Goal: Task Accomplishment & Management: Use online tool/utility

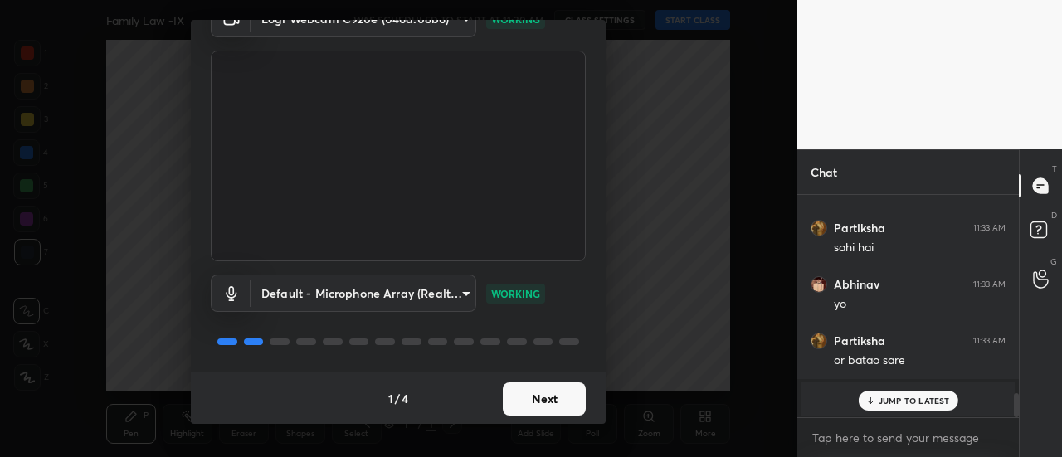
scroll to position [1838, 0]
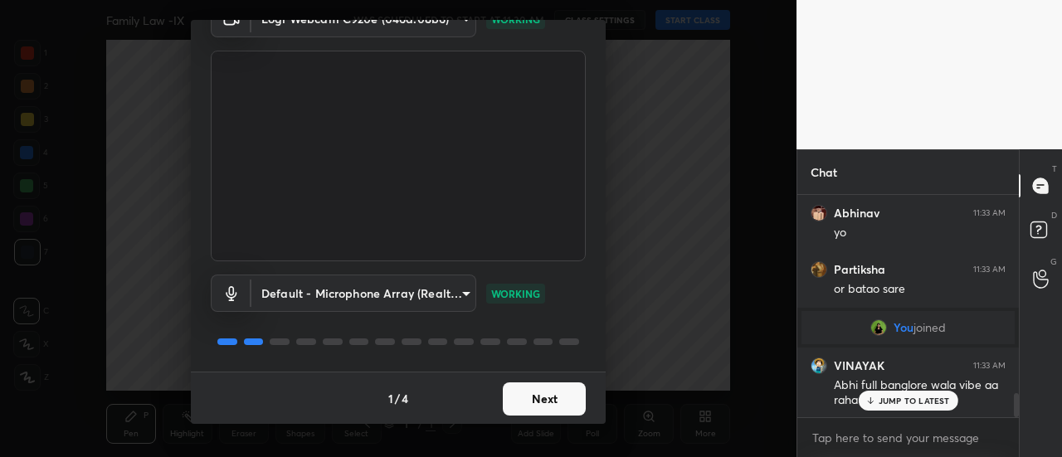
click at [514, 391] on button "Next" at bounding box center [544, 398] width 83 height 33
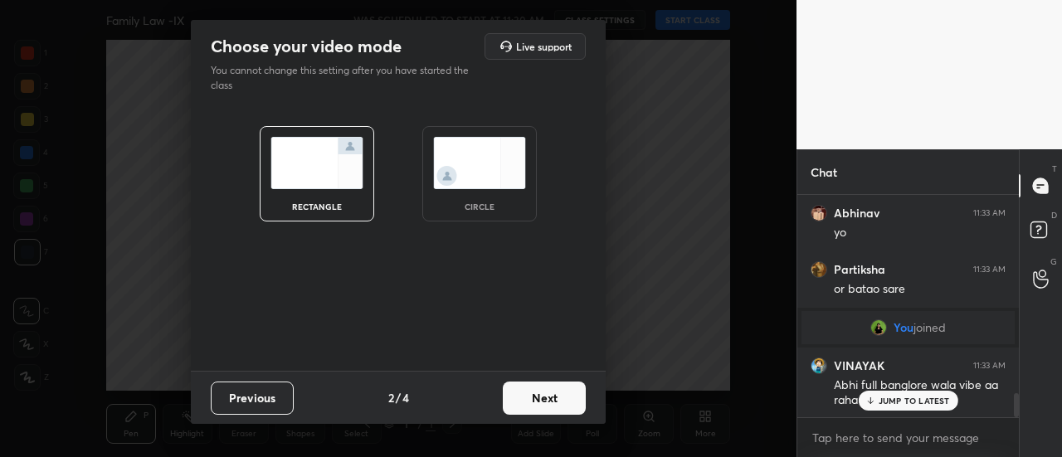
click at [564, 411] on button "Next" at bounding box center [544, 398] width 83 height 33
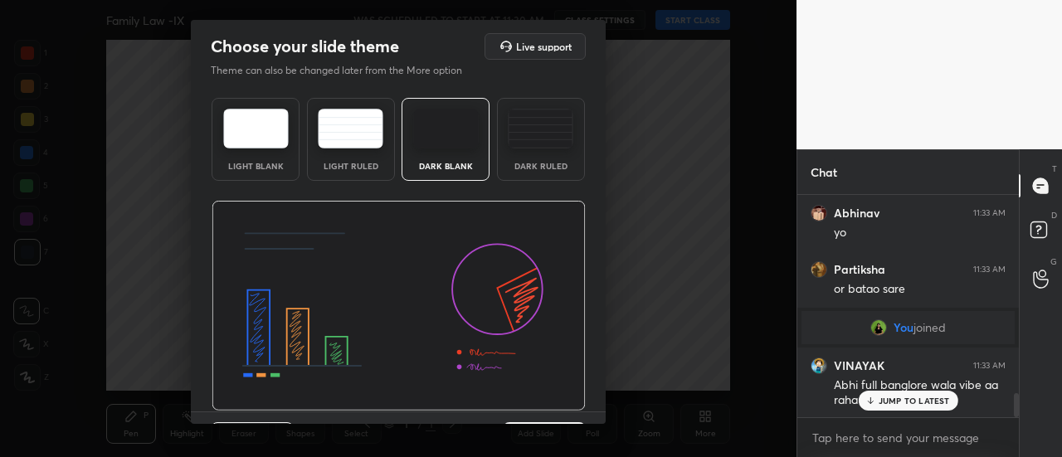
scroll to position [40, 0]
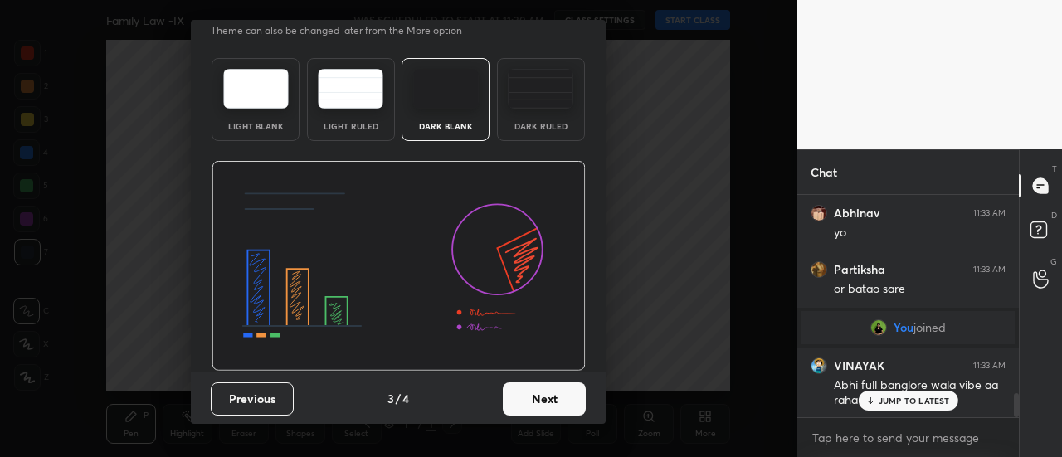
click at [538, 411] on button "Next" at bounding box center [544, 398] width 83 height 33
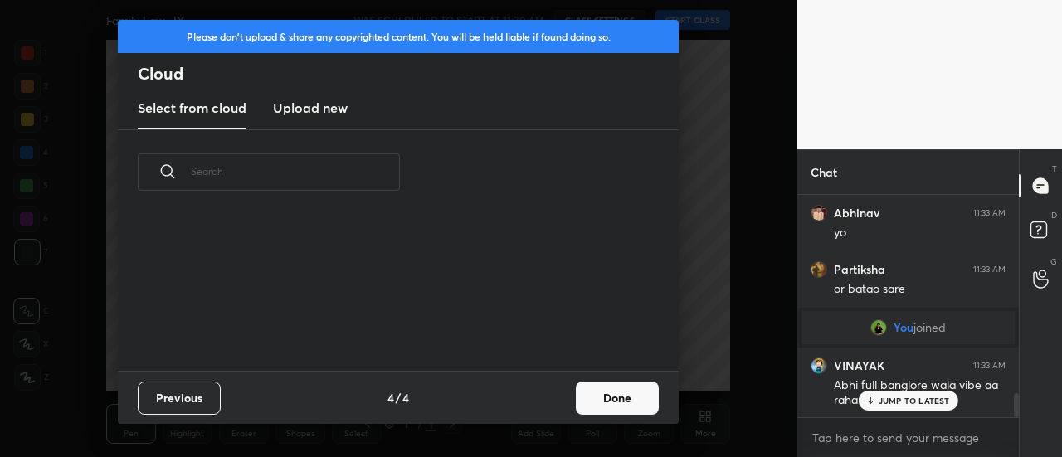
scroll to position [156, 532]
click at [301, 111] on h3 "Upload new" at bounding box center [310, 108] width 75 height 20
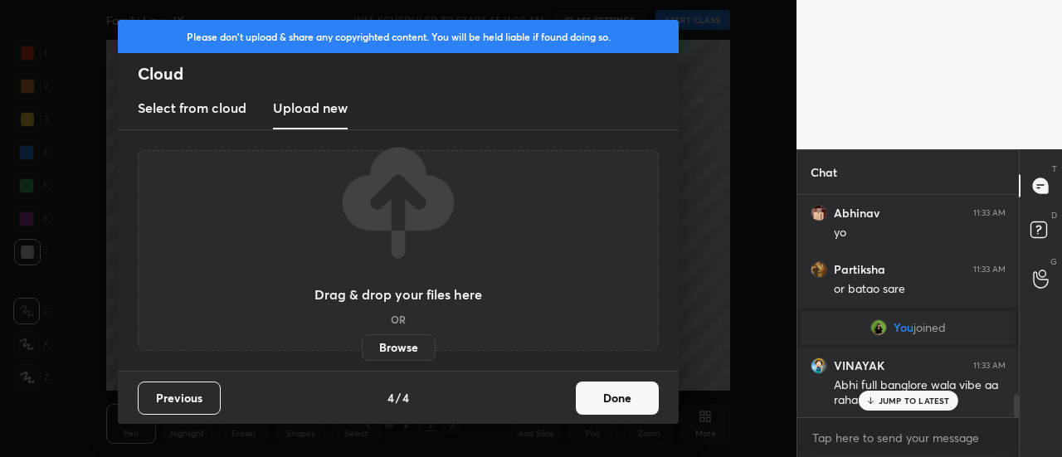
scroll to position [1894, 0]
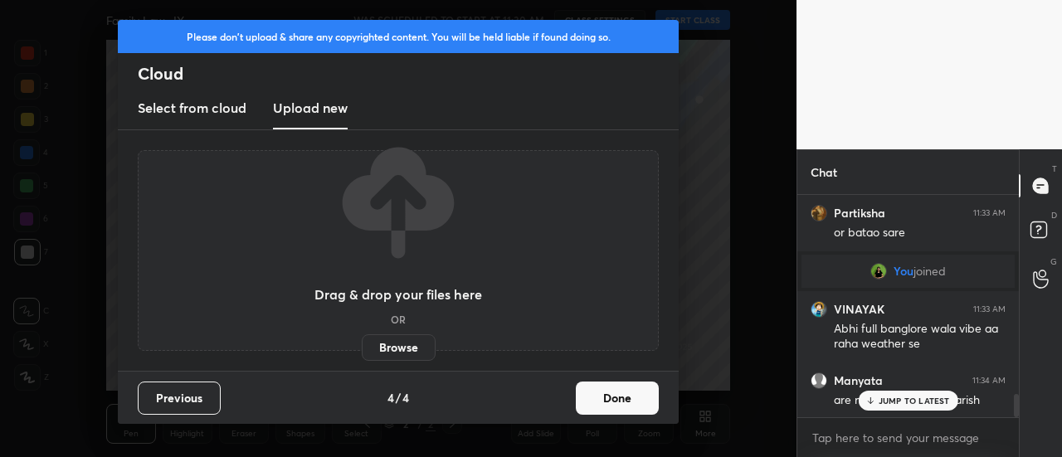
click at [395, 338] on label "Browse" at bounding box center [399, 347] width 74 height 27
click at [362, 338] on input "Browse" at bounding box center [362, 347] width 0 height 27
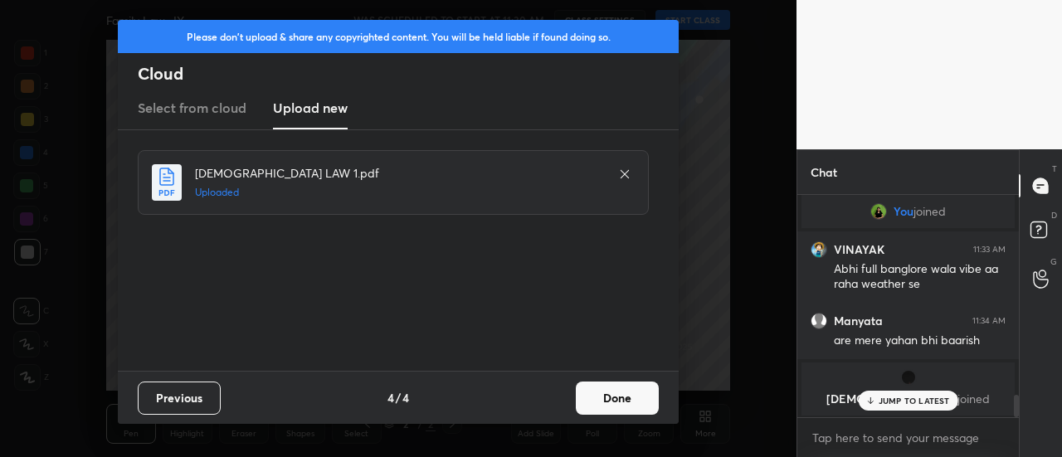
click at [642, 404] on button "Done" at bounding box center [617, 398] width 83 height 33
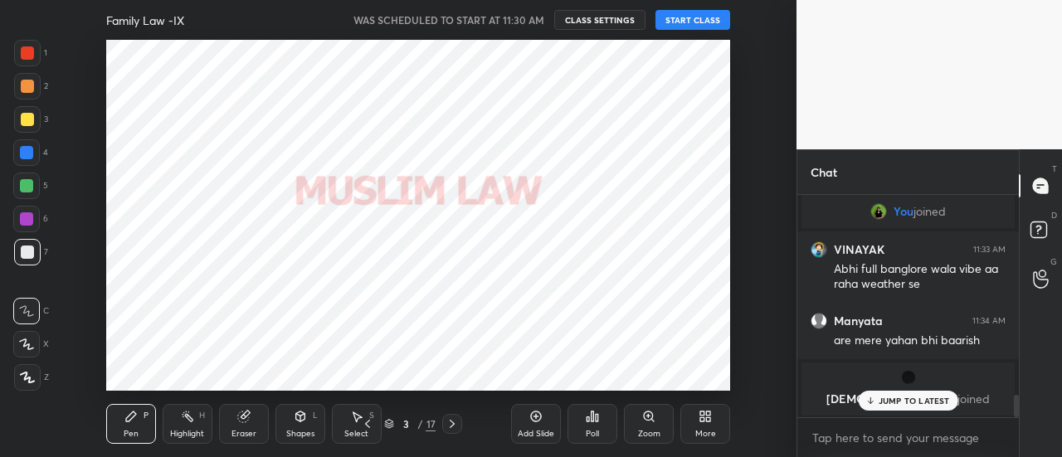
scroll to position [2010, 0]
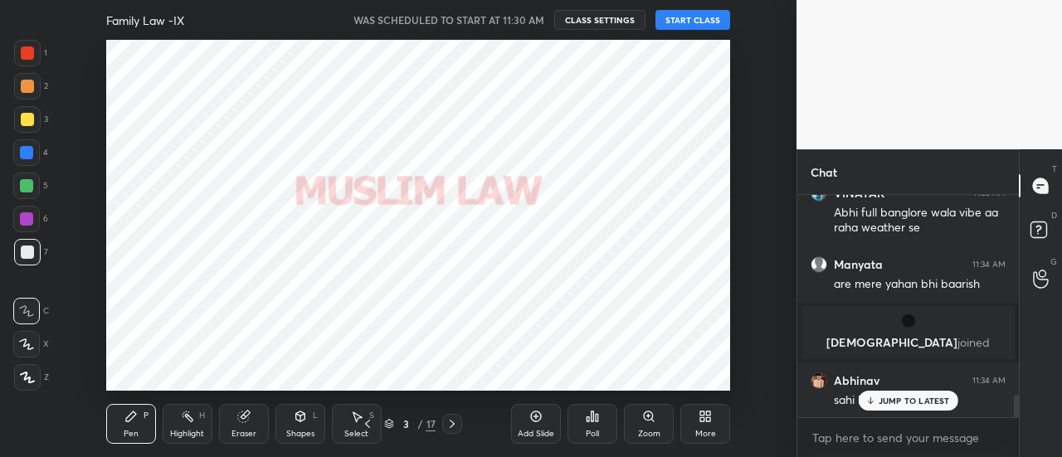
click at [687, 19] on button "START CLASS" at bounding box center [692, 20] width 75 height 20
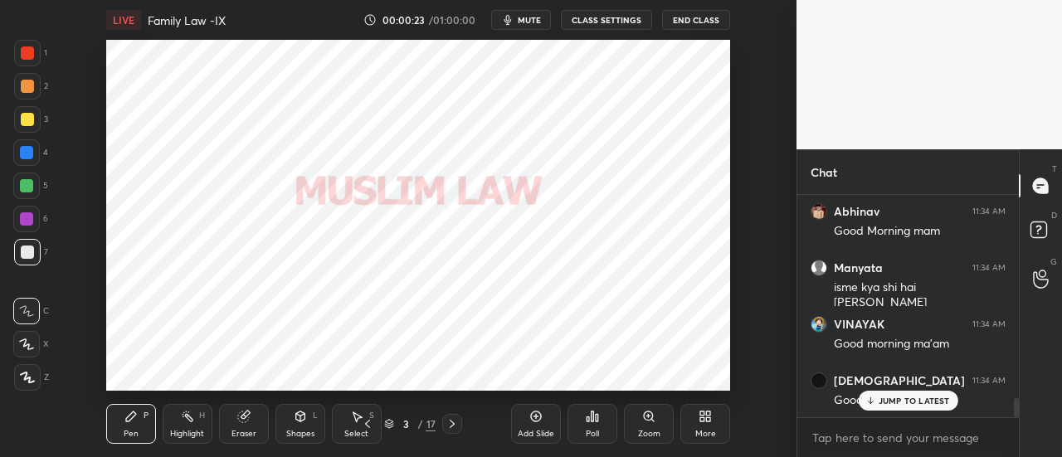
scroll to position [2364, 0]
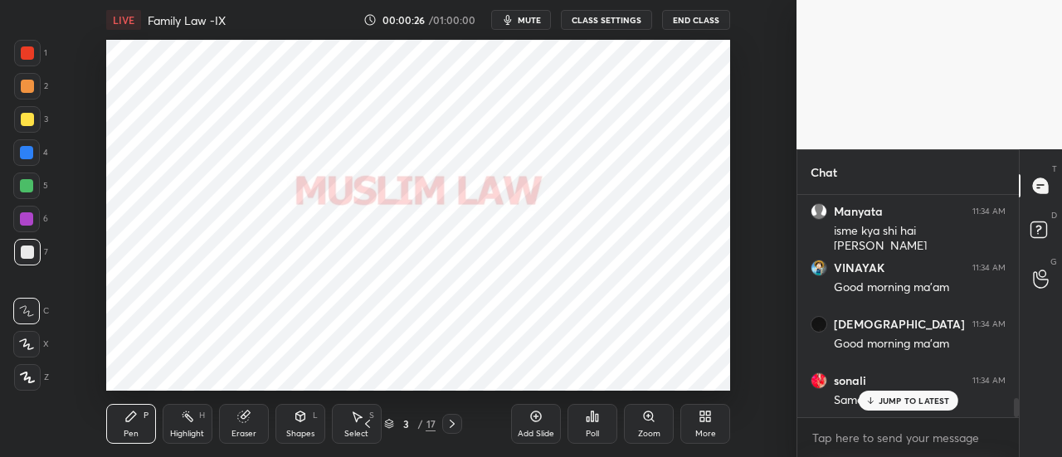
click at [527, 19] on span "mute" at bounding box center [529, 20] width 23 height 12
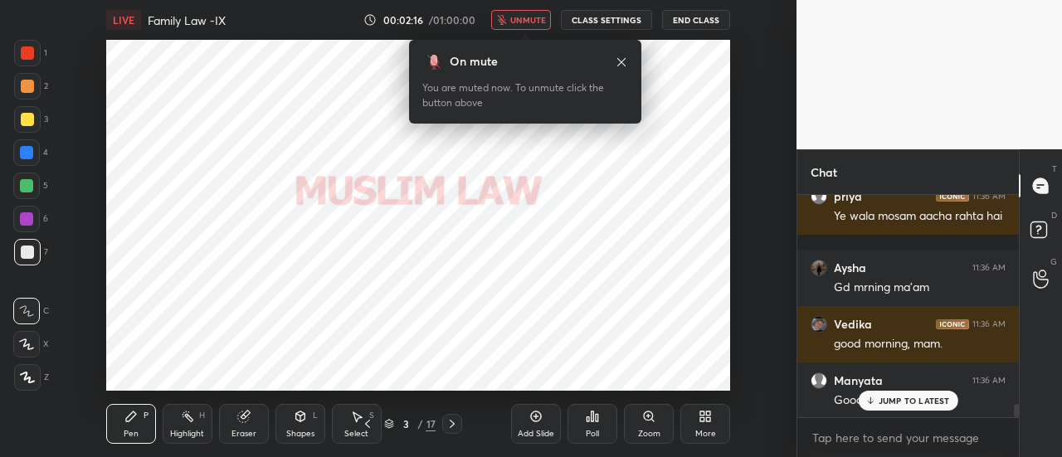
scroll to position [3468, 0]
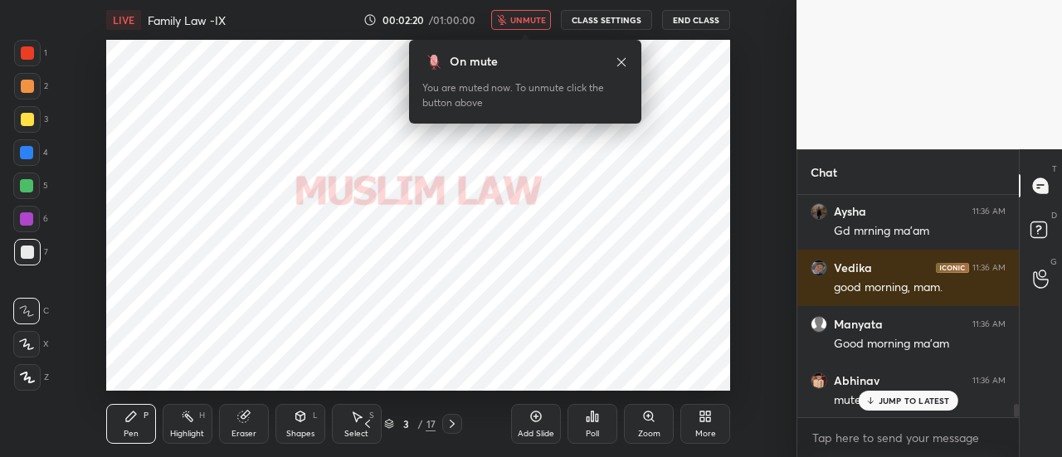
click at [532, 22] on span "unmute" at bounding box center [528, 20] width 36 height 12
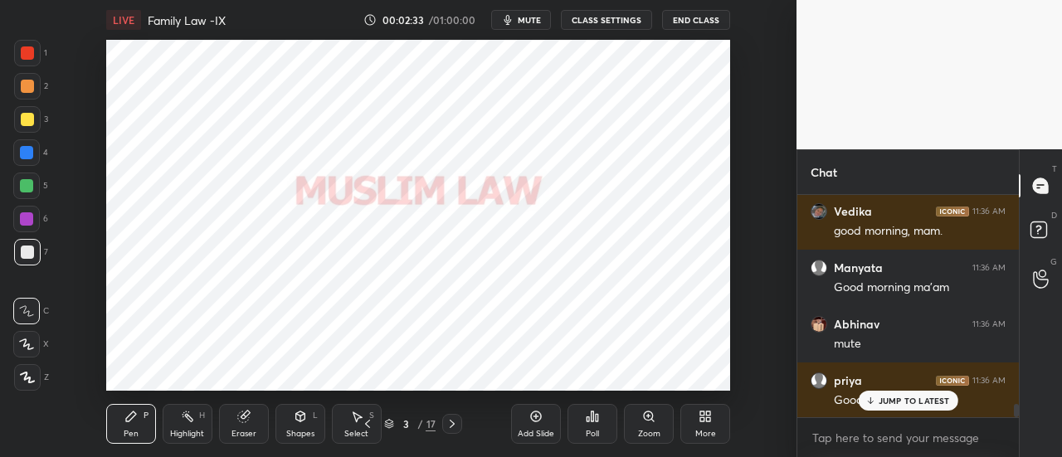
scroll to position [3581, 0]
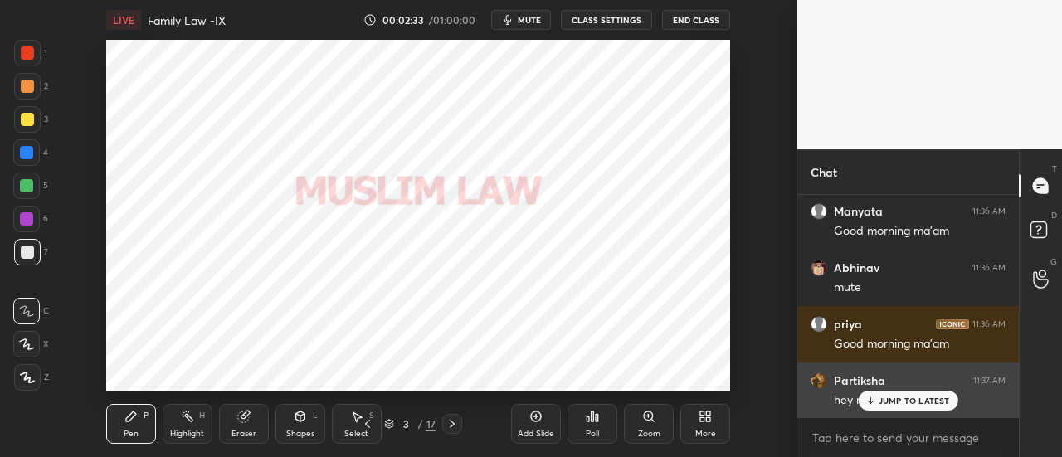
click at [897, 406] on div "JUMP TO LATEST" at bounding box center [908, 401] width 100 height 20
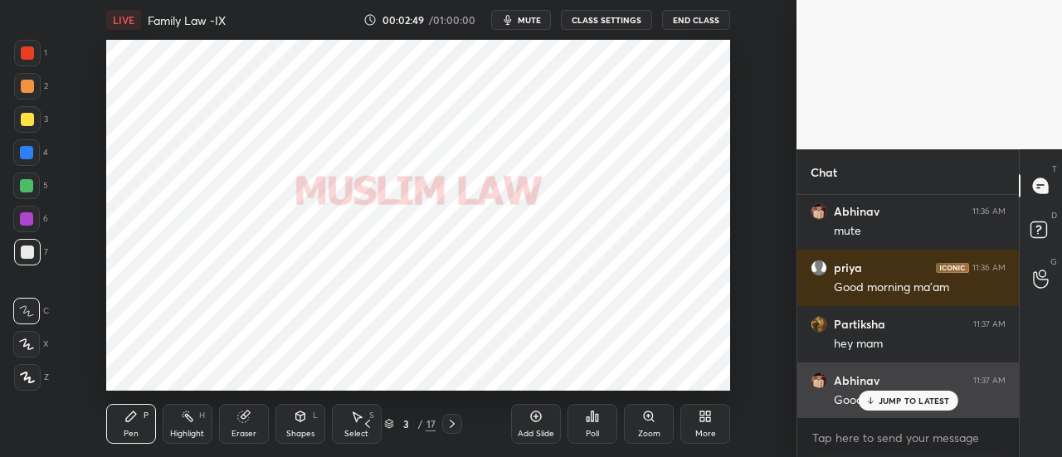
click at [887, 396] on p "JUMP TO LATEST" at bounding box center [913, 401] width 71 height 10
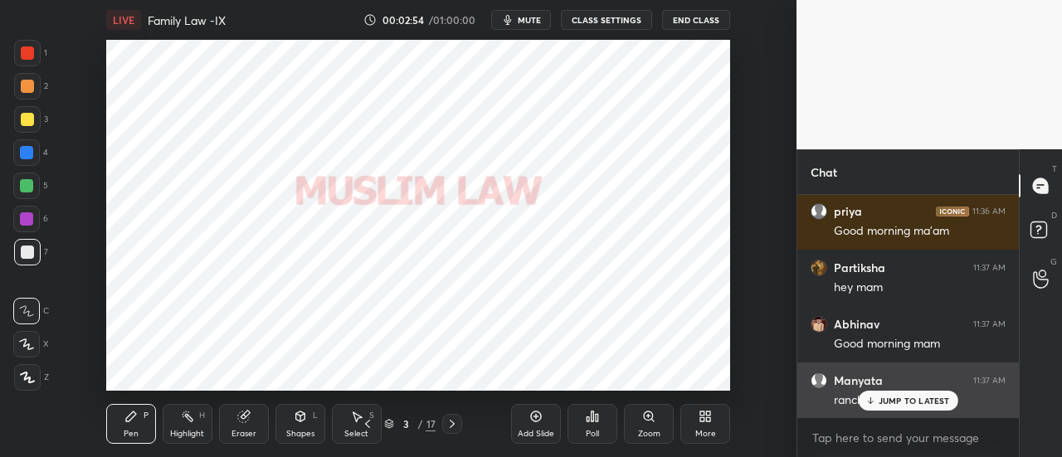
click at [904, 399] on p "JUMP TO LATEST" at bounding box center [913, 401] width 71 height 10
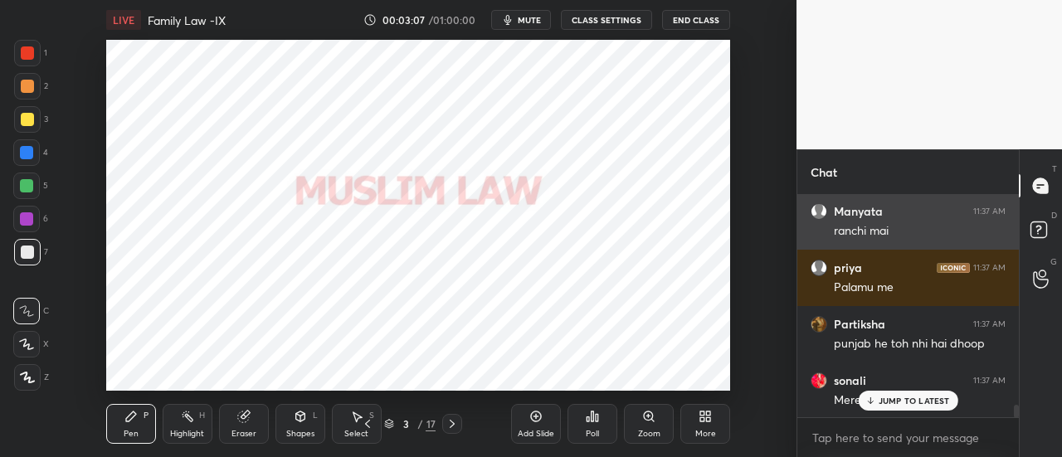
scroll to position [3920, 0]
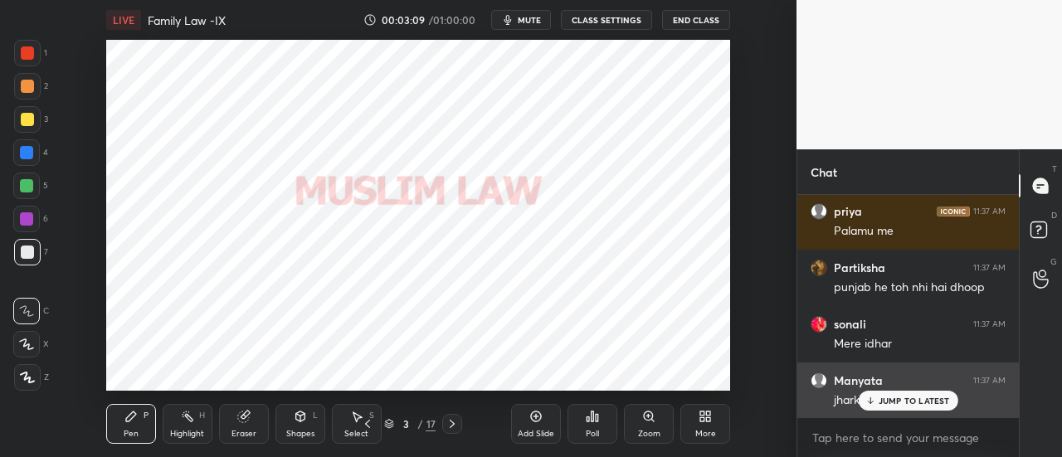
click at [903, 400] on p "JUMP TO LATEST" at bounding box center [913, 401] width 71 height 10
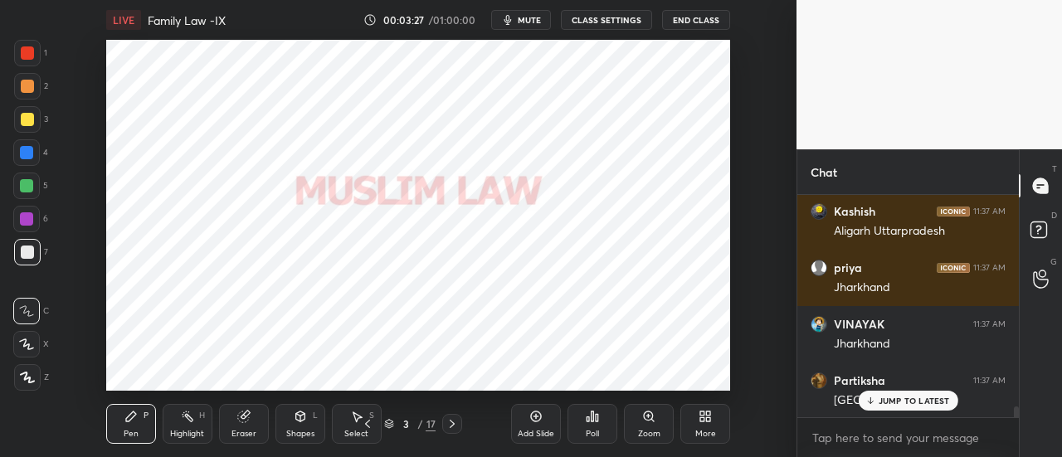
scroll to position [4371, 0]
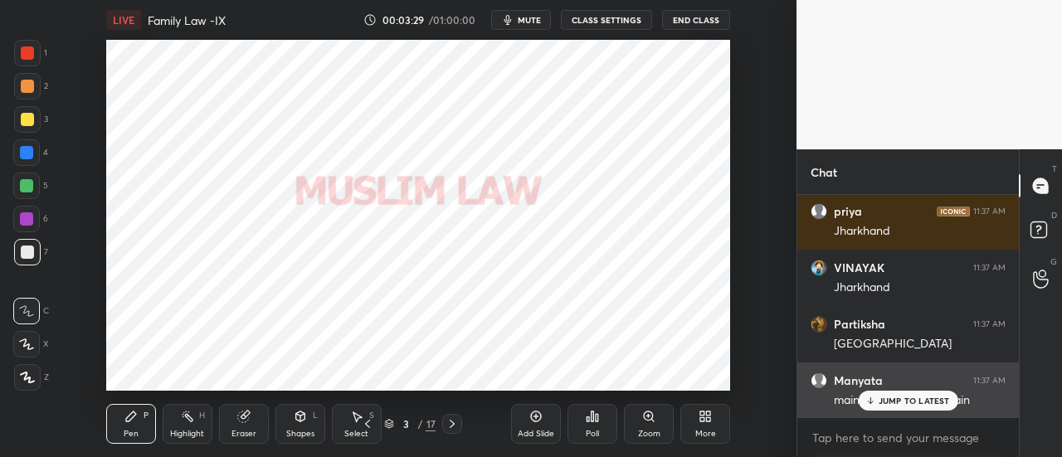
click at [881, 403] on p "JUMP TO LATEST" at bounding box center [913, 401] width 71 height 10
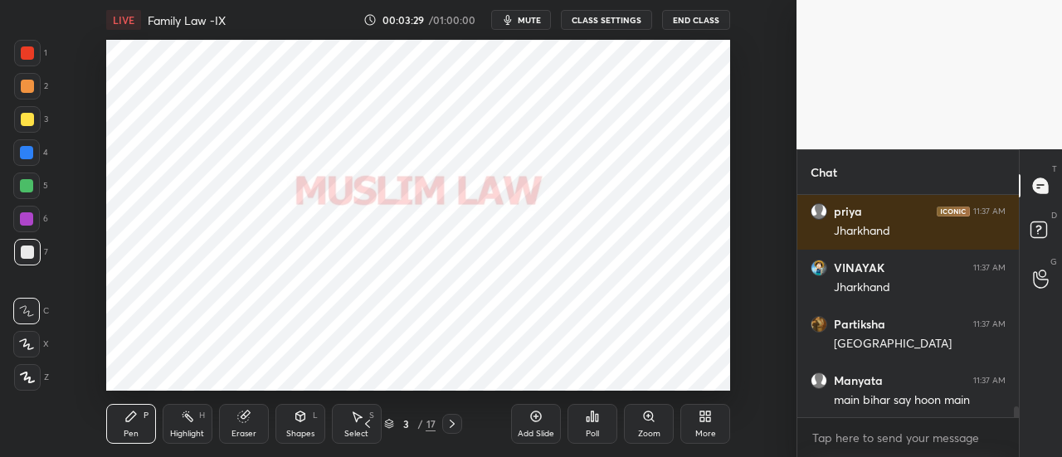
scroll to position [4427, 0]
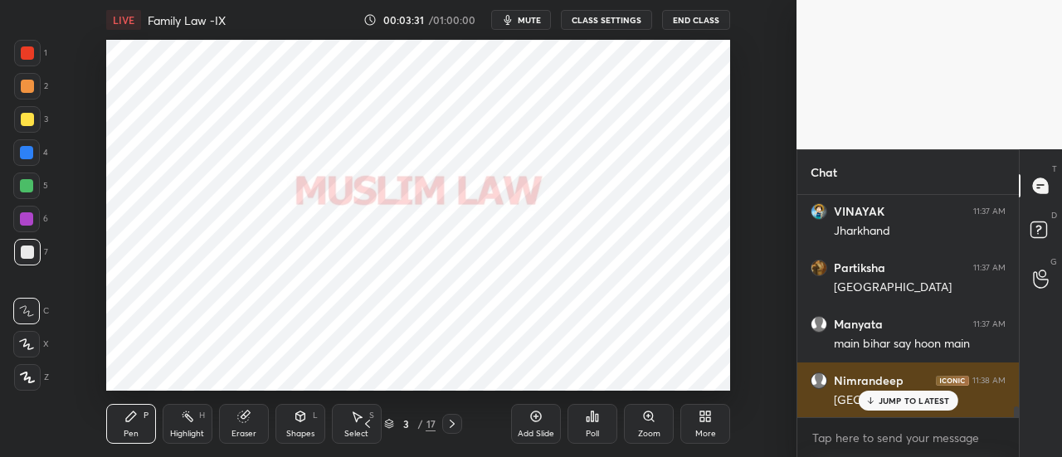
click at [886, 406] on div "JUMP TO LATEST" at bounding box center [908, 401] width 100 height 20
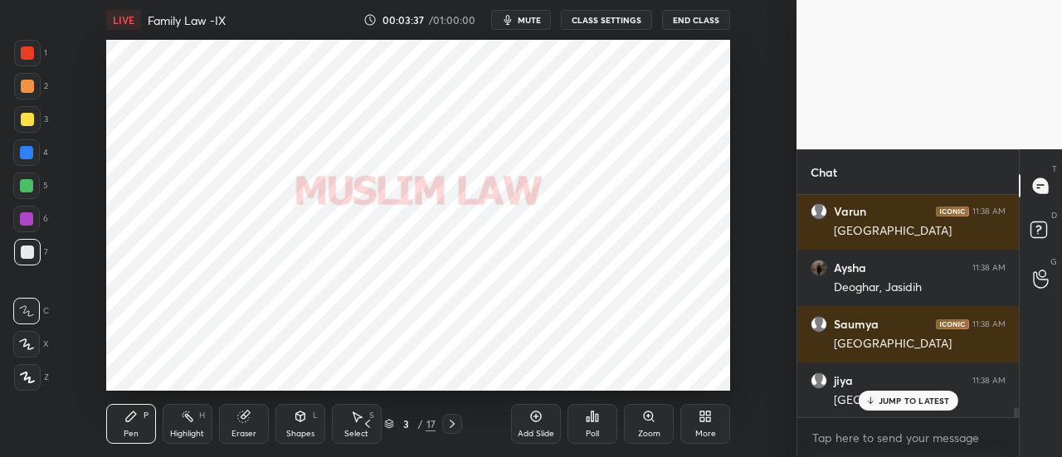
scroll to position [4766, 0]
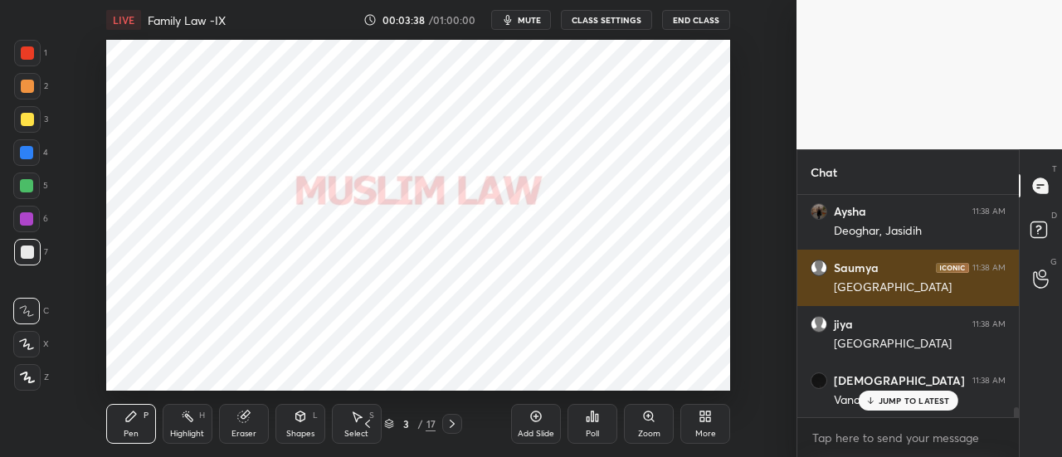
click at [853, 293] on div "[GEOGRAPHIC_DATA]" at bounding box center [920, 287] width 172 height 17
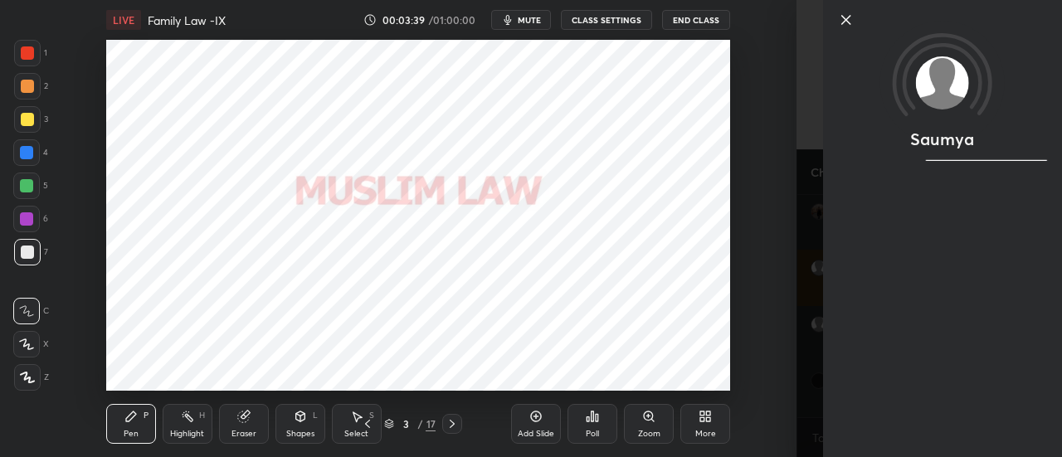
click at [845, 18] on icon at bounding box center [846, 20] width 20 height 20
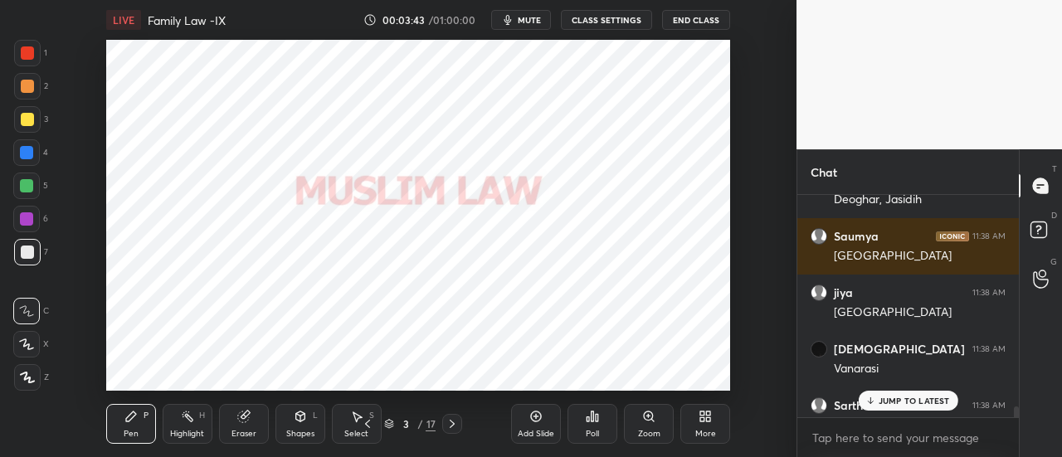
scroll to position [4822, 0]
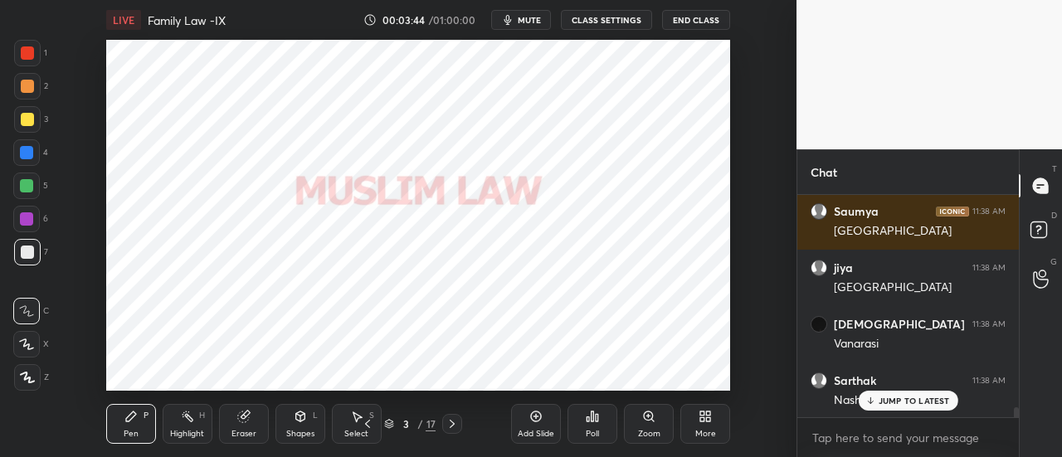
click at [900, 399] on p "JUMP TO LATEST" at bounding box center [913, 401] width 71 height 10
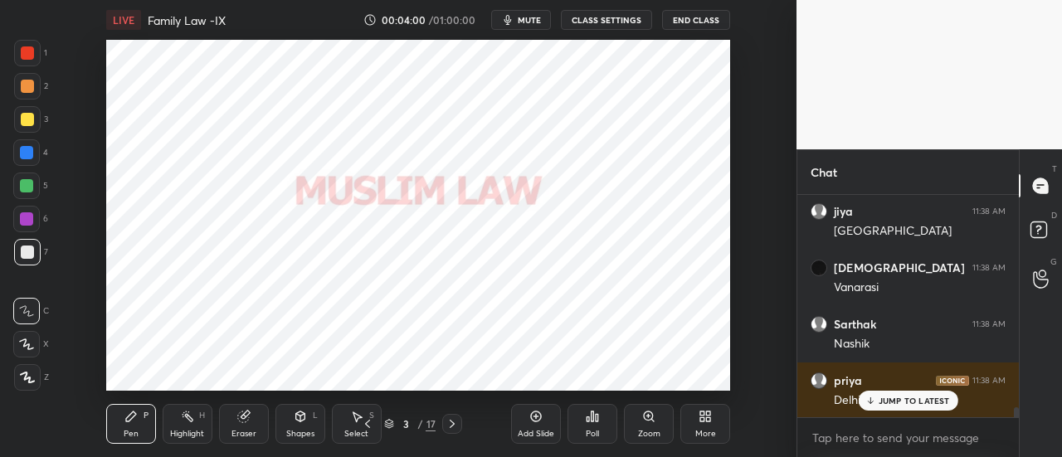
scroll to position [4935, 0]
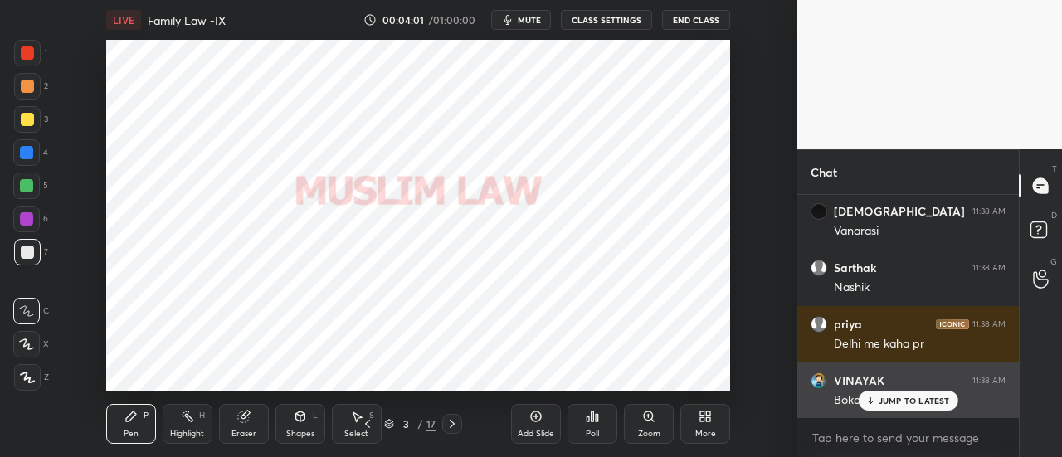
click at [901, 399] on p "JUMP TO LATEST" at bounding box center [913, 401] width 71 height 10
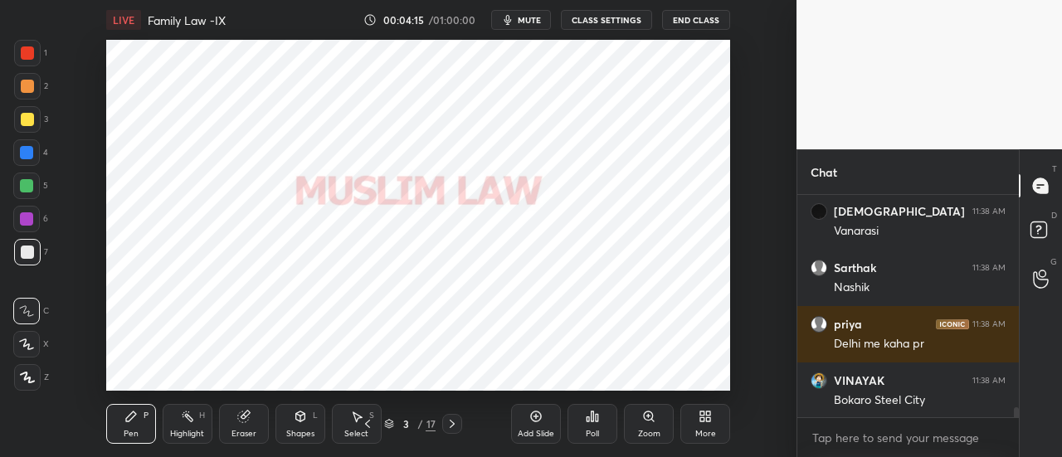
click at [32, 177] on div at bounding box center [26, 186] width 27 height 27
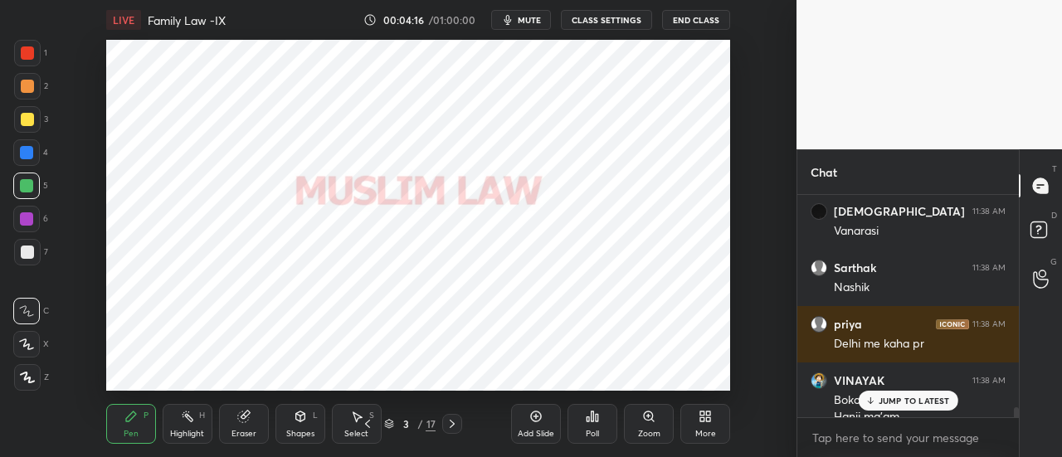
scroll to position [4951, 0]
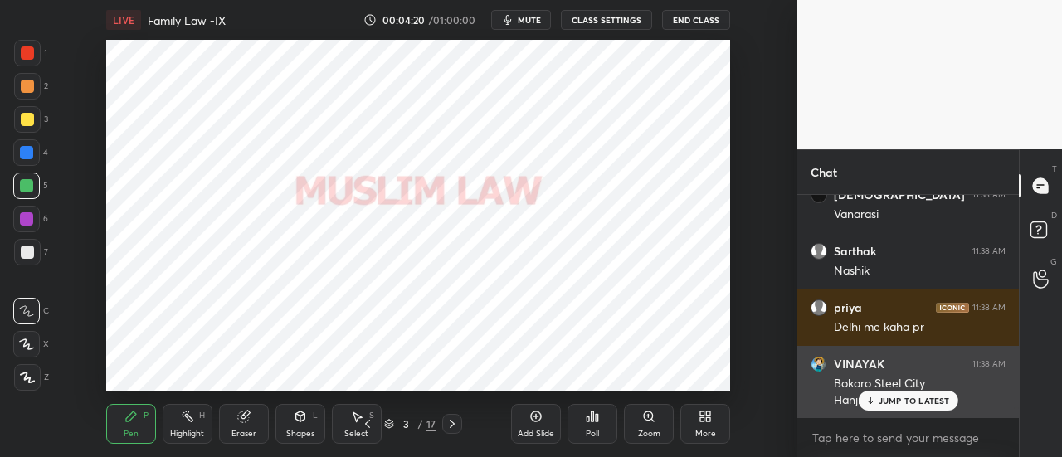
click at [912, 400] on p "JUMP TO LATEST" at bounding box center [913, 401] width 71 height 10
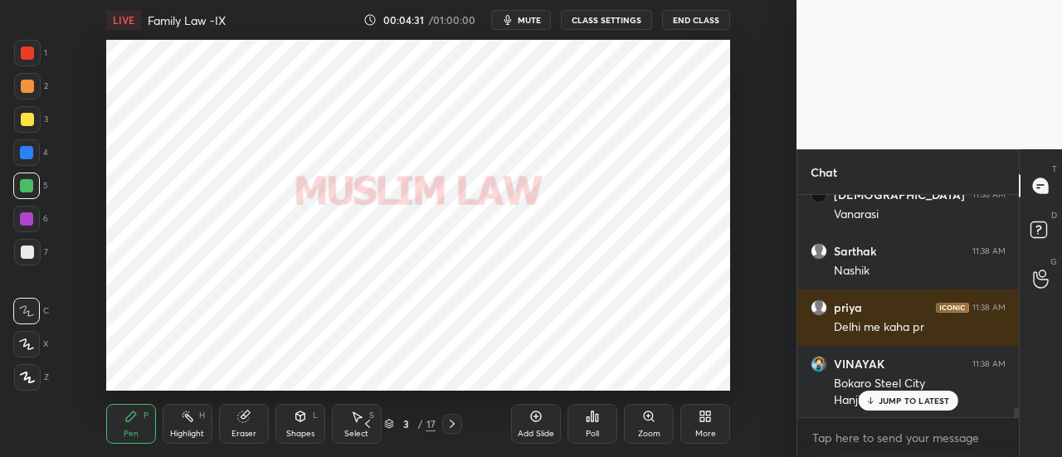
scroll to position [5008, 0]
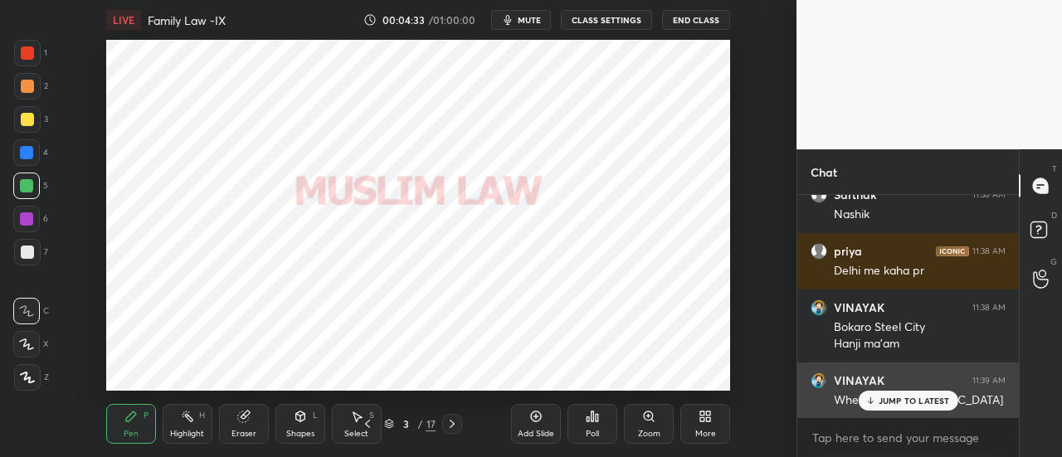
click at [902, 402] on p "JUMP TO LATEST" at bounding box center [913, 401] width 71 height 10
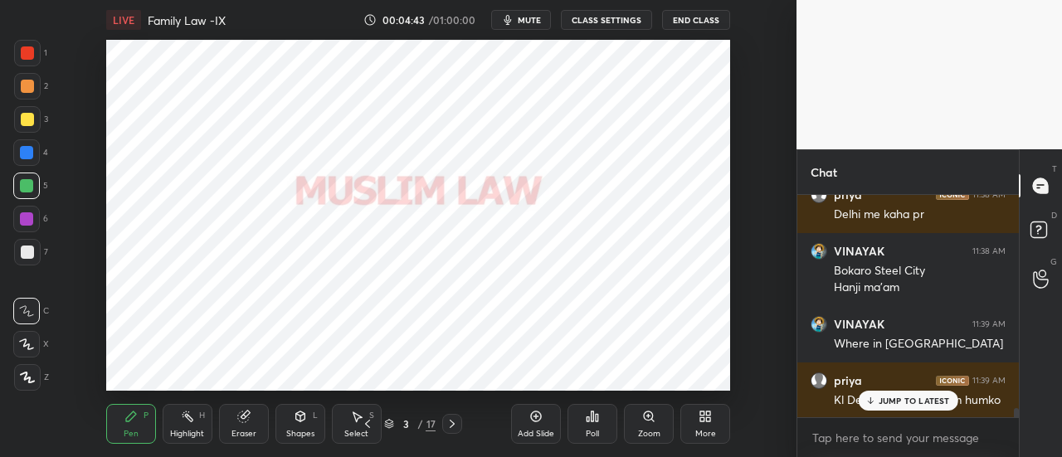
scroll to position [5121, 0]
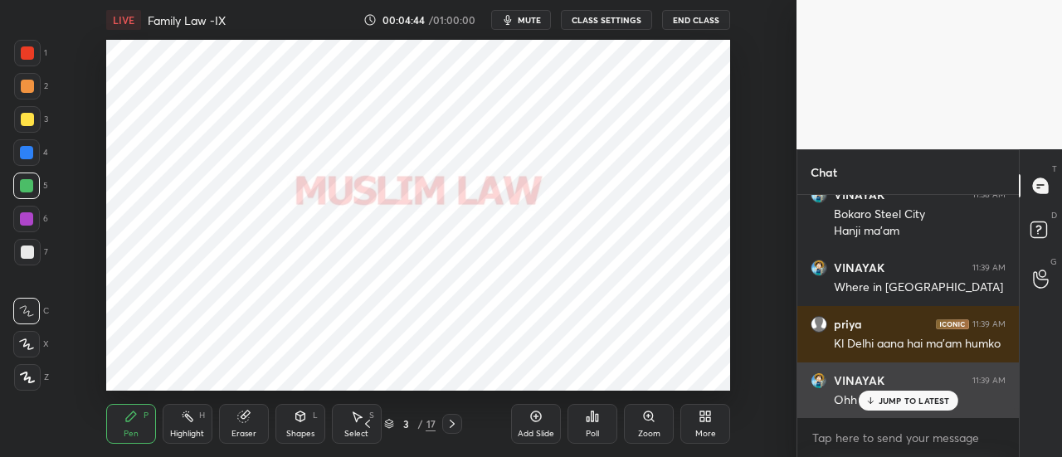
click at [911, 401] on p "JUMP TO LATEST" at bounding box center [913, 401] width 71 height 10
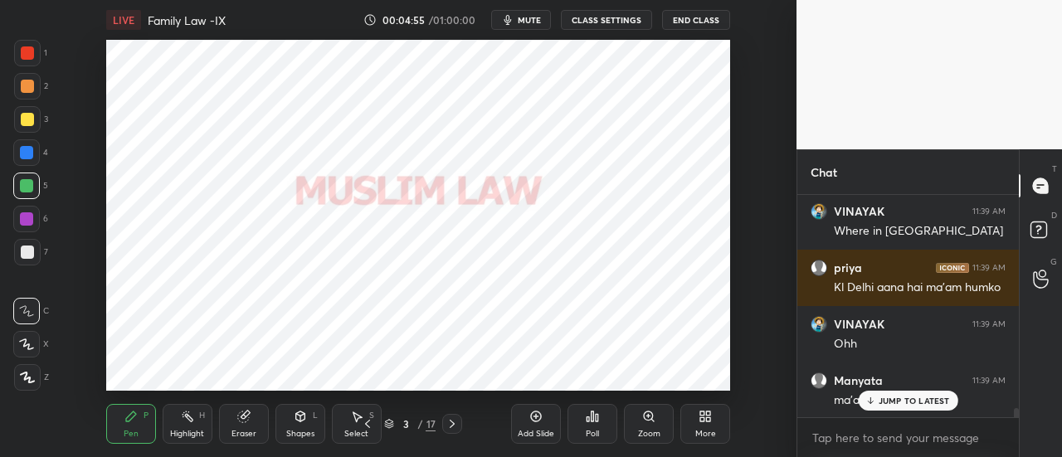
click at [902, 407] on div "JUMP TO LATEST" at bounding box center [908, 401] width 100 height 20
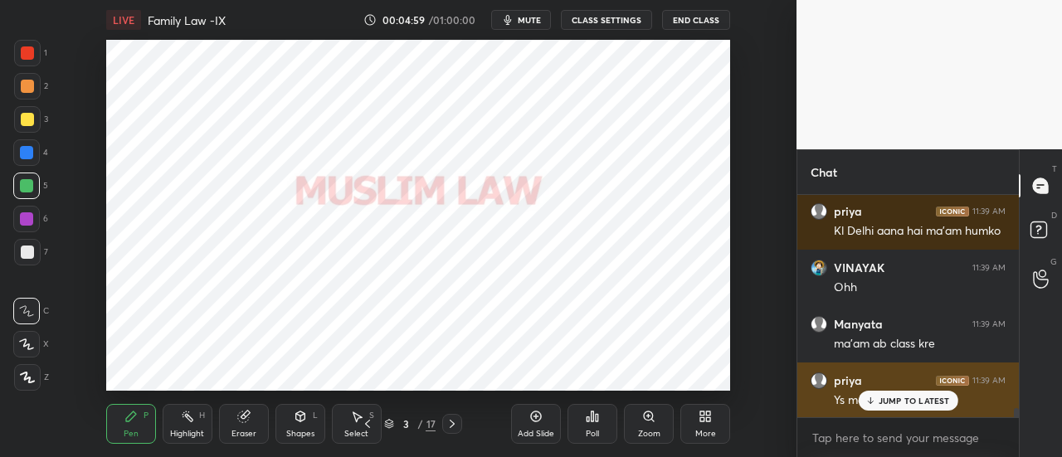
click at [918, 406] on p "JUMP TO LATEST" at bounding box center [913, 401] width 71 height 10
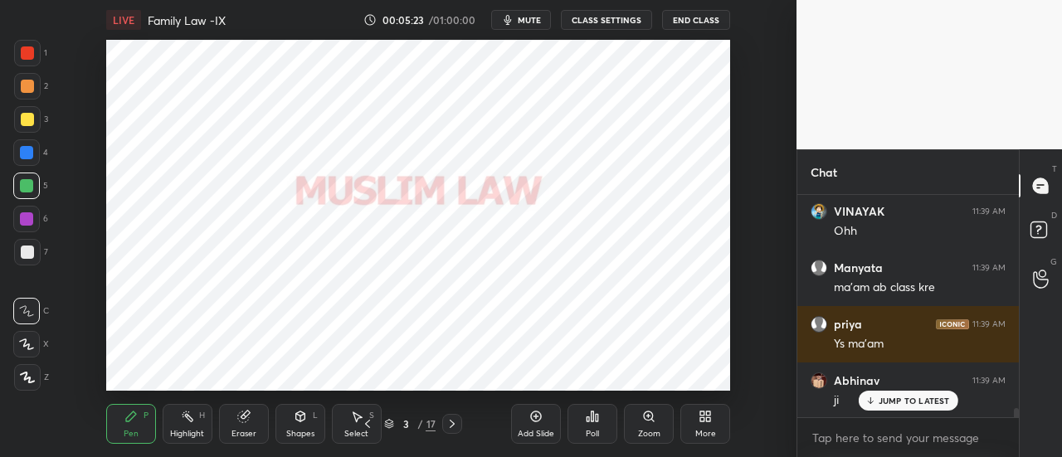
scroll to position [5349, 0]
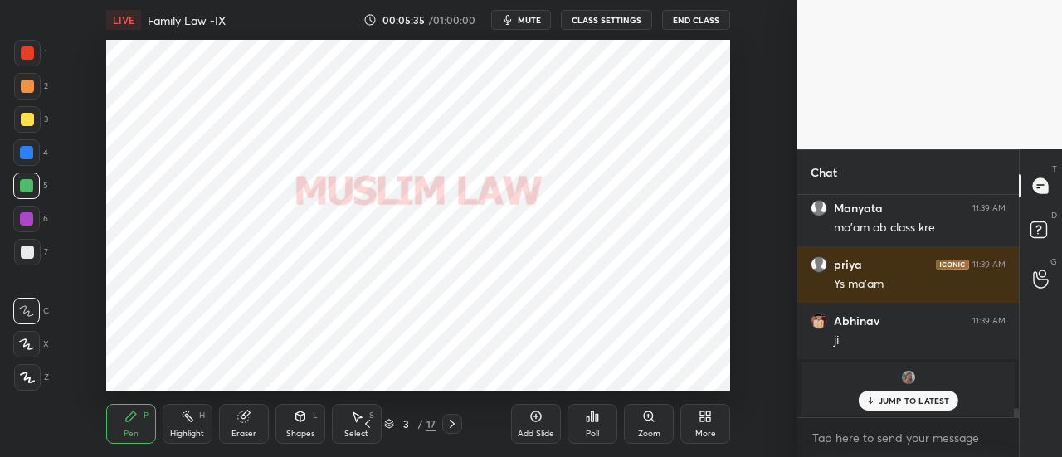
click at [33, 379] on icon at bounding box center [27, 378] width 15 height 12
click at [888, 396] on p "JUMP TO LATEST" at bounding box center [913, 401] width 71 height 10
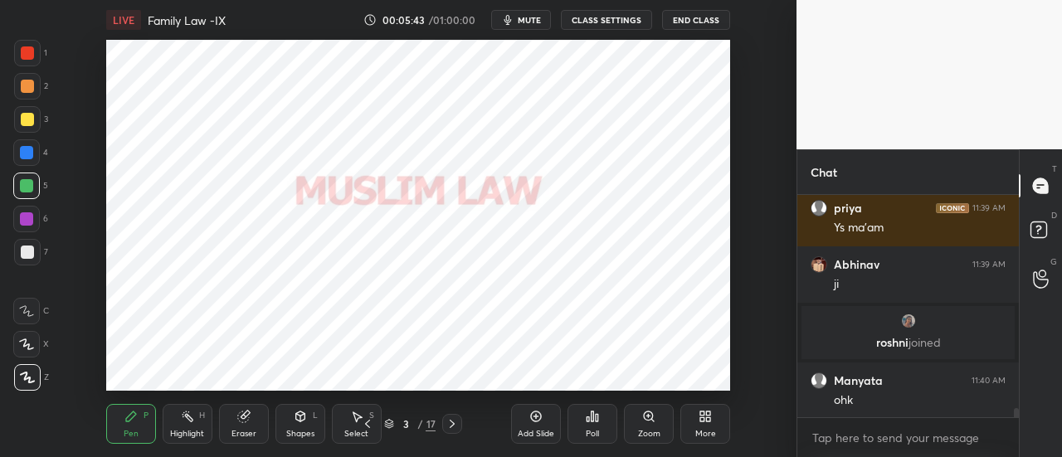
scroll to position [5462, 0]
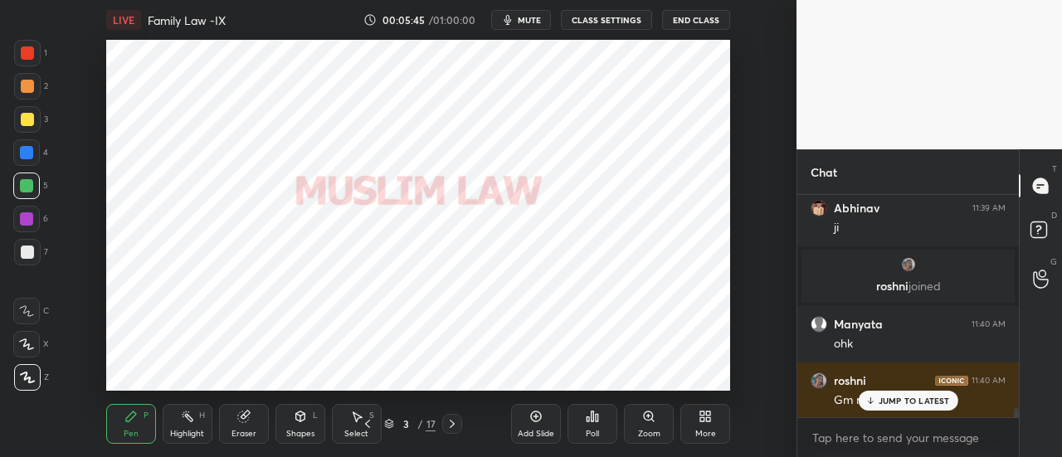
click at [915, 397] on p "JUMP TO LATEST" at bounding box center [913, 401] width 71 height 10
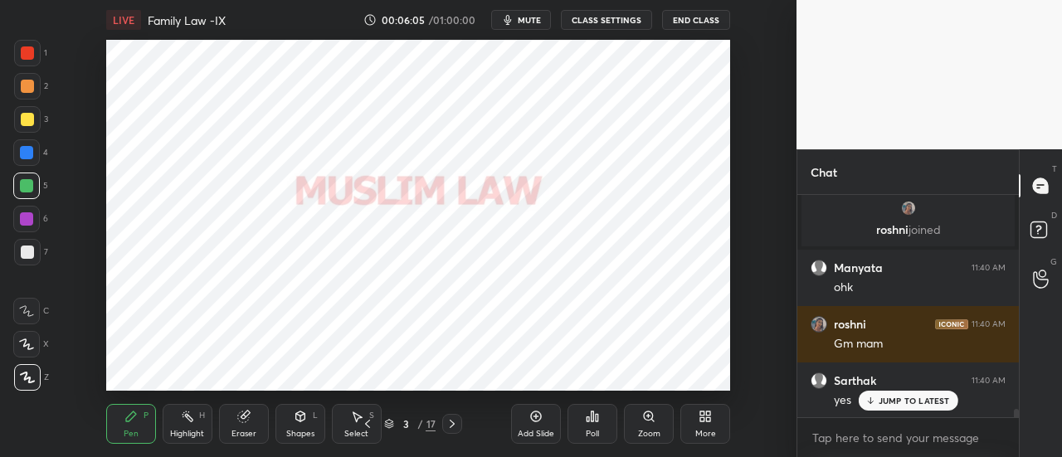
scroll to position [5575, 0]
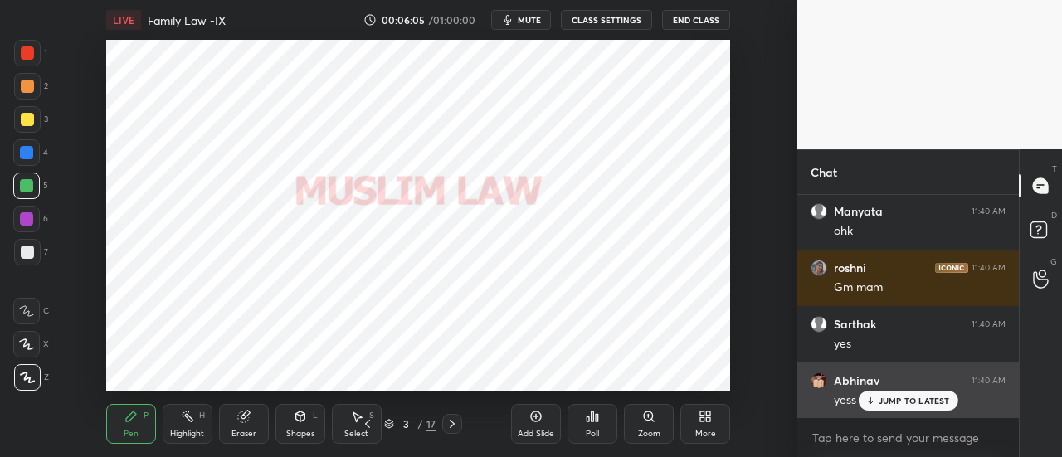
click at [911, 398] on p "JUMP TO LATEST" at bounding box center [913, 401] width 71 height 10
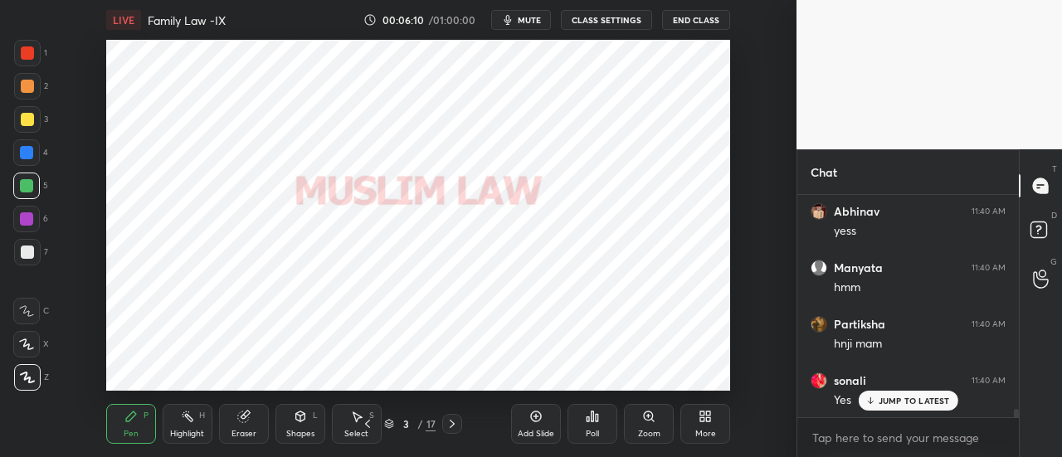
scroll to position [5857, 0]
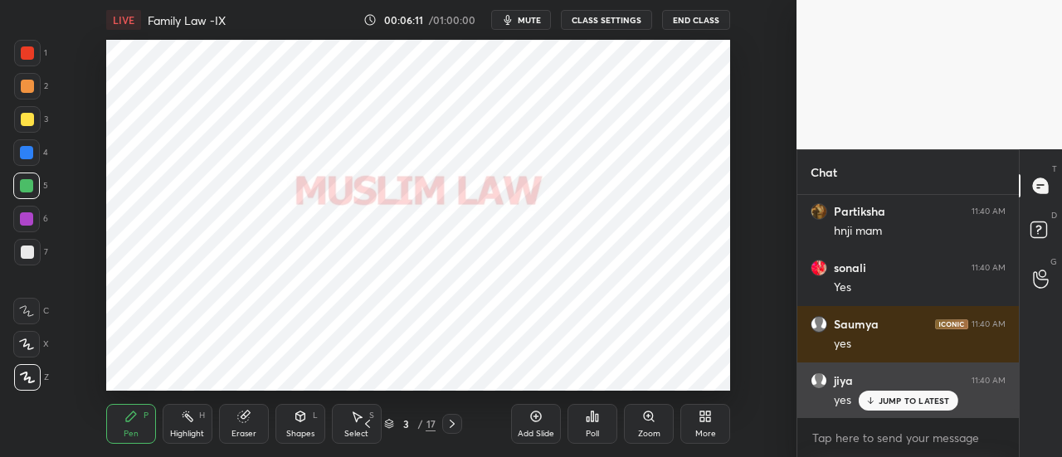
click at [903, 401] on p "JUMP TO LATEST" at bounding box center [913, 401] width 71 height 10
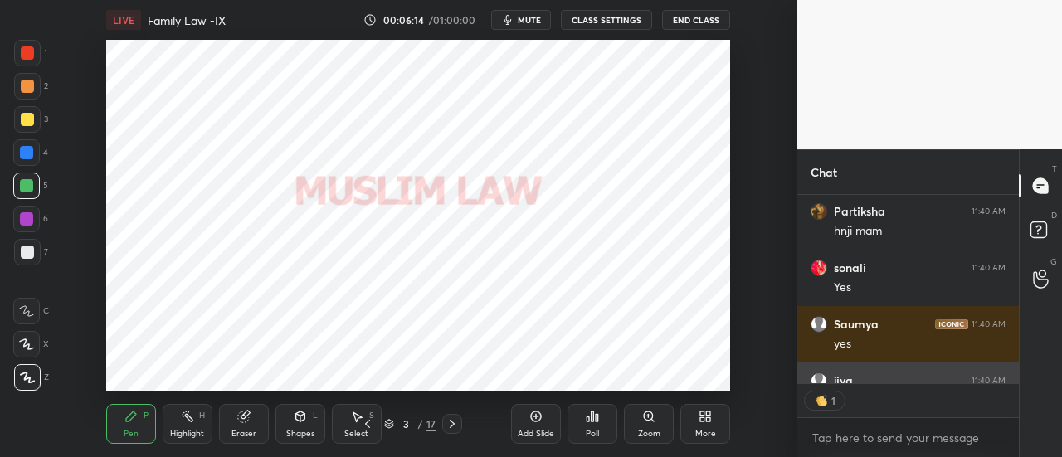
scroll to position [6, 5]
click at [893, 366] on p "JUMP TO LATEST" at bounding box center [913, 367] width 71 height 10
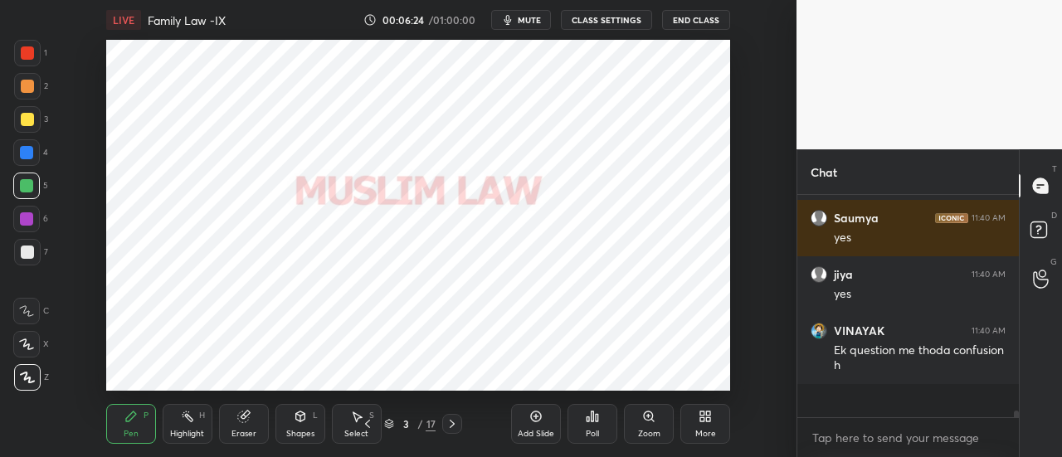
scroll to position [5928, 0]
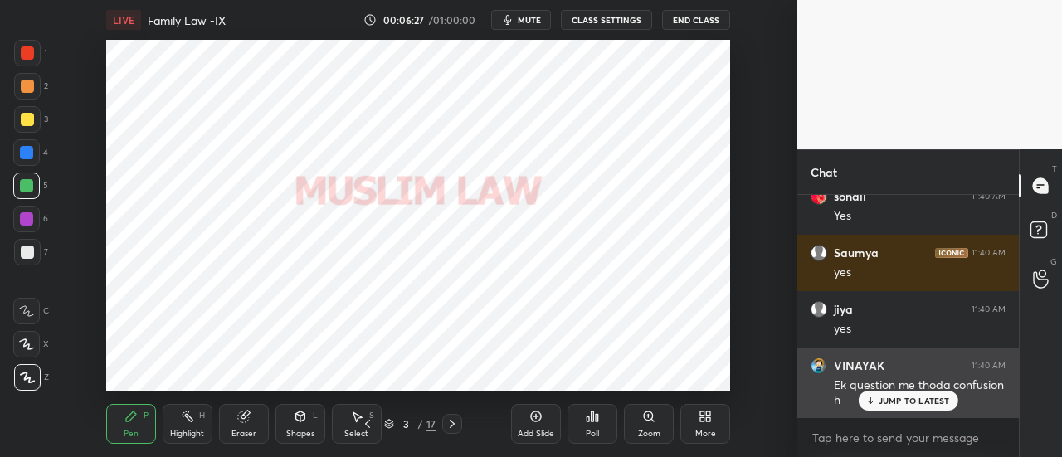
click at [898, 400] on p "JUMP TO LATEST" at bounding box center [913, 401] width 71 height 10
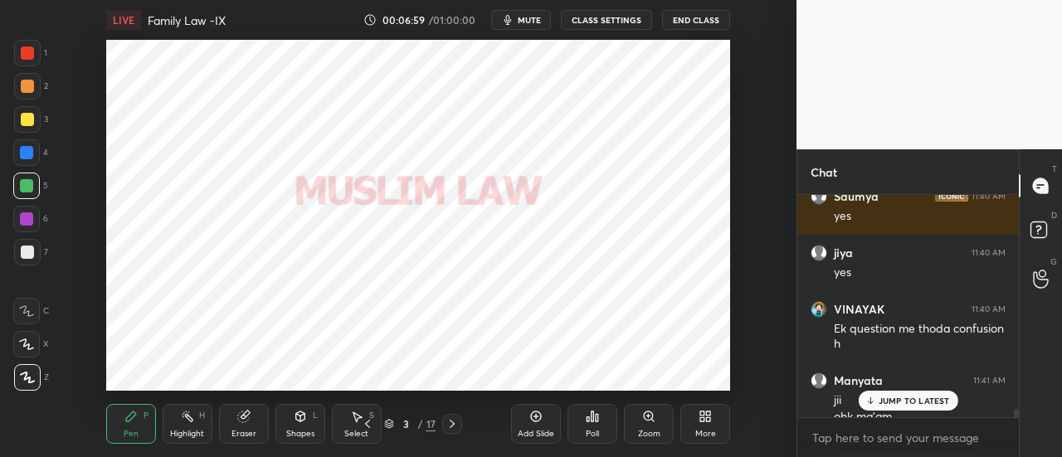
scroll to position [6001, 0]
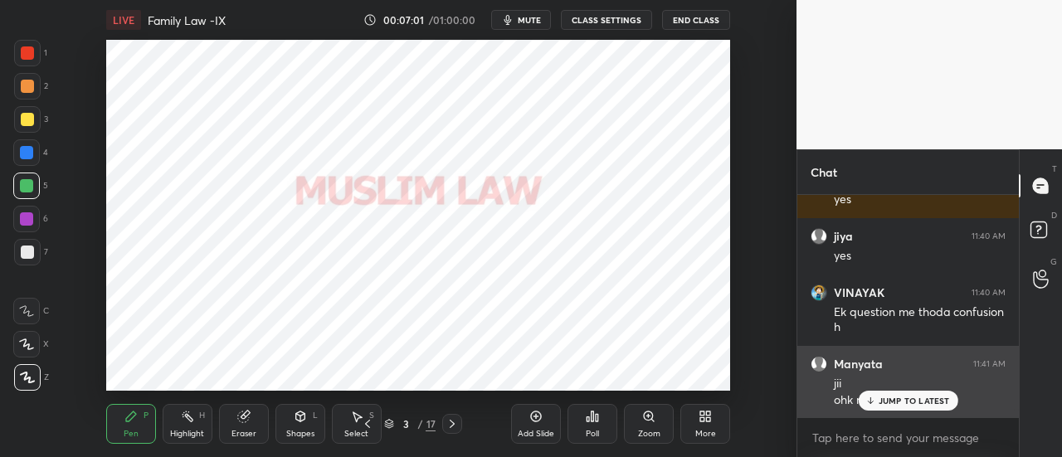
click at [896, 402] on p "JUMP TO LATEST" at bounding box center [913, 401] width 71 height 10
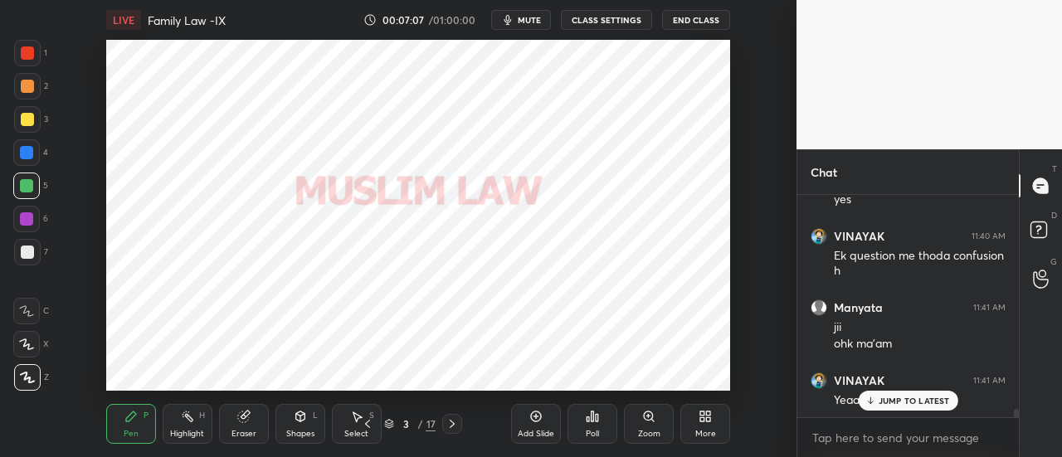
click at [882, 402] on p "JUMP TO LATEST" at bounding box center [913, 401] width 71 height 10
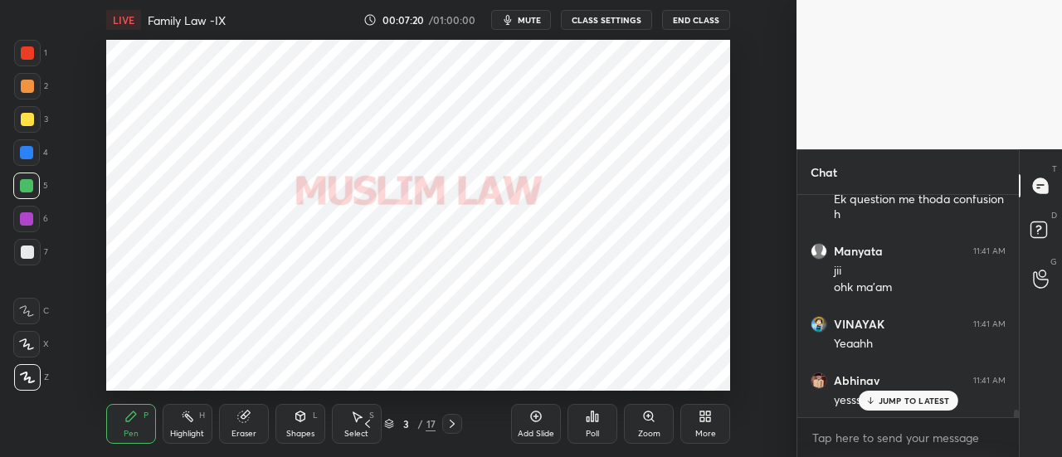
scroll to position [6171, 0]
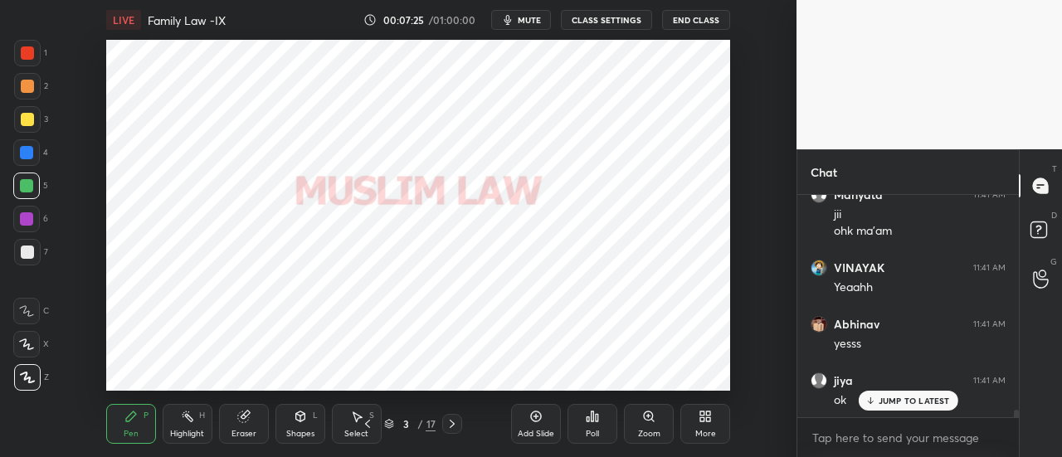
click at [936, 420] on div "x" at bounding box center [907, 437] width 221 height 39
click at [918, 408] on div "JUMP TO LATEST" at bounding box center [908, 401] width 100 height 20
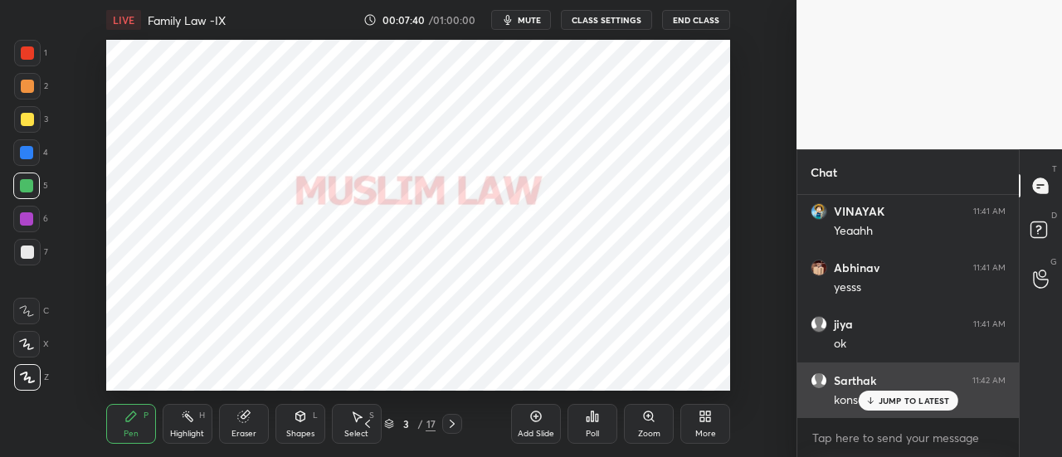
click at [888, 397] on p "JUMP TO LATEST" at bounding box center [913, 401] width 71 height 10
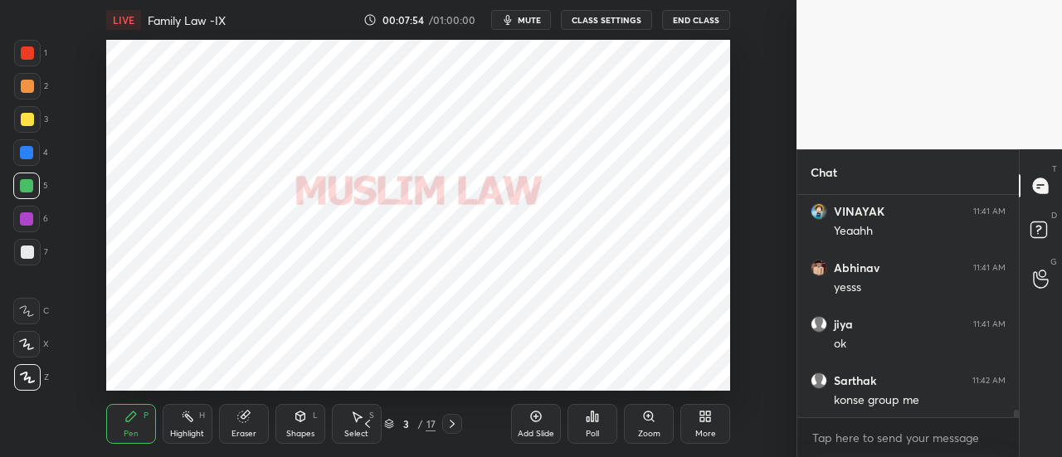
scroll to position [6283, 0]
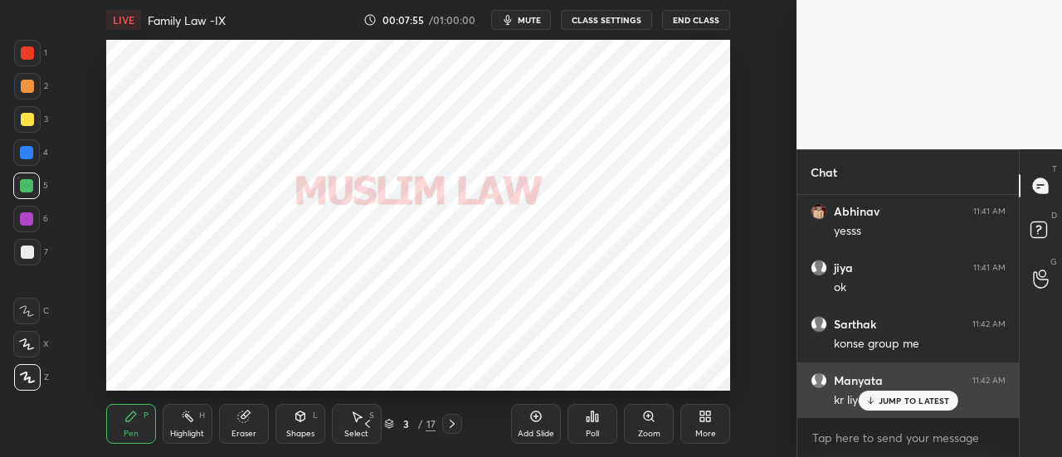
click at [907, 399] on p "JUMP TO LATEST" at bounding box center [913, 401] width 71 height 10
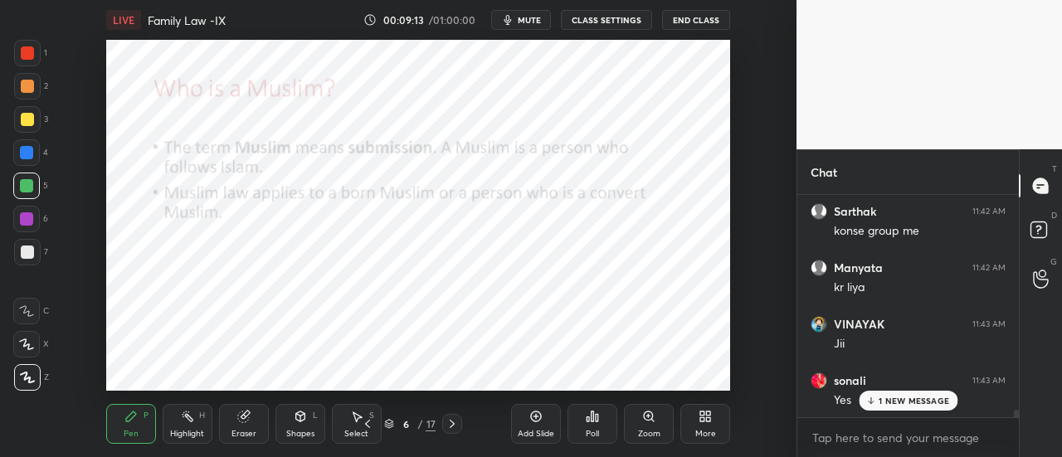
scroll to position [6453, 0]
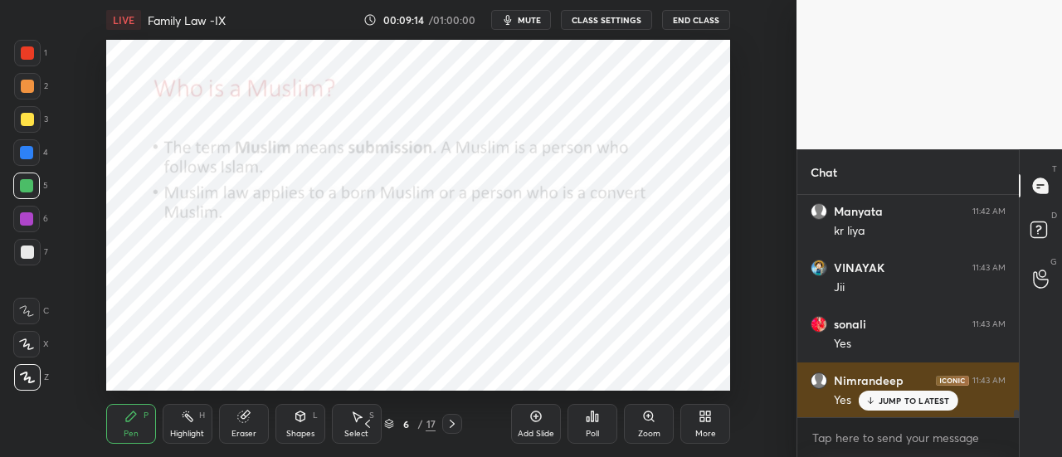
click at [915, 402] on p "JUMP TO LATEST" at bounding box center [913, 401] width 71 height 10
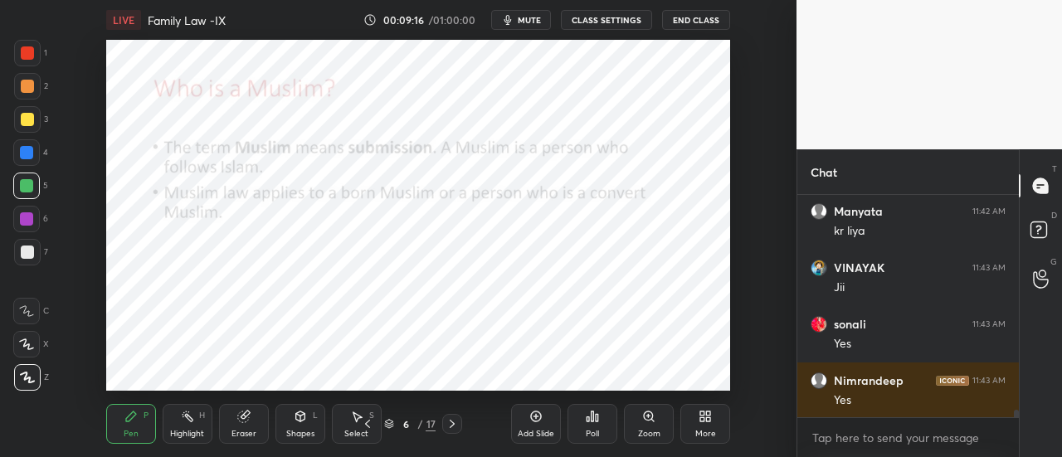
scroll to position [6509, 0]
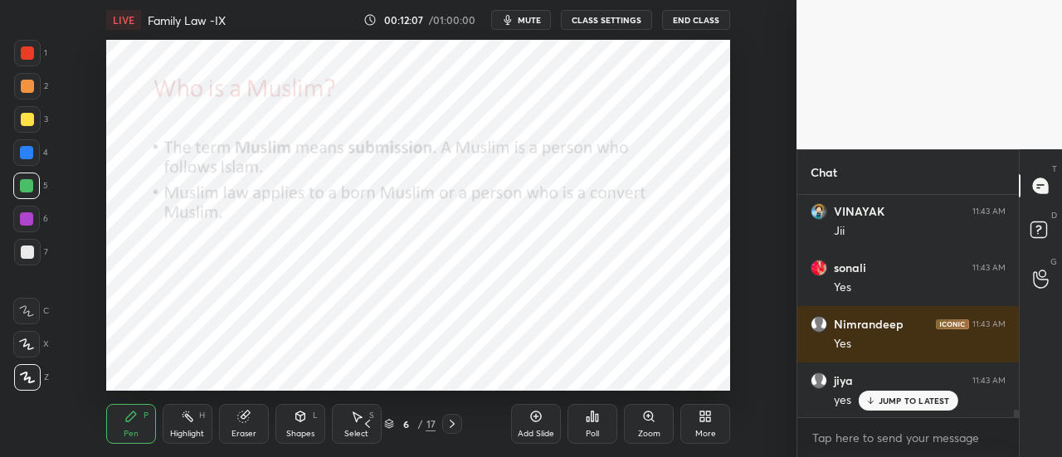
click at [28, 220] on div at bounding box center [26, 218] width 13 height 13
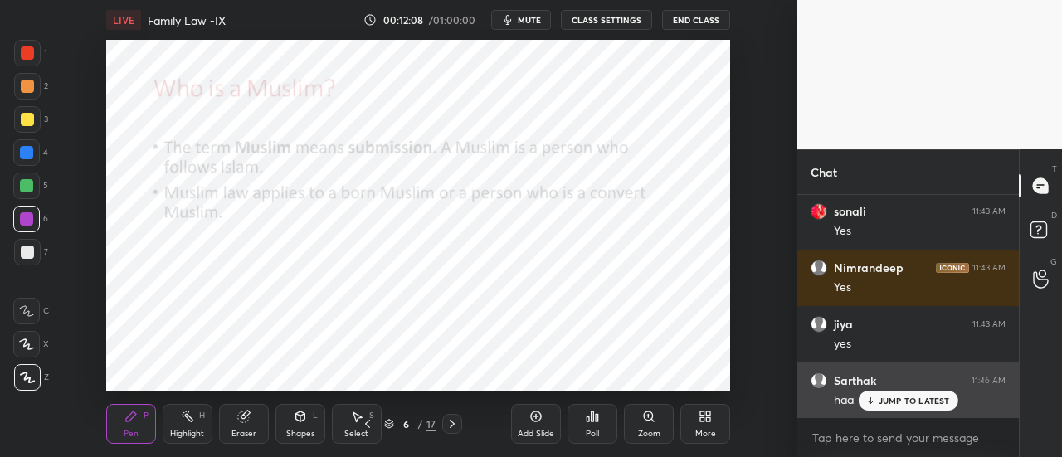
click at [917, 404] on p "JUMP TO LATEST" at bounding box center [913, 401] width 71 height 10
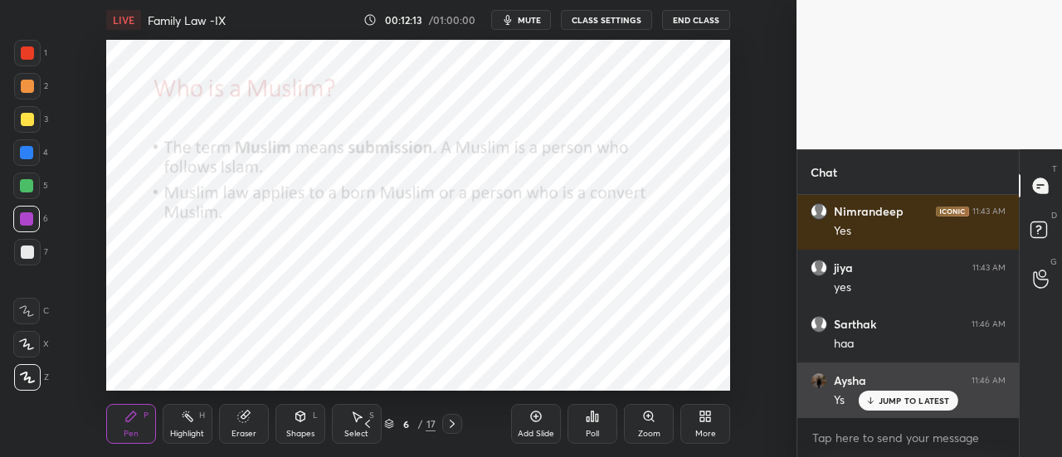
click at [898, 402] on p "JUMP TO LATEST" at bounding box center [913, 401] width 71 height 10
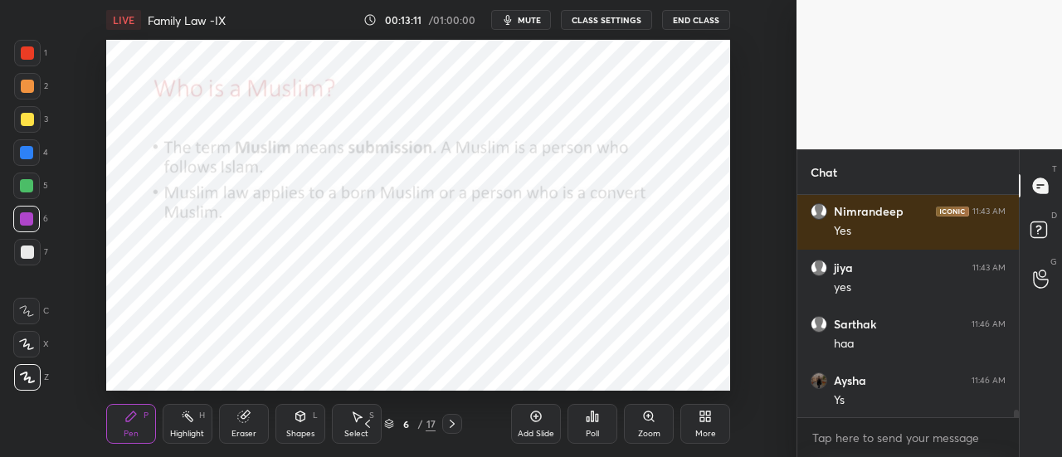
click at [528, 430] on div "Add Slide" at bounding box center [536, 434] width 36 height 8
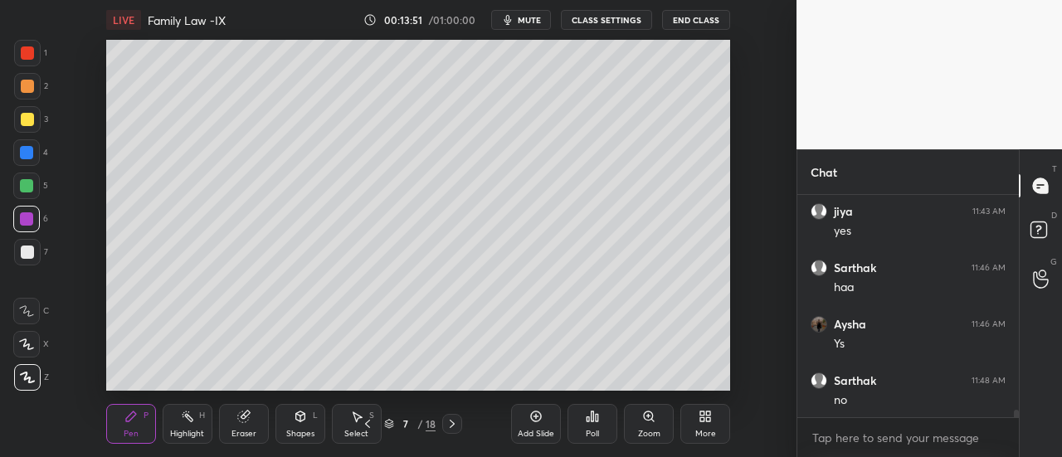
scroll to position [6734, 0]
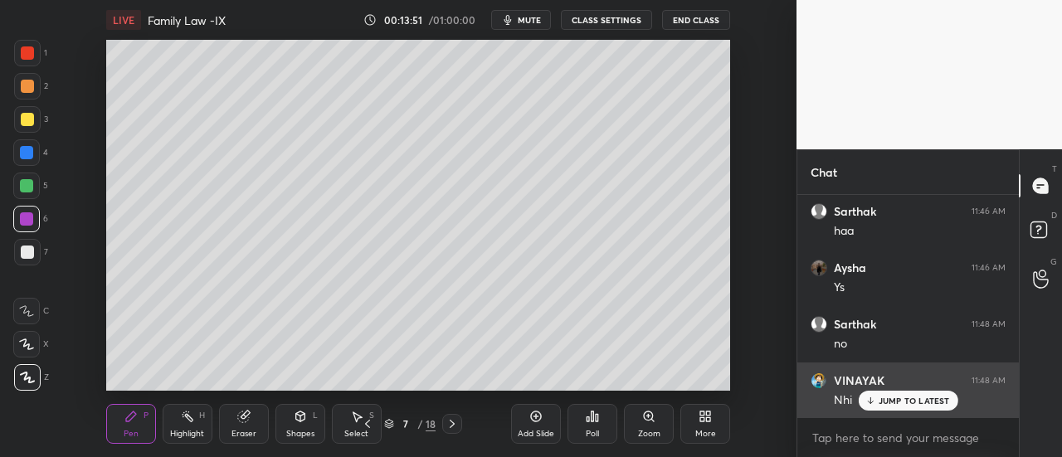
click at [902, 398] on p "JUMP TO LATEST" at bounding box center [913, 401] width 71 height 10
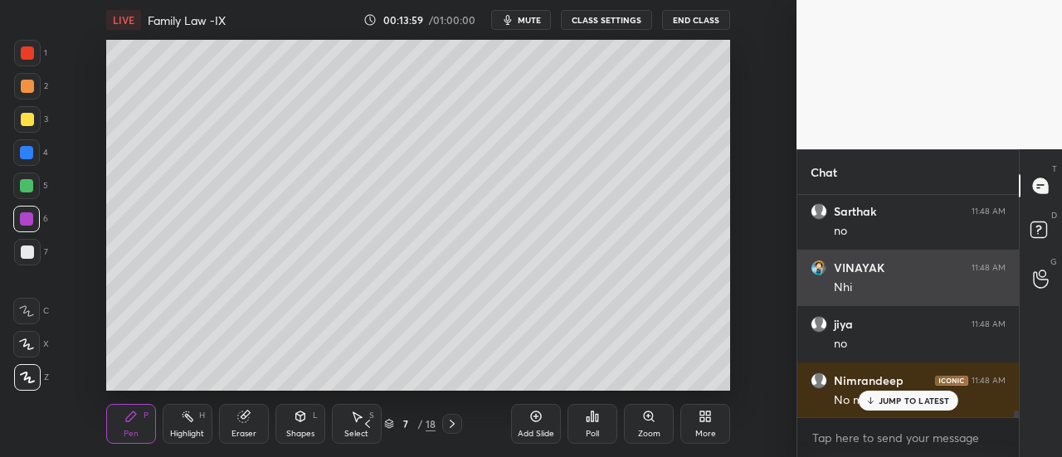
scroll to position [6904, 0]
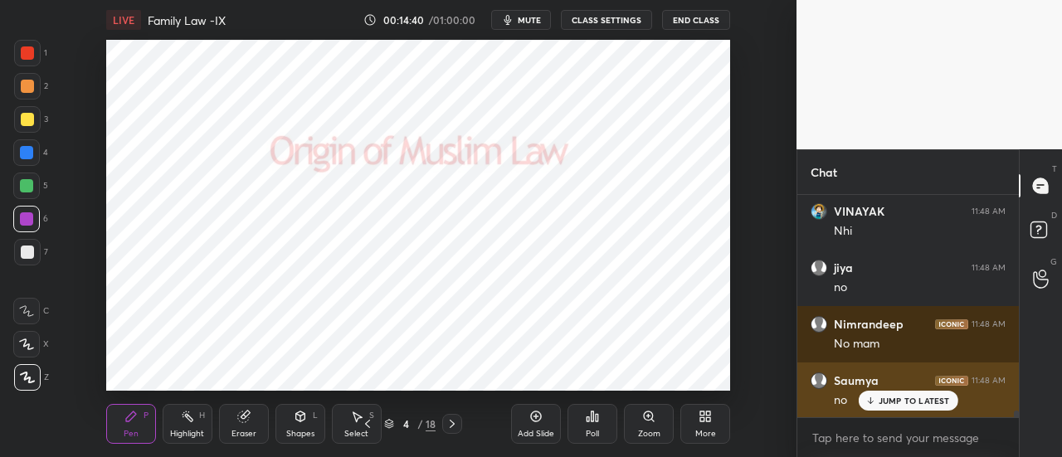
click at [914, 401] on p "JUMP TO LATEST" at bounding box center [913, 401] width 71 height 10
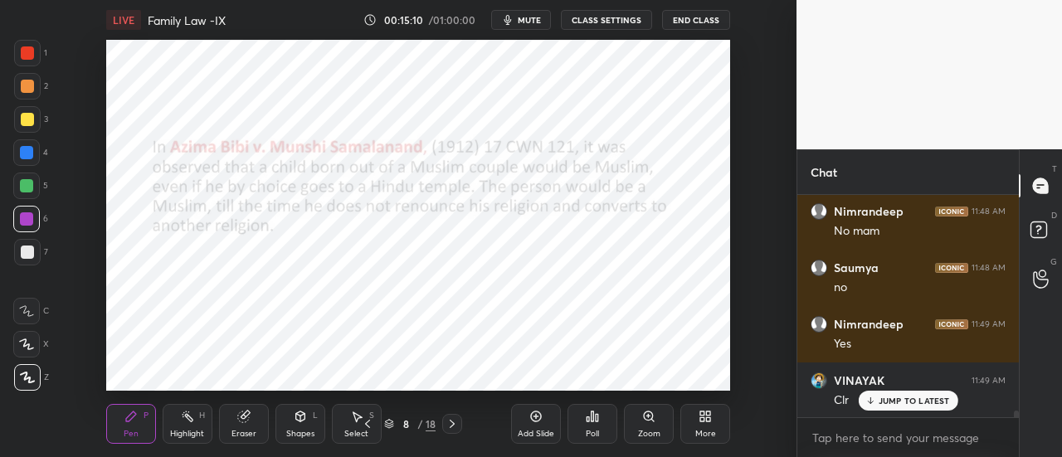
scroll to position [7073, 0]
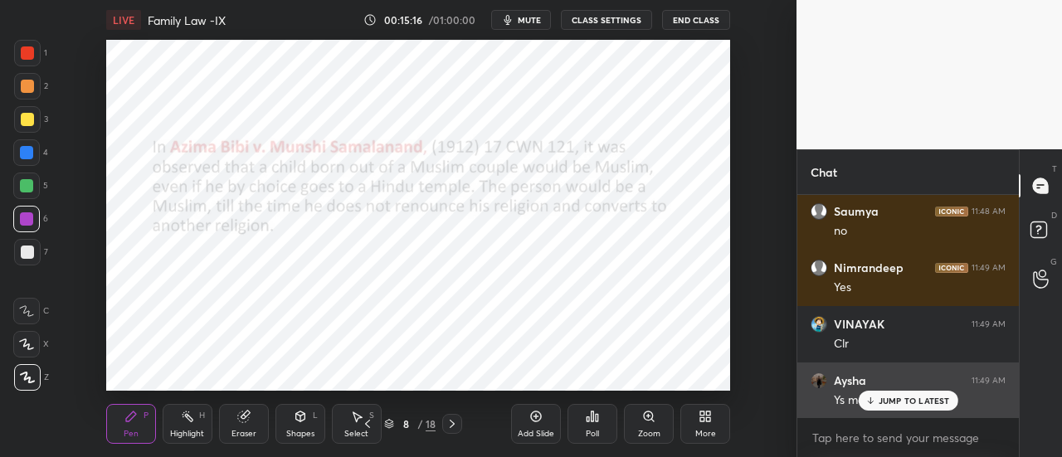
click at [877, 404] on div "JUMP TO LATEST" at bounding box center [908, 401] width 100 height 20
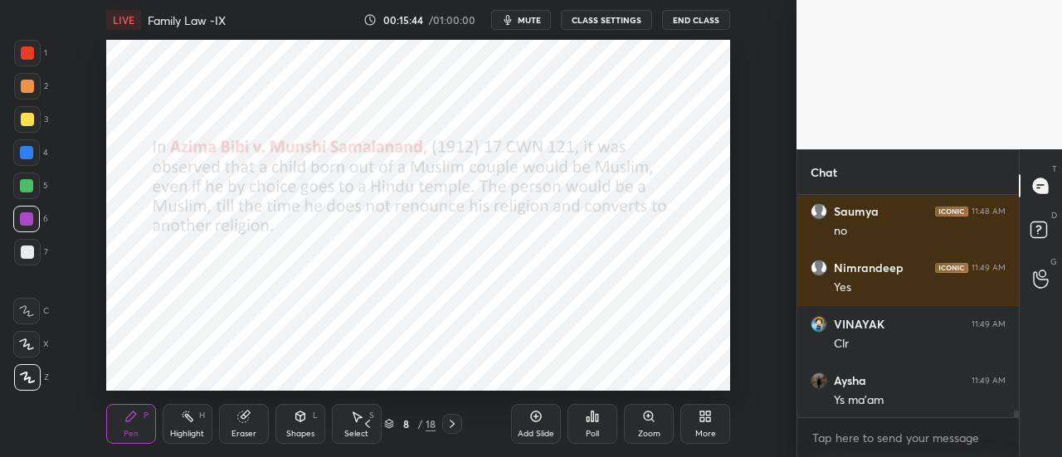
click at [26, 246] on div at bounding box center [27, 251] width 13 height 13
click at [30, 150] on div at bounding box center [26, 152] width 13 height 13
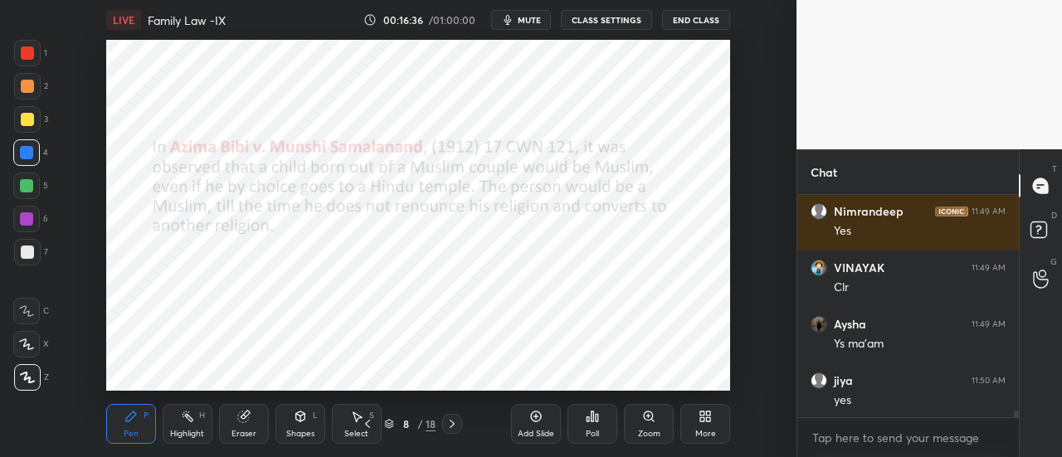
scroll to position [7216, 0]
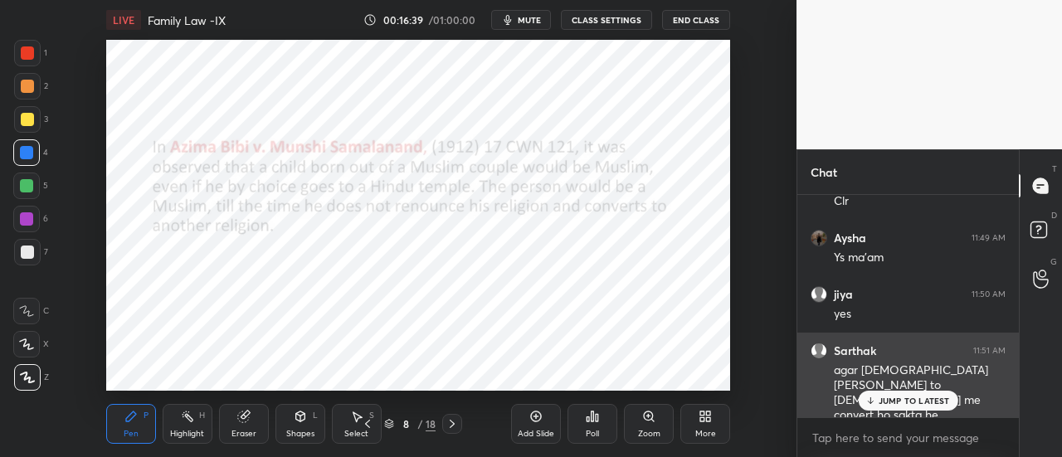
click at [929, 399] on p "JUMP TO LATEST" at bounding box center [913, 401] width 71 height 10
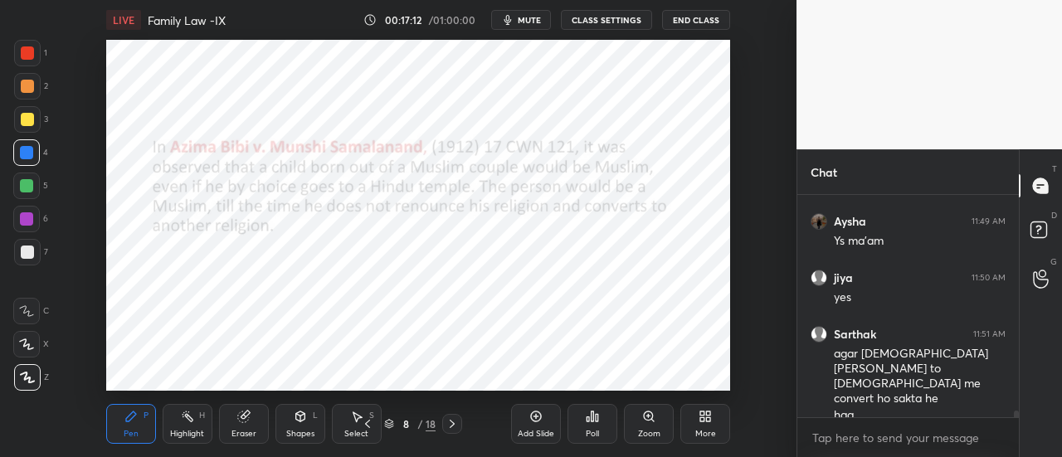
scroll to position [7289, 0]
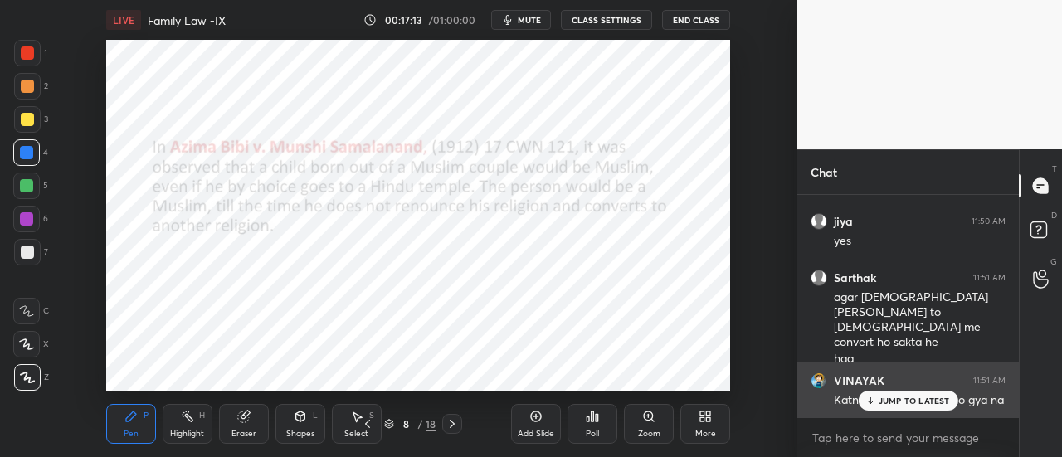
click at [922, 401] on p "JUMP TO LATEST" at bounding box center [913, 401] width 71 height 10
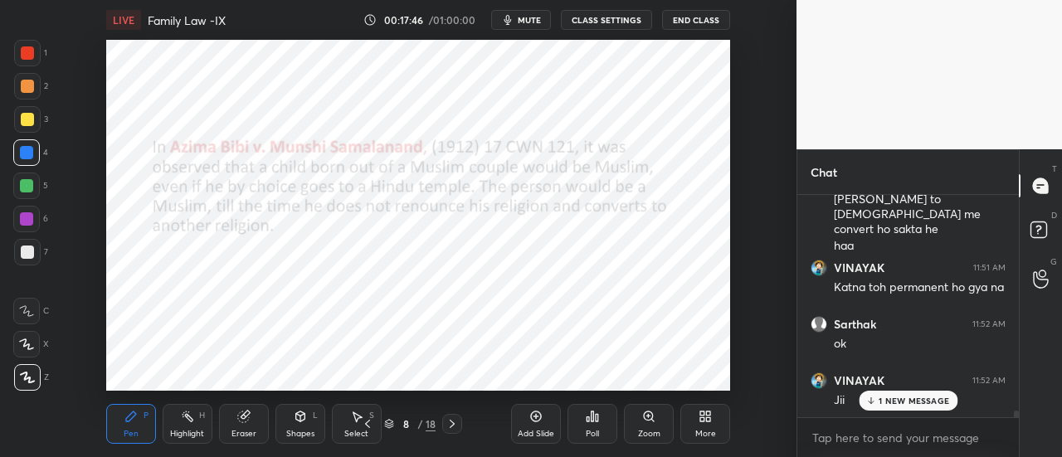
scroll to position [7473, 0]
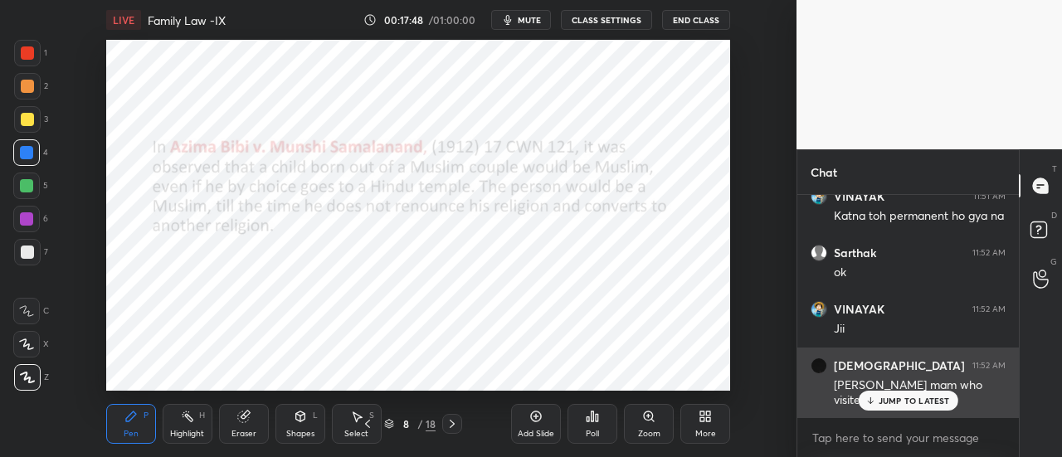
click at [927, 407] on div "JUMP TO LATEST" at bounding box center [908, 401] width 100 height 20
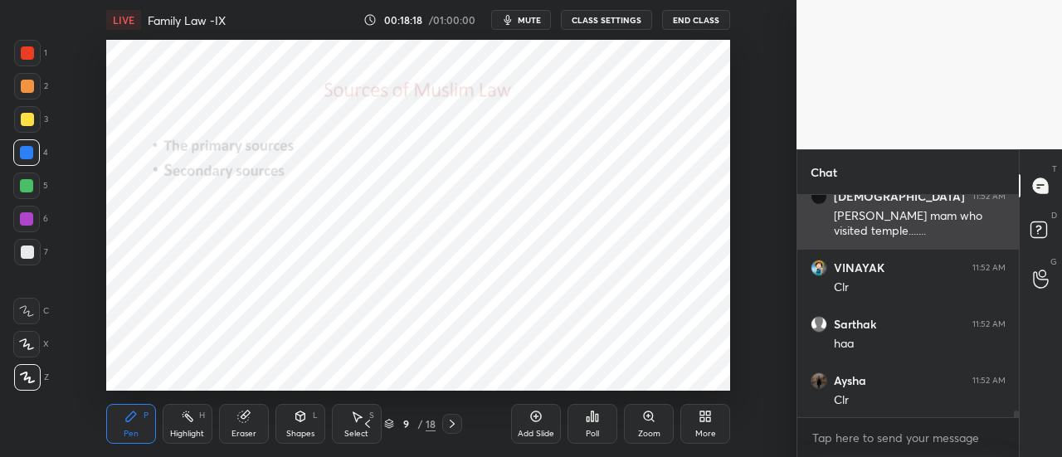
scroll to position [7713, 0]
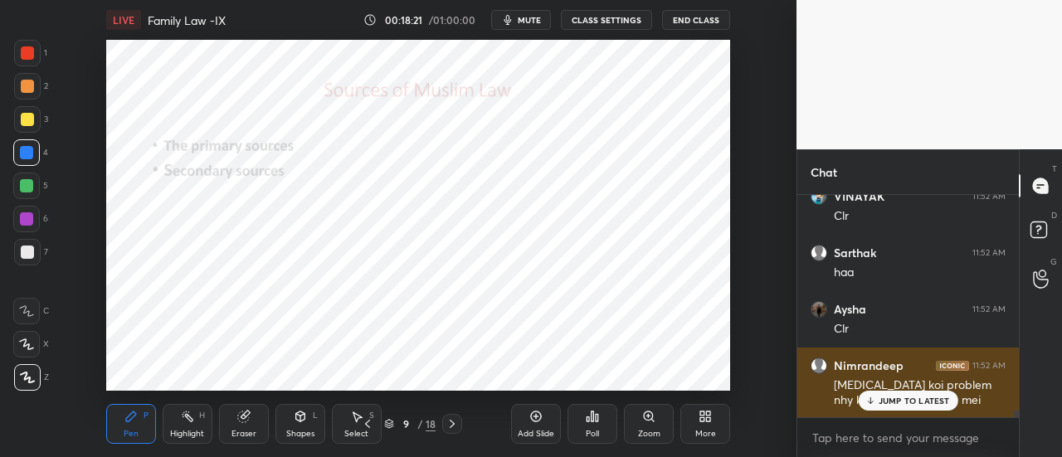
click at [895, 401] on p "JUMP TO LATEST" at bounding box center [913, 401] width 71 height 10
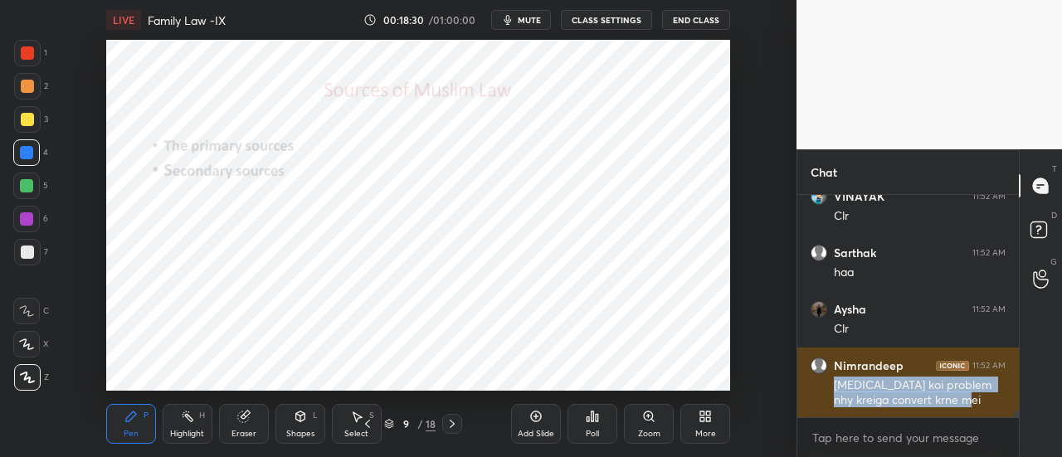
drag, startPoint x: 836, startPoint y: 386, endPoint x: 985, endPoint y: 406, distance: 150.5
click at [985, 406] on div "[MEDICAL_DATA] koi problem nhy kreiga convert krne mei" at bounding box center [920, 393] width 172 height 32
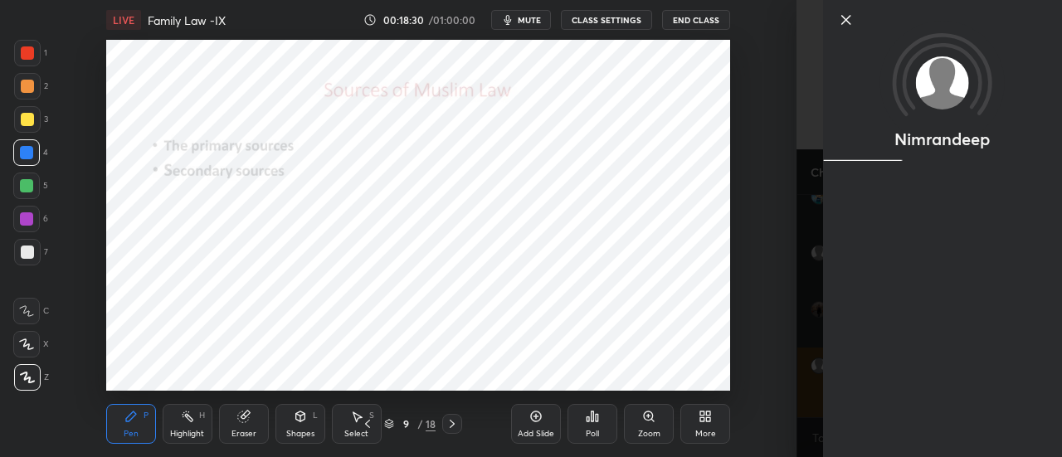
copy div "[MEDICAL_DATA] koi problem nhy kreiga convert krne mei"
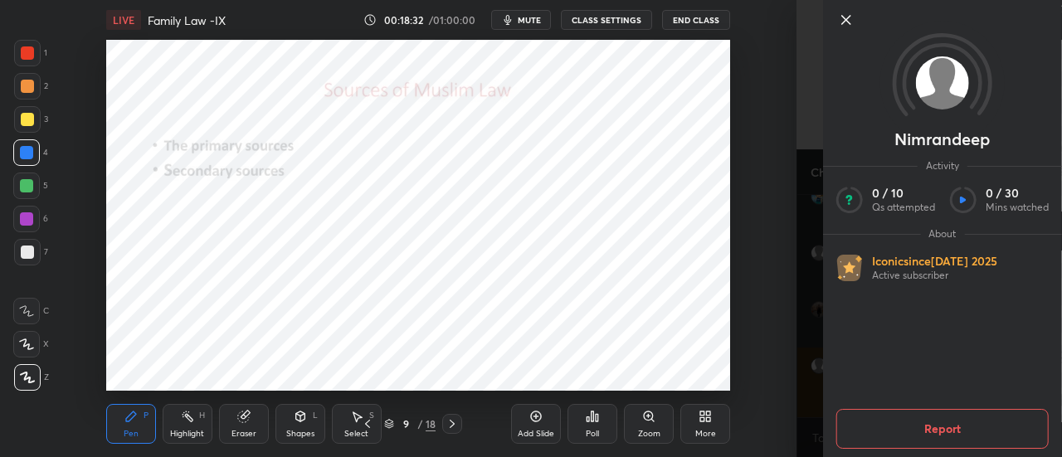
click at [848, 19] on icon at bounding box center [846, 20] width 20 height 20
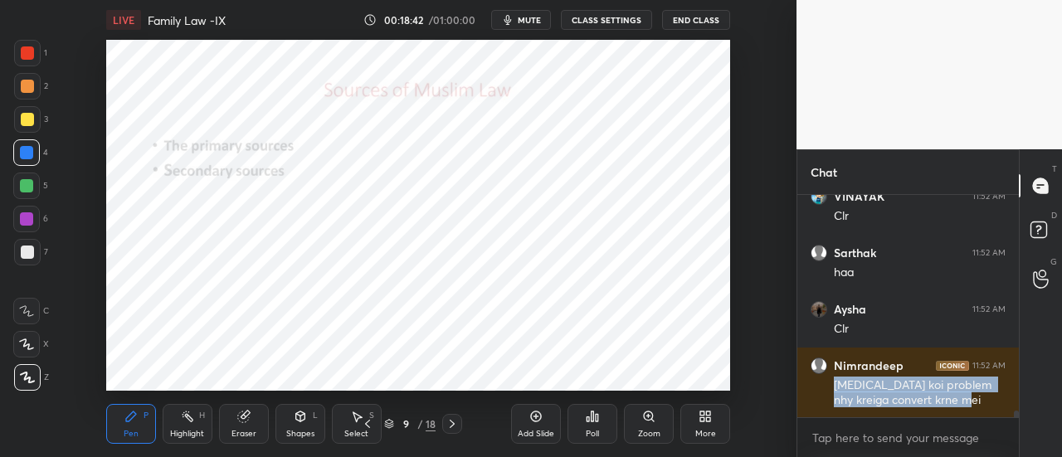
scroll to position [7770, 0]
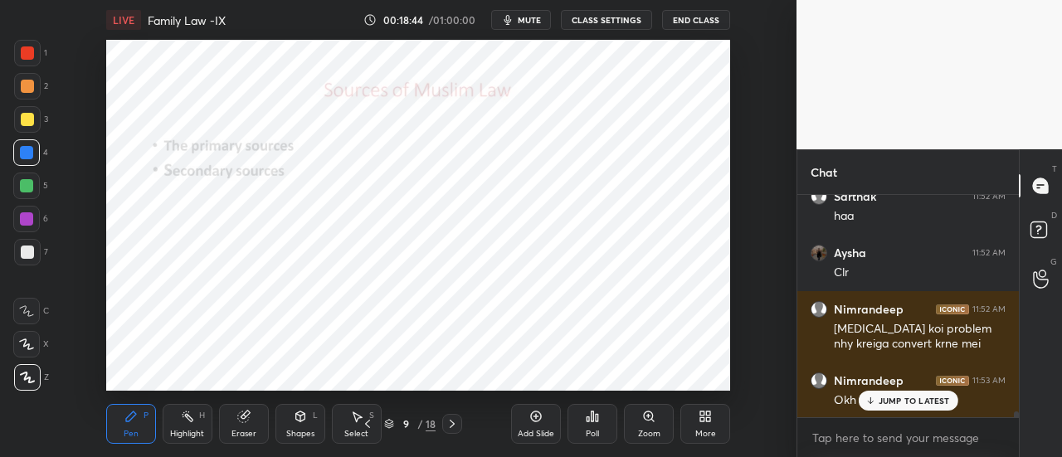
click at [891, 399] on p "JUMP TO LATEST" at bounding box center [913, 401] width 71 height 10
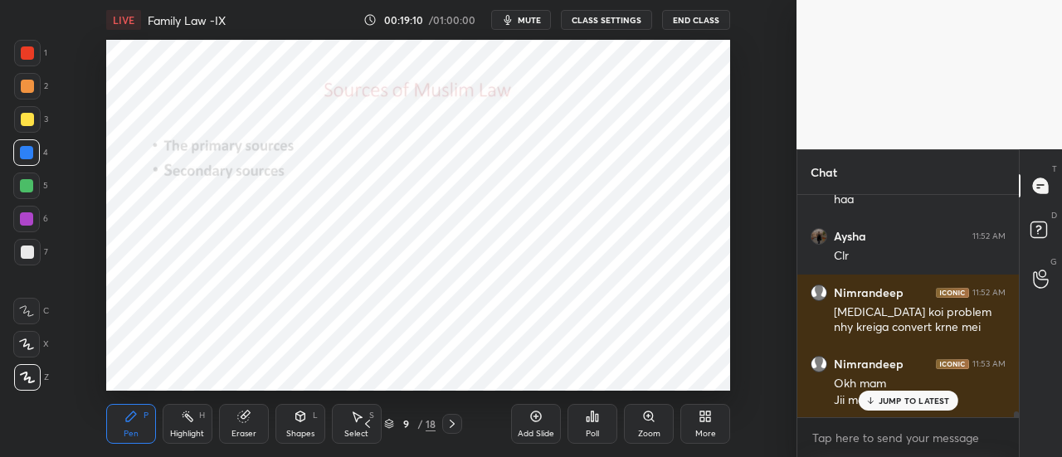
click at [910, 396] on p "JUMP TO LATEST" at bounding box center [913, 401] width 71 height 10
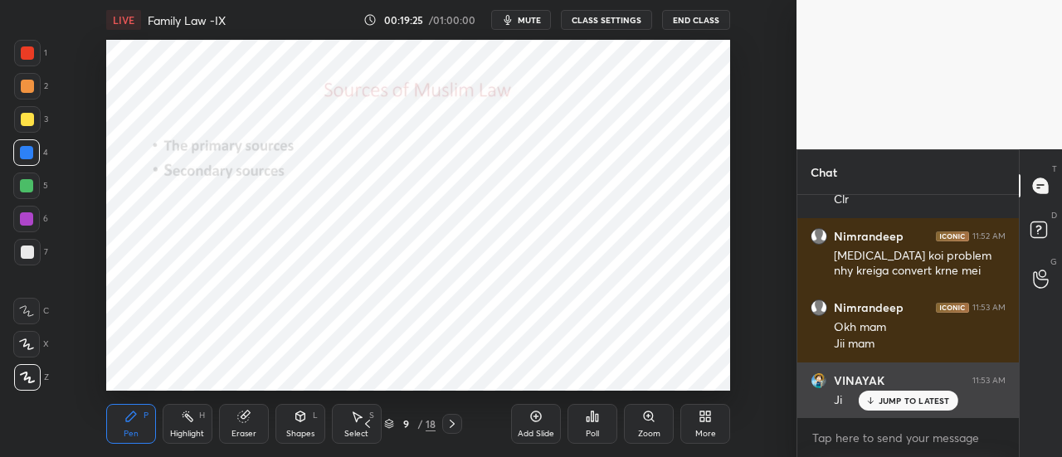
click at [904, 401] on p "JUMP TO LATEST" at bounding box center [913, 401] width 71 height 10
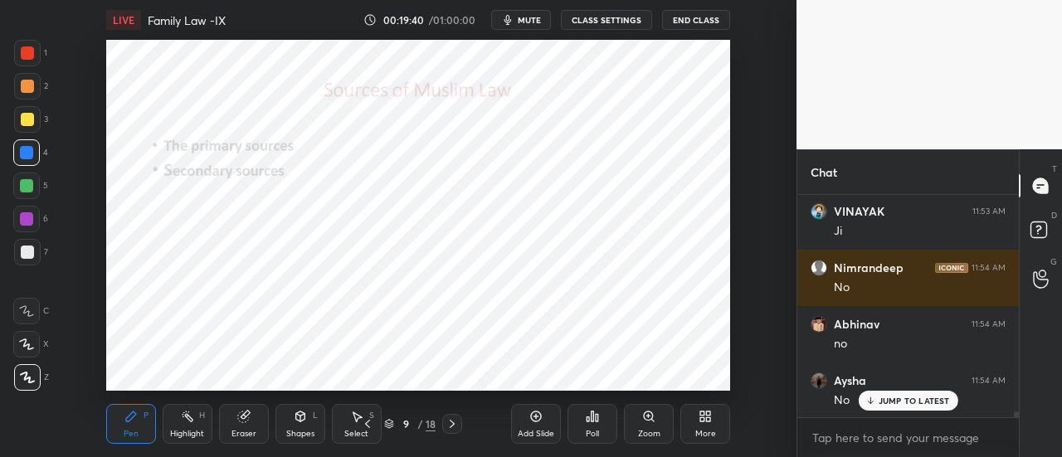
scroll to position [8068, 0]
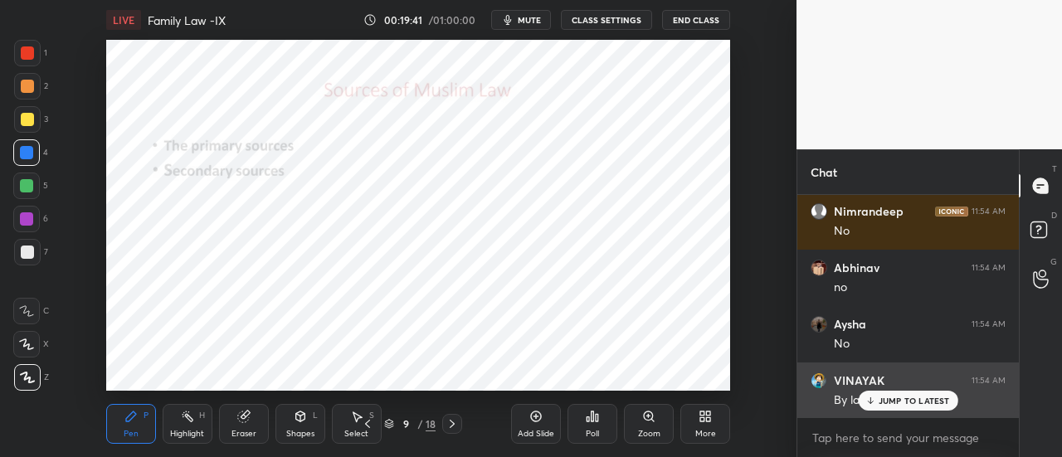
click at [911, 407] on div "JUMP TO LATEST" at bounding box center [908, 401] width 100 height 20
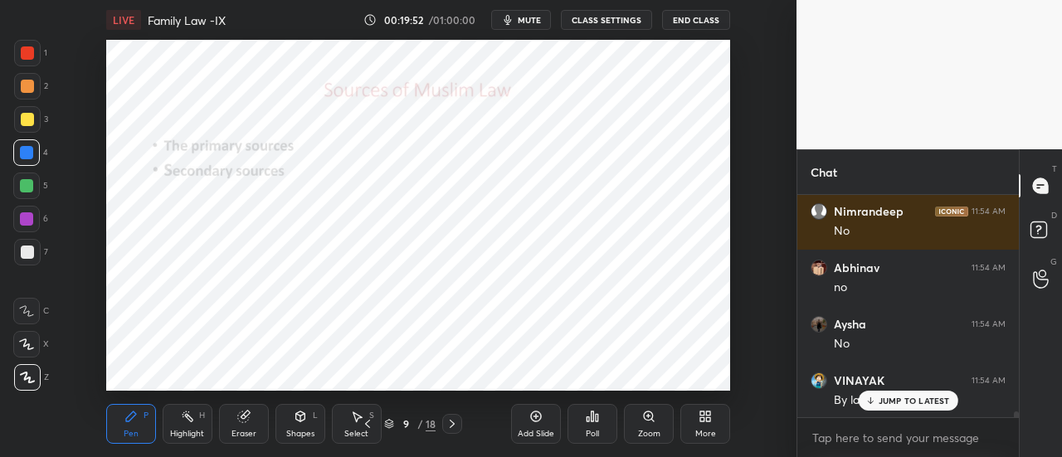
scroll to position [8125, 0]
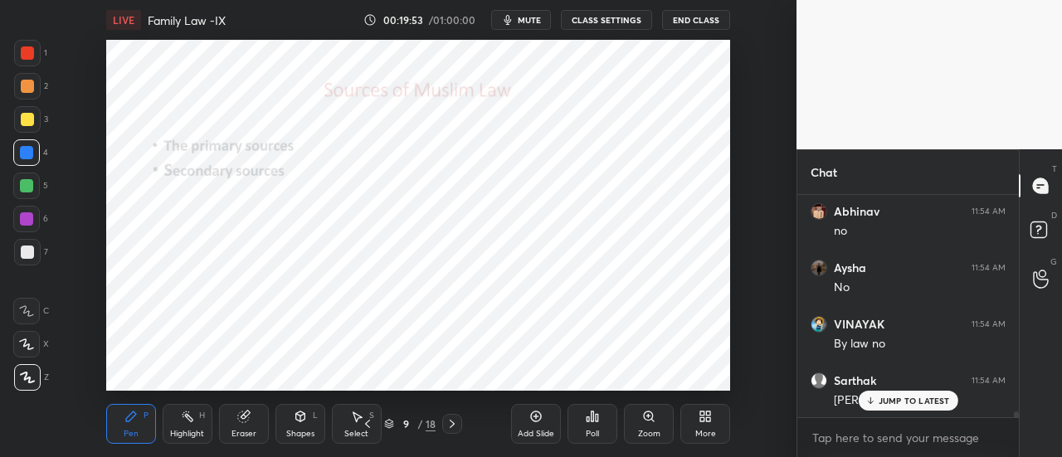
click at [910, 398] on p "JUMP TO LATEST" at bounding box center [913, 401] width 71 height 10
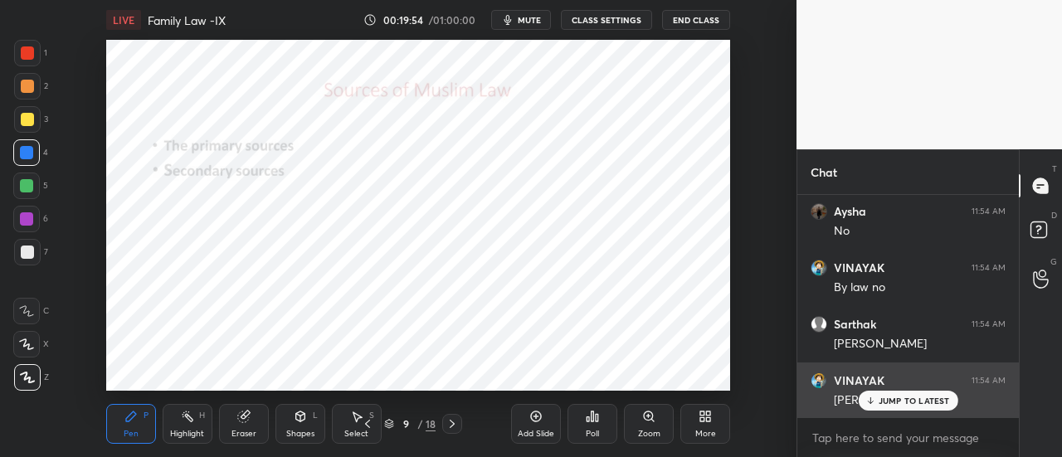
click at [909, 397] on p "JUMP TO LATEST" at bounding box center [913, 401] width 71 height 10
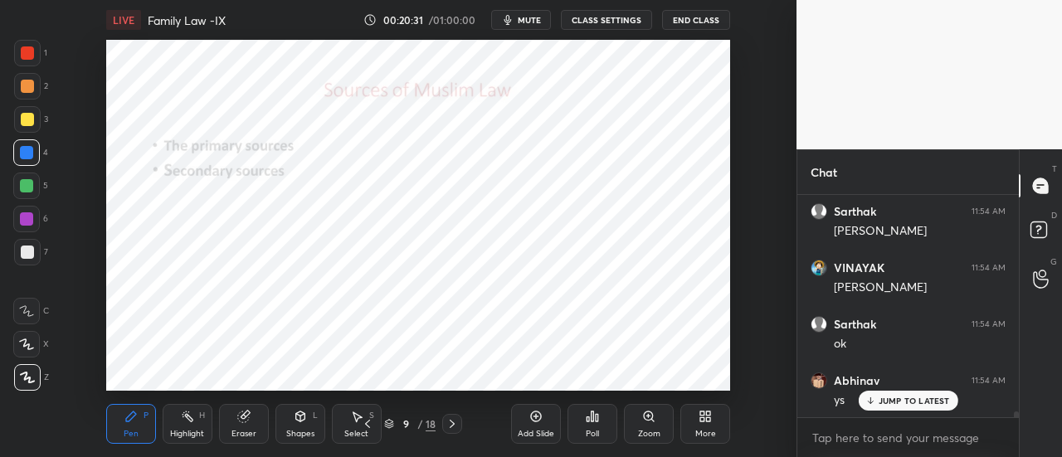
scroll to position [8350, 0]
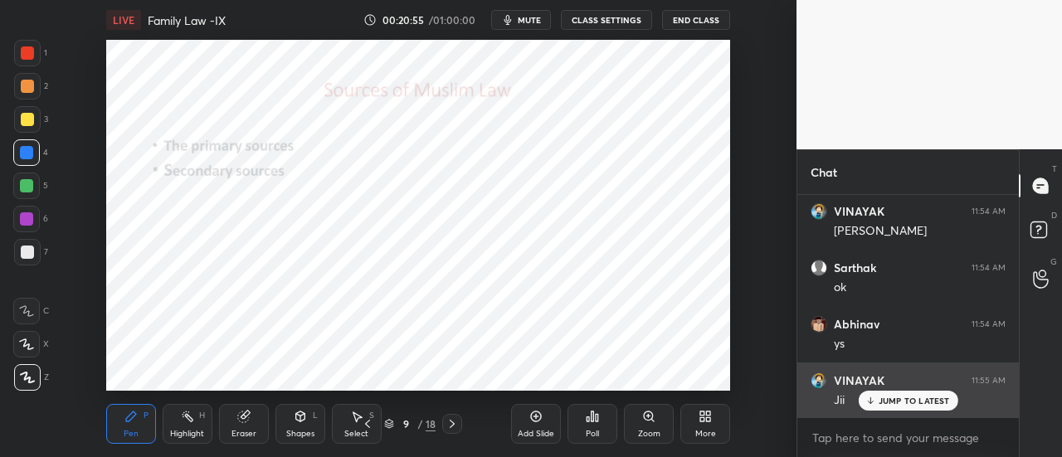
click at [902, 407] on div "JUMP TO LATEST" at bounding box center [908, 401] width 100 height 20
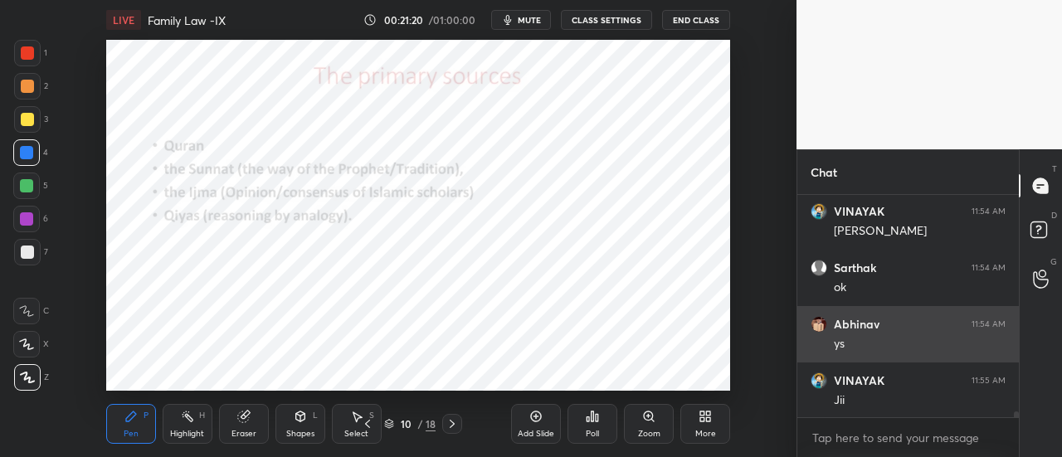
click at [884, 340] on div "ys" at bounding box center [920, 344] width 172 height 17
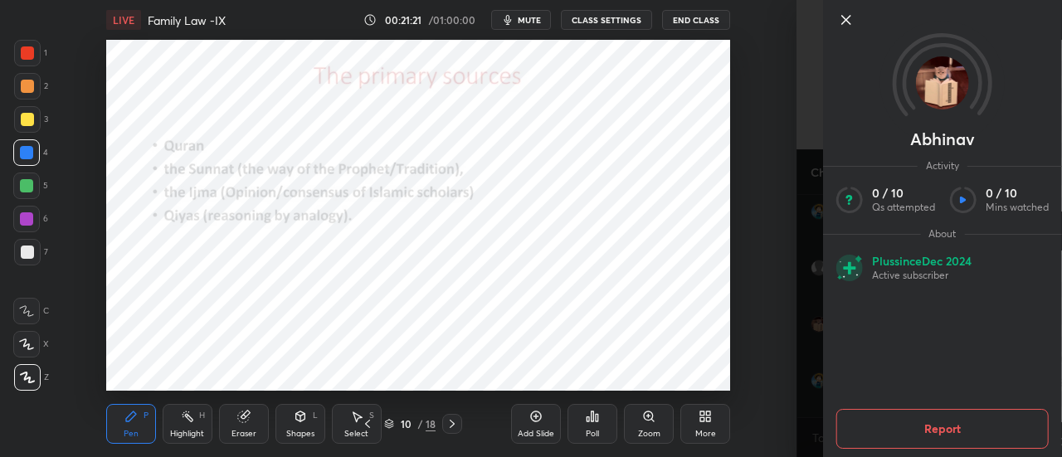
click at [848, 21] on icon at bounding box center [846, 20] width 20 height 20
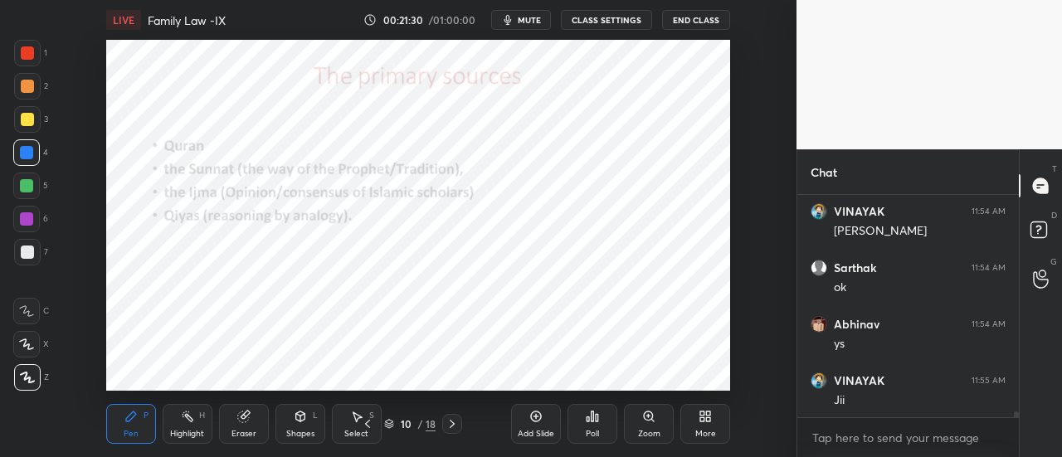
scroll to position [8407, 0]
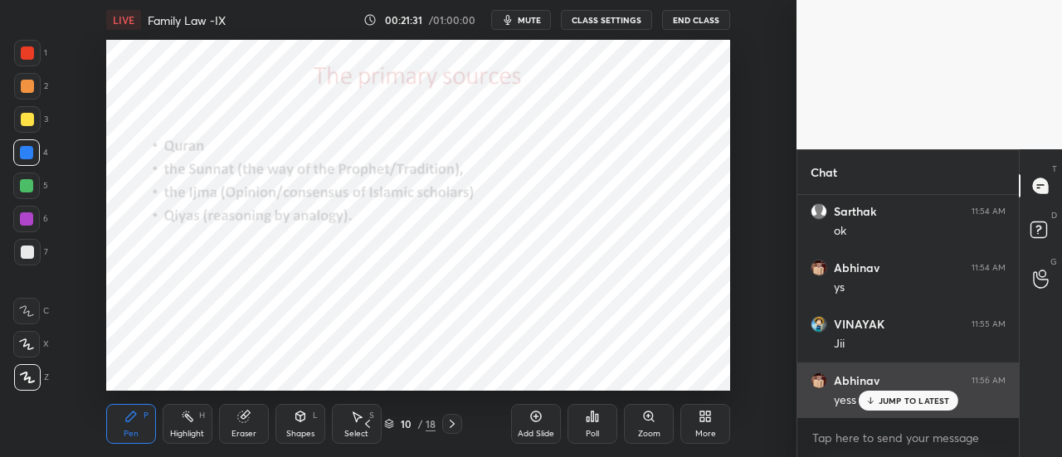
click at [901, 399] on p "JUMP TO LATEST" at bounding box center [913, 401] width 71 height 10
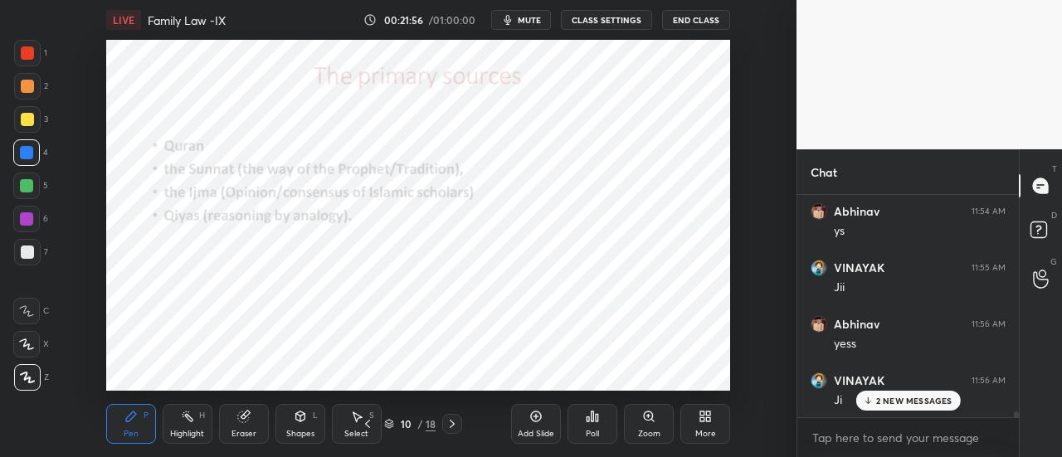
scroll to position [8579, 0]
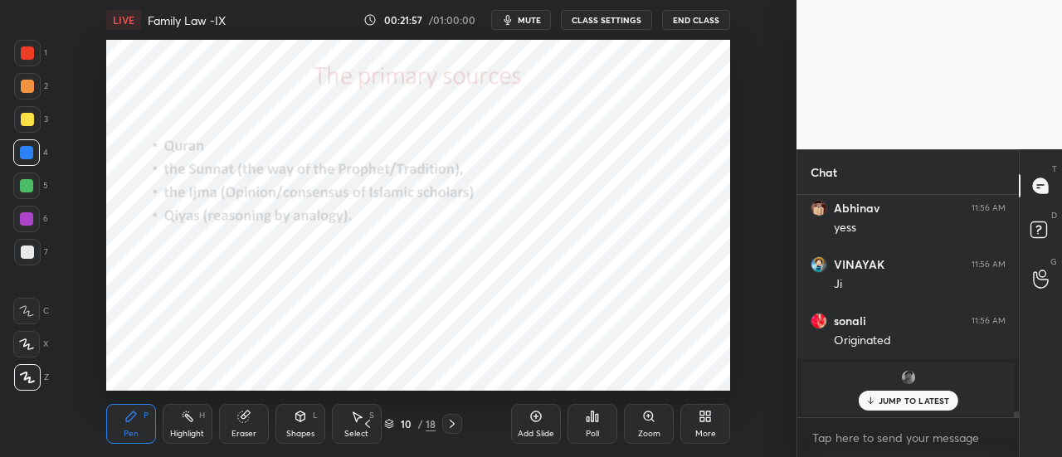
click at [902, 396] on p "JUMP TO LATEST" at bounding box center [913, 401] width 71 height 10
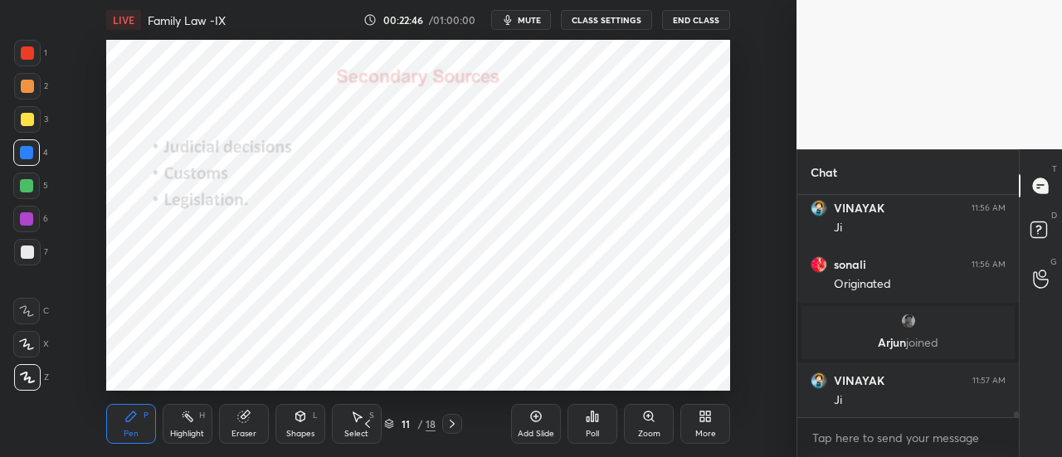
scroll to position [8692, 0]
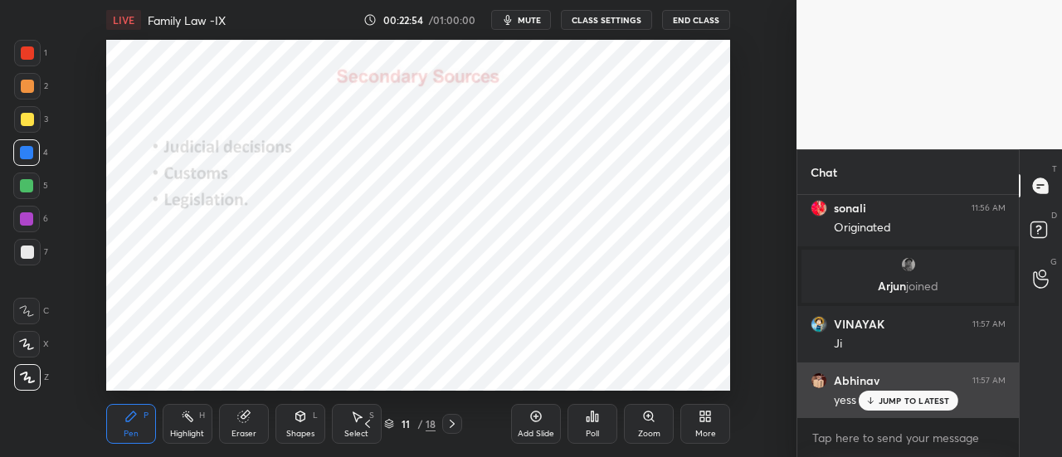
click at [893, 401] on p "JUMP TO LATEST" at bounding box center [913, 401] width 71 height 10
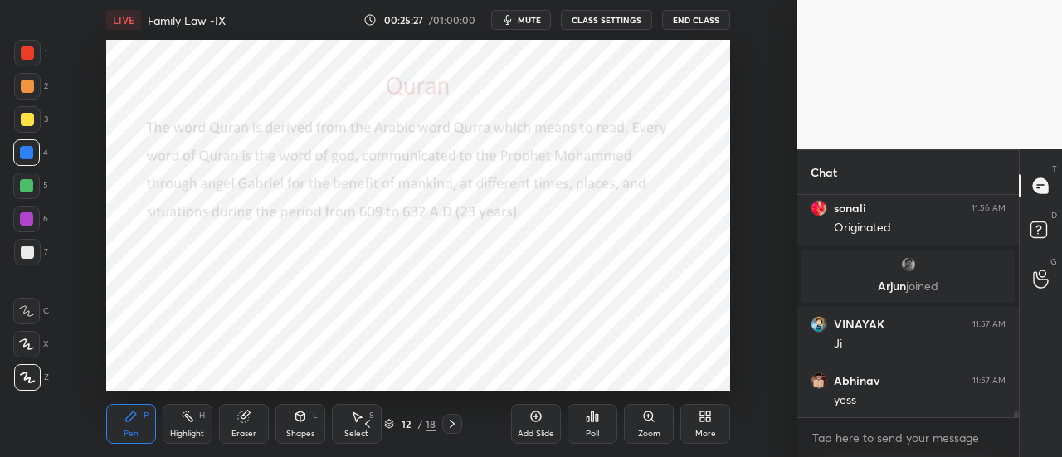
click at [27, 56] on div at bounding box center [27, 52] width 13 height 13
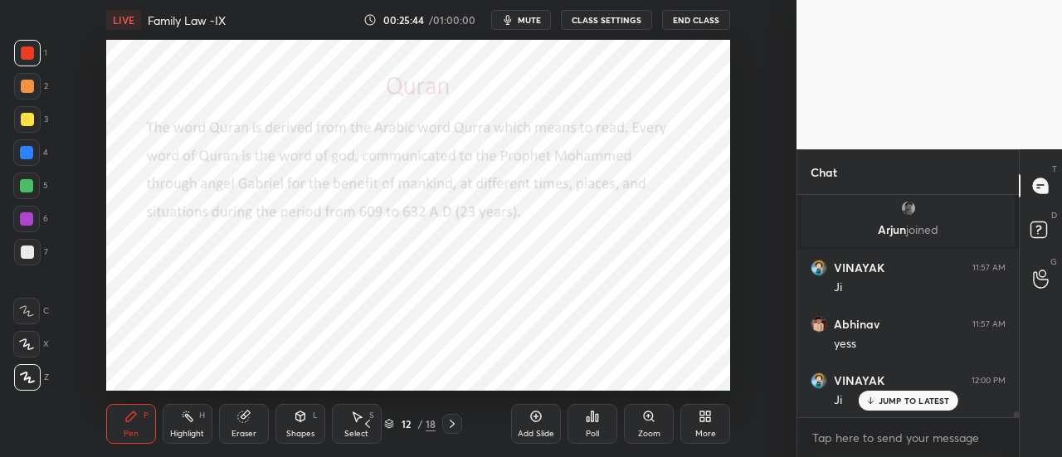
scroll to position [8805, 0]
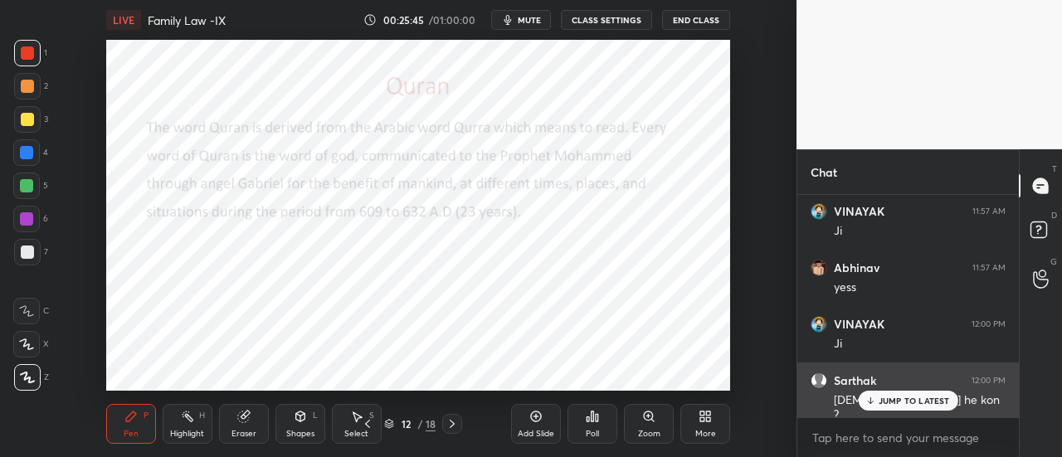
click at [919, 402] on p "JUMP TO LATEST" at bounding box center [913, 401] width 71 height 10
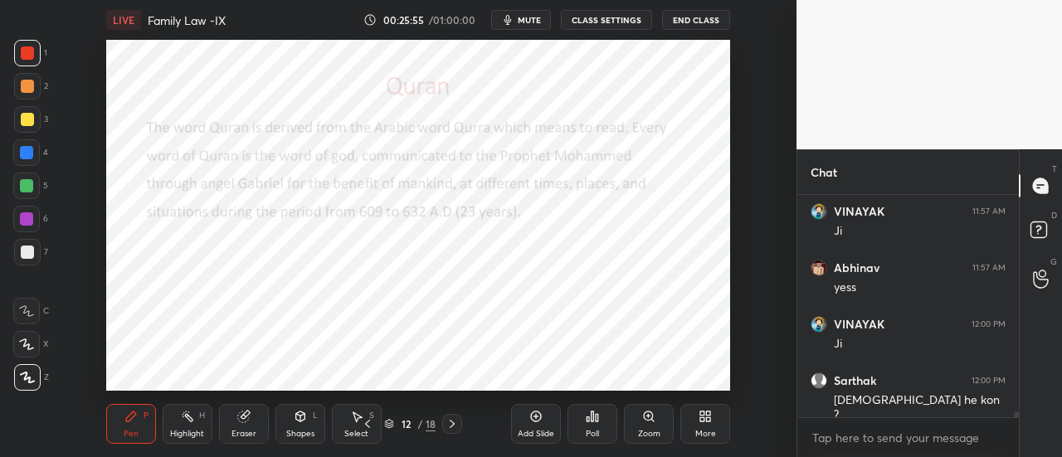
scroll to position [8861, 0]
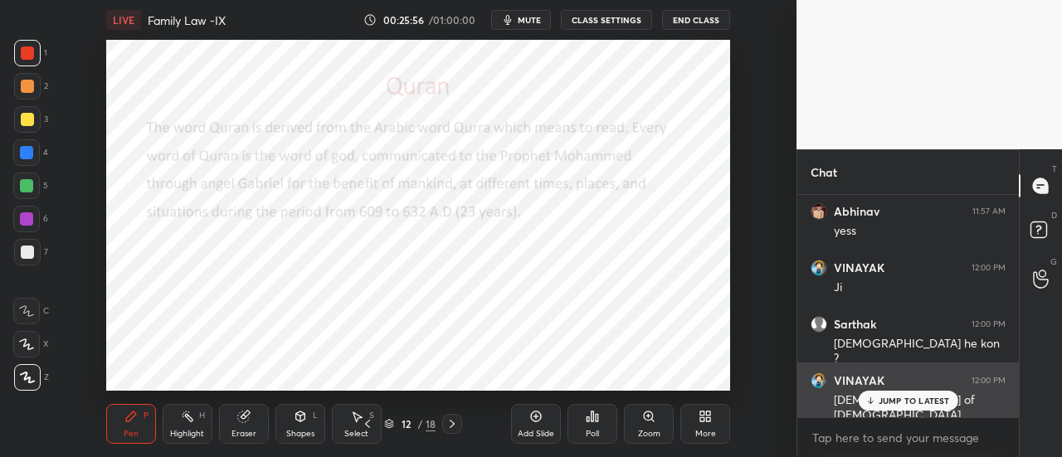
click at [907, 401] on p "JUMP TO LATEST" at bounding box center [913, 401] width 71 height 10
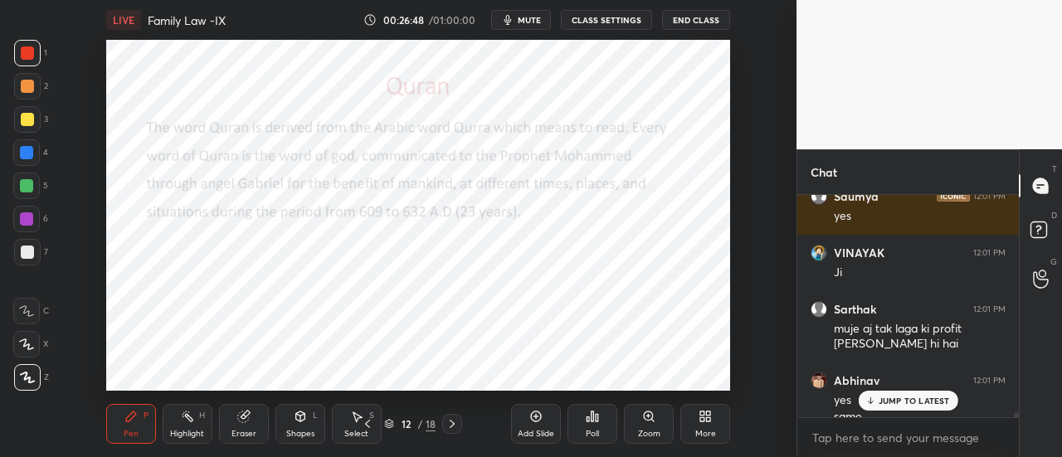
scroll to position [9175, 0]
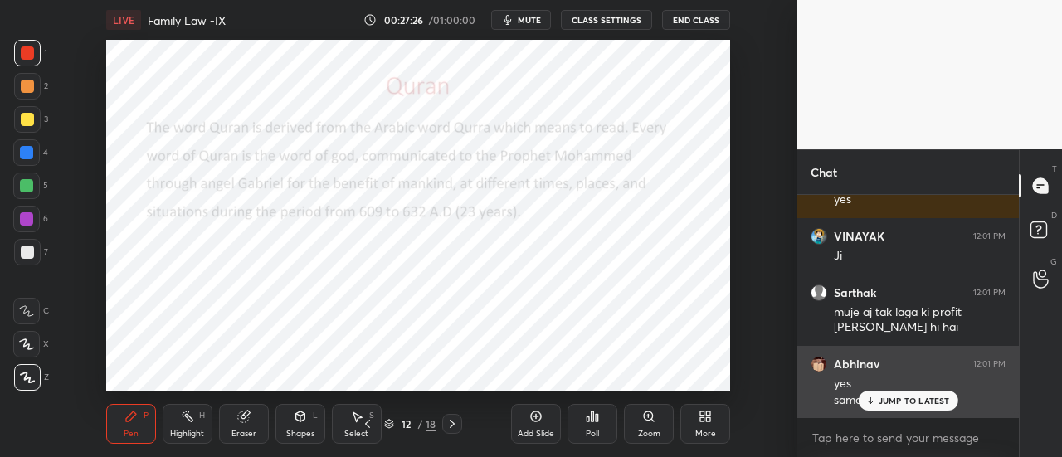
click at [920, 404] on p "JUMP TO LATEST" at bounding box center [913, 401] width 71 height 10
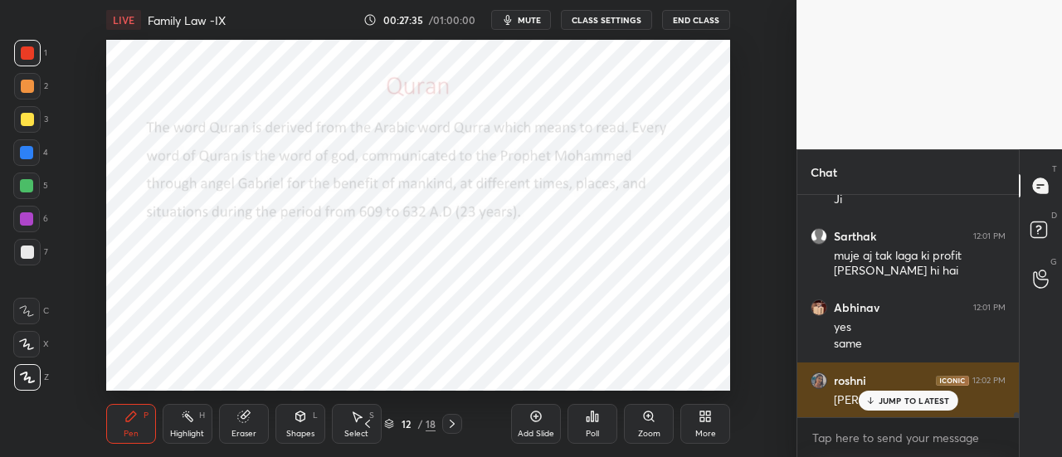
click at [921, 406] on p "JUMP TO LATEST" at bounding box center [913, 401] width 71 height 10
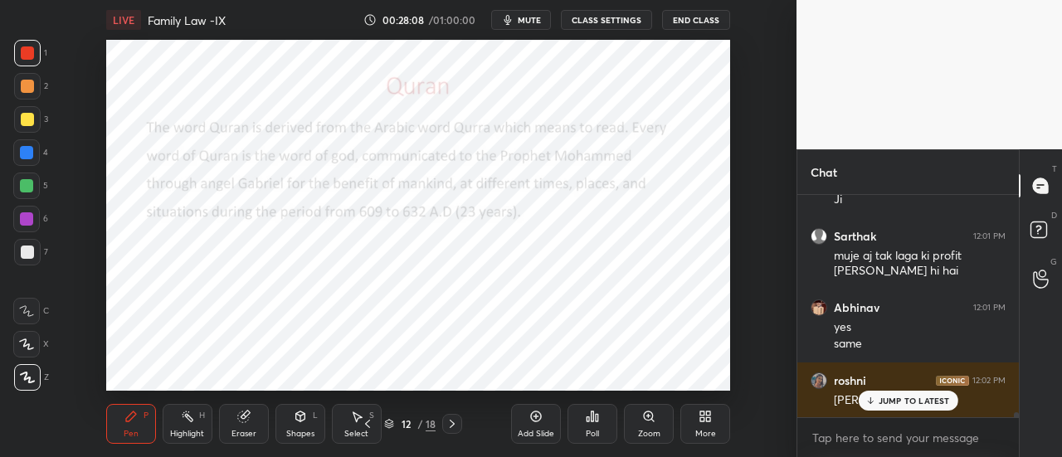
scroll to position [9302, 0]
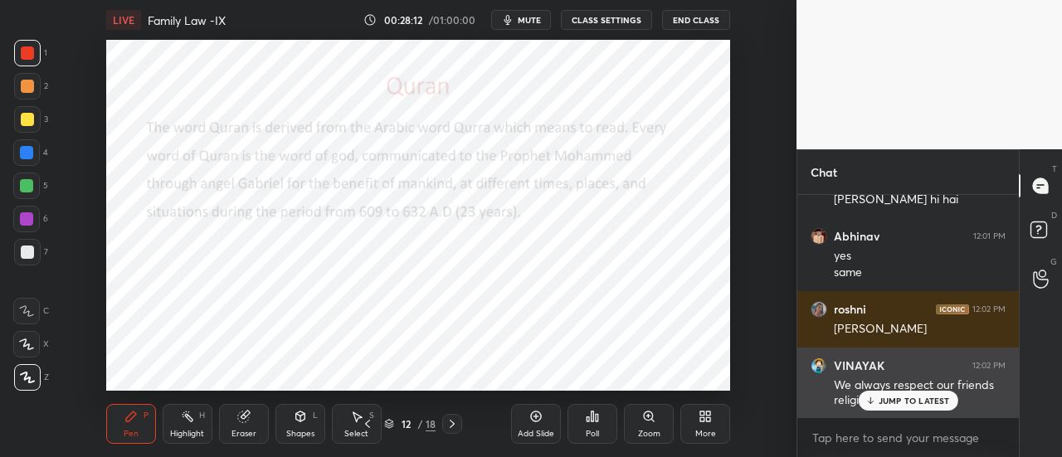
click at [925, 401] on p "JUMP TO LATEST" at bounding box center [913, 401] width 71 height 10
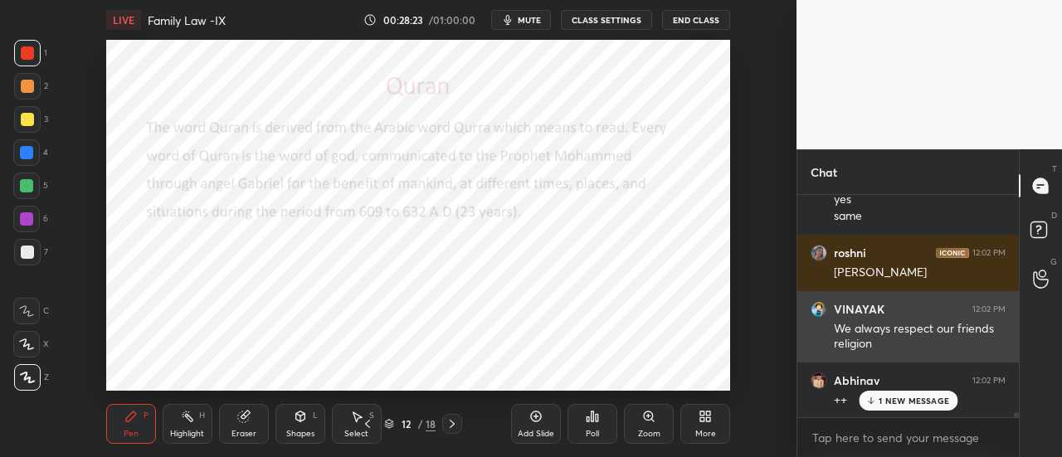
scroll to position [9415, 0]
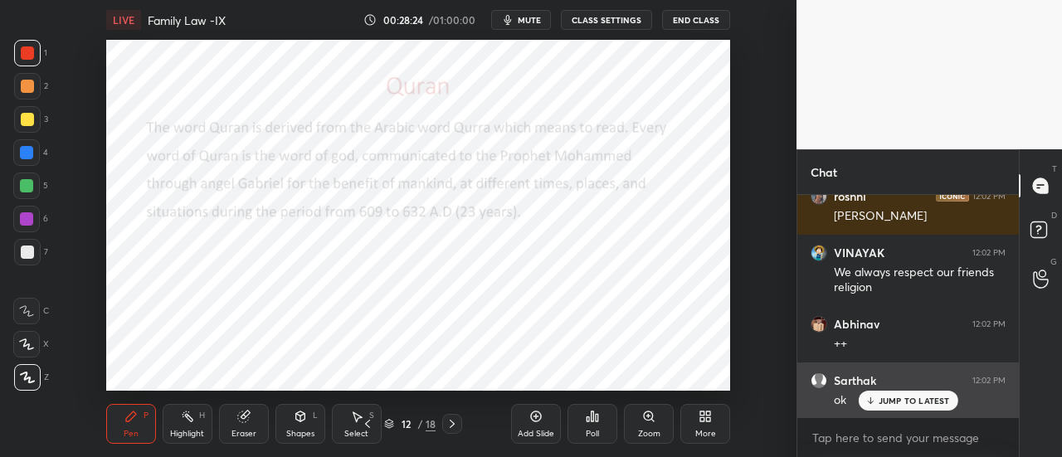
click at [910, 398] on p "JUMP TO LATEST" at bounding box center [913, 401] width 71 height 10
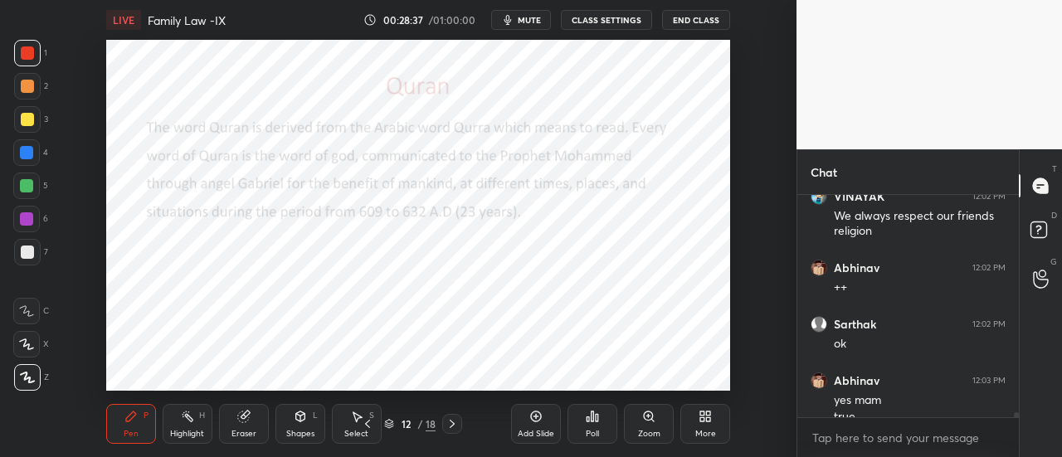
scroll to position [9488, 0]
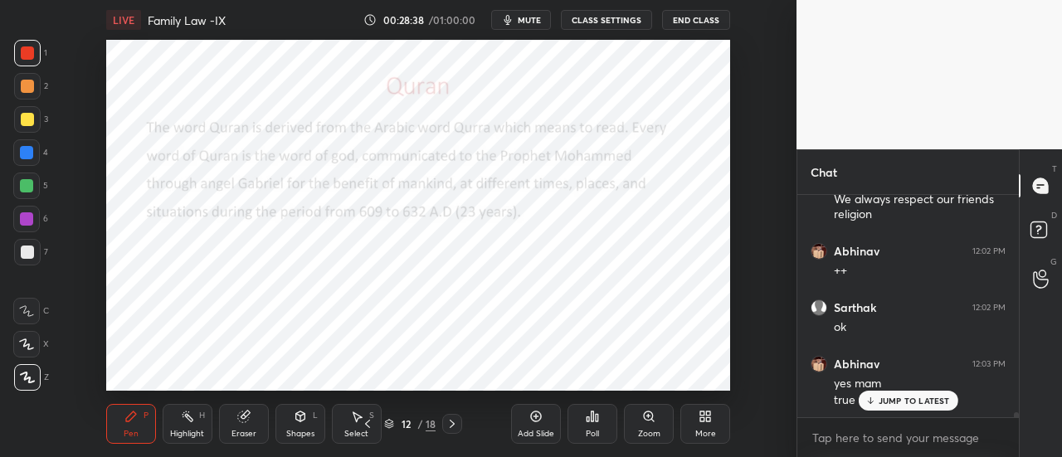
click at [893, 398] on p "JUMP TO LATEST" at bounding box center [913, 401] width 71 height 10
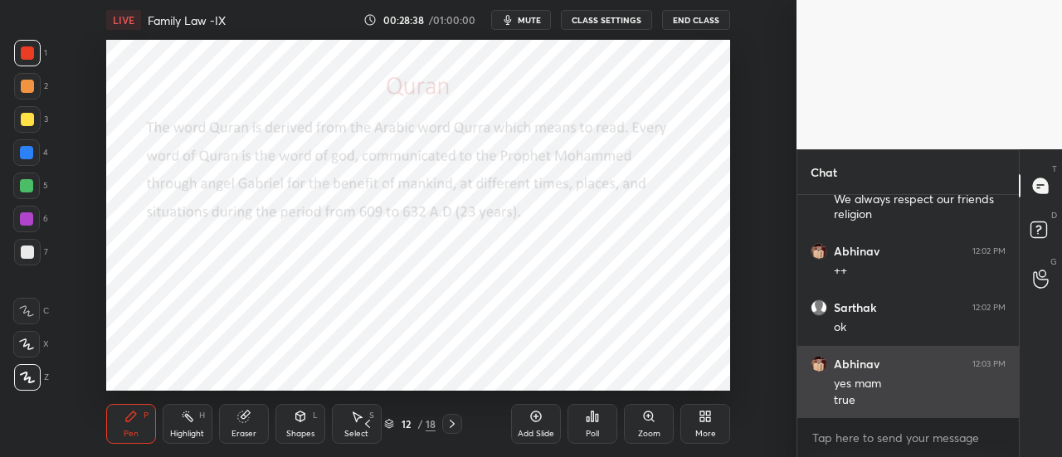
scroll to position [9544, 0]
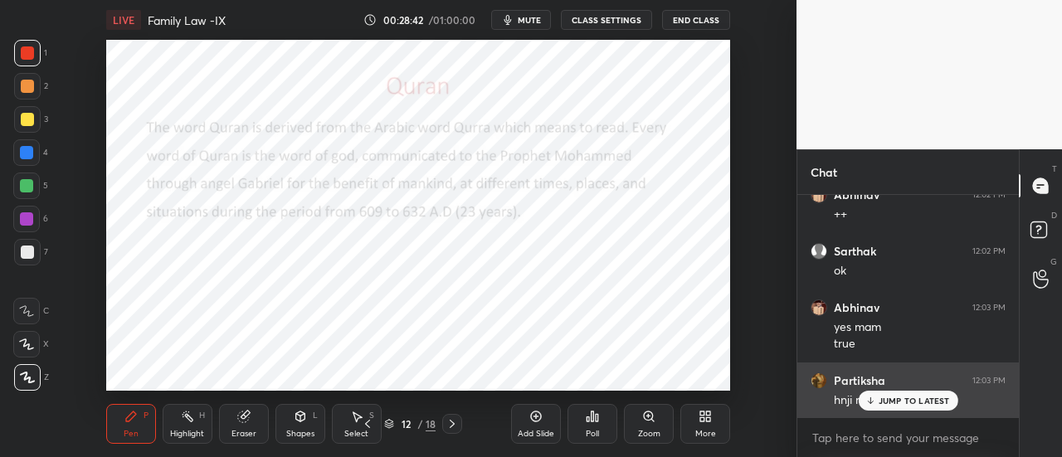
click at [918, 399] on p "JUMP TO LATEST" at bounding box center [913, 401] width 71 height 10
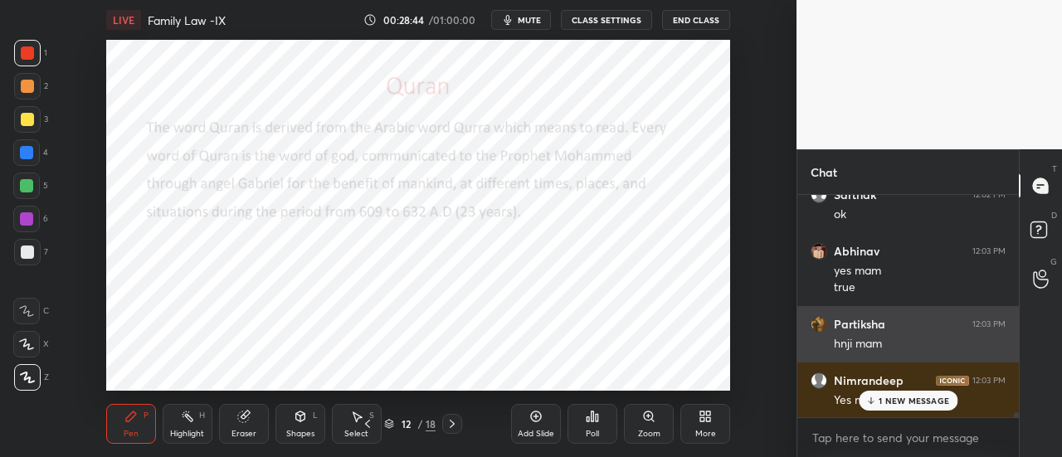
scroll to position [9657, 0]
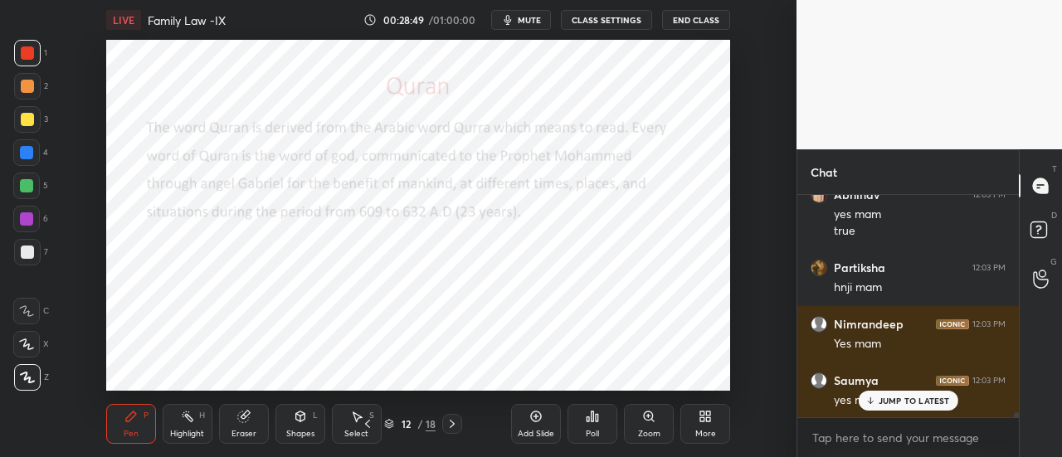
click at [917, 400] on p "JUMP TO LATEST" at bounding box center [913, 401] width 71 height 10
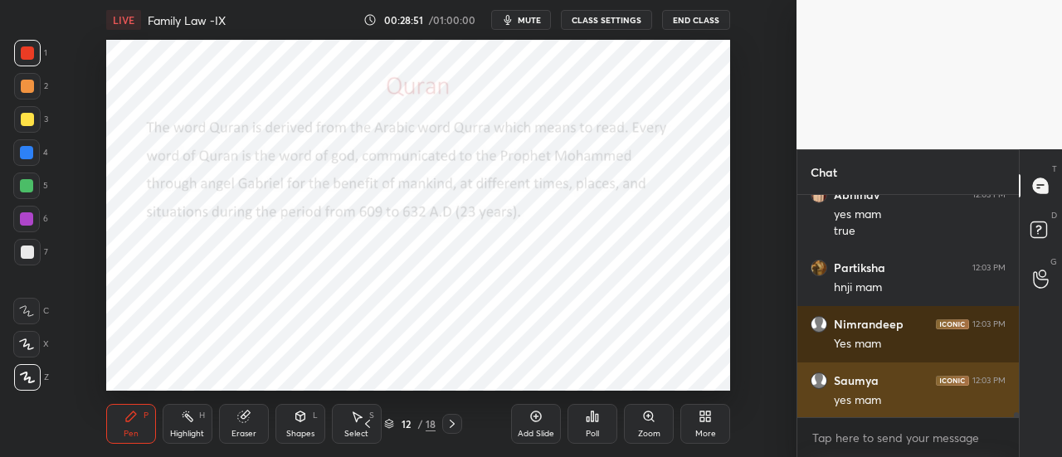
scroll to position [9729, 0]
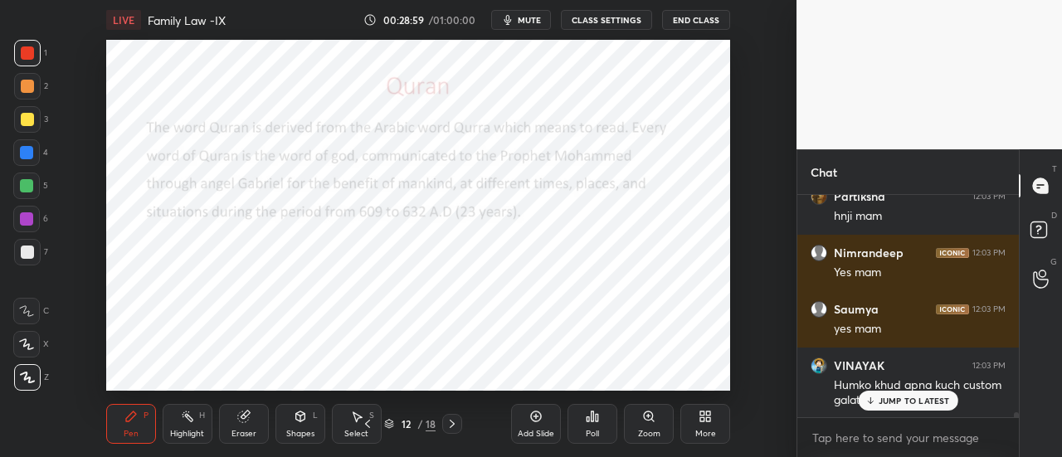
click at [942, 402] on p "JUMP TO LATEST" at bounding box center [913, 401] width 71 height 10
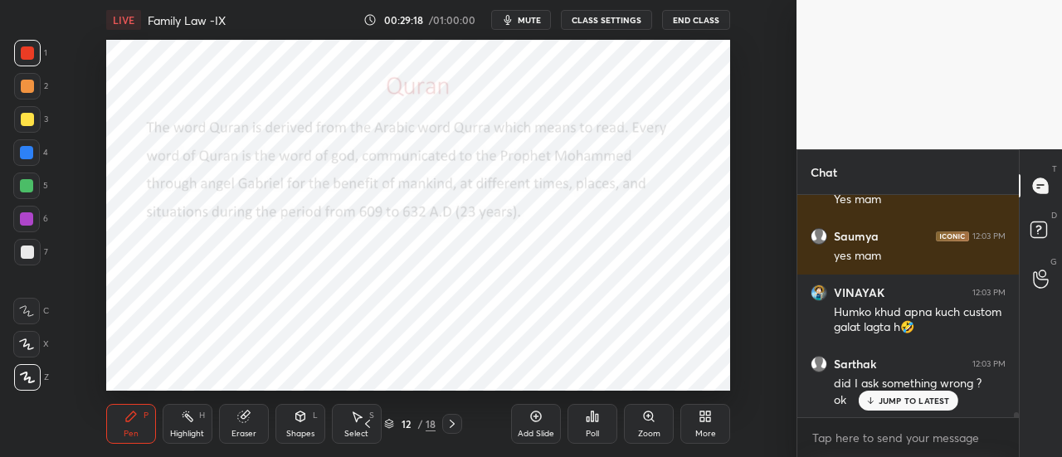
scroll to position [9858, 0]
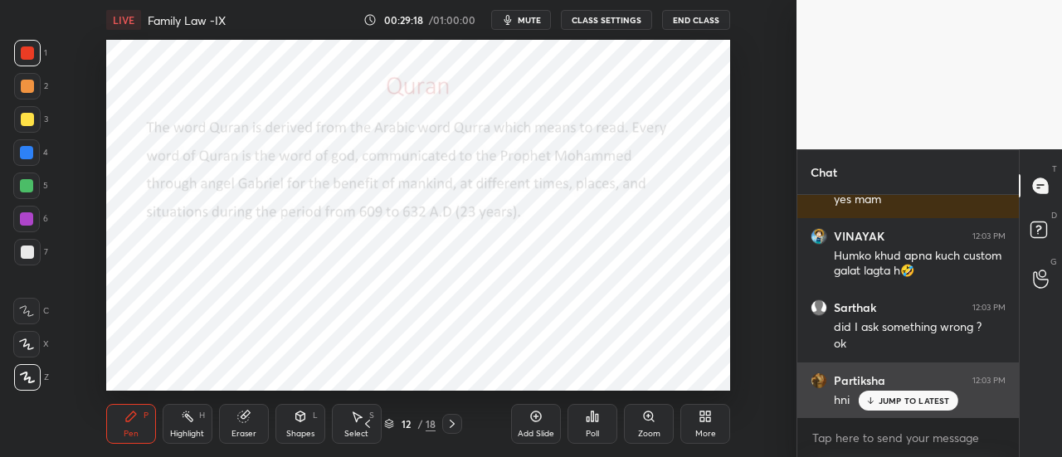
click at [883, 405] on p "JUMP TO LATEST" at bounding box center [913, 401] width 71 height 10
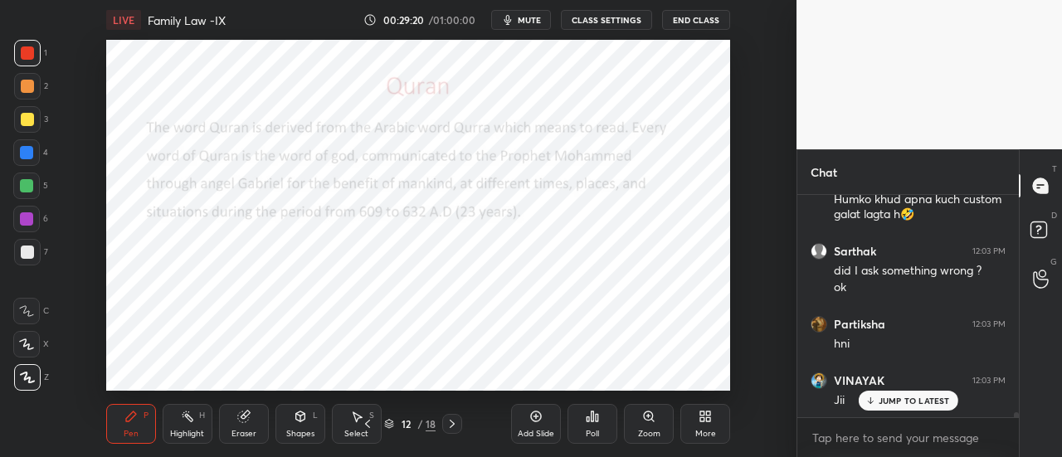
scroll to position [10027, 0]
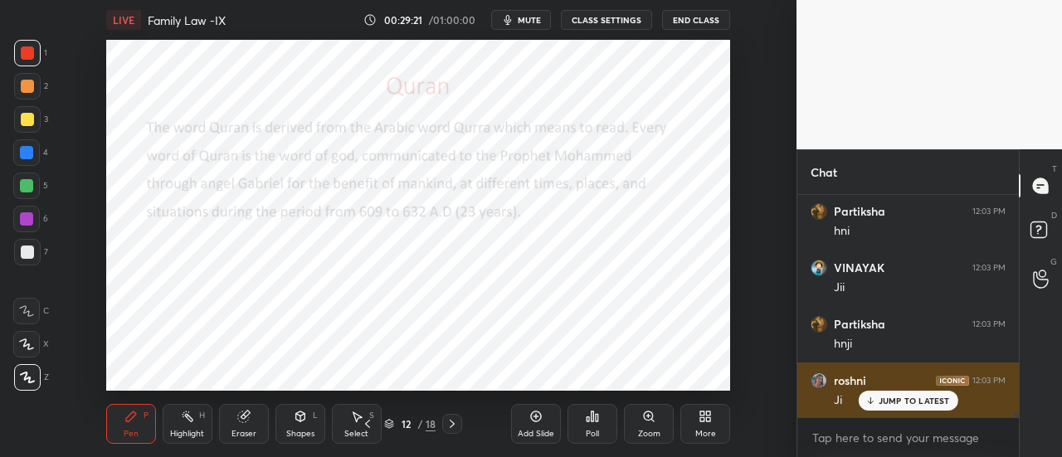
click at [924, 400] on p "JUMP TO LATEST" at bounding box center [913, 401] width 71 height 10
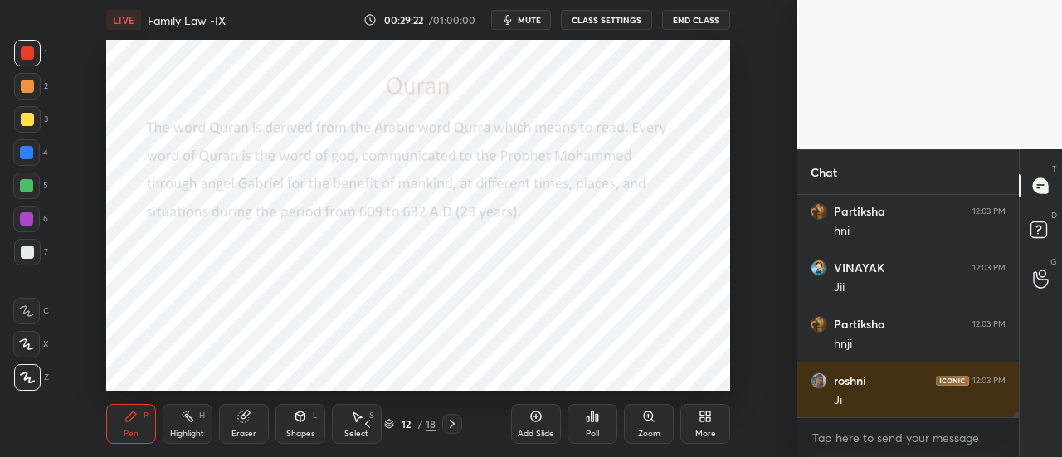
scroll to position [10083, 0]
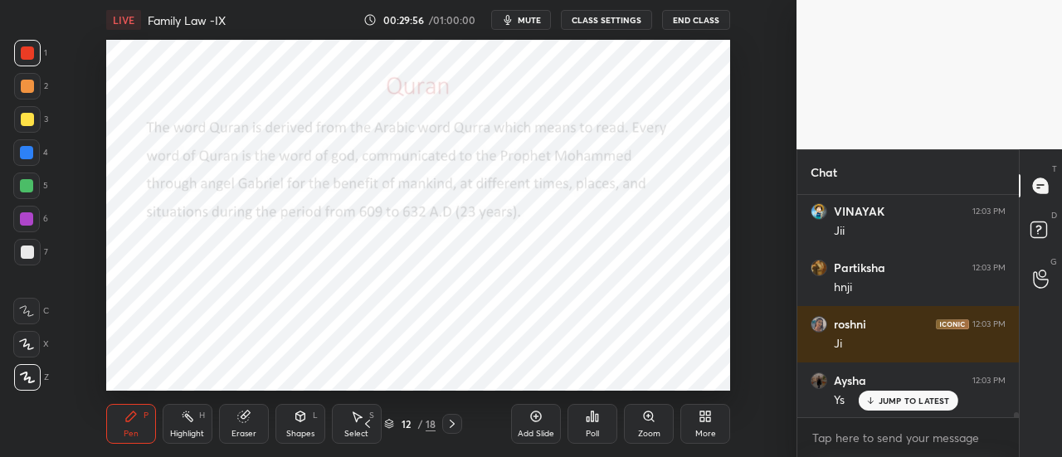
click at [536, 417] on icon at bounding box center [535, 416] width 5 height 5
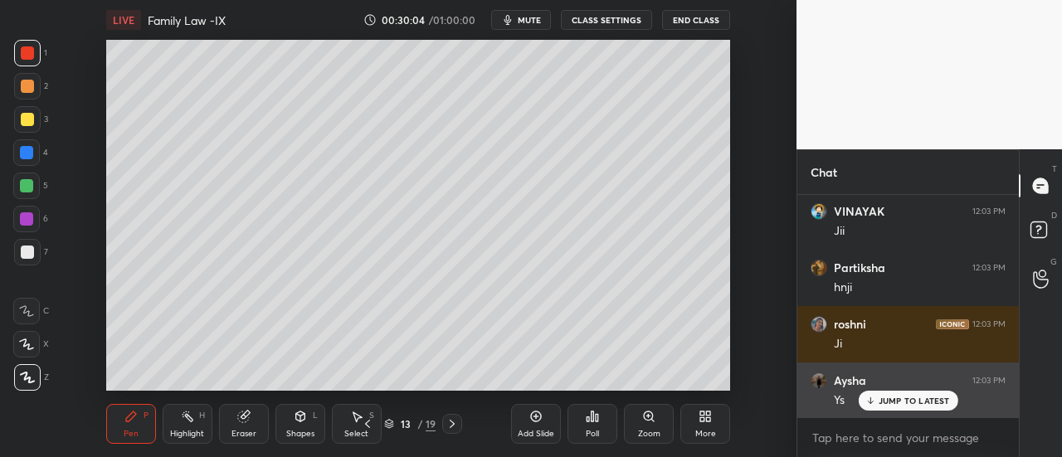
click at [890, 398] on p "JUMP TO LATEST" at bounding box center [913, 401] width 71 height 10
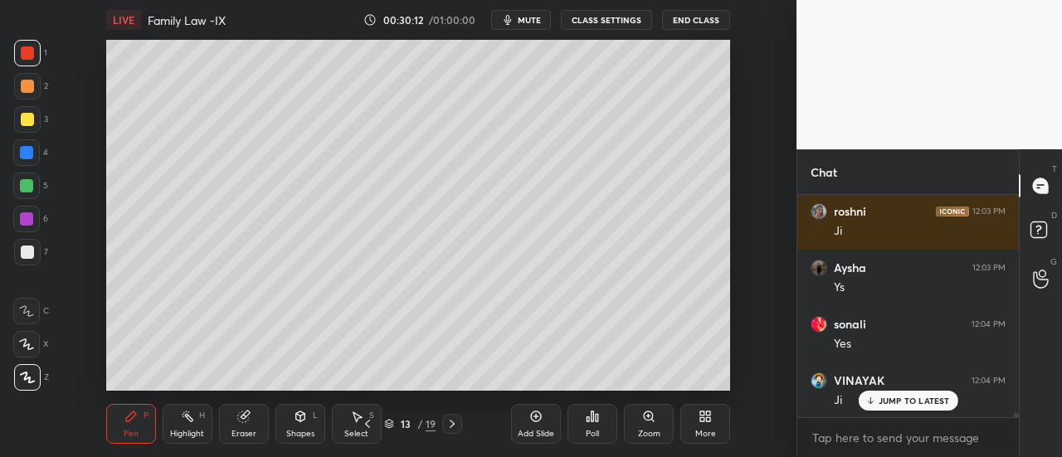
click at [892, 395] on div "JUMP TO LATEST" at bounding box center [908, 401] width 100 height 20
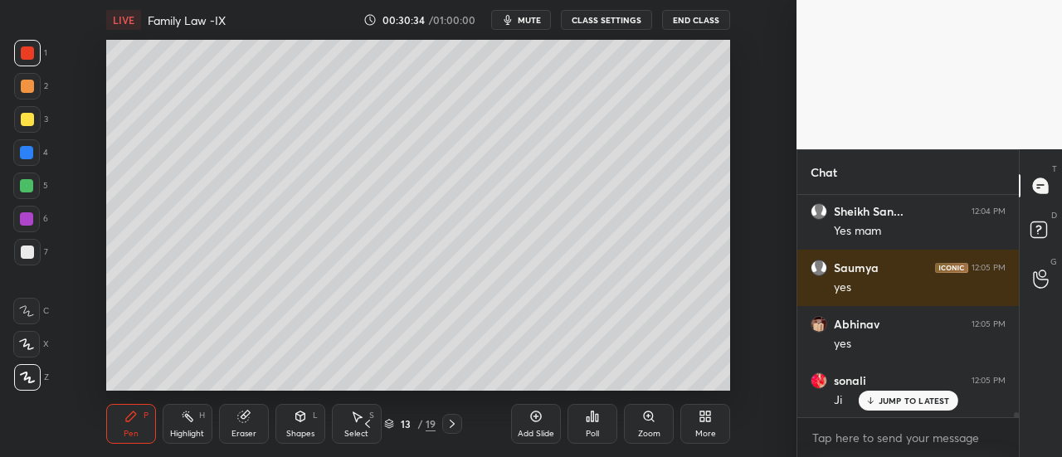
scroll to position [10591, 0]
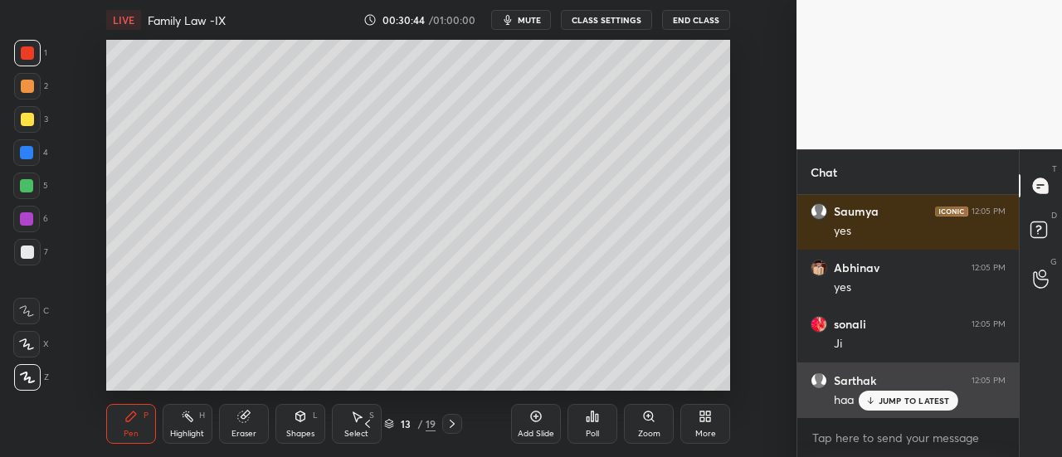
click at [919, 403] on p "JUMP TO LATEST" at bounding box center [913, 401] width 71 height 10
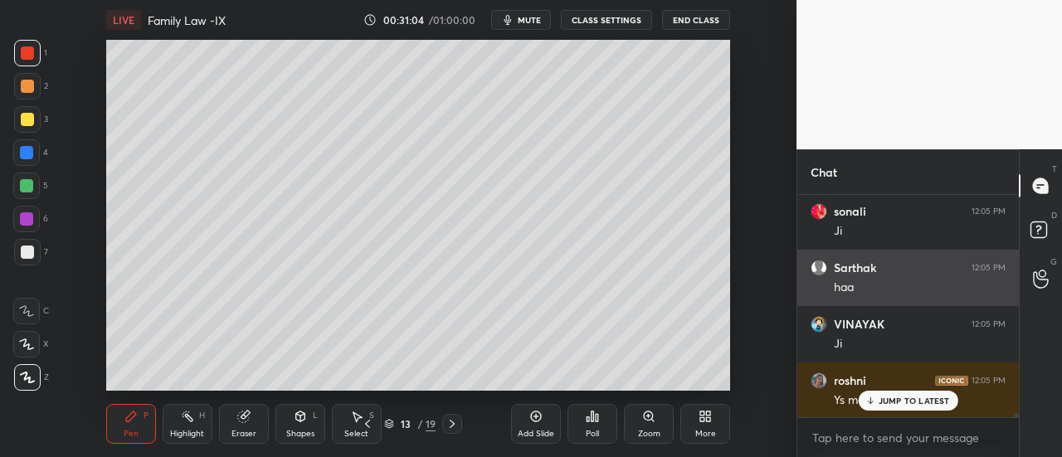
scroll to position [10760, 0]
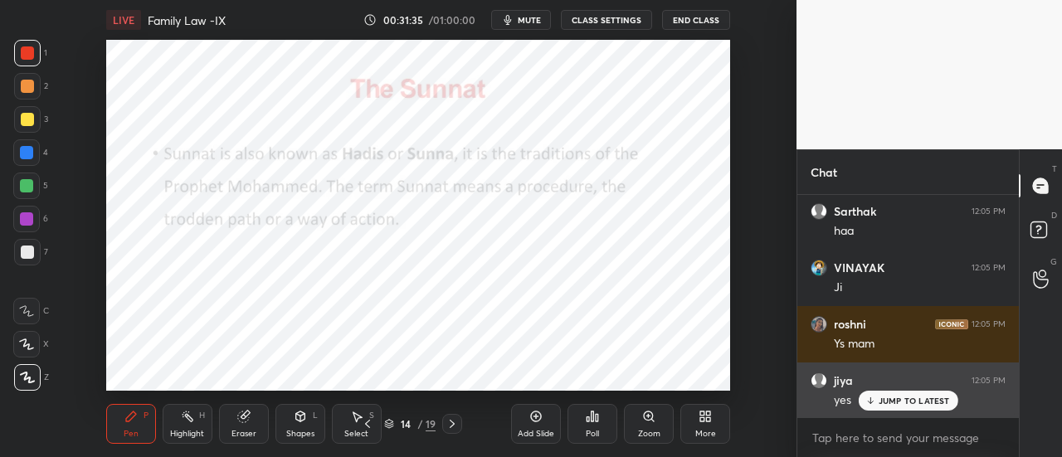
click at [892, 404] on p "JUMP TO LATEST" at bounding box center [913, 401] width 71 height 10
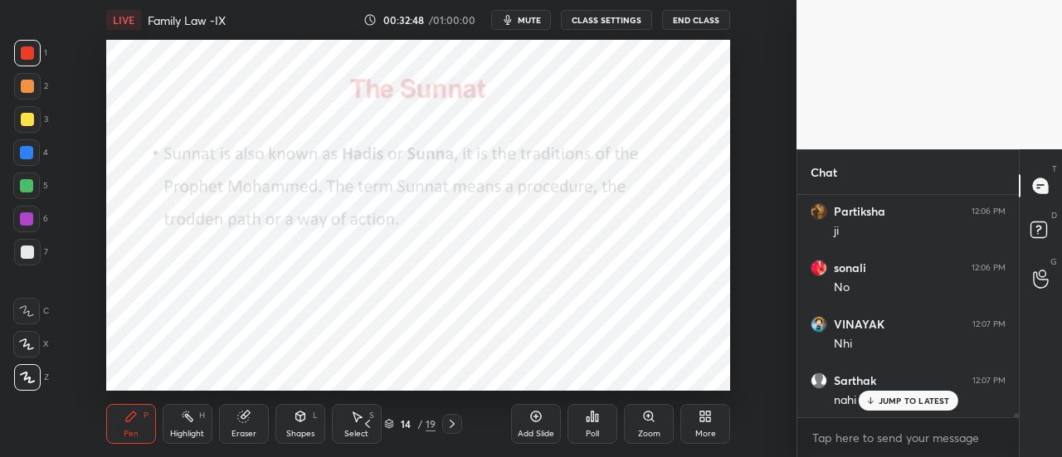
scroll to position [11042, 0]
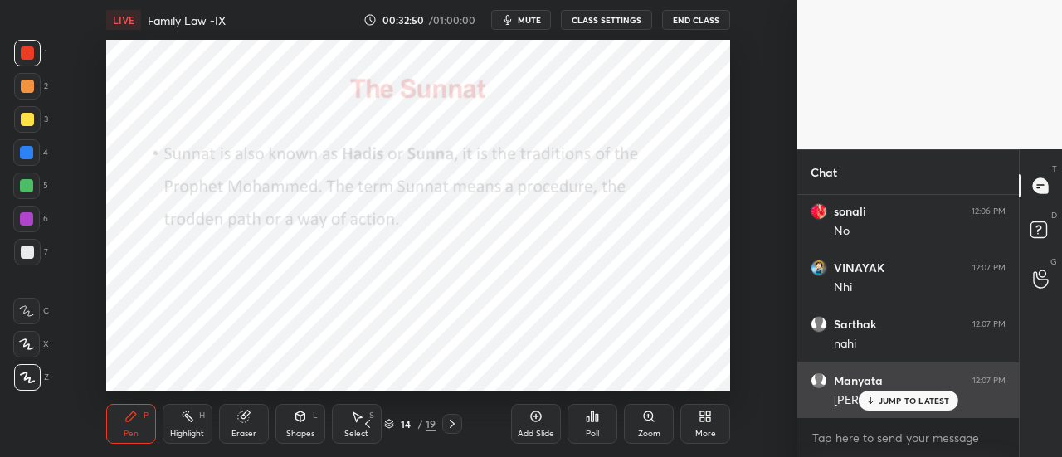
click at [896, 403] on p "JUMP TO LATEST" at bounding box center [913, 401] width 71 height 10
click at [871, 403] on icon at bounding box center [870, 402] width 5 height 2
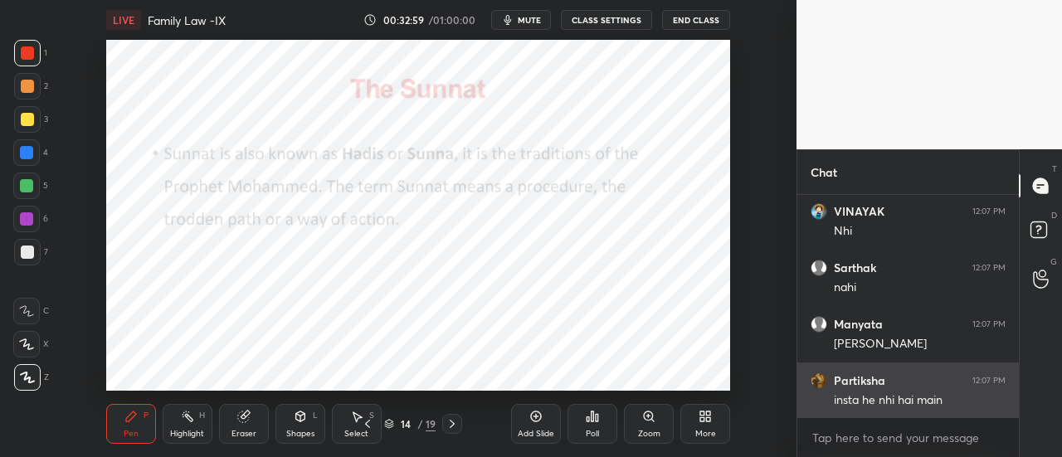
scroll to position [11155, 0]
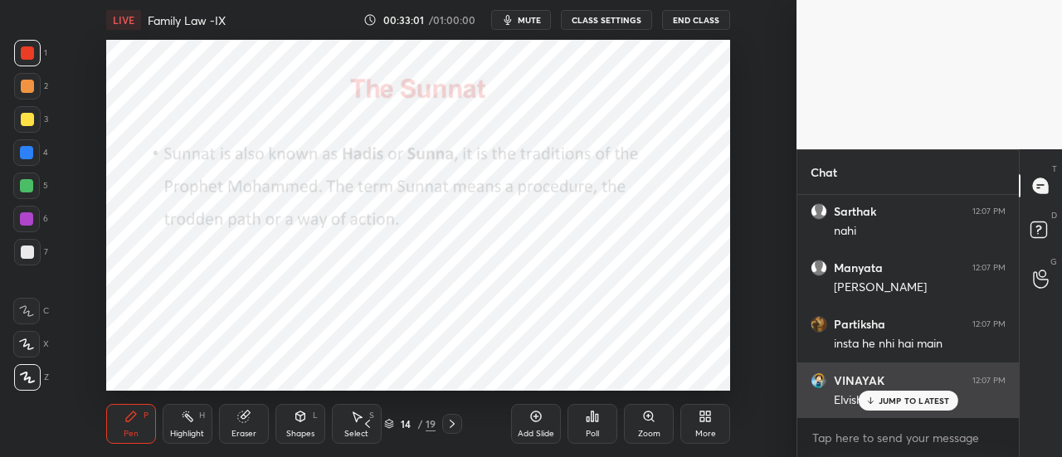
click at [885, 399] on p "JUMP TO LATEST" at bounding box center [913, 401] width 71 height 10
click at [905, 401] on p "JUMP TO LATEST" at bounding box center [913, 401] width 71 height 10
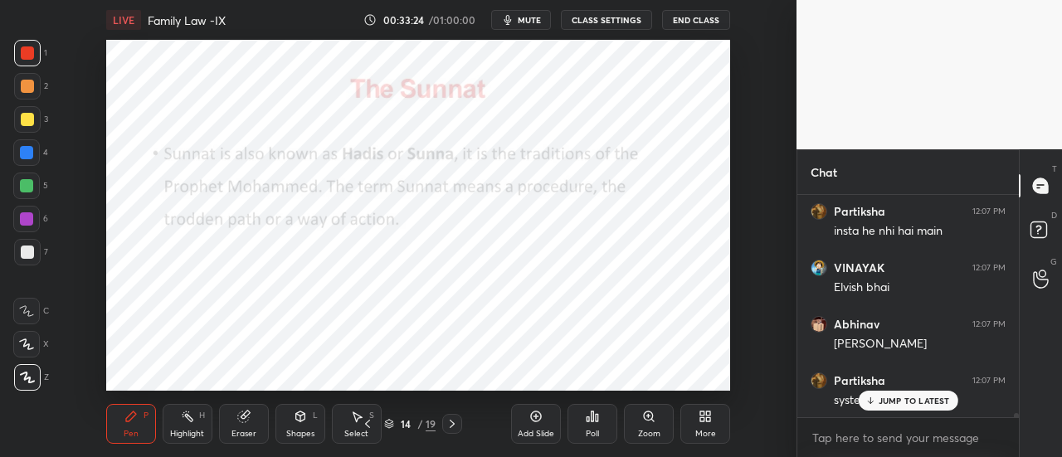
scroll to position [11324, 0]
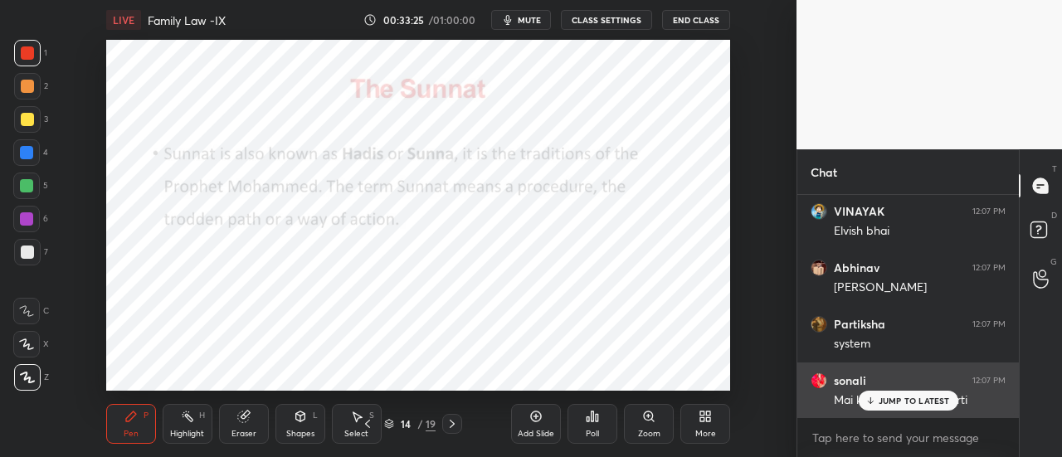
click at [924, 397] on p "JUMP TO LATEST" at bounding box center [913, 401] width 71 height 10
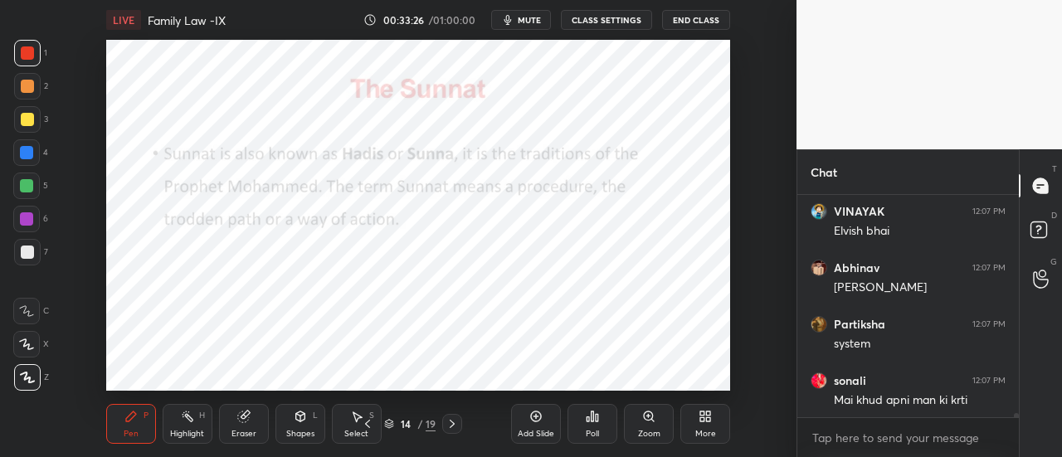
scroll to position [11381, 0]
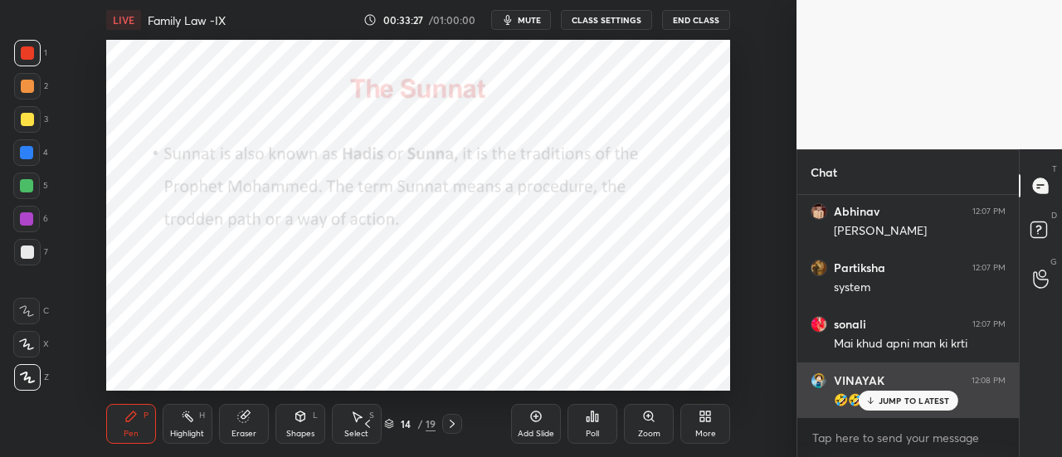
click at [917, 406] on p "JUMP TO LATEST" at bounding box center [913, 401] width 71 height 10
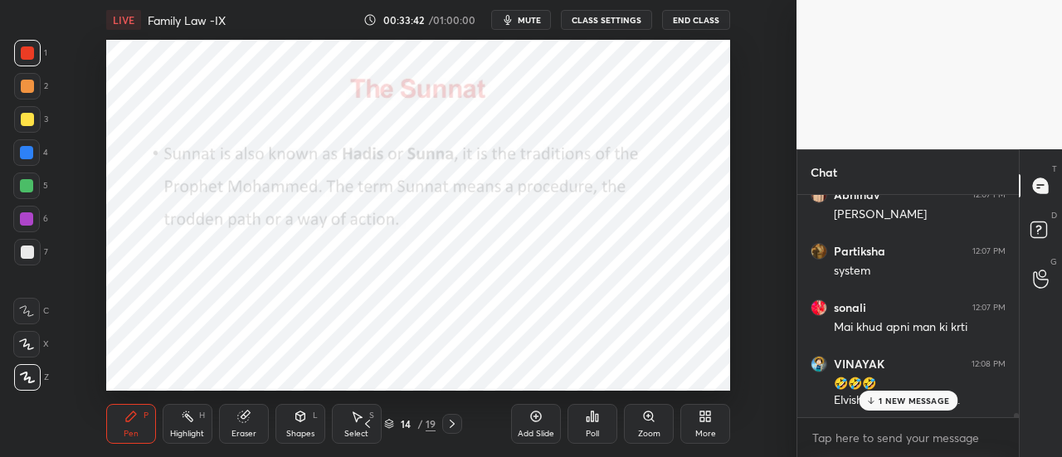
scroll to position [11454, 0]
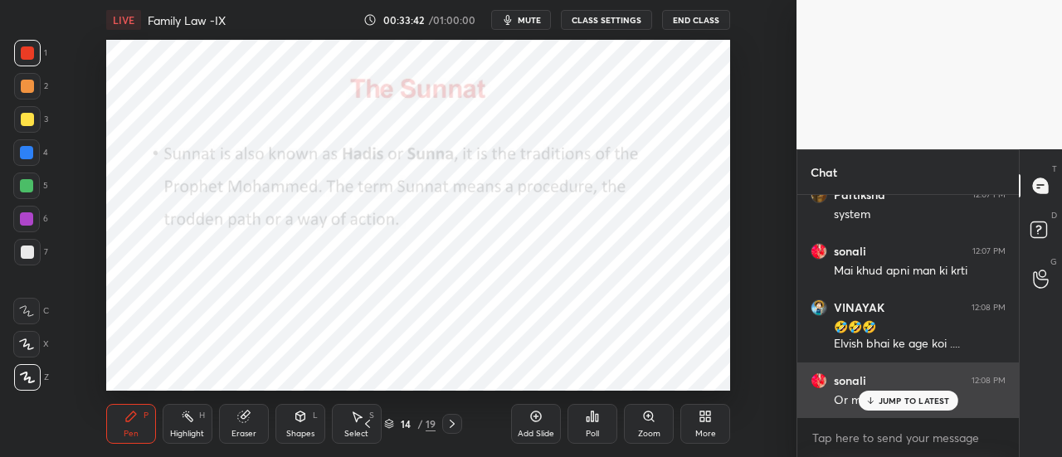
click at [909, 405] on p "JUMP TO LATEST" at bounding box center [913, 401] width 71 height 10
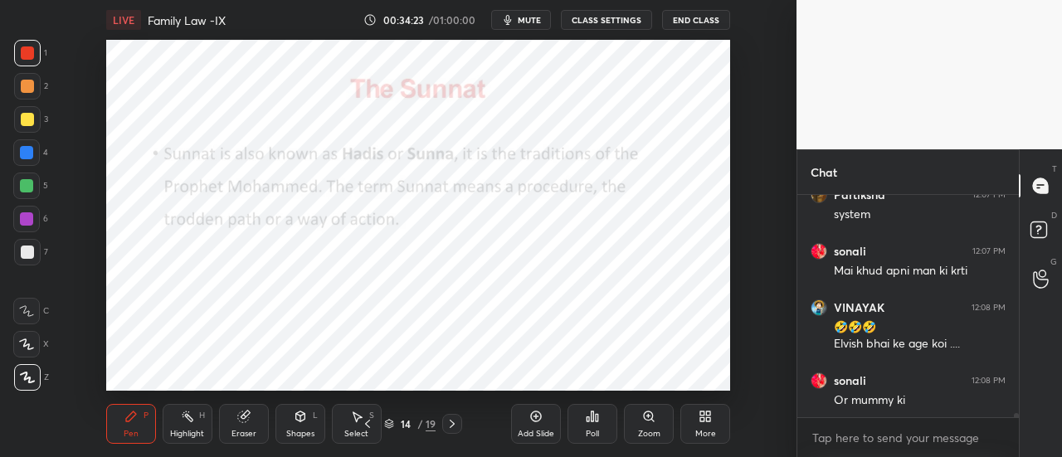
scroll to position [11525, 0]
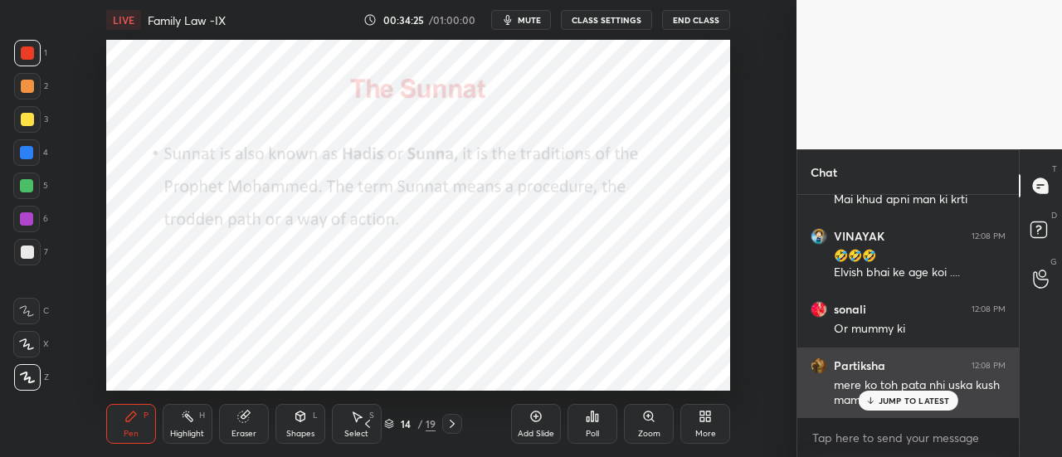
click at [908, 401] on p "JUMP TO LATEST" at bounding box center [913, 401] width 71 height 10
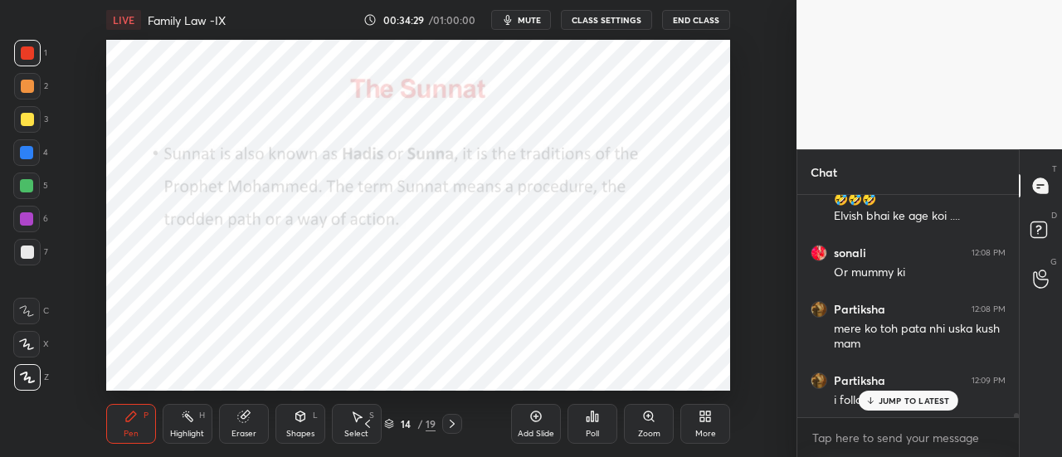
scroll to position [11638, 0]
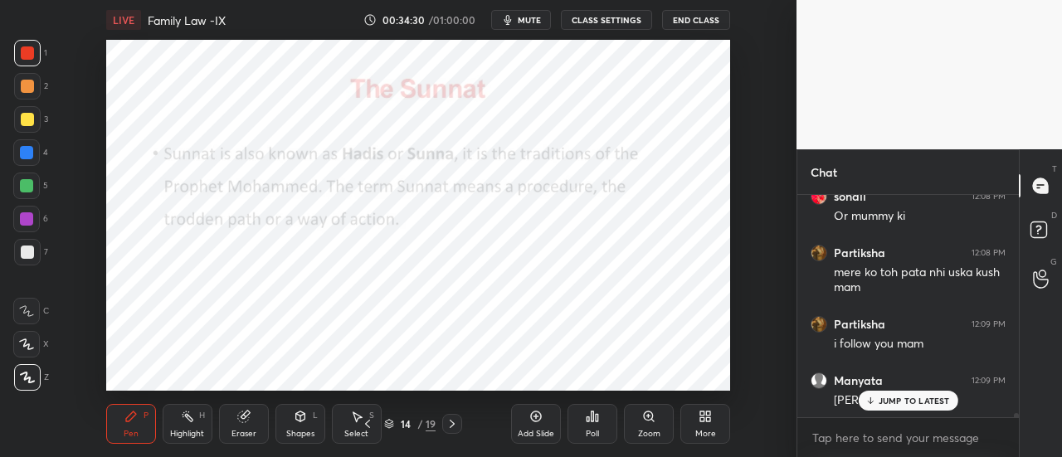
click at [901, 411] on div "Manyata 12:09 PM [PERSON_NAME]" at bounding box center [907, 390] width 221 height 56
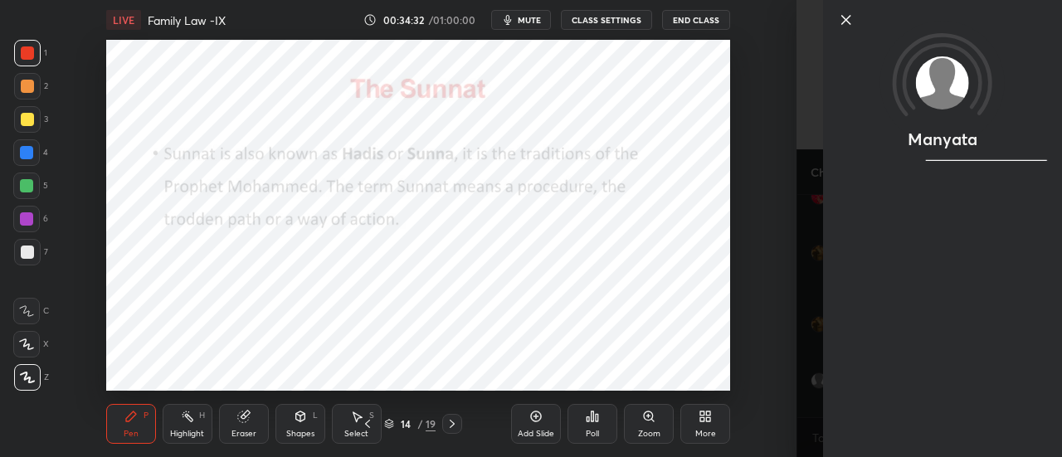
click at [843, 11] on icon at bounding box center [846, 20] width 20 height 20
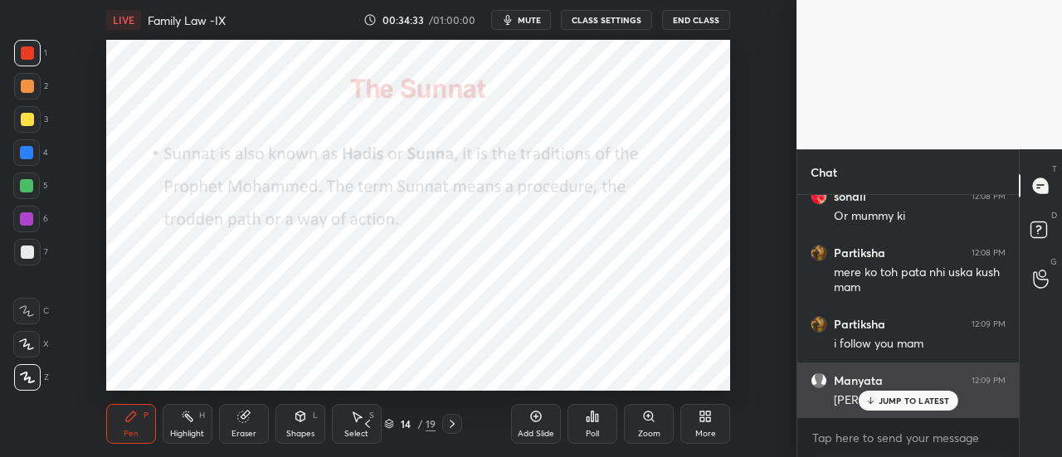
click at [910, 401] on p "JUMP TO LATEST" at bounding box center [913, 401] width 71 height 10
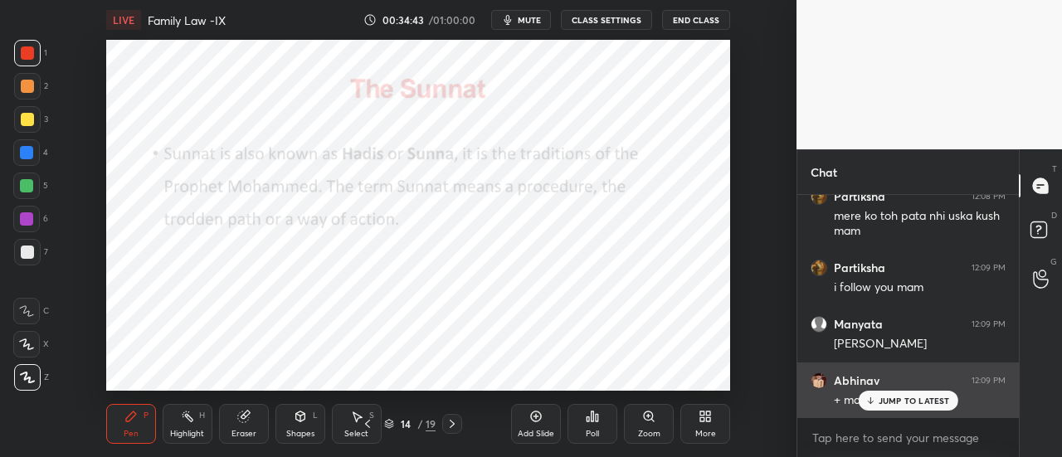
click at [891, 401] on p "JUMP TO LATEST" at bounding box center [913, 401] width 71 height 10
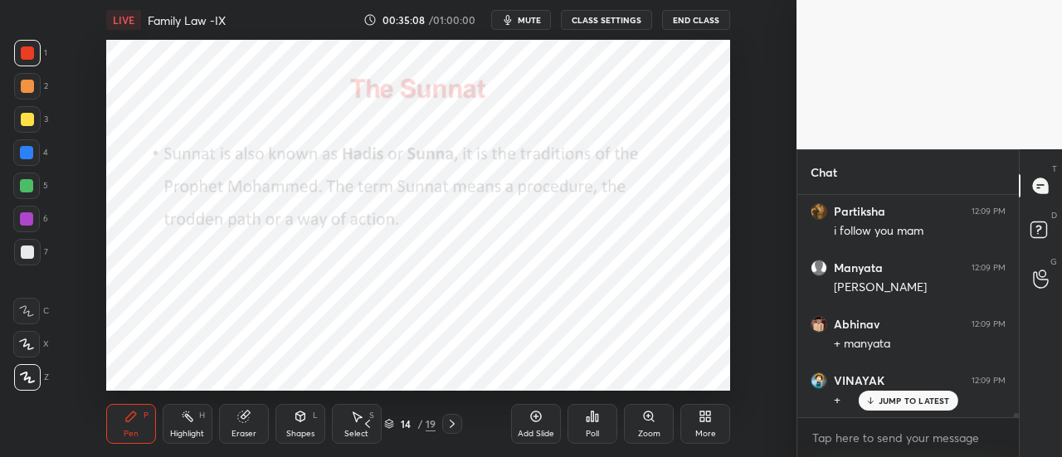
click at [532, 417] on icon at bounding box center [535, 416] width 13 height 13
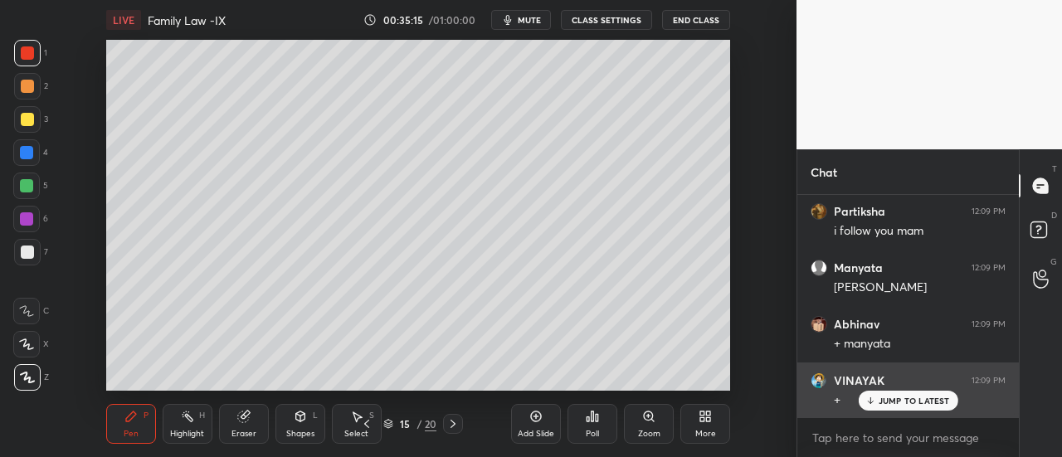
click at [892, 406] on p "JUMP TO LATEST" at bounding box center [913, 401] width 71 height 10
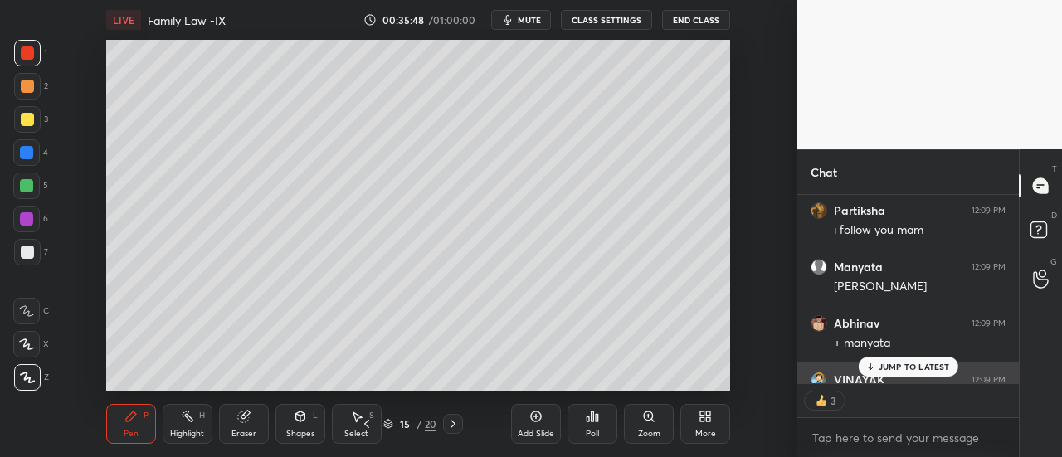
click at [927, 364] on p "JUMP TO LATEST" at bounding box center [913, 367] width 71 height 10
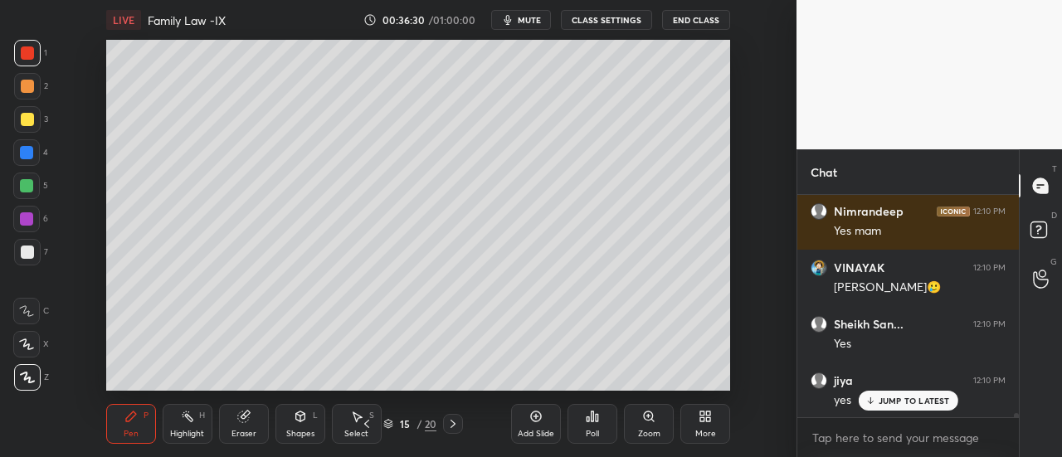
scroll to position [12273, 0]
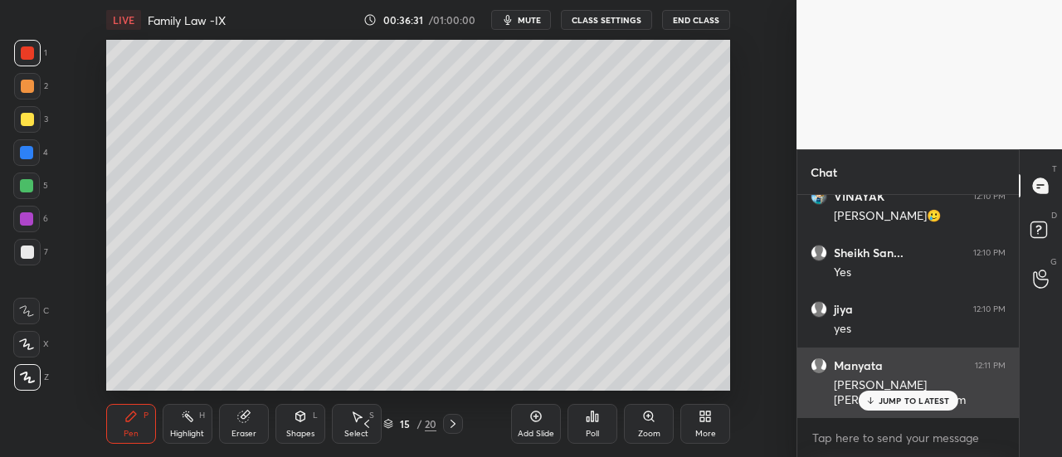
click at [897, 408] on div "JUMP TO LATEST" at bounding box center [908, 401] width 100 height 20
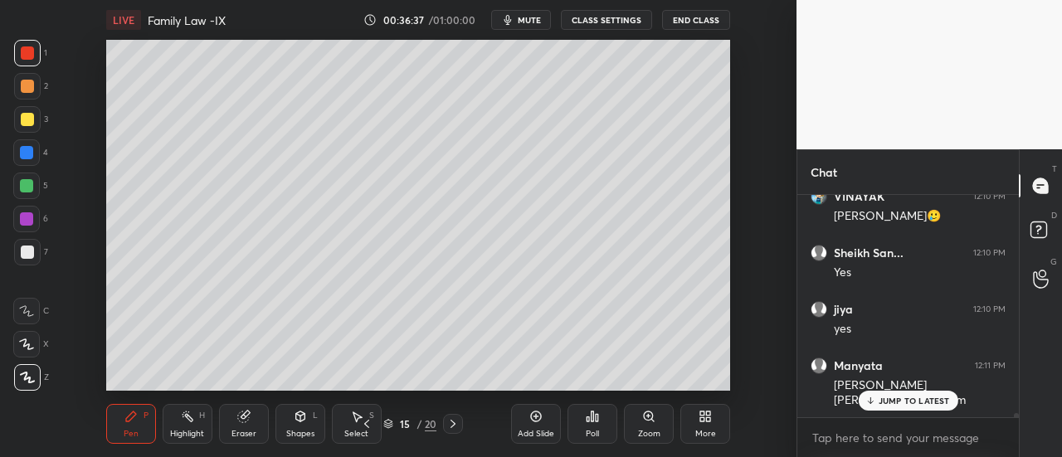
scroll to position [12329, 0]
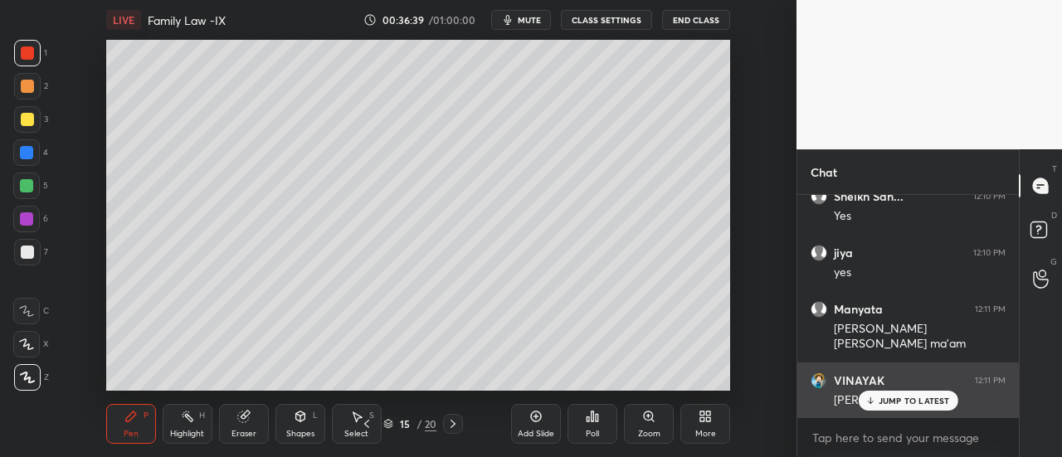
click at [903, 407] on div "JUMP TO LATEST" at bounding box center [908, 401] width 100 height 20
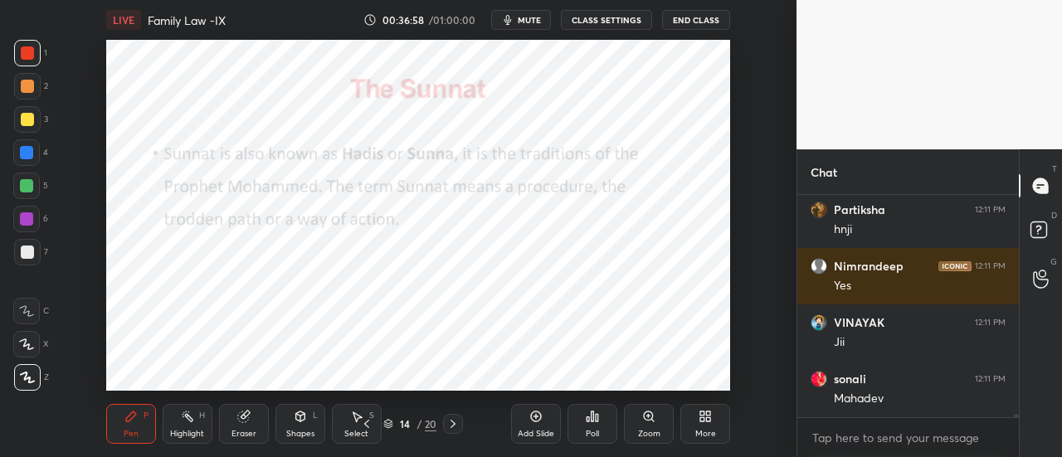
scroll to position [12611, 0]
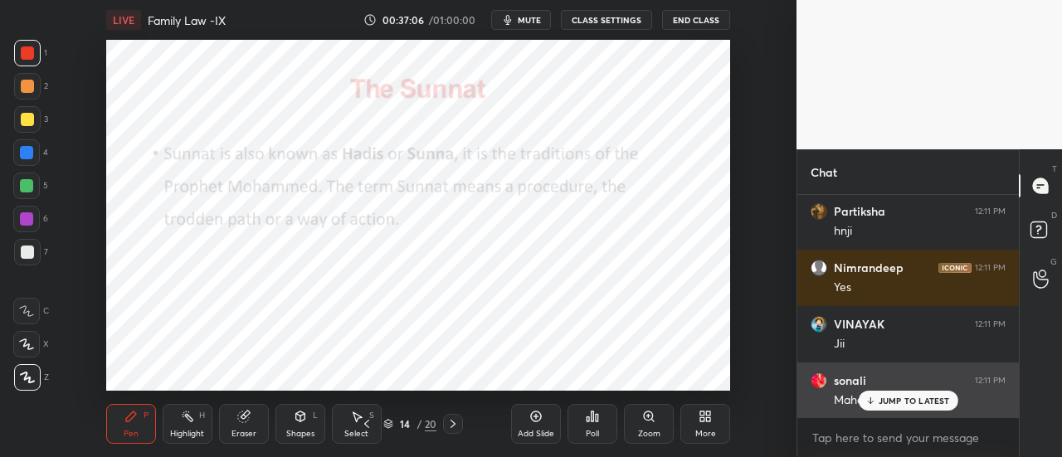
click at [905, 399] on p "JUMP TO LATEST" at bounding box center [913, 401] width 71 height 10
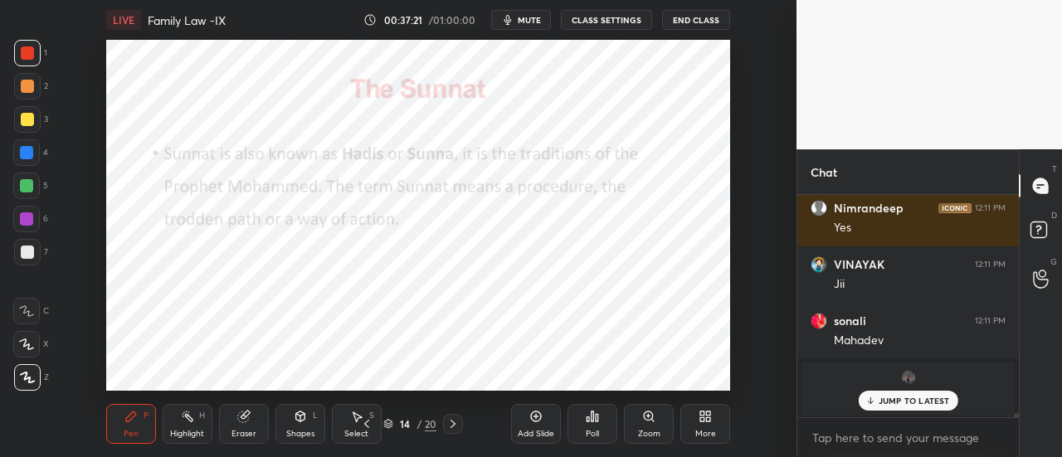
click at [896, 402] on p "JUMP TO LATEST" at bounding box center [913, 401] width 71 height 10
click at [902, 399] on p "[PERSON_NAME] joined" at bounding box center [907, 398] width 193 height 13
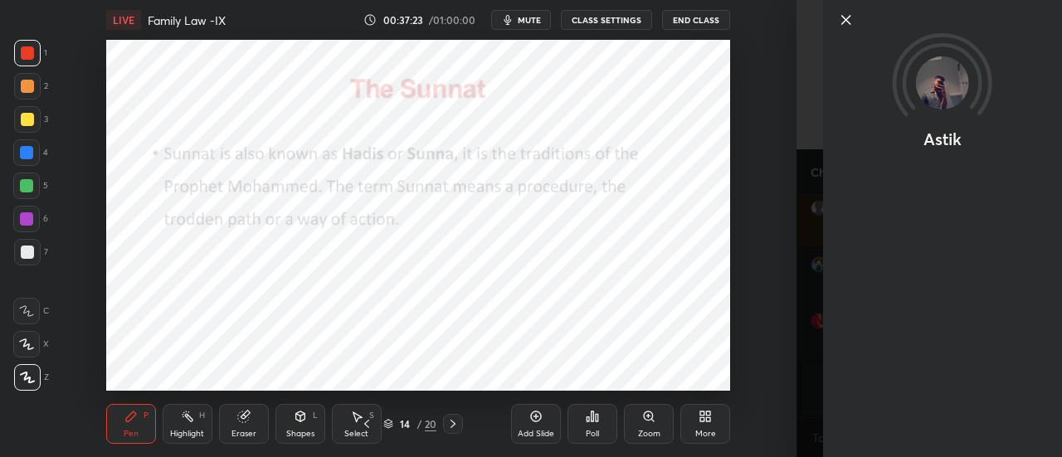
click at [843, 25] on icon at bounding box center [846, 20] width 20 height 20
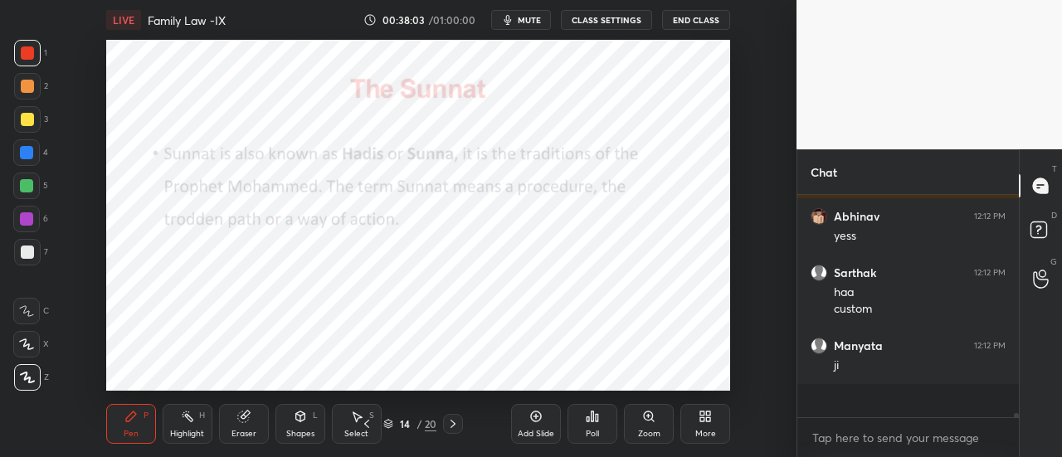
scroll to position [9523, 0]
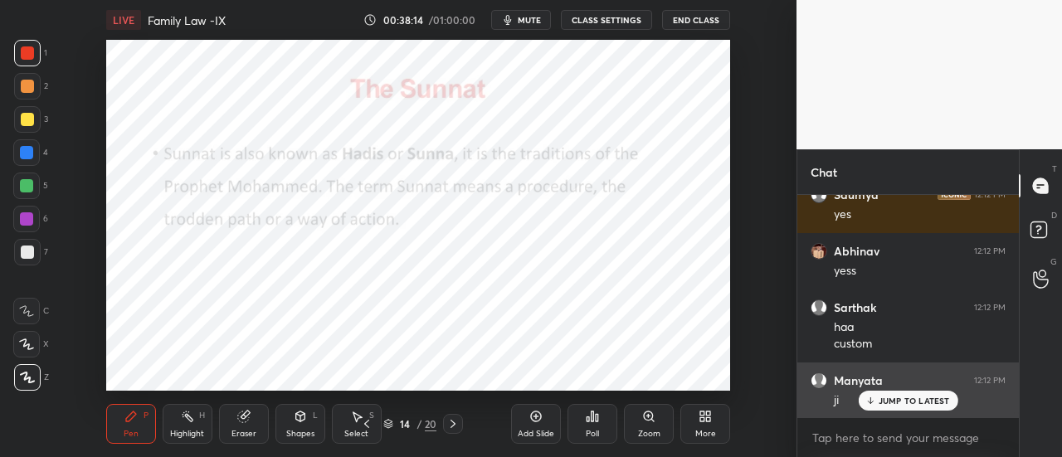
click at [926, 394] on div "JUMP TO LATEST" at bounding box center [908, 401] width 100 height 20
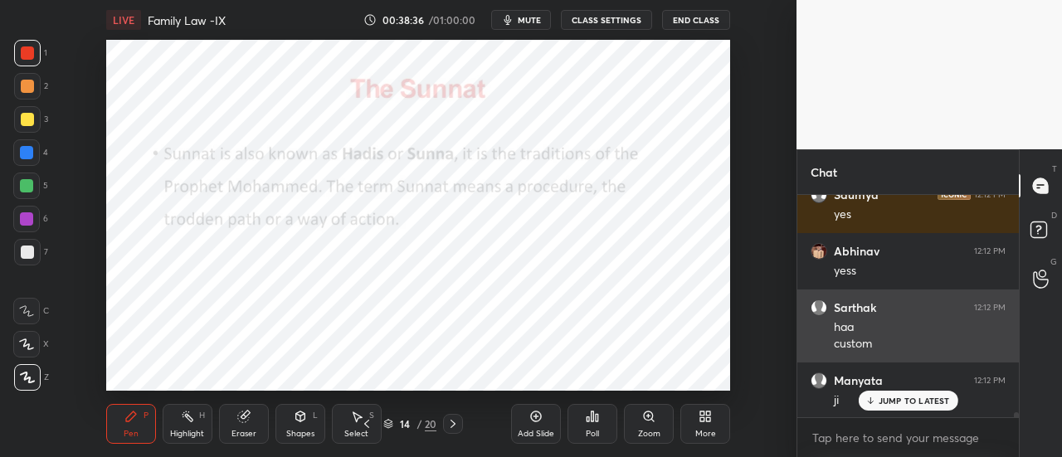
scroll to position [9579, 0]
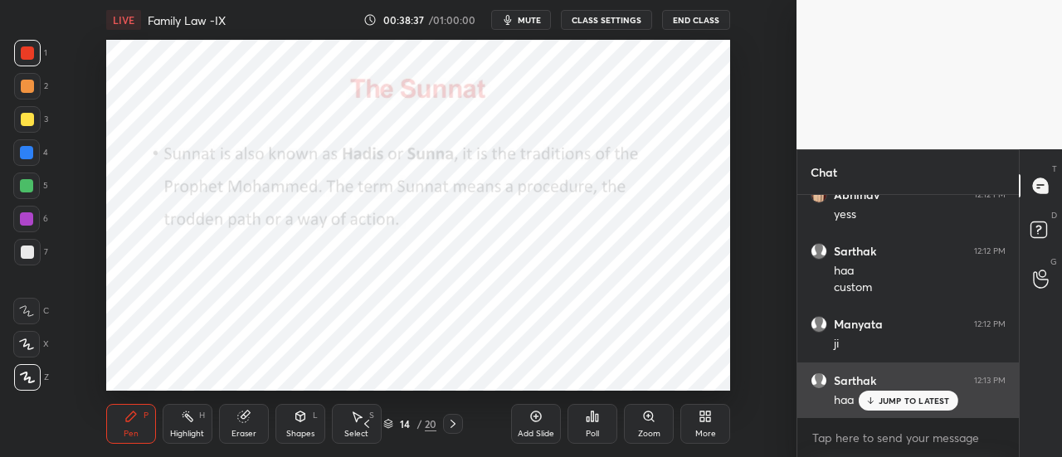
click at [887, 392] on div "JUMP TO LATEST" at bounding box center [908, 401] width 100 height 20
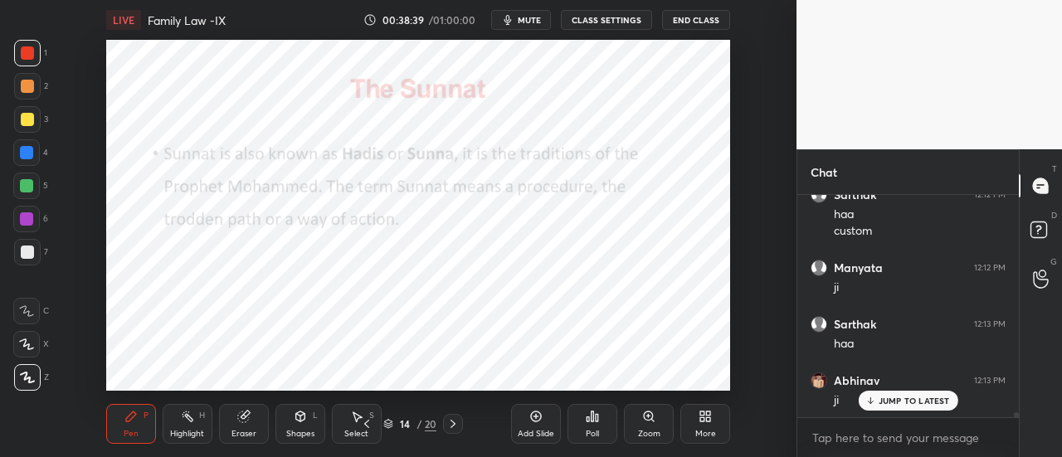
scroll to position [9692, 0]
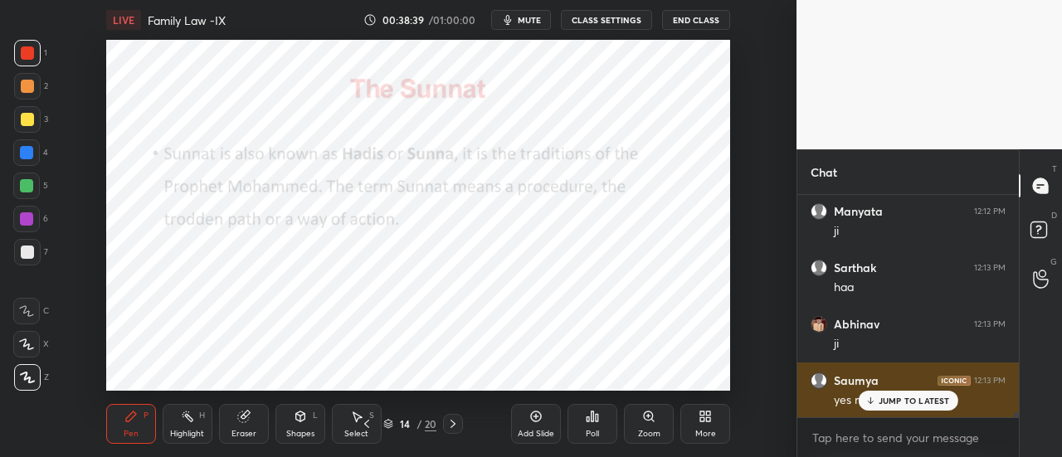
click at [902, 403] on p "JUMP TO LATEST" at bounding box center [913, 401] width 71 height 10
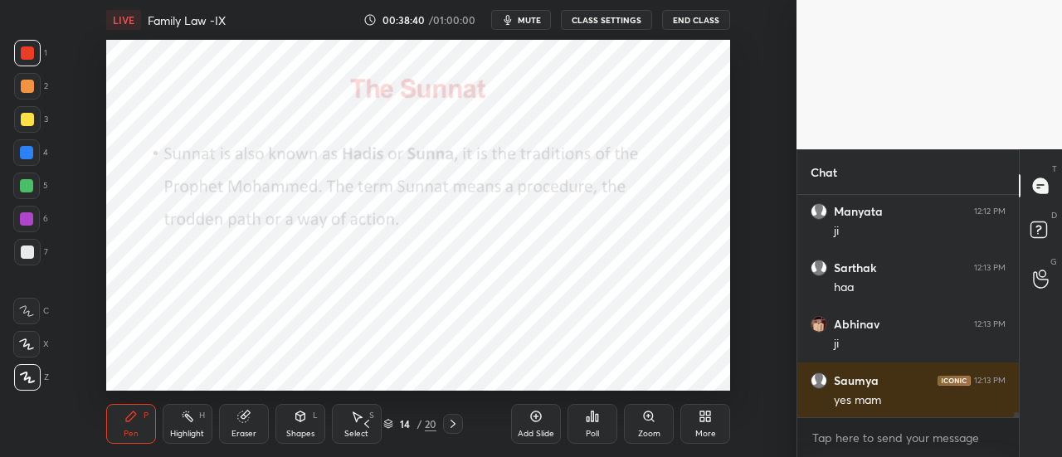
scroll to position [9748, 0]
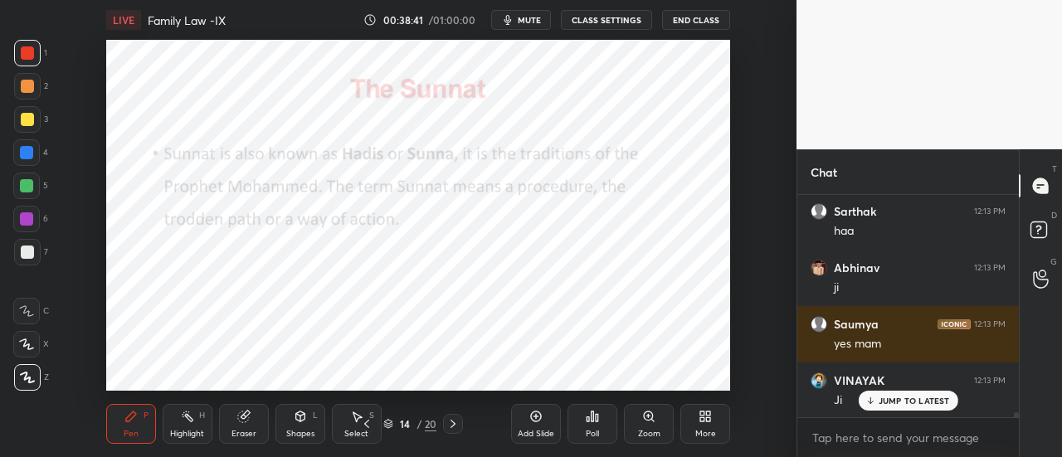
click at [928, 399] on p "JUMP TO LATEST" at bounding box center [913, 401] width 71 height 10
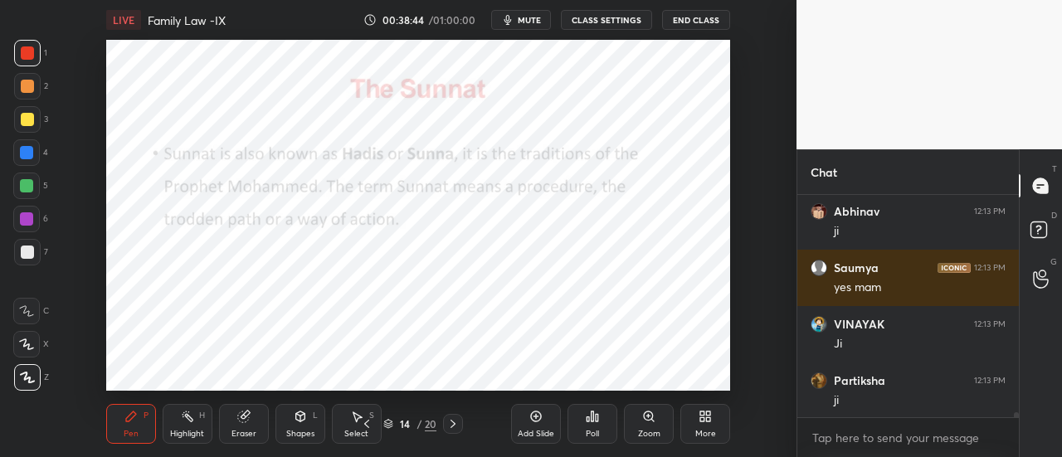
scroll to position [9861, 0]
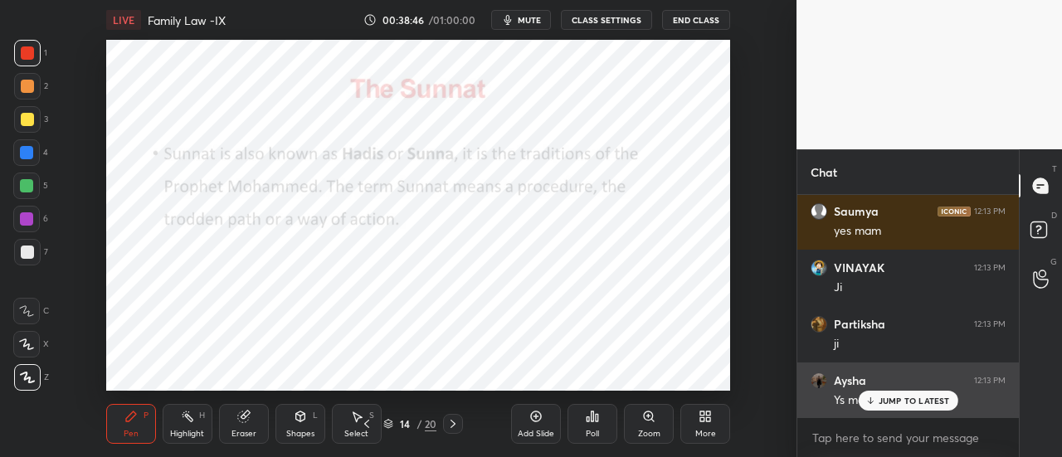
click at [924, 396] on p "JUMP TO LATEST" at bounding box center [913, 401] width 71 height 10
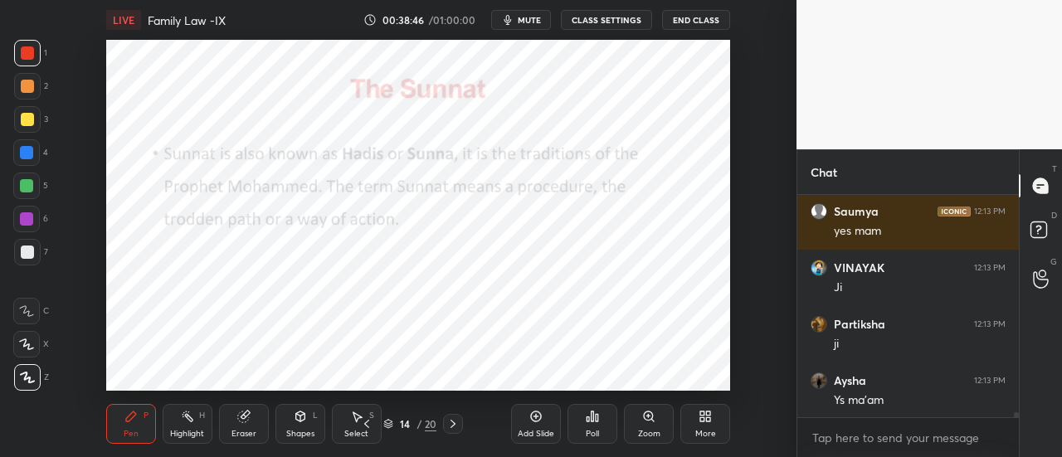
scroll to position [9918, 0]
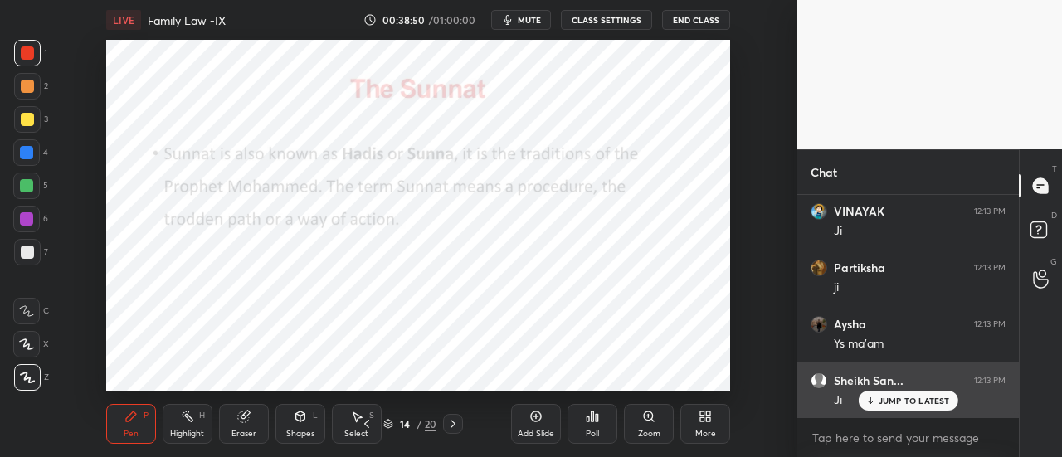
click at [910, 401] on p "JUMP TO LATEST" at bounding box center [913, 401] width 71 height 10
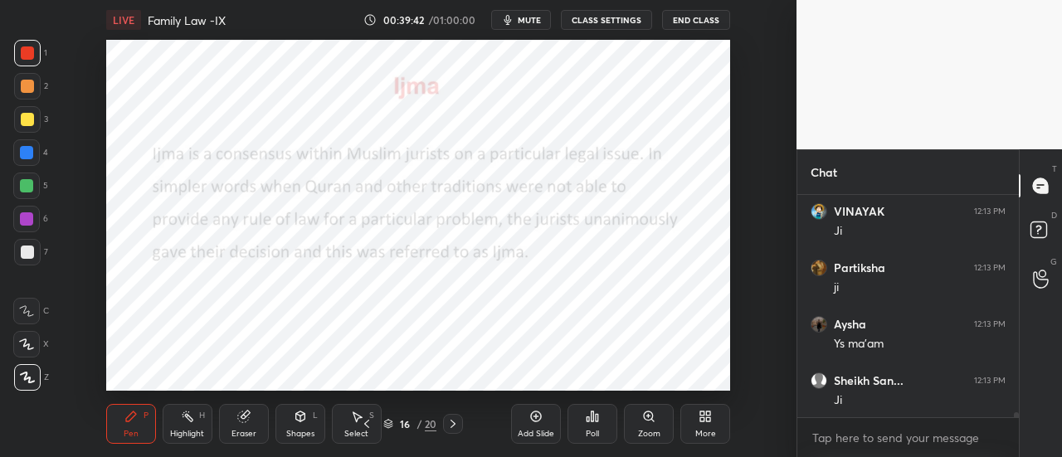
scroll to position [9974, 0]
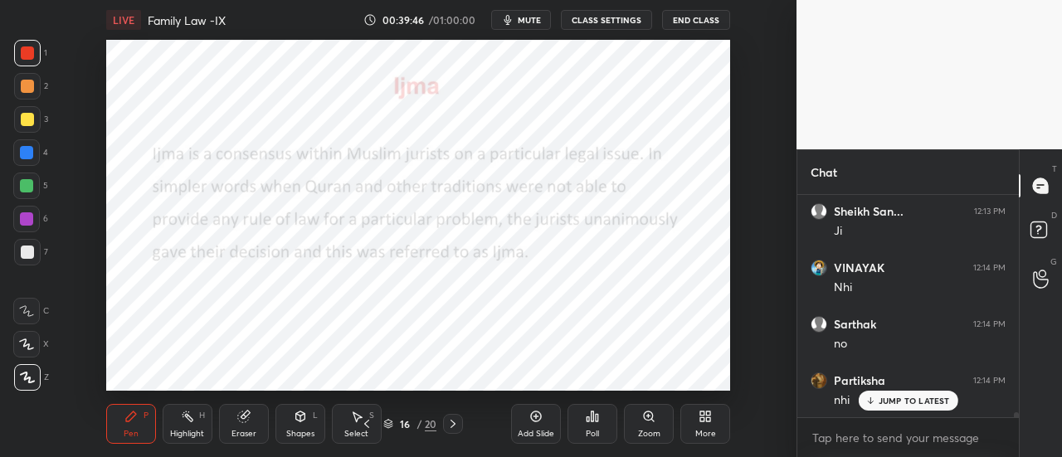
click at [902, 397] on p "JUMP TO LATEST" at bounding box center [913, 401] width 71 height 10
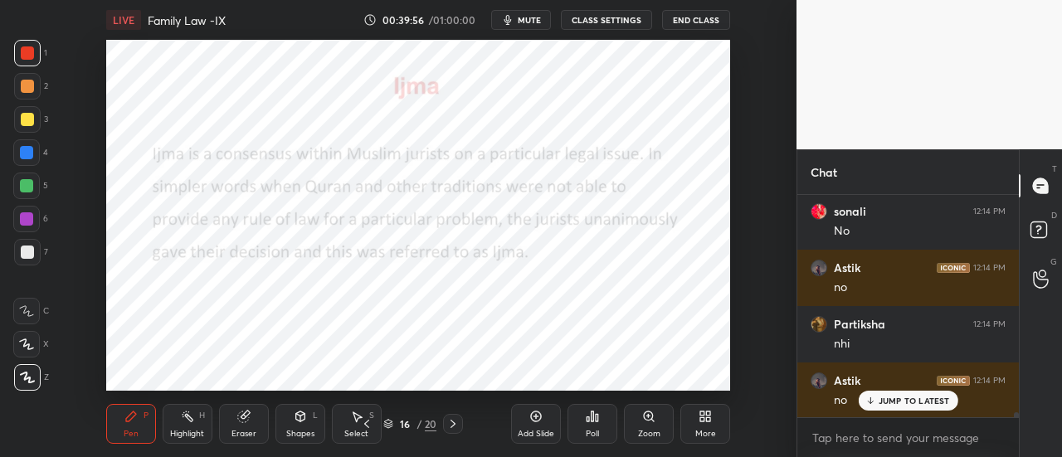
scroll to position [10538, 0]
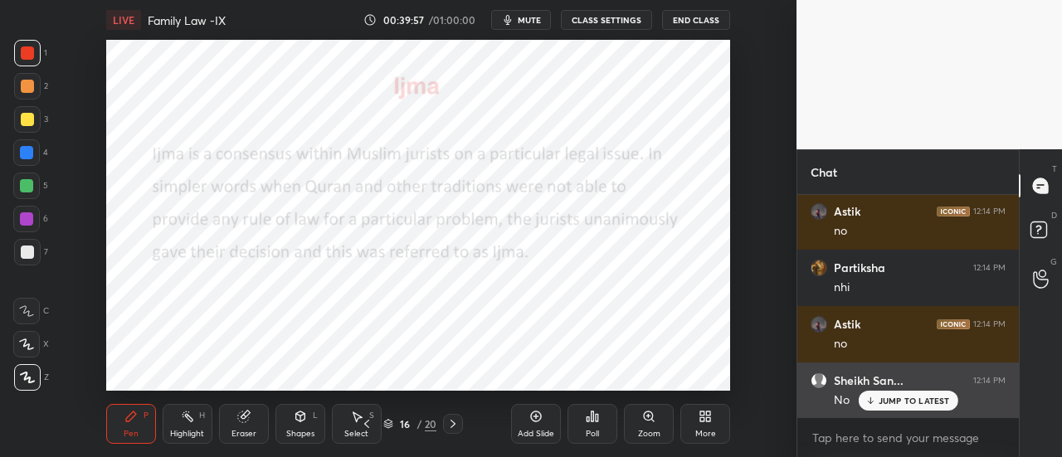
click at [904, 406] on p "JUMP TO LATEST" at bounding box center [913, 401] width 71 height 10
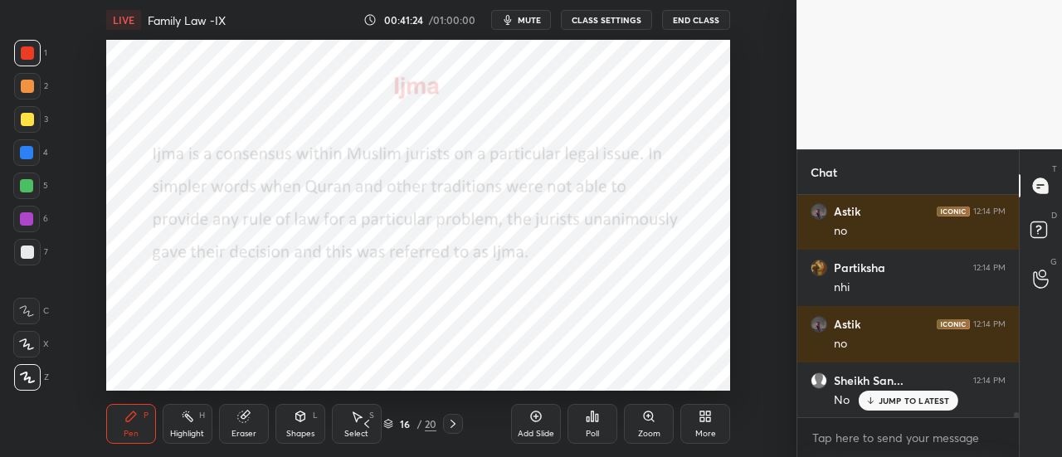
scroll to position [10594, 0]
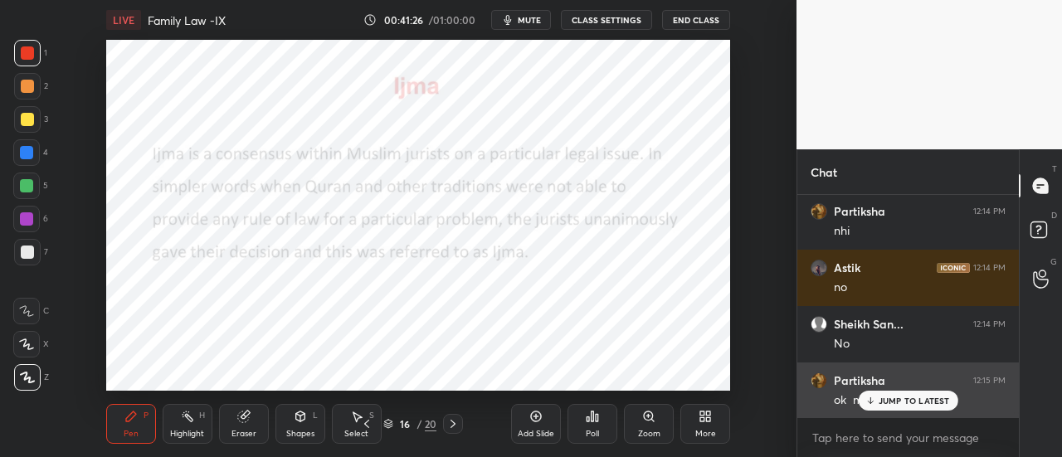
click at [921, 399] on p "JUMP TO LATEST" at bounding box center [913, 401] width 71 height 10
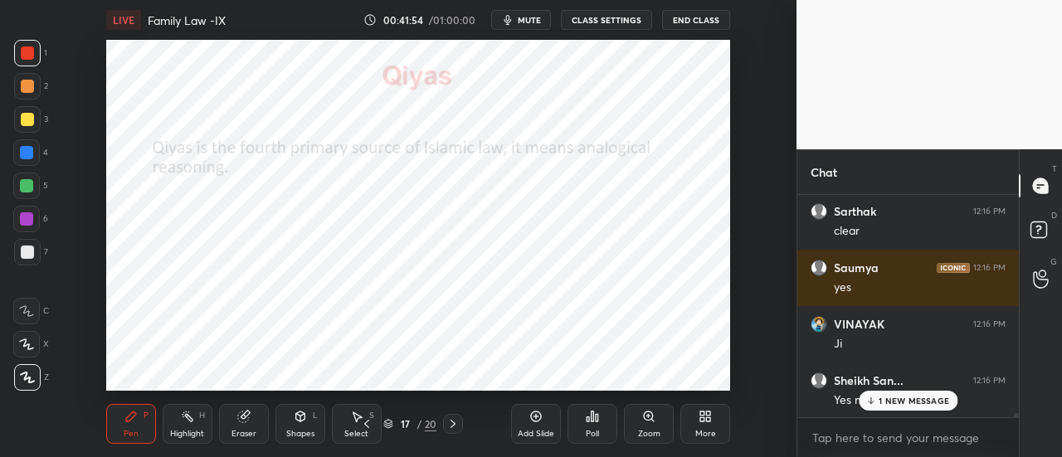
scroll to position [10876, 0]
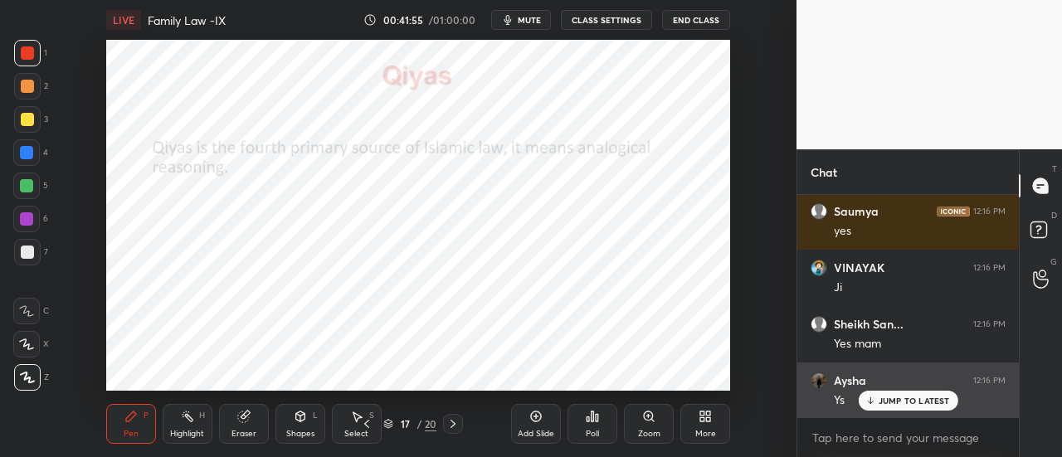
click at [910, 402] on p "JUMP TO LATEST" at bounding box center [913, 401] width 71 height 10
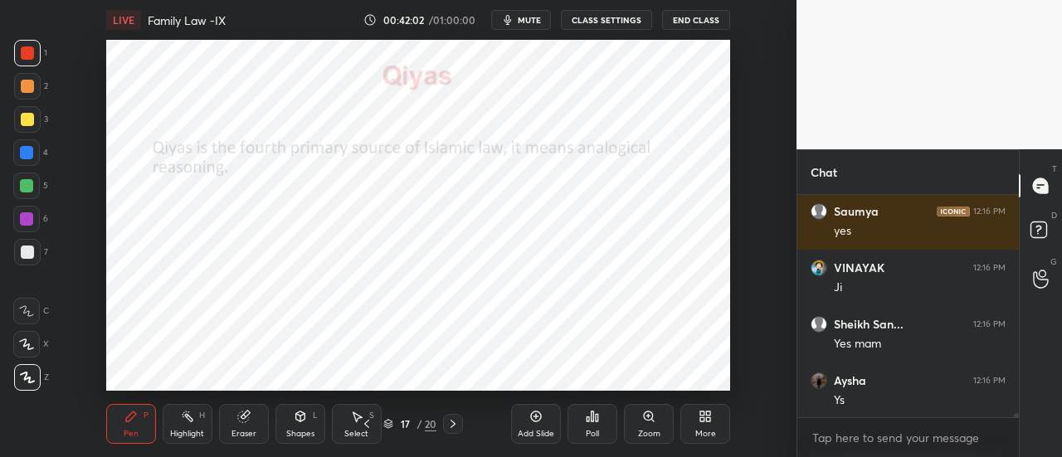
scroll to position [10933, 0]
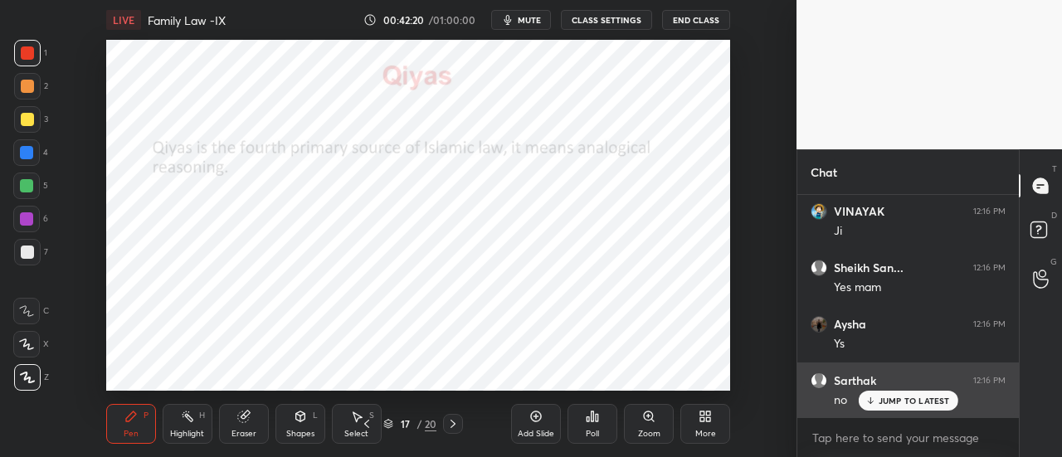
click at [911, 402] on p "JUMP TO LATEST" at bounding box center [913, 401] width 71 height 10
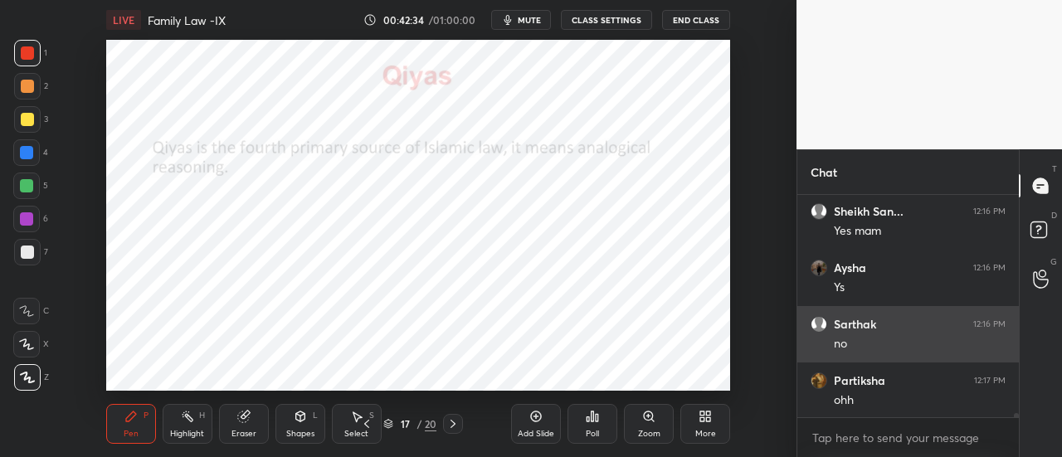
scroll to position [11046, 0]
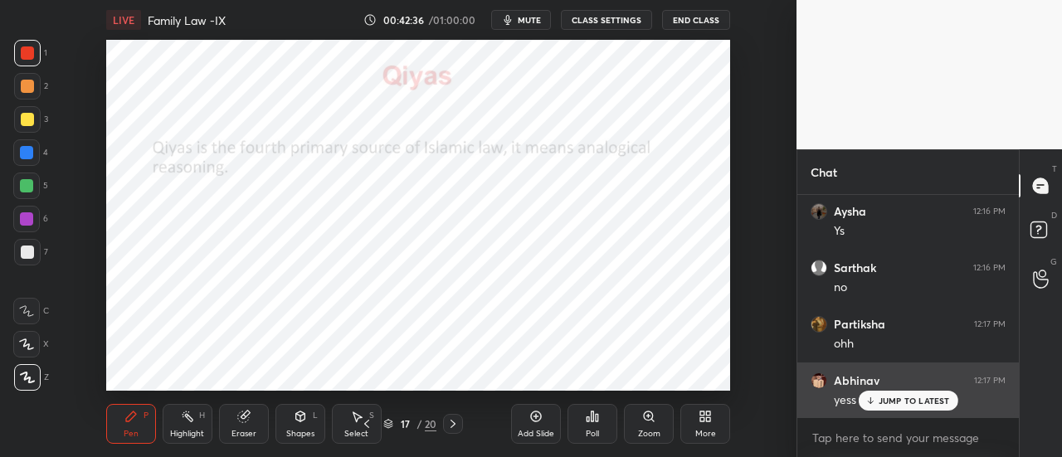
click at [923, 398] on p "JUMP TO LATEST" at bounding box center [913, 401] width 71 height 10
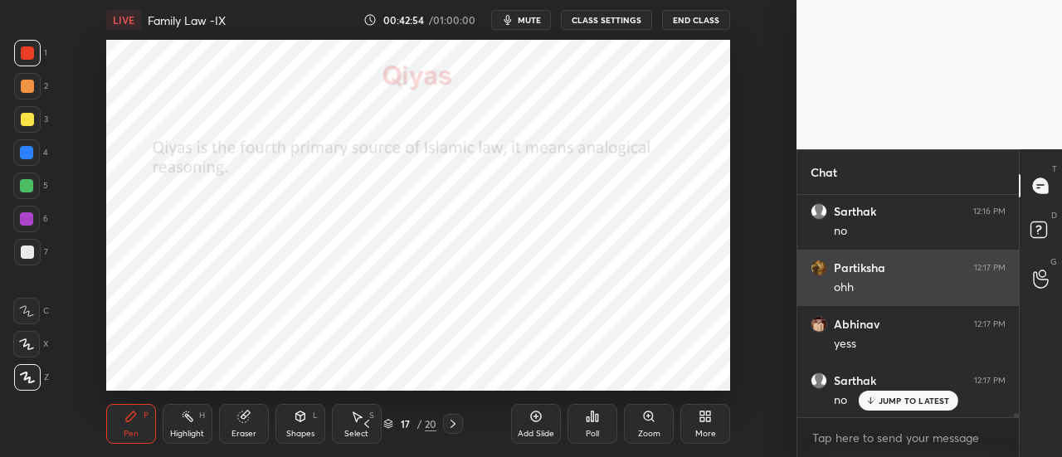
scroll to position [11158, 0]
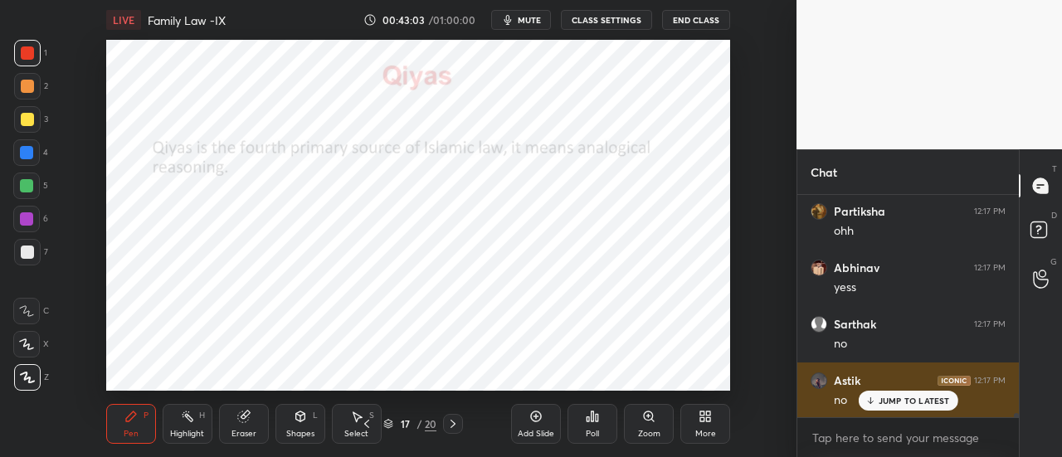
click at [892, 400] on p "JUMP TO LATEST" at bounding box center [913, 401] width 71 height 10
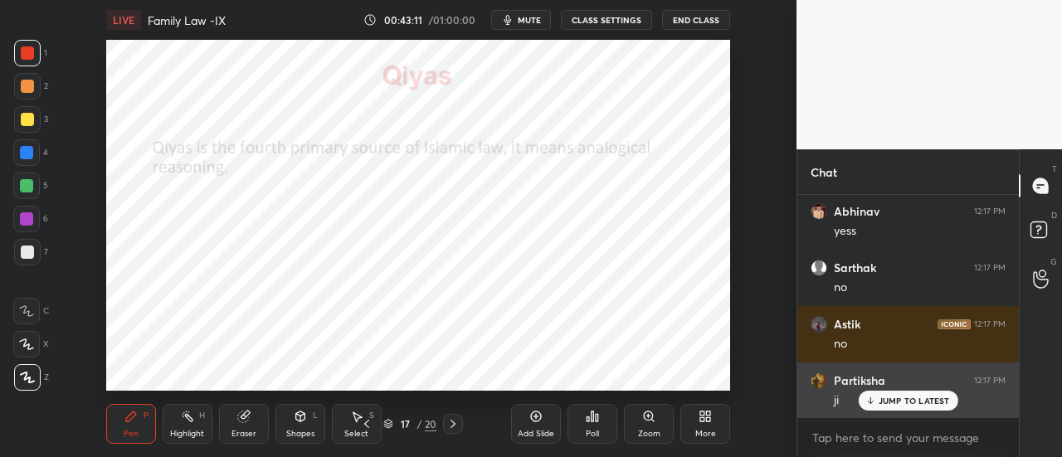
click at [936, 407] on div "JUMP TO LATEST" at bounding box center [908, 401] width 100 height 20
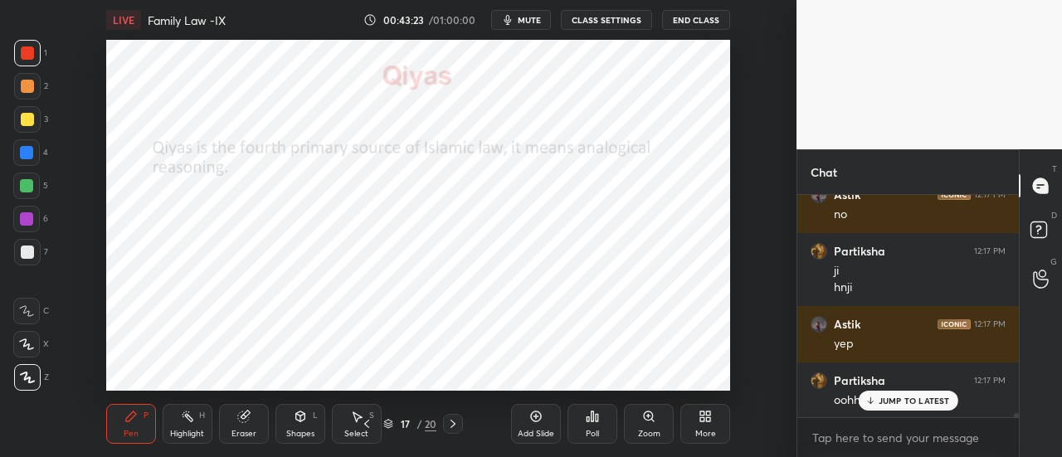
scroll to position [11361, 0]
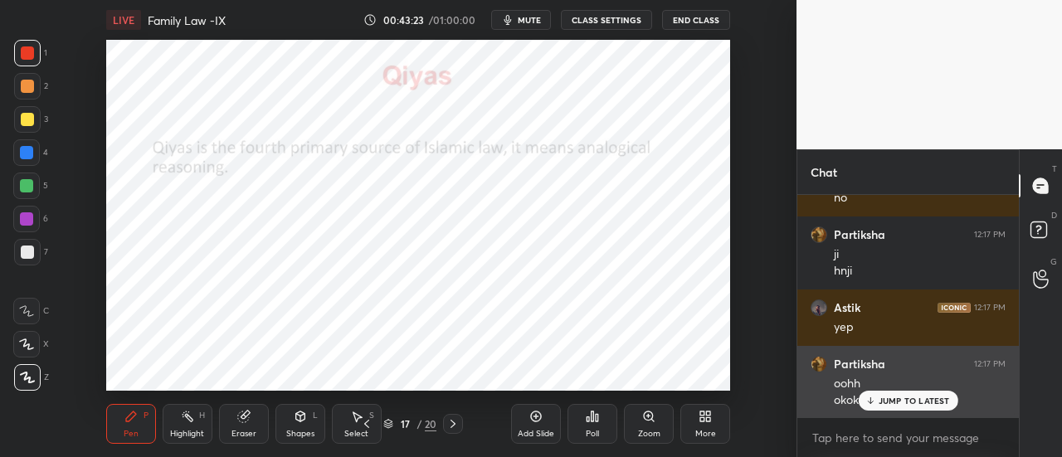
click at [921, 397] on p "JUMP TO LATEST" at bounding box center [913, 401] width 71 height 10
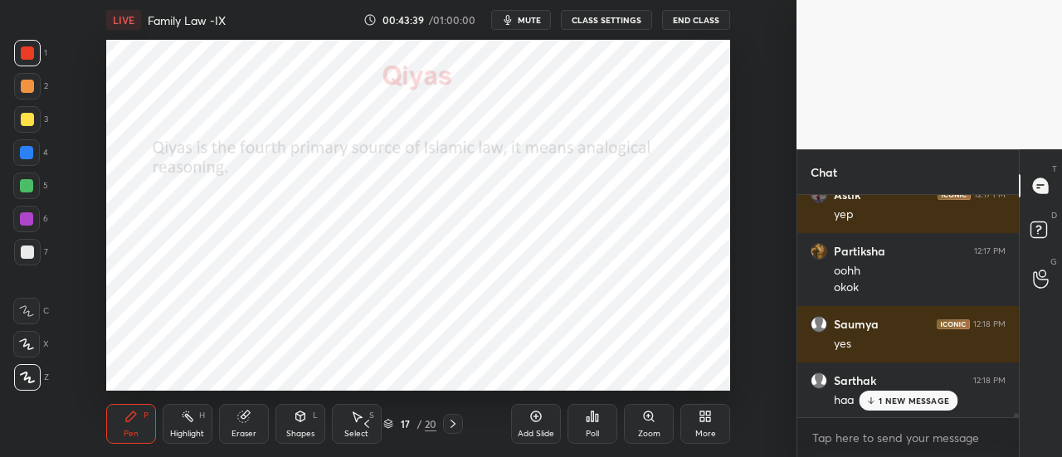
scroll to position [11530, 0]
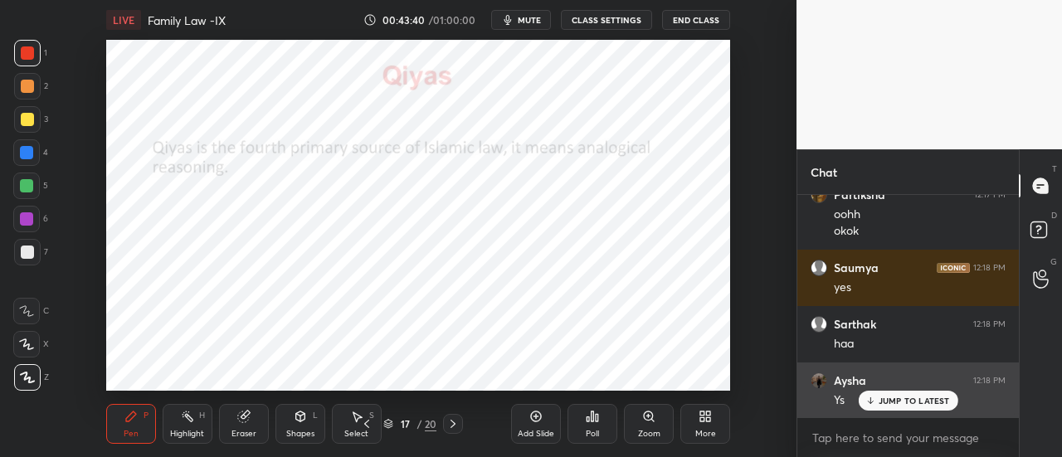
click at [898, 406] on p "JUMP TO LATEST" at bounding box center [913, 401] width 71 height 10
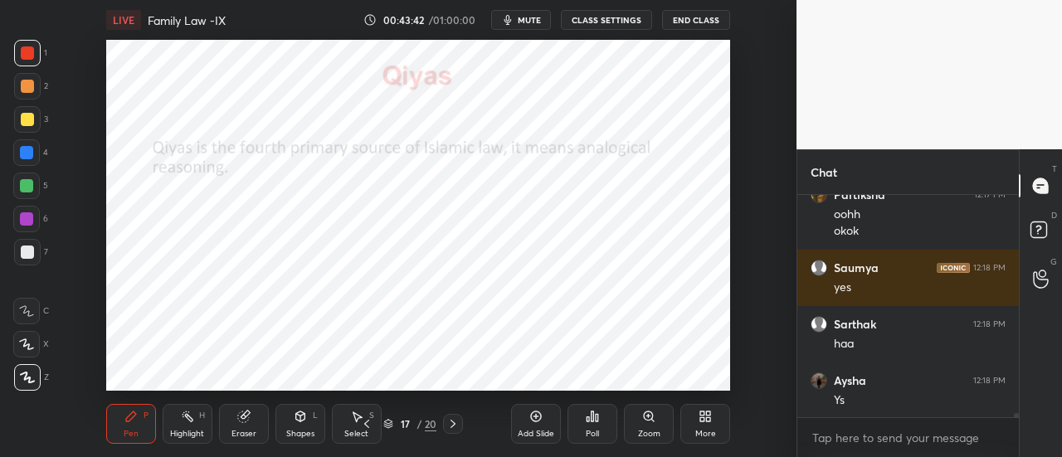
scroll to position [11586, 0]
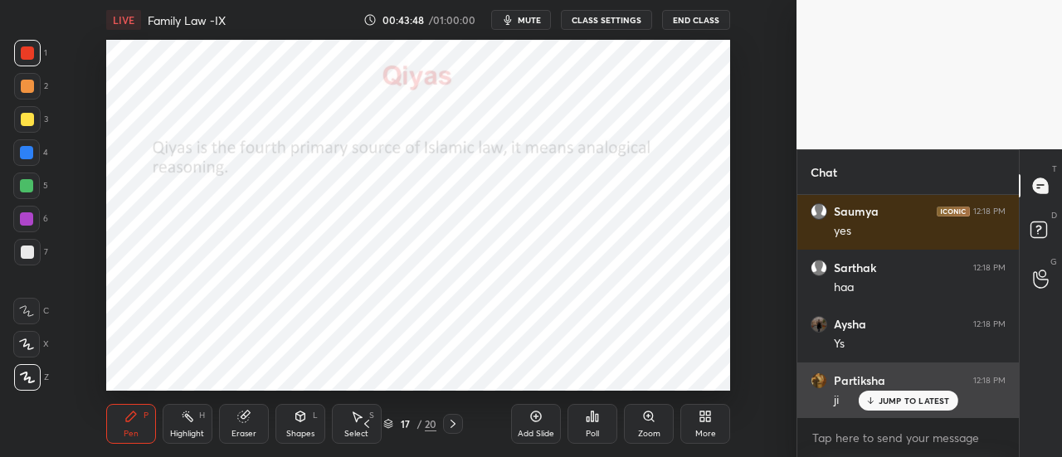
click at [897, 403] on p "JUMP TO LATEST" at bounding box center [913, 401] width 71 height 10
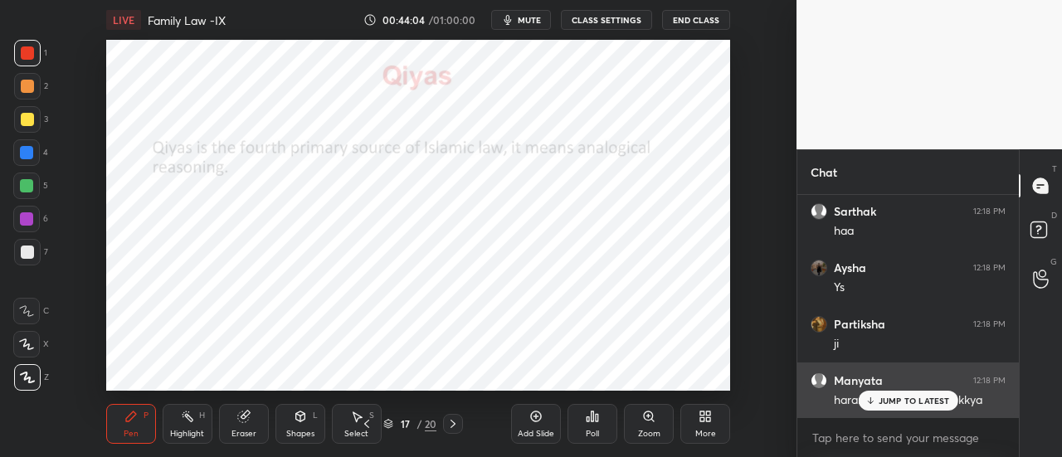
click at [919, 406] on p "JUMP TO LATEST" at bounding box center [913, 401] width 71 height 10
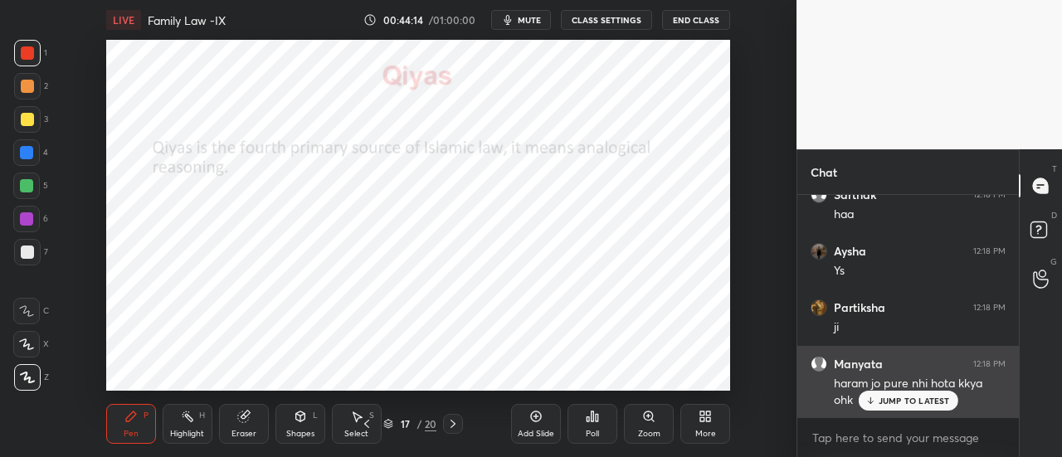
click at [916, 401] on p "JUMP TO LATEST" at bounding box center [913, 401] width 71 height 10
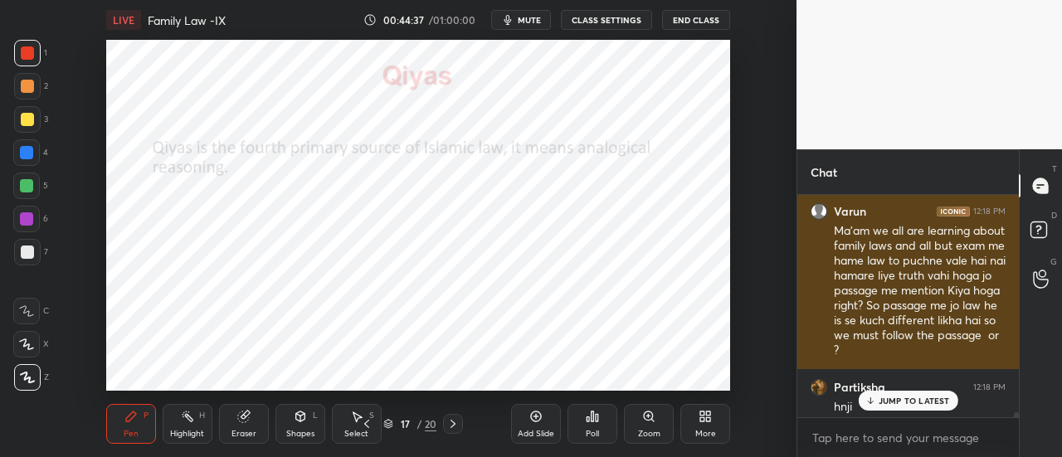
scroll to position [11948, 0]
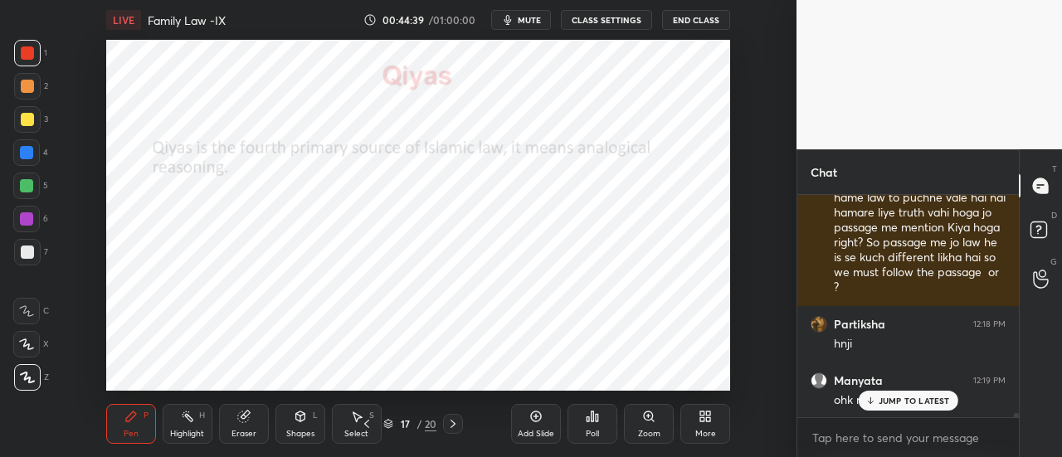
click at [912, 410] on div "JUMP TO LATEST" at bounding box center [908, 401] width 100 height 20
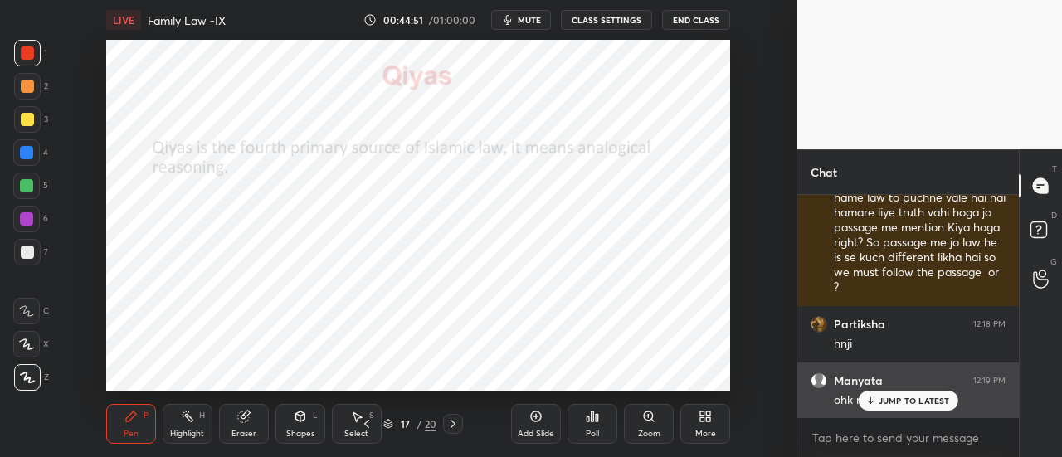
click at [902, 400] on p "JUMP TO LATEST" at bounding box center [913, 401] width 71 height 10
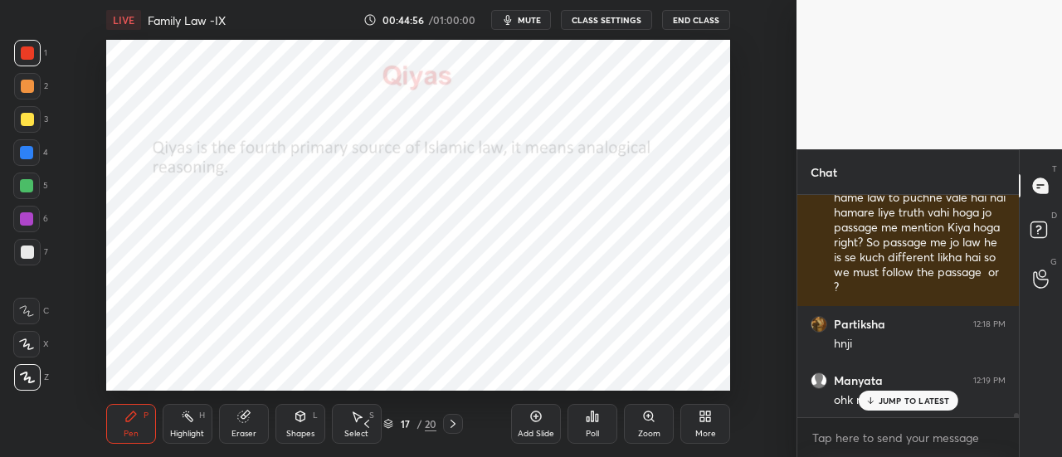
scroll to position [12004, 0]
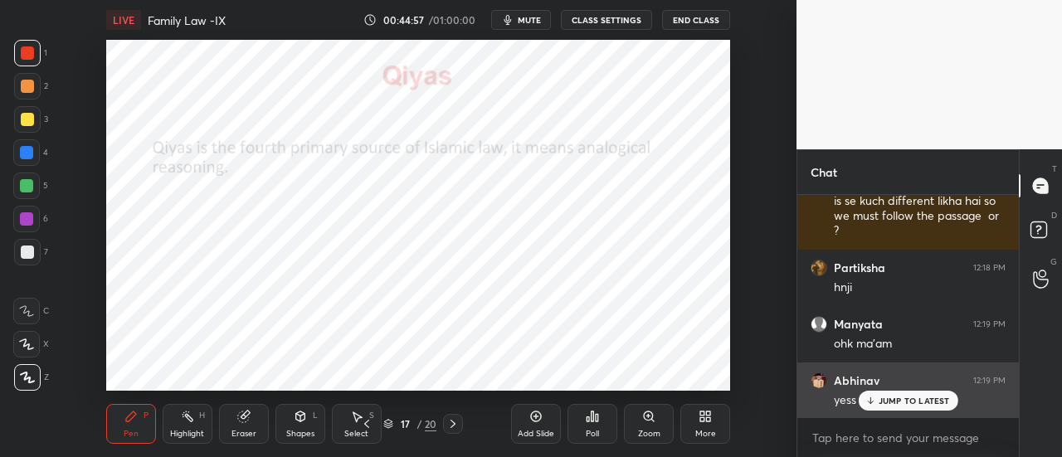
click at [897, 407] on div "JUMP TO LATEST" at bounding box center [908, 401] width 100 height 20
click at [907, 390] on div "yess mam" at bounding box center [920, 399] width 172 height 20
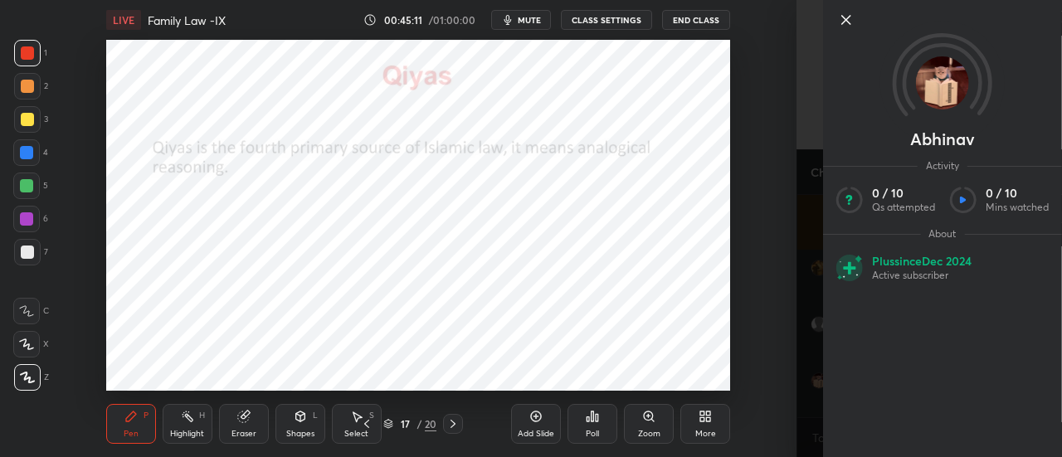
click at [902, 398] on div "[PERSON_NAME] Activity 0 / 10 Qs attempted 0 / 10 Mins watched About Plus since…" at bounding box center [942, 228] width 239 height 457
click at [846, 17] on icon at bounding box center [846, 20] width 20 height 20
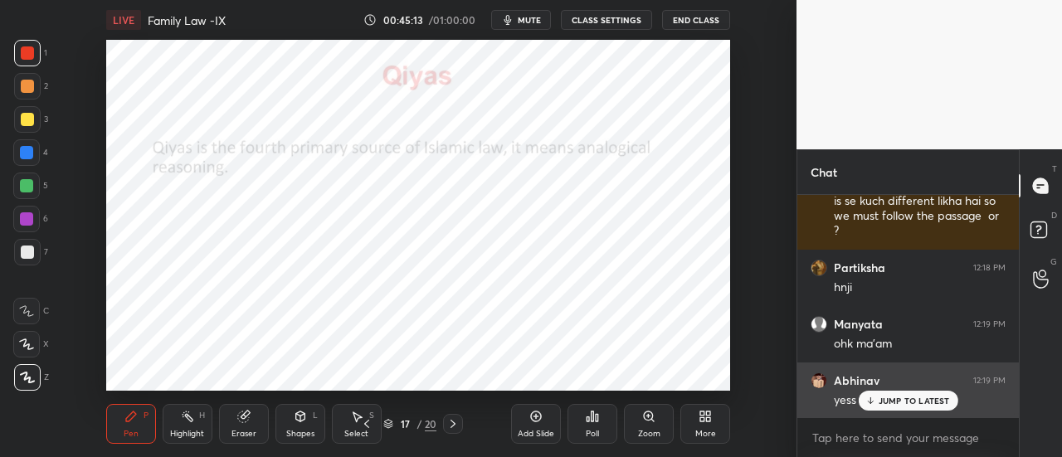
click at [926, 399] on p "JUMP TO LATEST" at bounding box center [913, 401] width 71 height 10
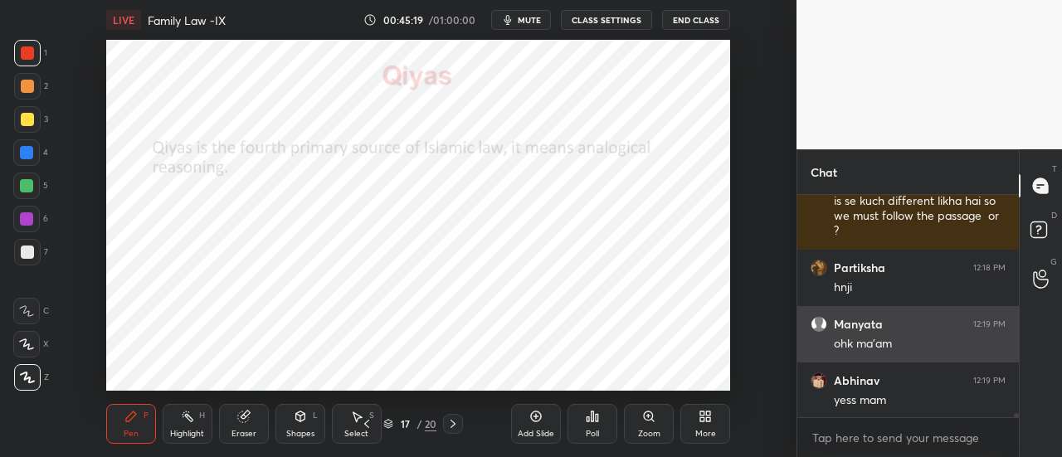
scroll to position [12106, 0]
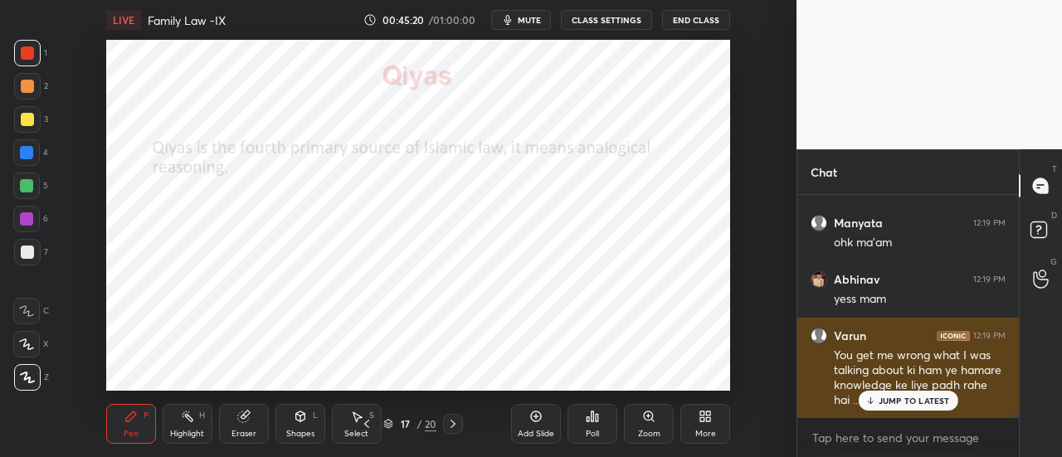
click at [896, 401] on p "JUMP TO LATEST" at bounding box center [913, 401] width 71 height 10
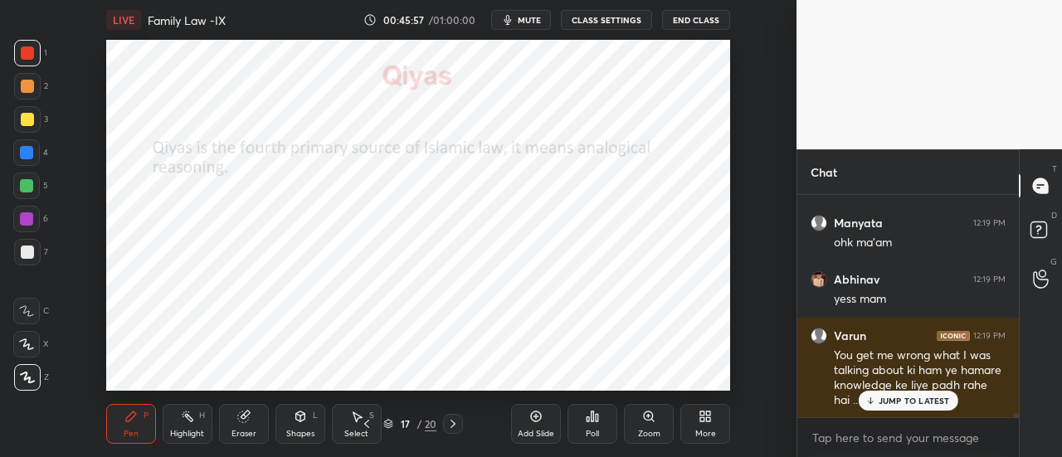
scroll to position [12162, 0]
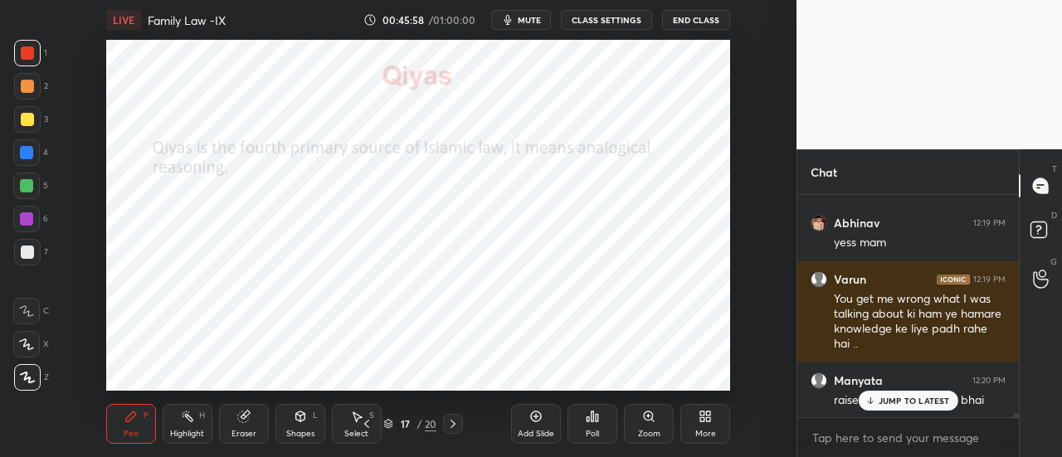
click at [889, 401] on p "JUMP TO LATEST" at bounding box center [913, 401] width 71 height 10
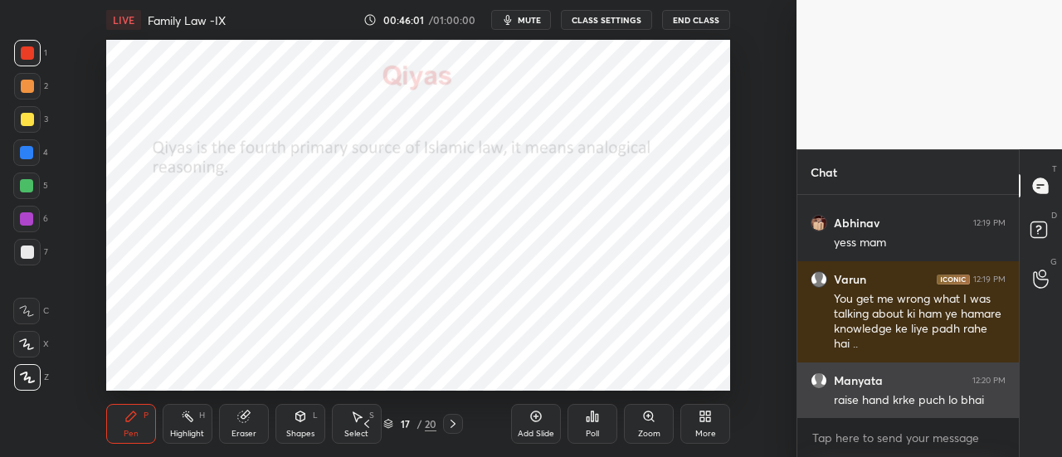
scroll to position [12218, 0]
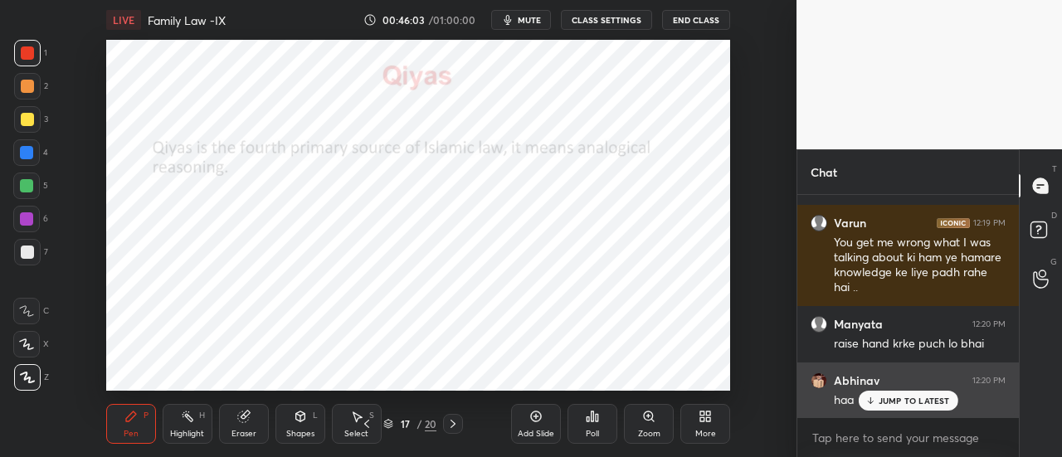
click at [906, 402] on p "JUMP TO LATEST" at bounding box center [913, 401] width 71 height 10
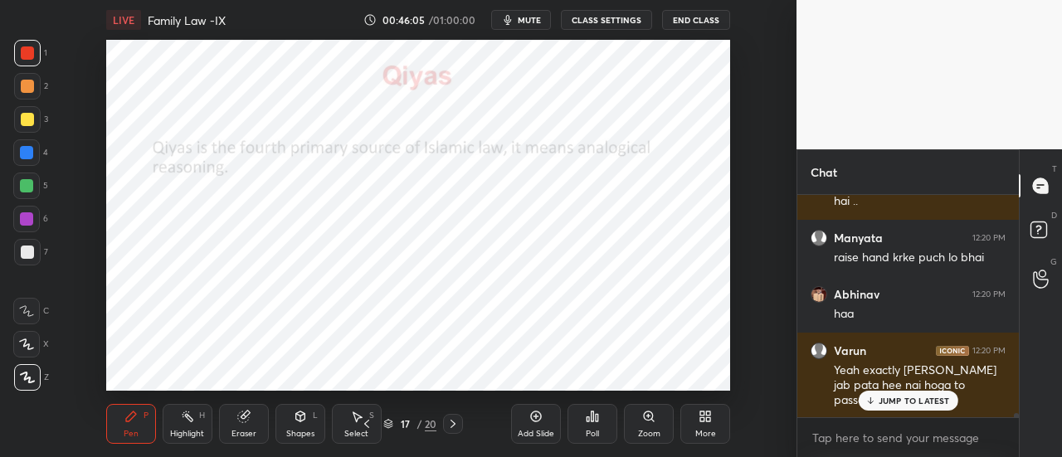
scroll to position [12361, 0]
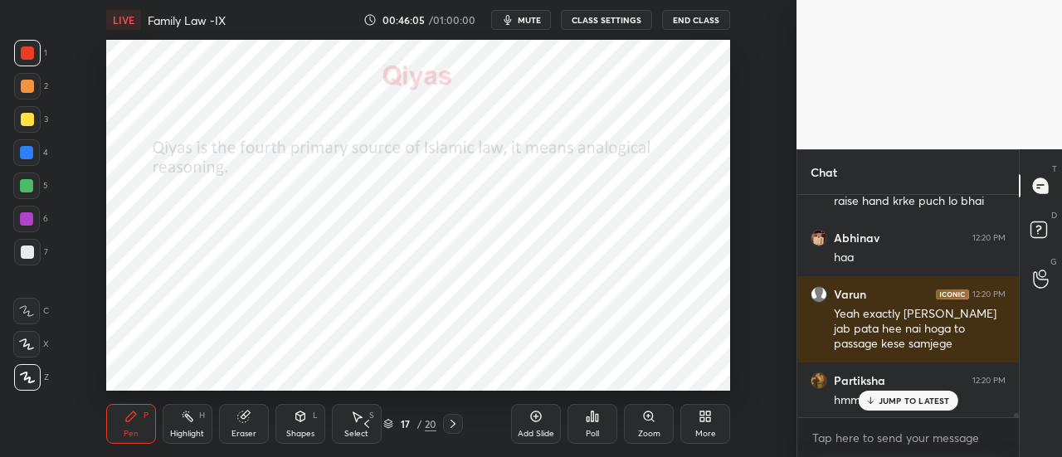
click at [899, 411] on div "JUMP TO LATEST" at bounding box center [908, 401] width 100 height 20
click at [531, 431] on div "Add Slide" at bounding box center [536, 434] width 36 height 8
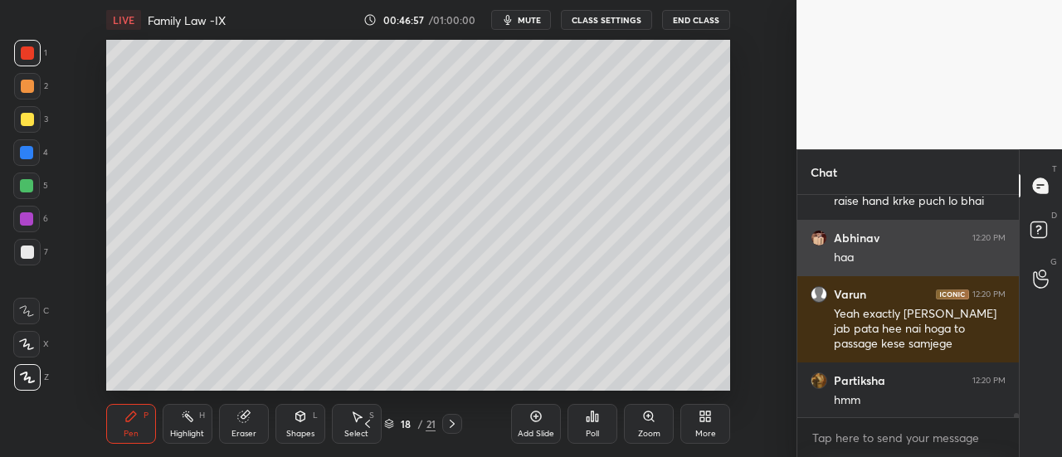
scroll to position [12462, 0]
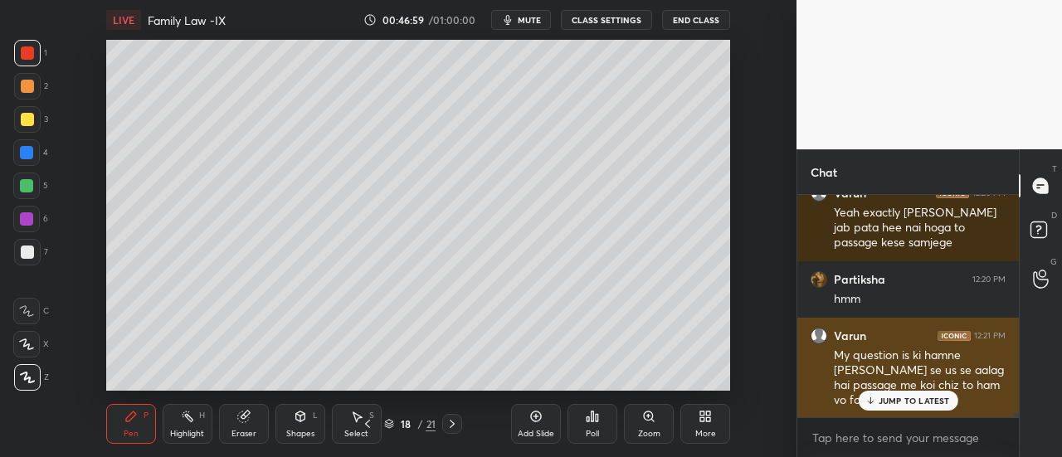
click at [907, 405] on p "JUMP TO LATEST" at bounding box center [913, 401] width 71 height 10
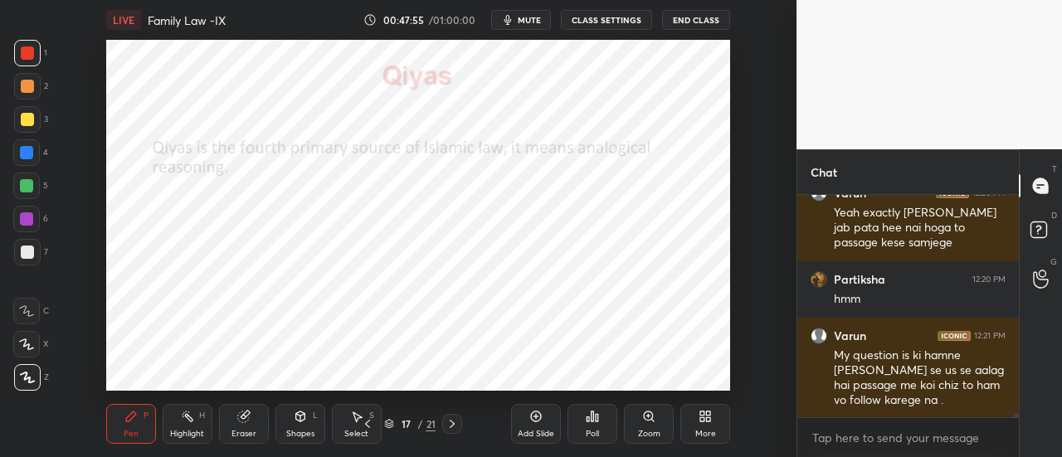
scroll to position [12519, 0]
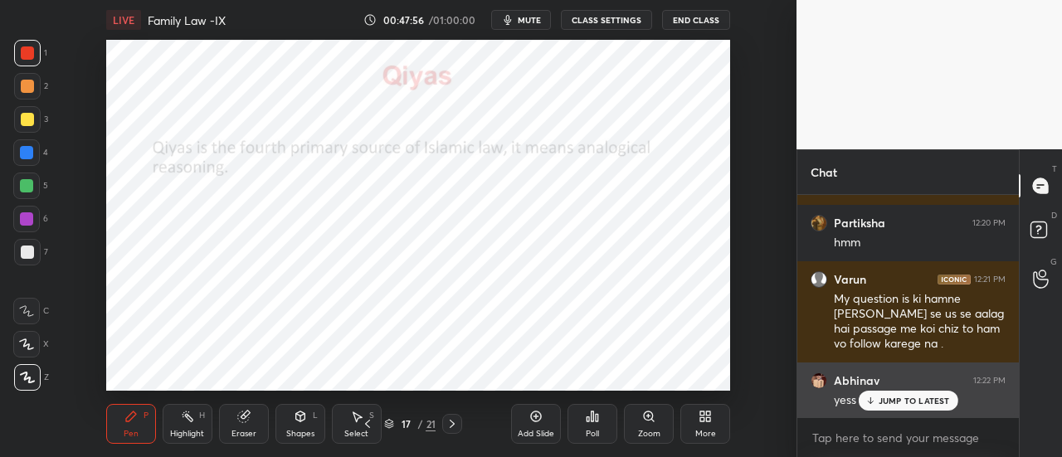
click at [909, 398] on p "JUMP TO LATEST" at bounding box center [913, 401] width 71 height 10
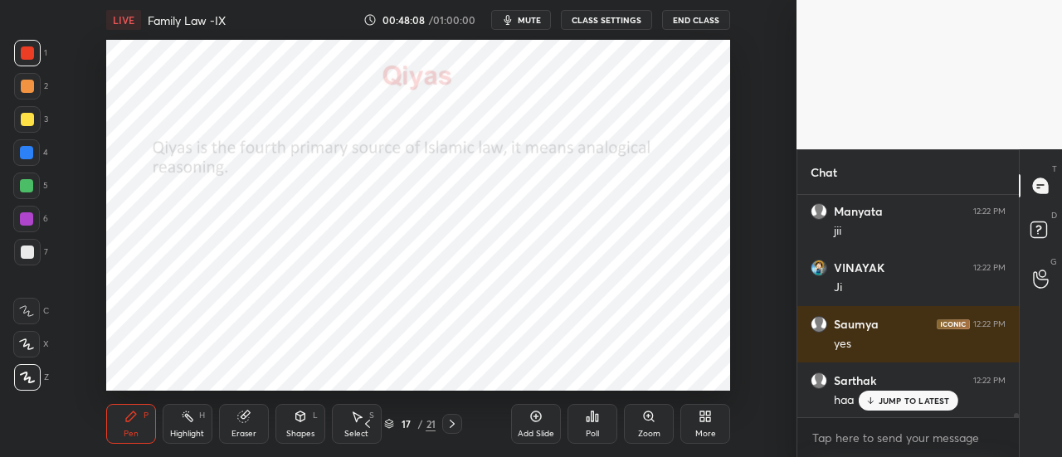
scroll to position [12801, 0]
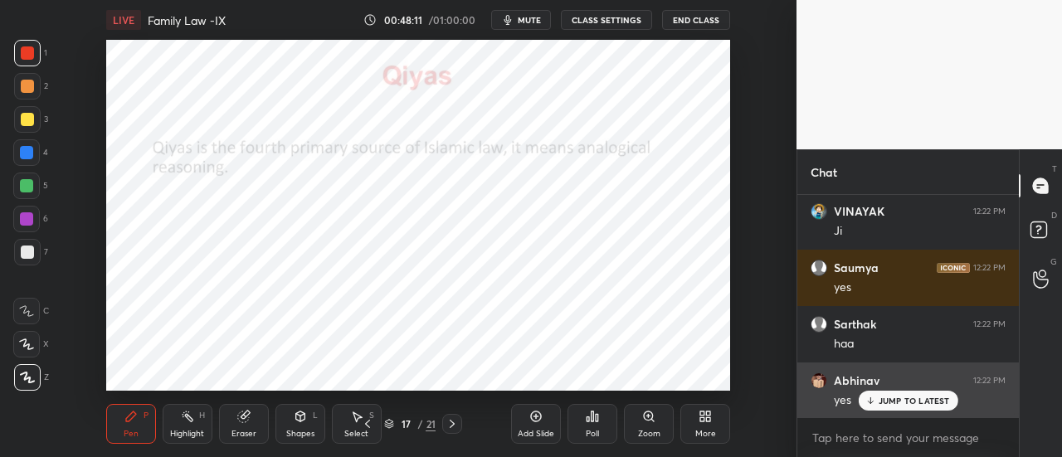
click at [891, 398] on p "JUMP TO LATEST" at bounding box center [913, 401] width 71 height 10
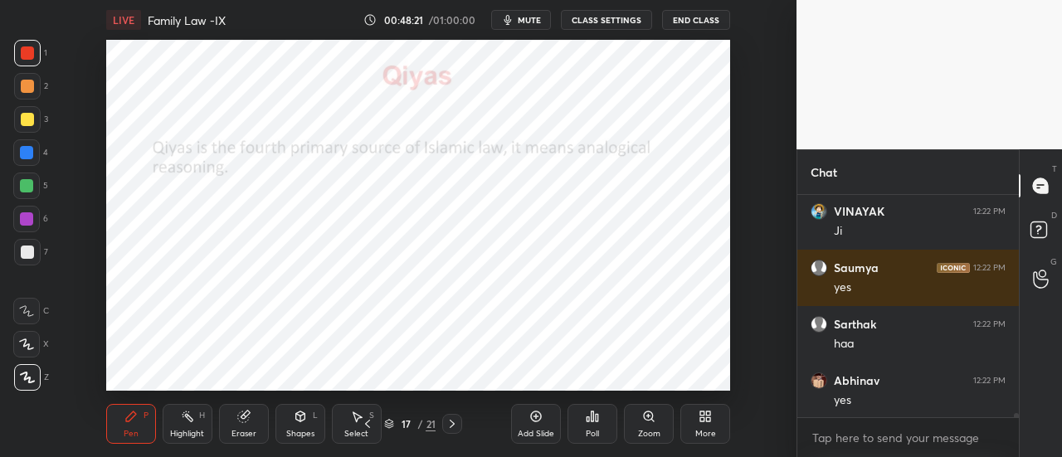
click at [537, 424] on div "Add Slide" at bounding box center [536, 424] width 50 height 40
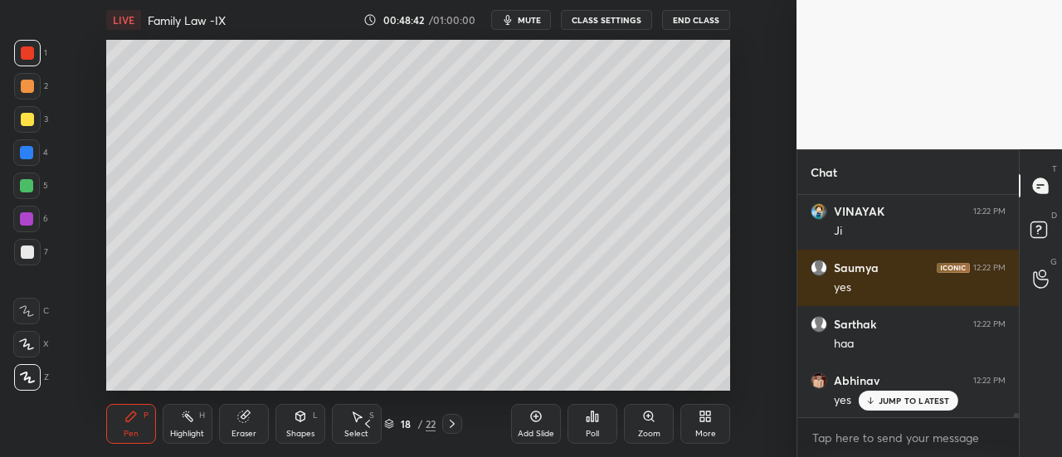
scroll to position [12857, 0]
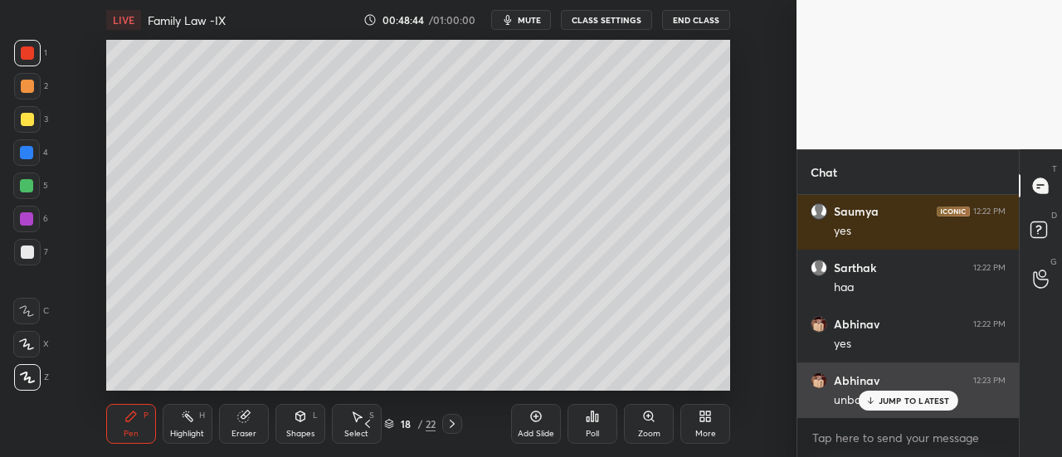
click at [929, 396] on p "JUMP TO LATEST" at bounding box center [913, 401] width 71 height 10
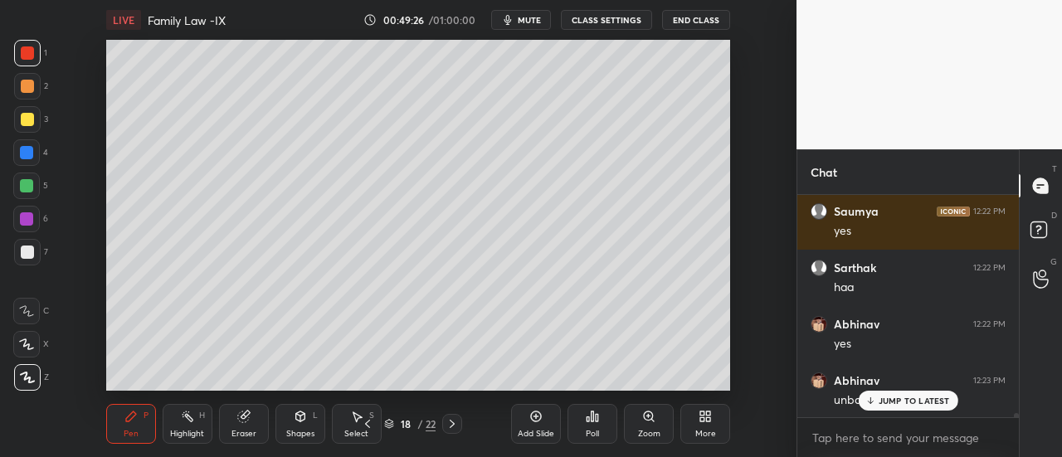
scroll to position [12913, 0]
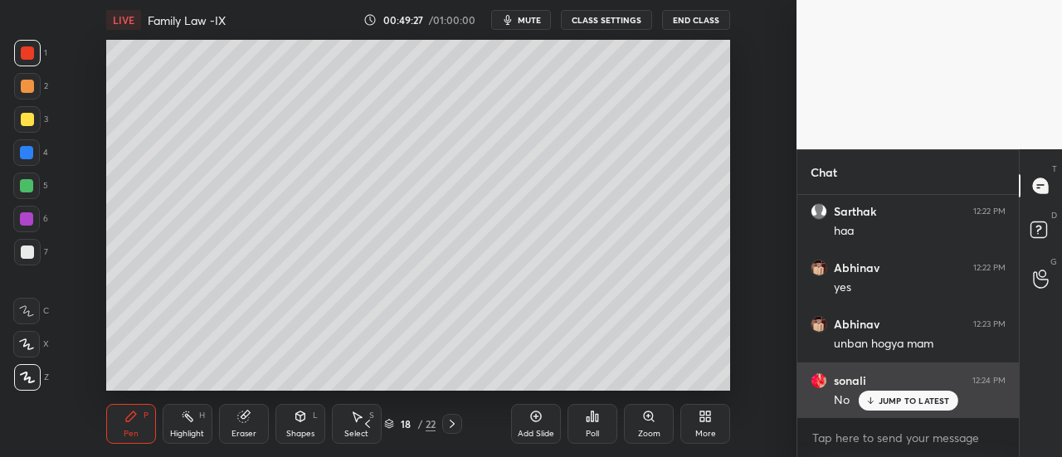
click at [916, 399] on p "JUMP TO LATEST" at bounding box center [913, 401] width 71 height 10
click at [876, 394] on div "JUMP TO LATEST" at bounding box center [908, 401] width 100 height 20
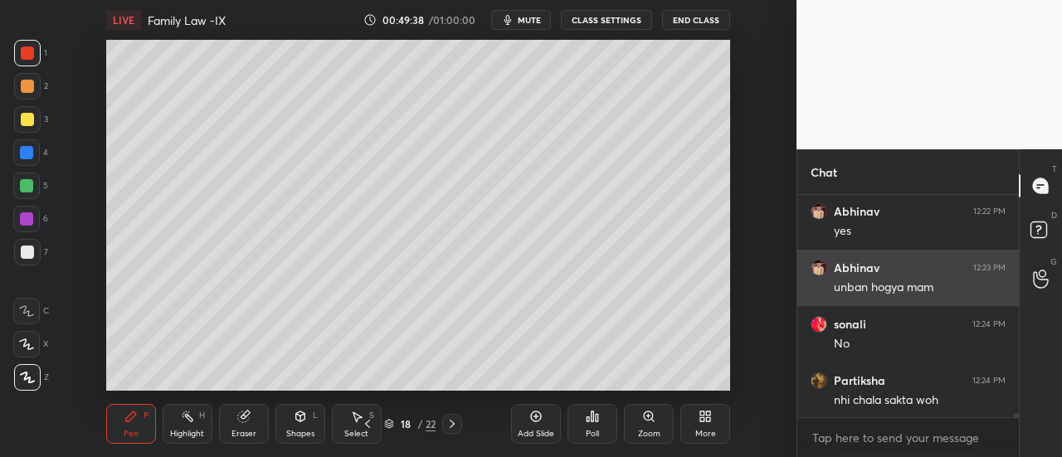
click at [858, 286] on div "unban hogya mam" at bounding box center [920, 287] width 172 height 17
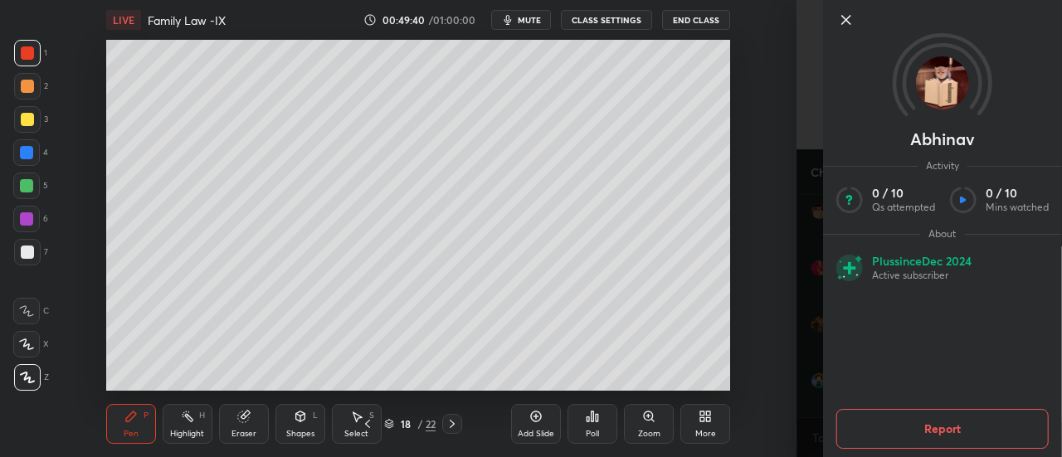
click at [843, 14] on icon at bounding box center [846, 20] width 20 height 20
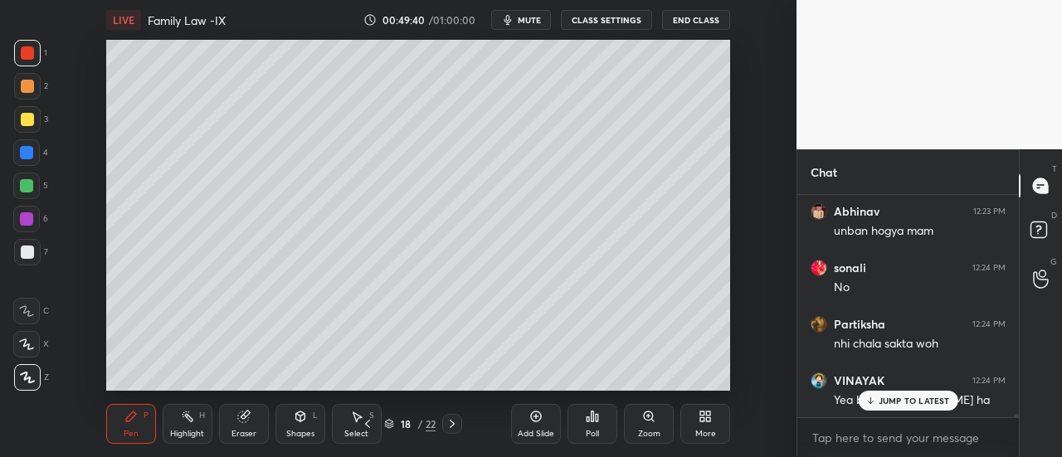
scroll to position [13083, 0]
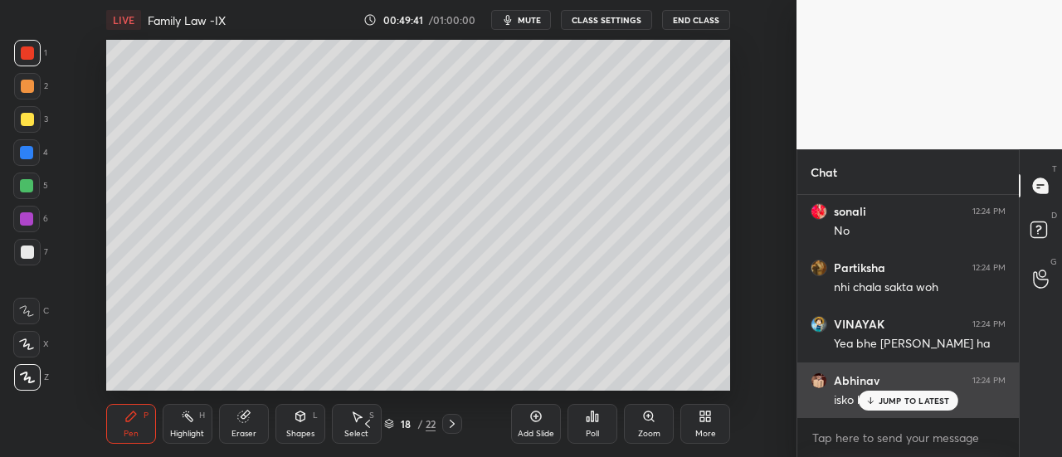
click at [889, 395] on div "JUMP TO LATEST" at bounding box center [908, 401] width 100 height 20
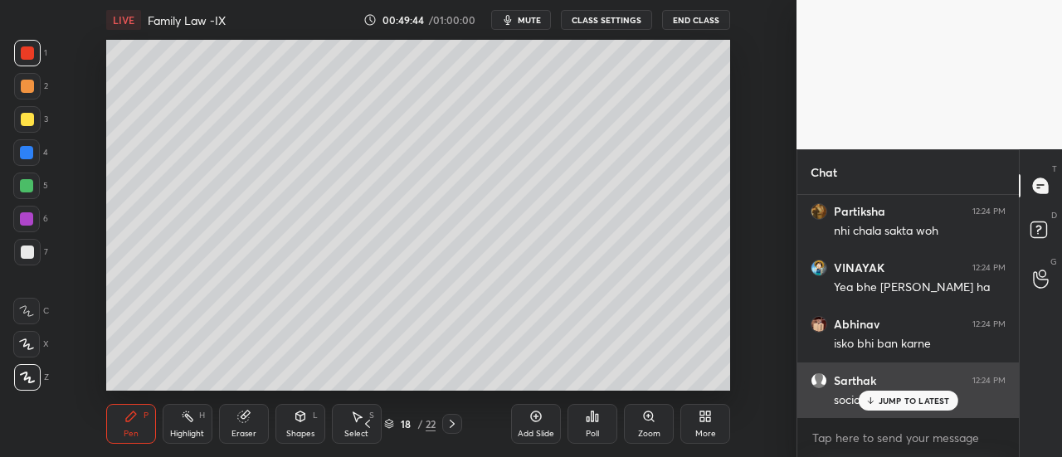
click at [928, 403] on p "JUMP TO LATEST" at bounding box center [913, 401] width 71 height 10
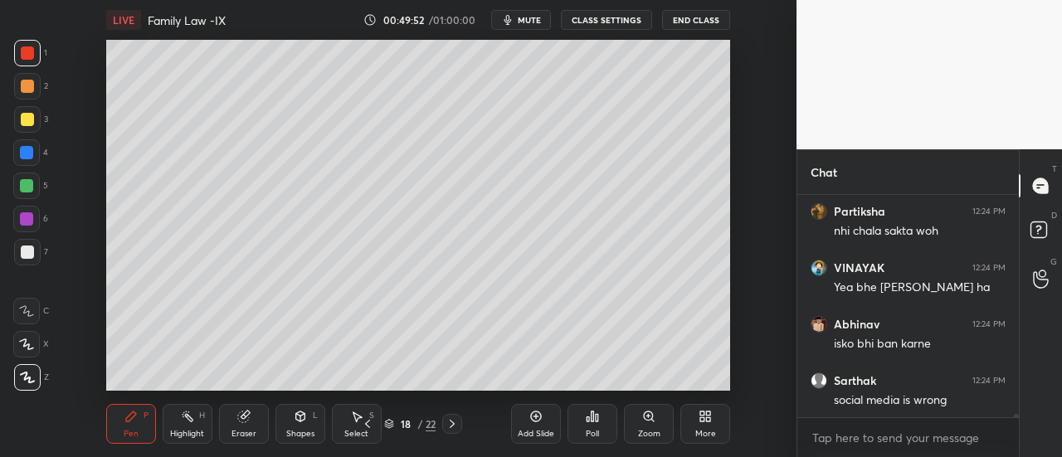
scroll to position [13195, 0]
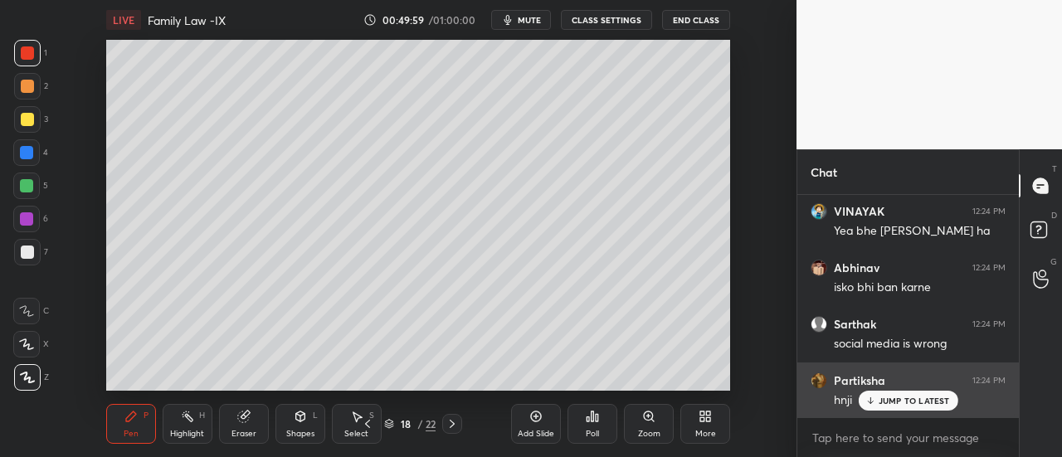
click at [921, 408] on div "JUMP TO LATEST" at bounding box center [908, 401] width 100 height 20
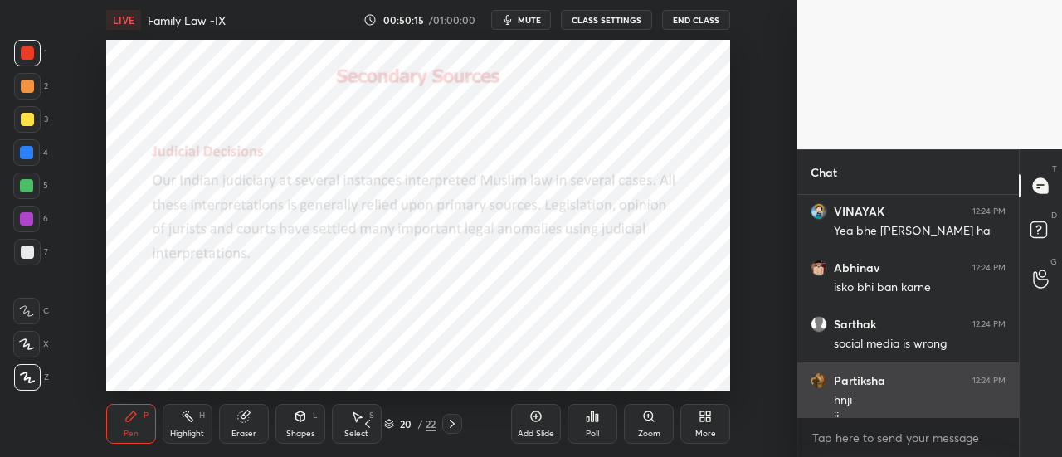
scroll to position [13212, 0]
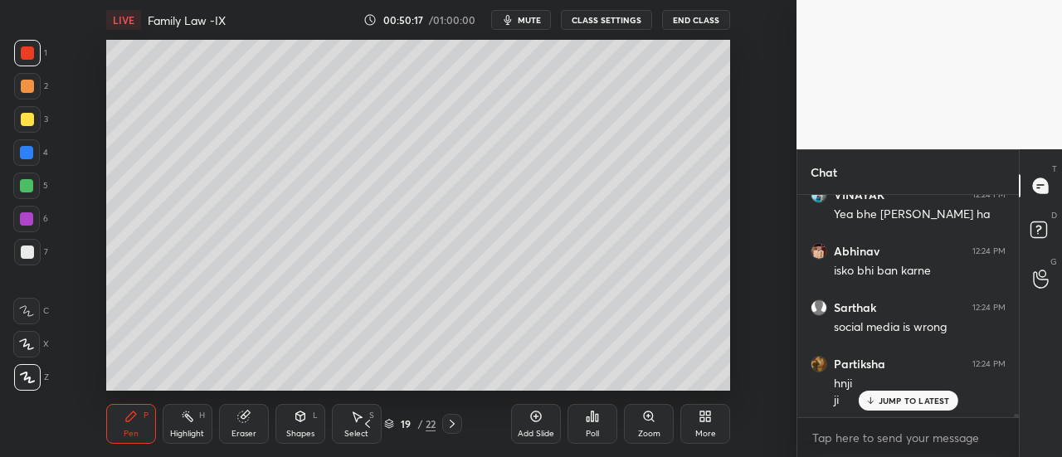
click at [536, 430] on div "Add Slide" at bounding box center [536, 434] width 36 height 8
click at [922, 402] on p "JUMP TO LATEST" at bounding box center [913, 401] width 71 height 10
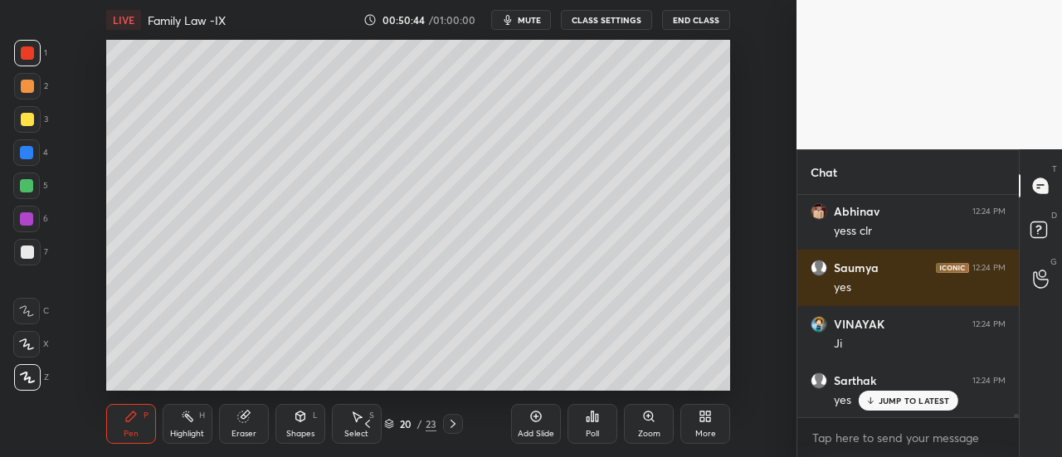
scroll to position [13494, 0]
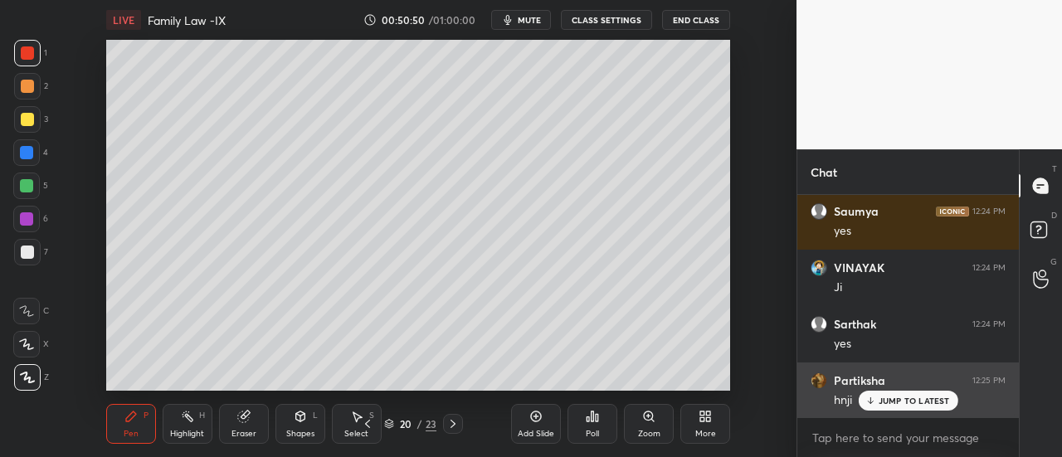
click at [914, 407] on div "JUMP TO LATEST" at bounding box center [908, 401] width 100 height 20
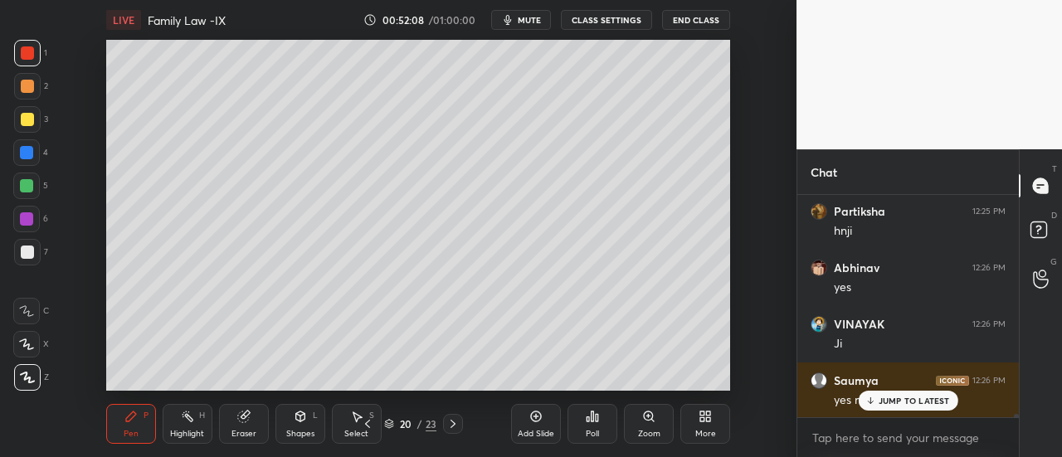
scroll to position [13719, 0]
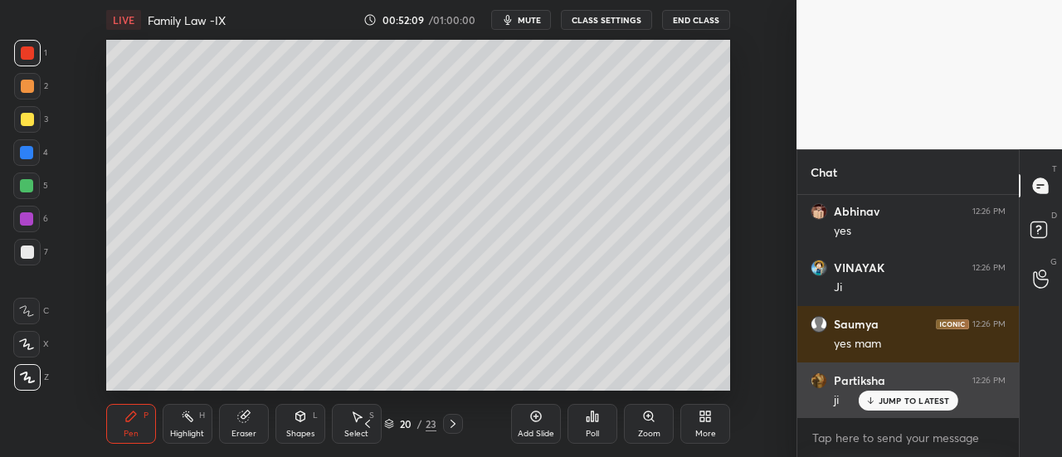
click at [907, 404] on p "JUMP TO LATEST" at bounding box center [913, 401] width 71 height 10
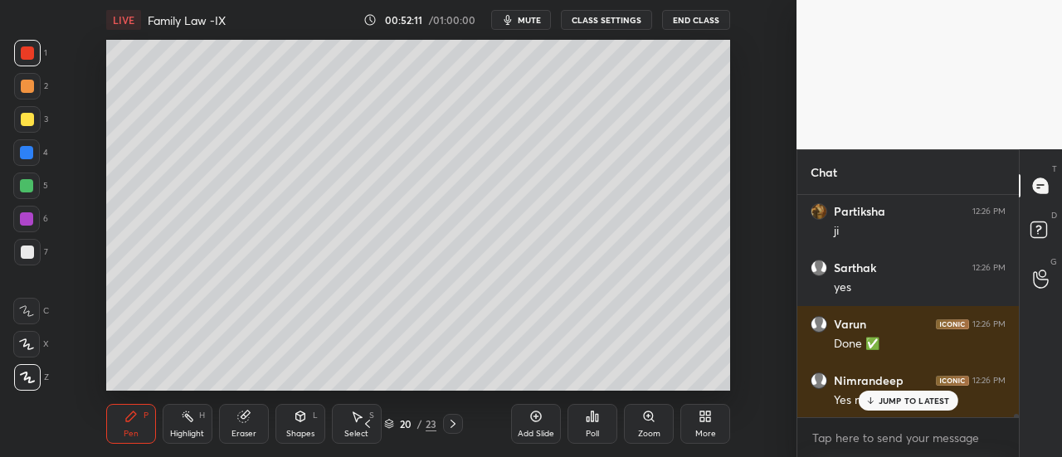
click at [906, 405] on p "JUMP TO LATEST" at bounding box center [913, 401] width 71 height 10
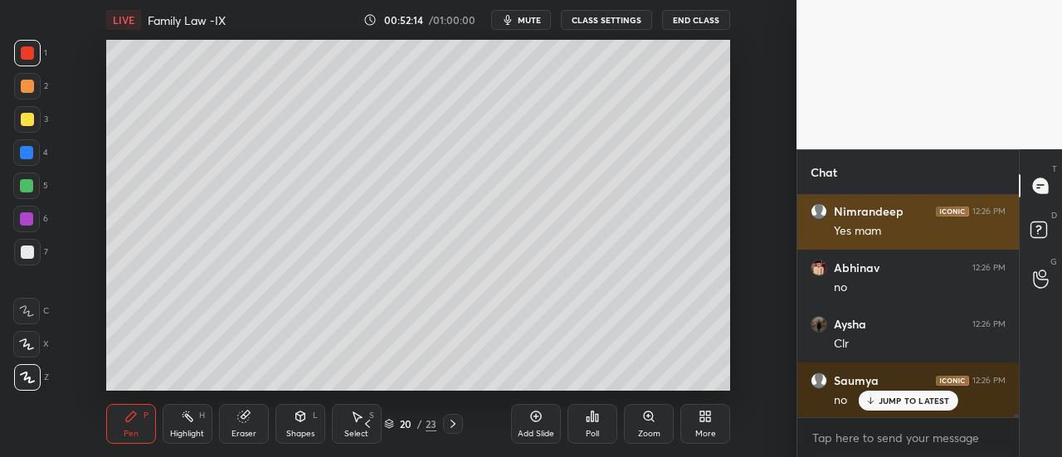
scroll to position [14114, 0]
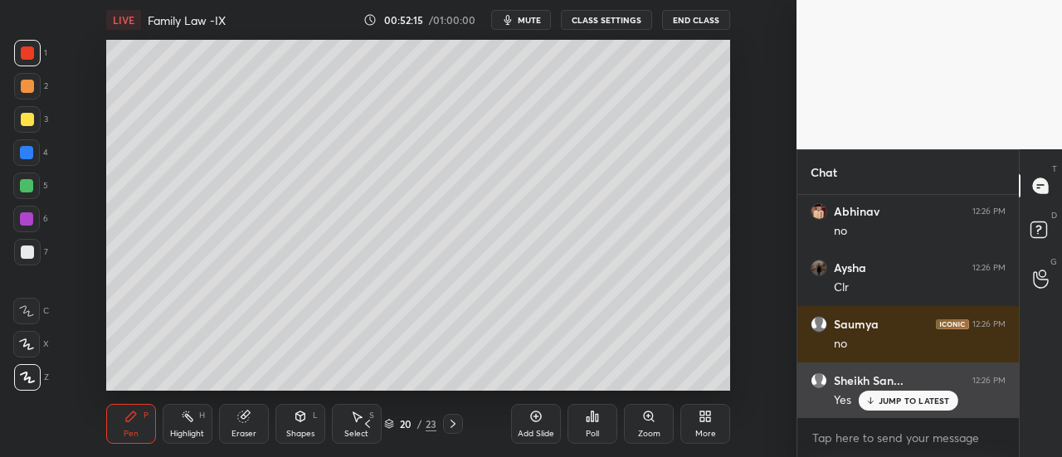
click at [917, 402] on p "JUMP TO LATEST" at bounding box center [913, 401] width 71 height 10
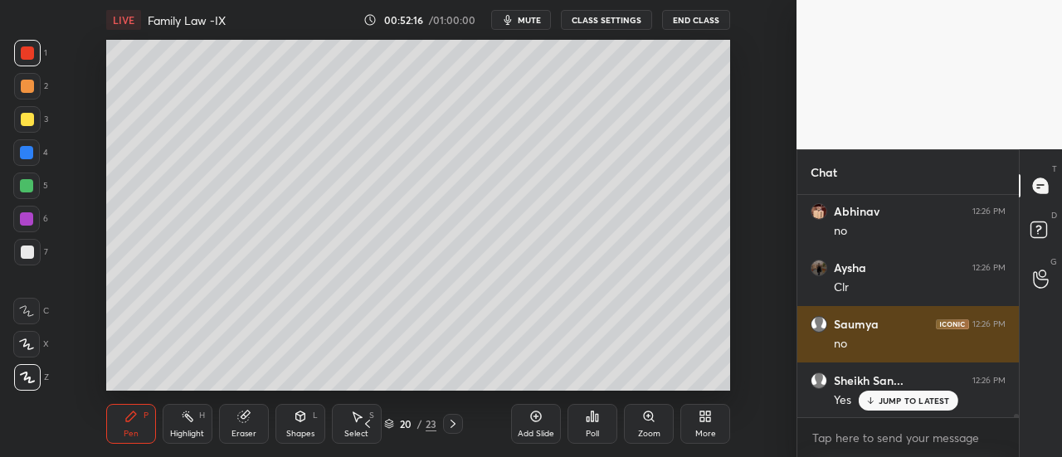
scroll to position [14171, 0]
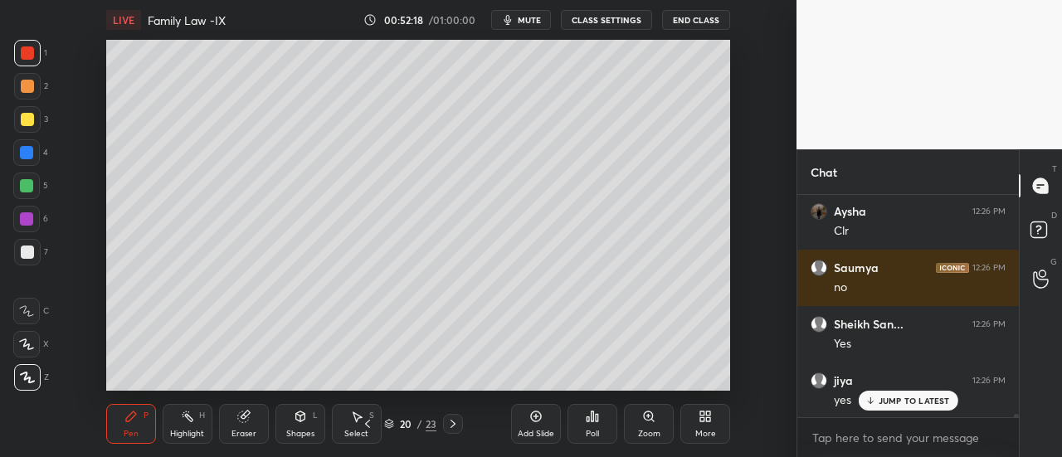
click at [911, 412] on div "jiya 12:26 PM yes" at bounding box center [907, 390] width 221 height 56
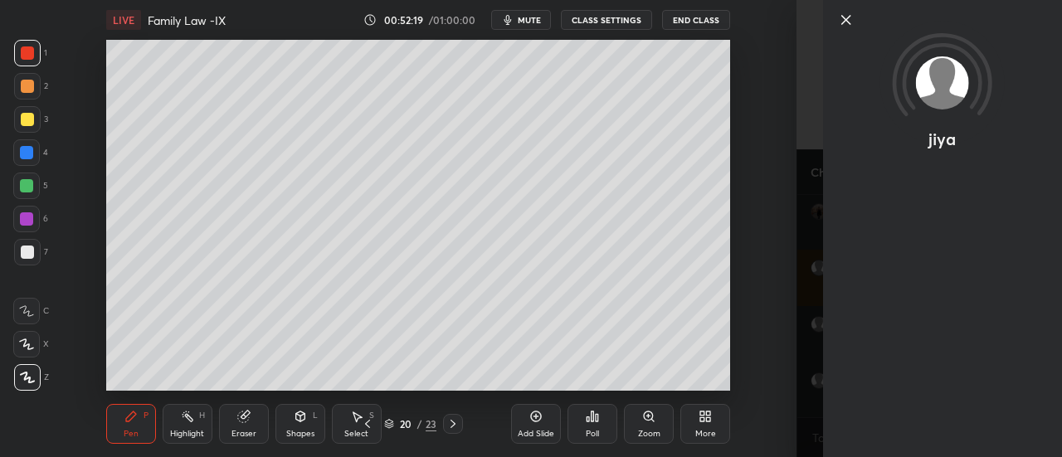
click at [842, 22] on icon at bounding box center [846, 20] width 20 height 20
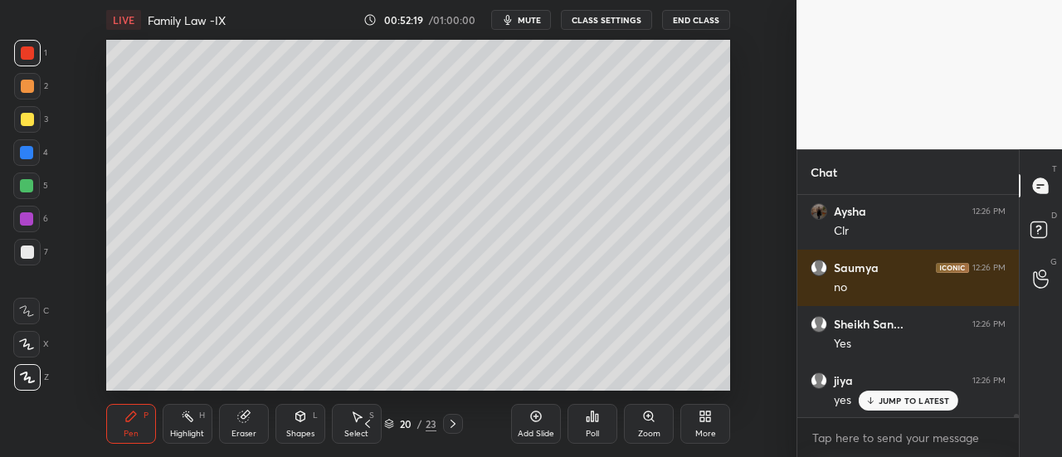
scroll to position [14227, 0]
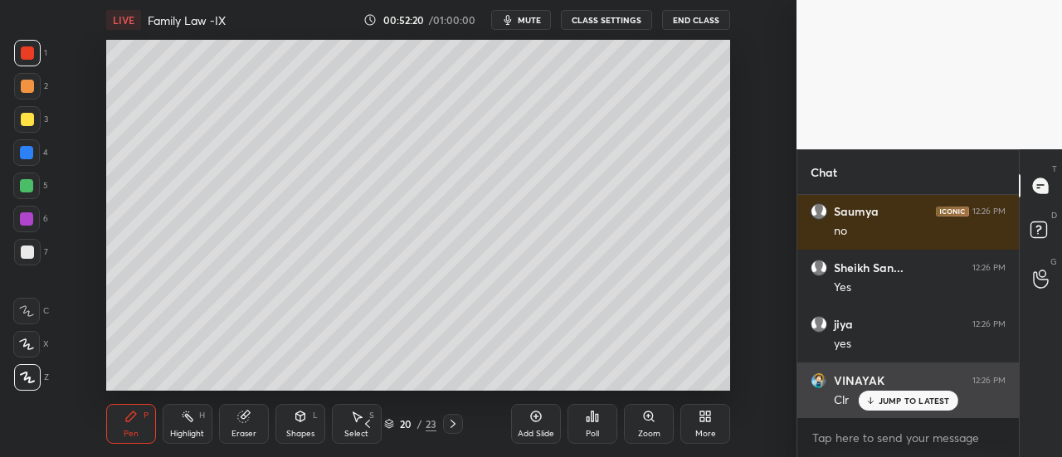
click at [897, 411] on div "JUMP TO LATEST" at bounding box center [908, 401] width 100 height 20
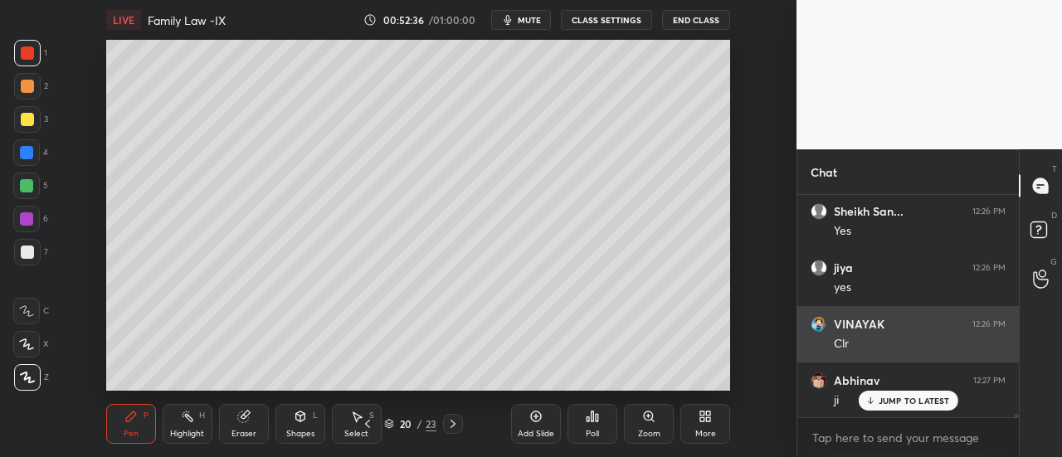
scroll to position [14340, 0]
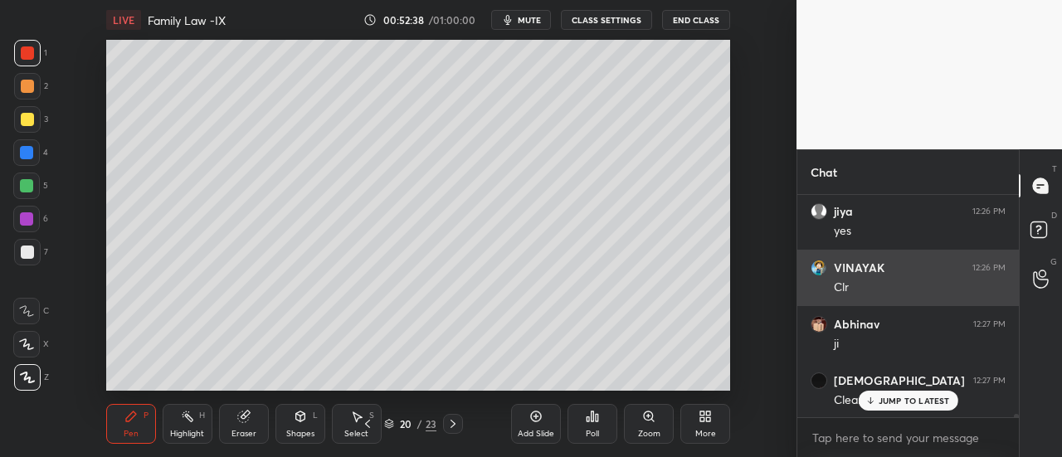
click at [733, 221] on div "Setting up your live class Poll for secs No correct answer Start poll" at bounding box center [418, 215] width 730 height 351
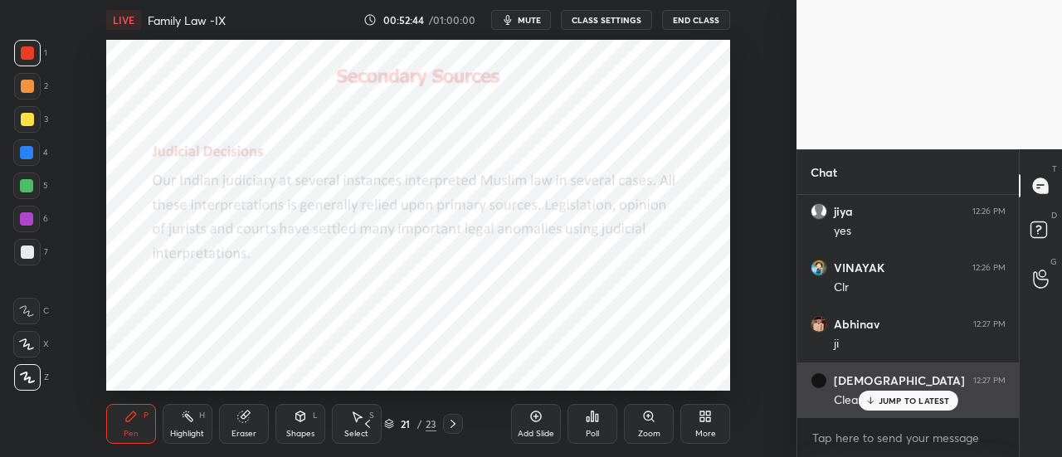
click at [911, 406] on div "JUMP TO LATEST" at bounding box center [908, 401] width 100 height 20
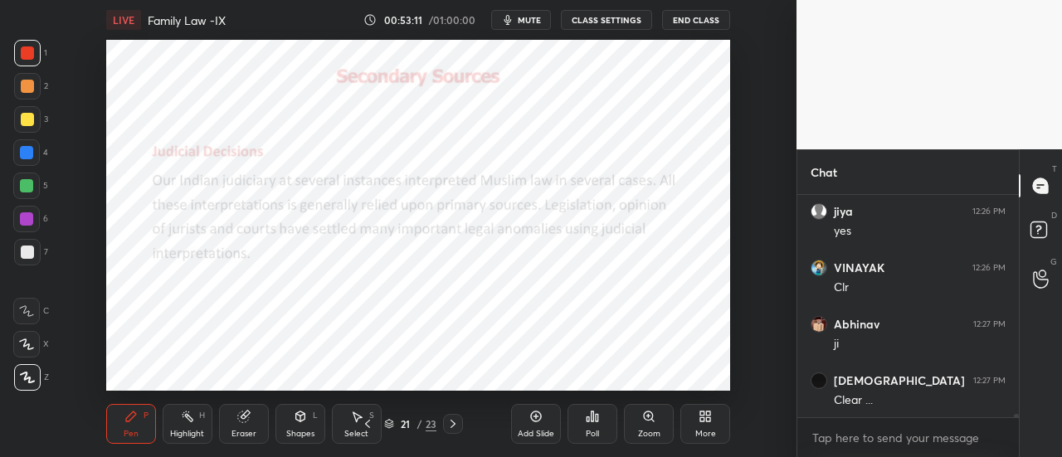
scroll to position [14396, 0]
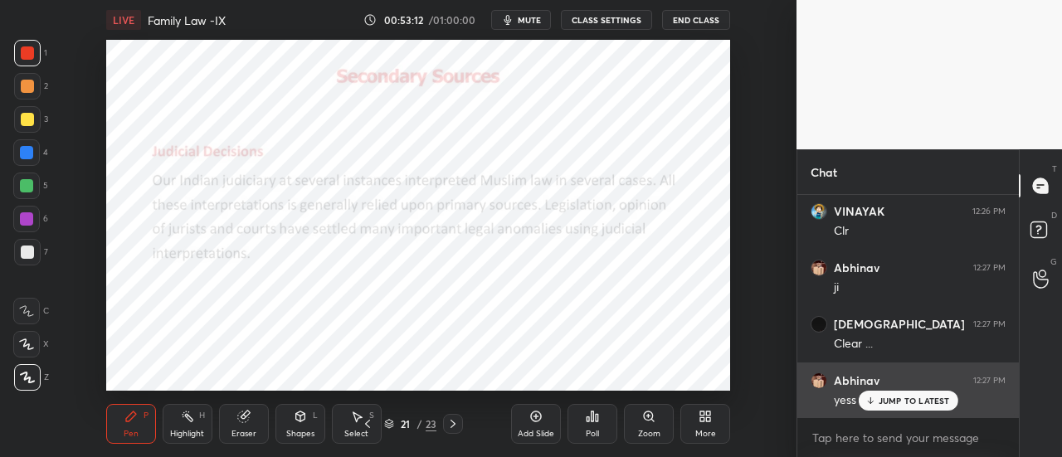
click at [917, 397] on p "JUMP TO LATEST" at bounding box center [913, 401] width 71 height 10
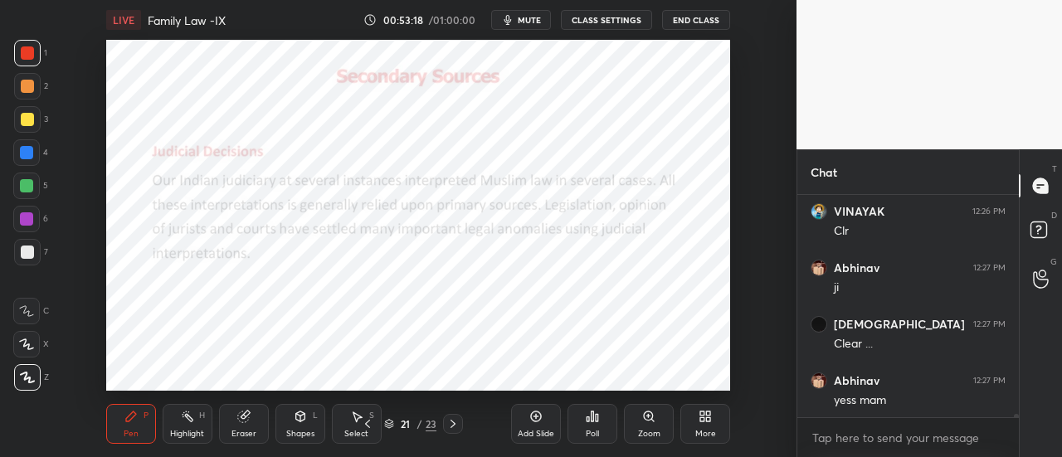
scroll to position [14453, 0]
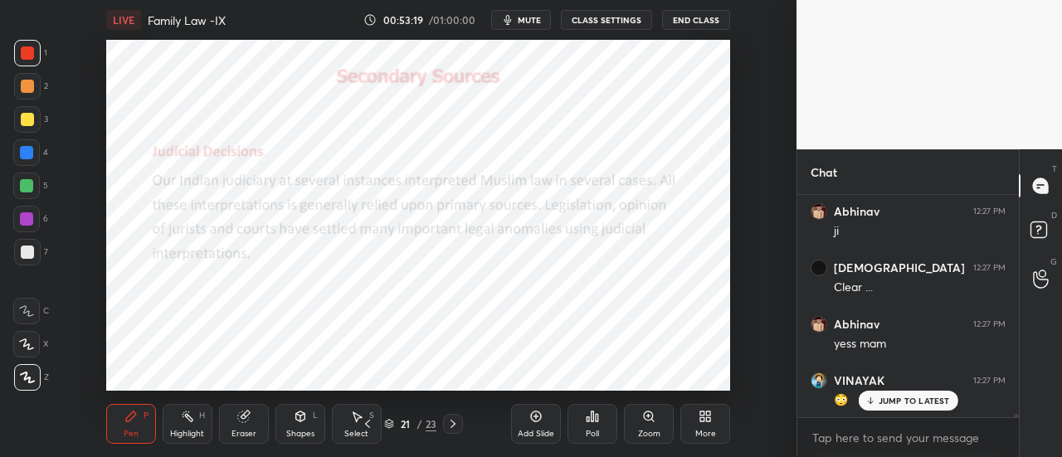
click at [902, 404] on p "JUMP TO LATEST" at bounding box center [913, 401] width 71 height 10
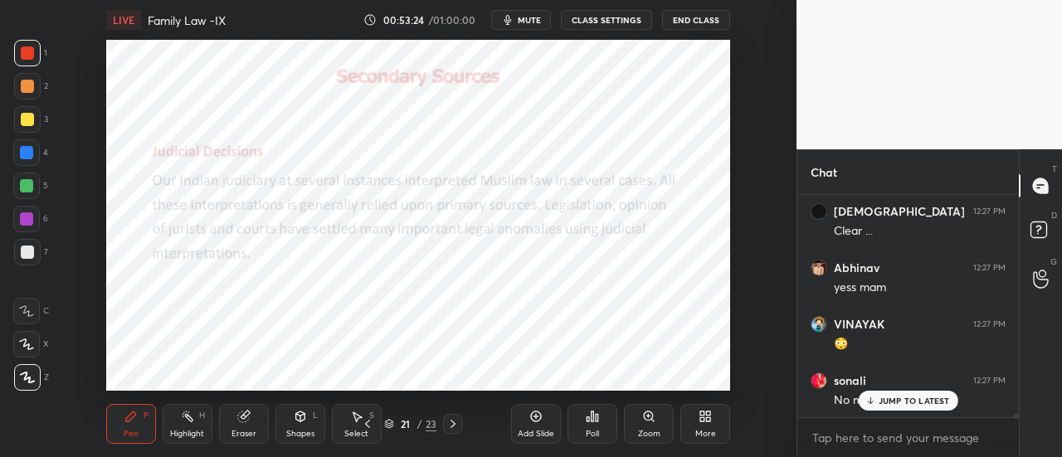
click at [917, 399] on p "JUMP TO LATEST" at bounding box center [913, 401] width 71 height 10
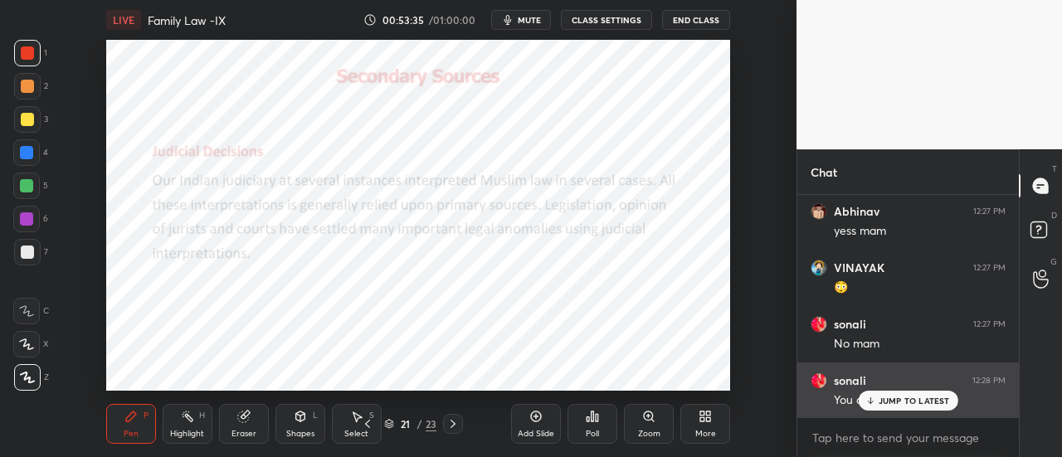
click at [907, 398] on p "JUMP TO LATEST" at bounding box center [913, 401] width 71 height 10
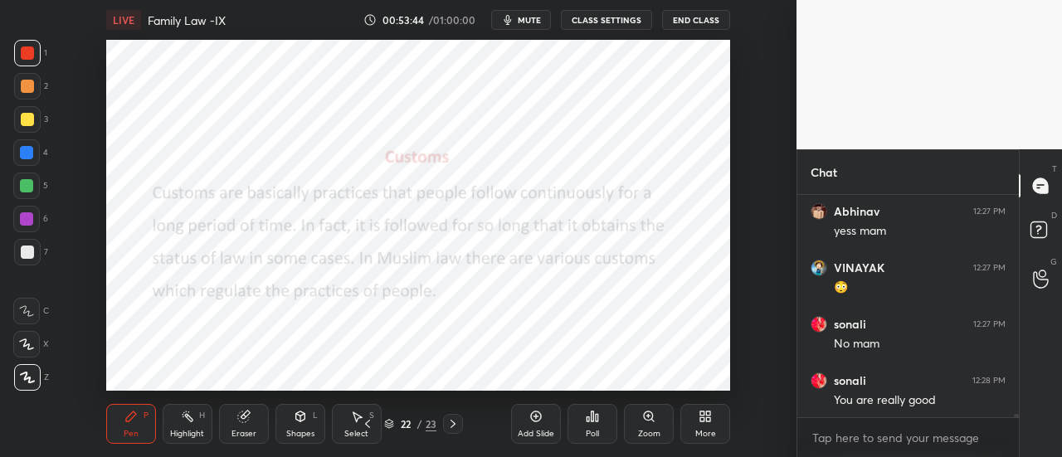
scroll to position [14622, 0]
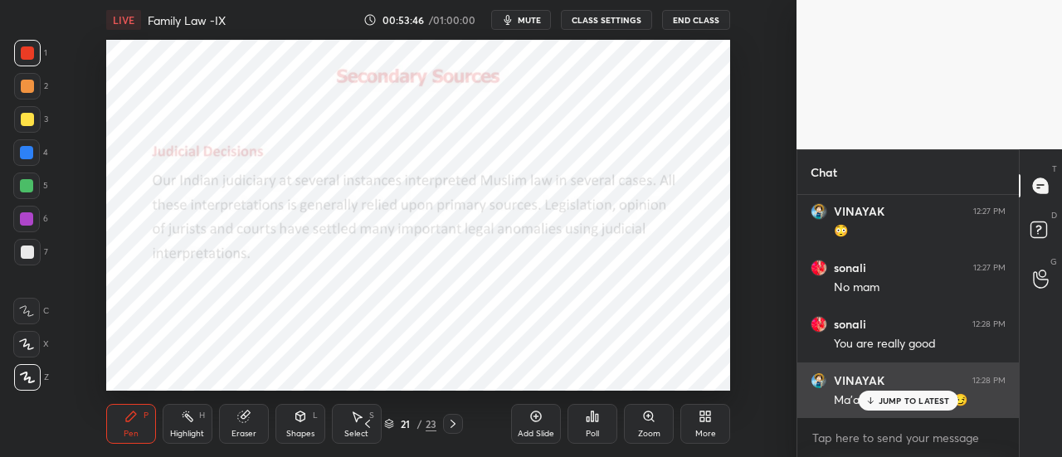
click at [931, 400] on p "JUMP TO LATEST" at bounding box center [913, 401] width 71 height 10
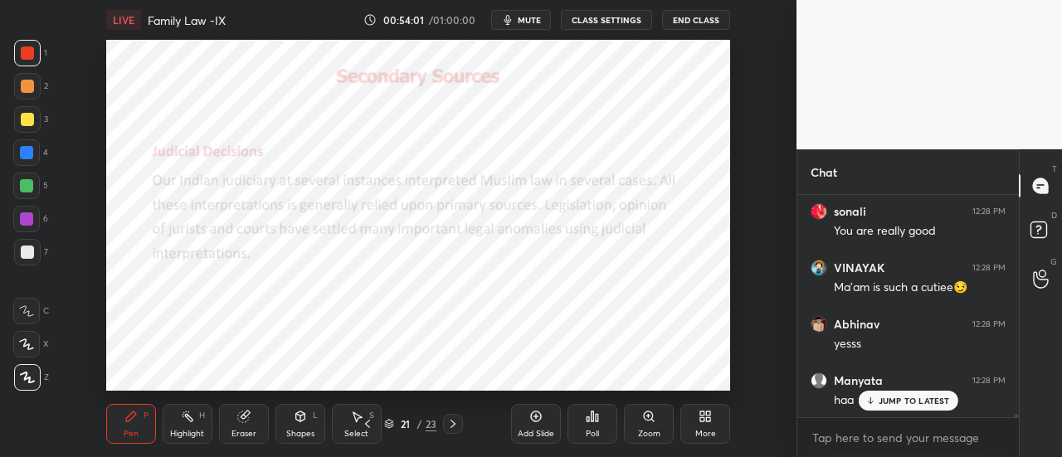
scroll to position [14791, 0]
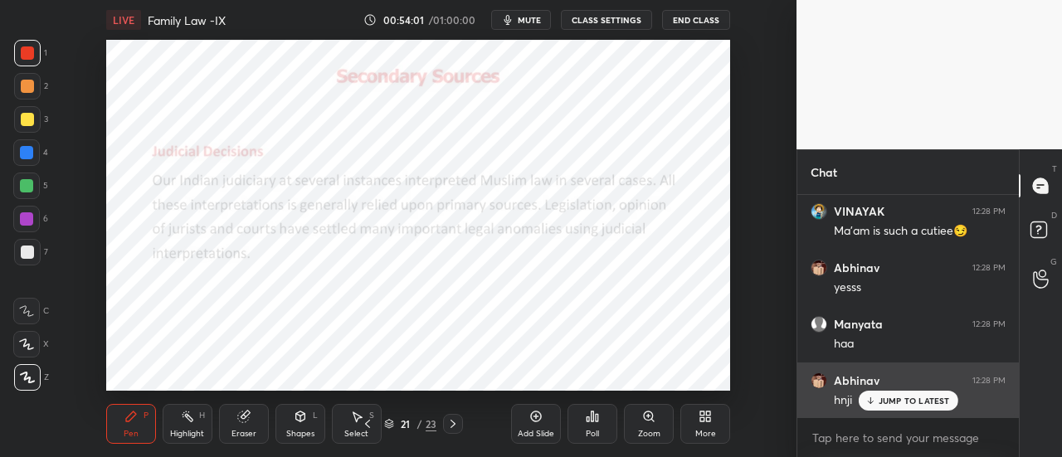
click at [934, 402] on p "JUMP TO LATEST" at bounding box center [913, 401] width 71 height 10
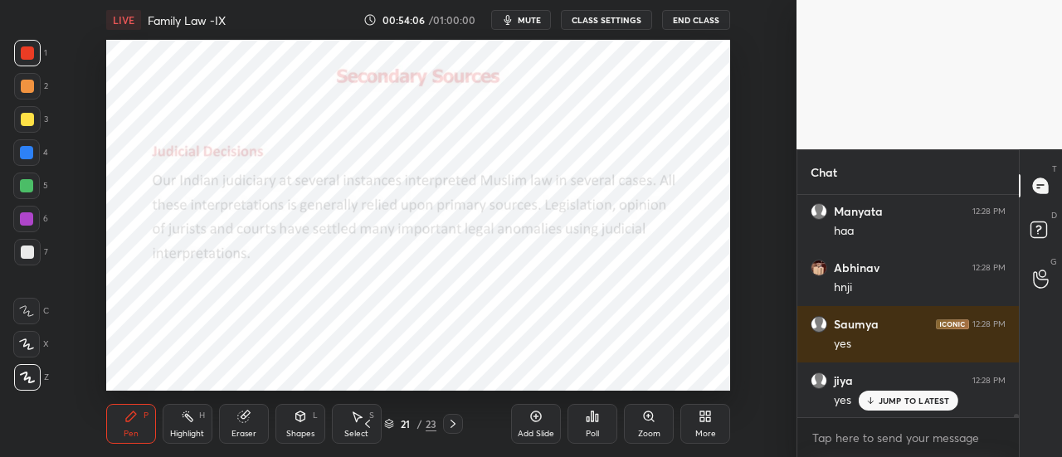
scroll to position [14960, 0]
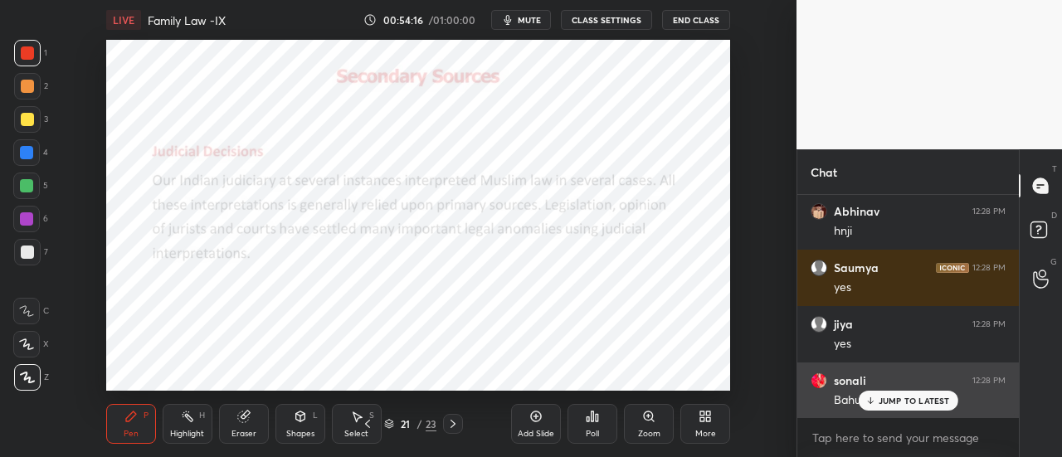
click at [882, 397] on p "JUMP TO LATEST" at bounding box center [913, 401] width 71 height 10
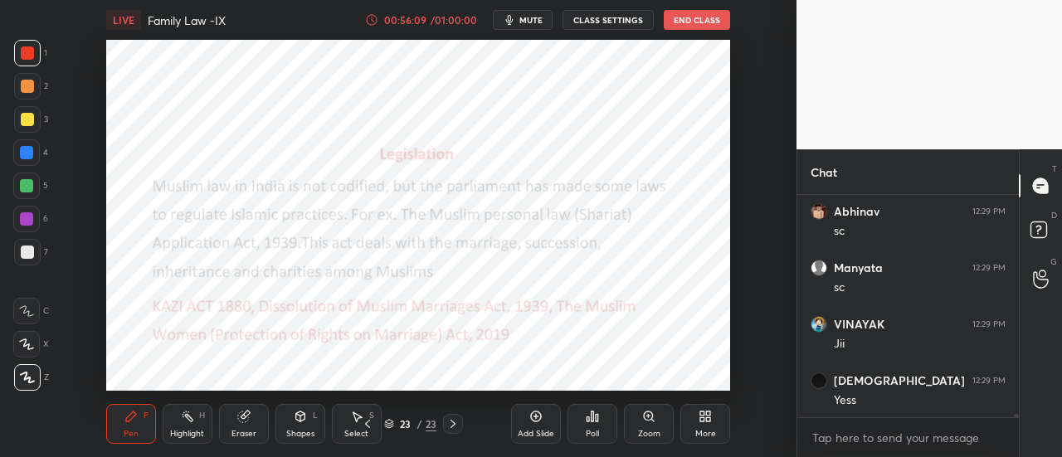
scroll to position [15581, 0]
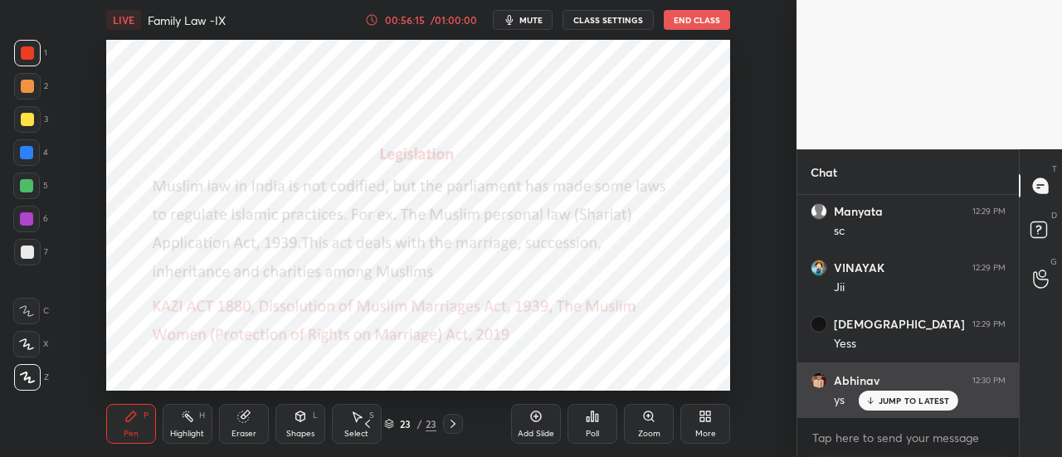
click at [907, 411] on div "JUMP TO LATEST" at bounding box center [908, 401] width 100 height 20
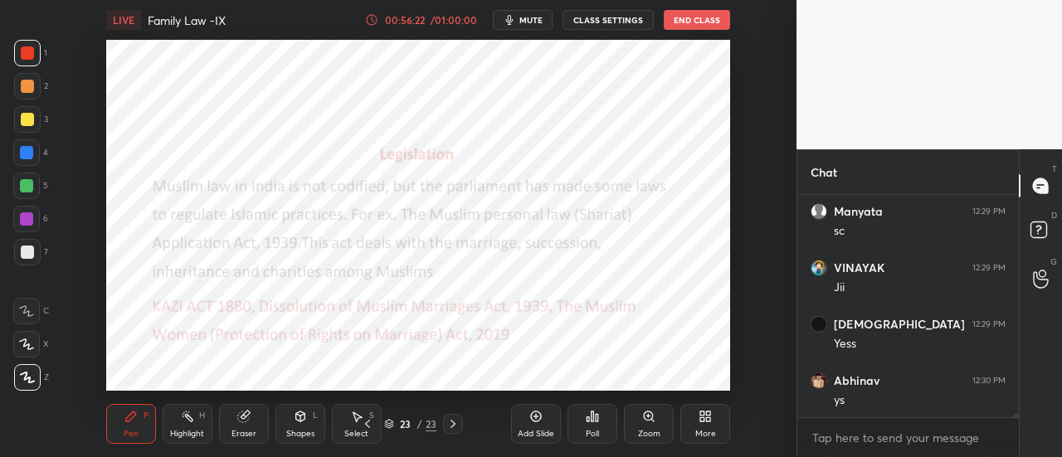
click at [532, 416] on icon at bounding box center [535, 416] width 13 height 13
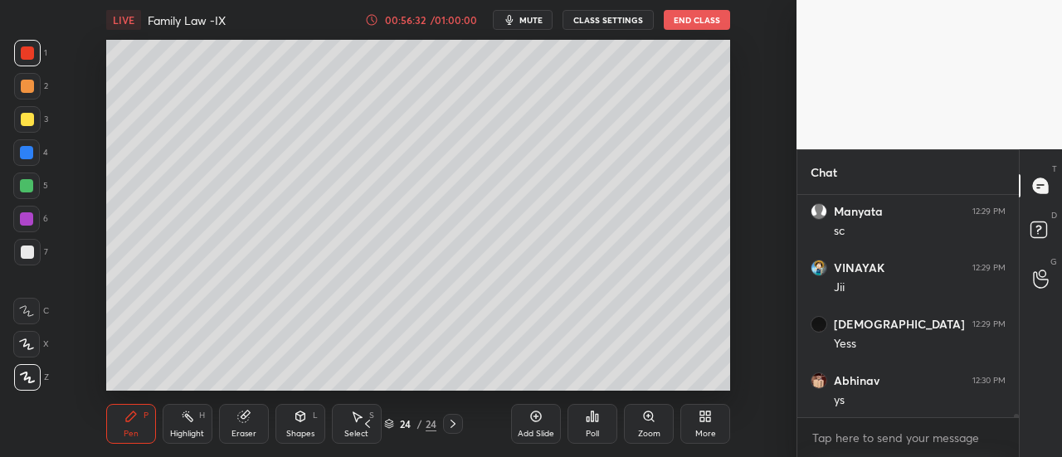
click at [542, 427] on div "Add Slide" at bounding box center [536, 424] width 50 height 40
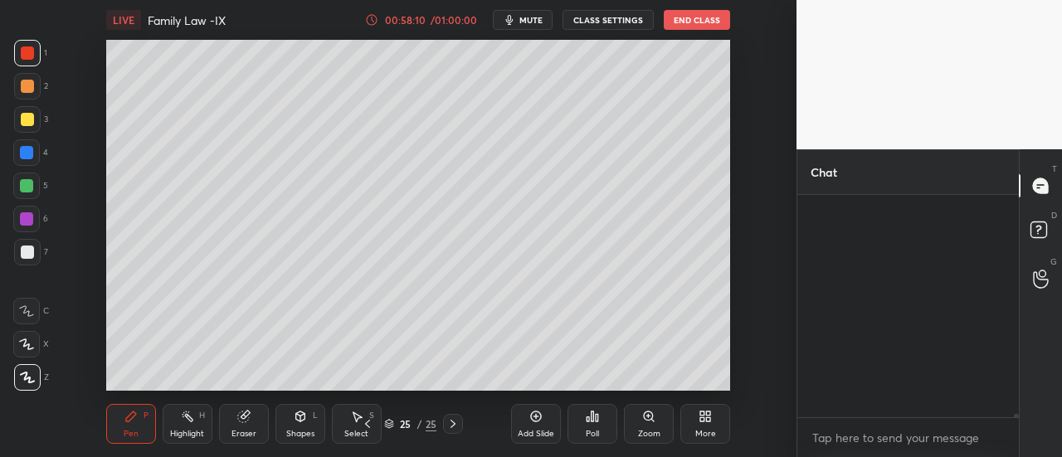
scroll to position [16103, 0]
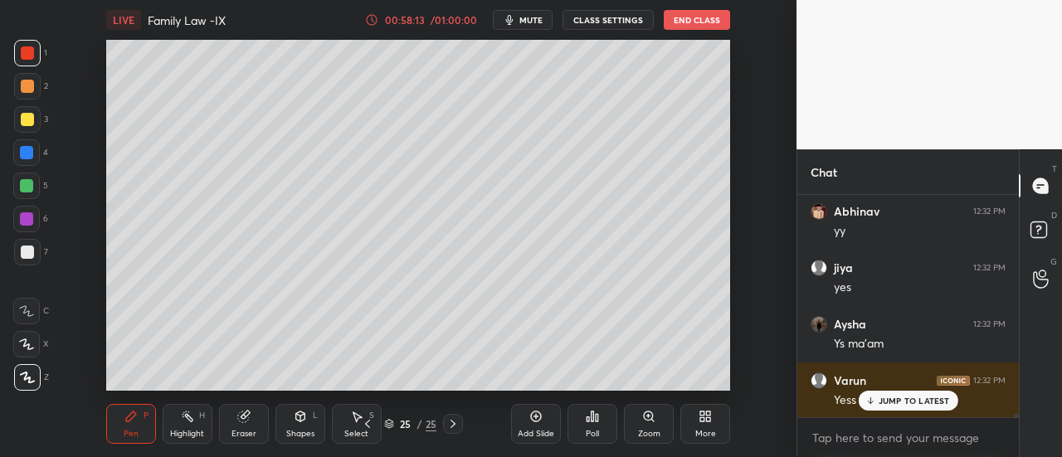
click at [914, 404] on p "JUMP TO LATEST" at bounding box center [913, 401] width 71 height 10
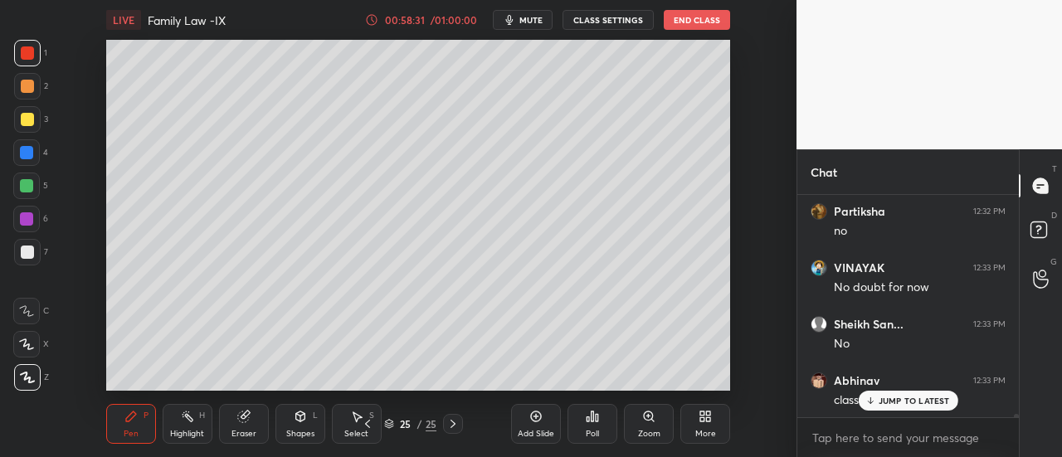
click at [936, 401] on p "JUMP TO LATEST" at bounding box center [913, 401] width 71 height 10
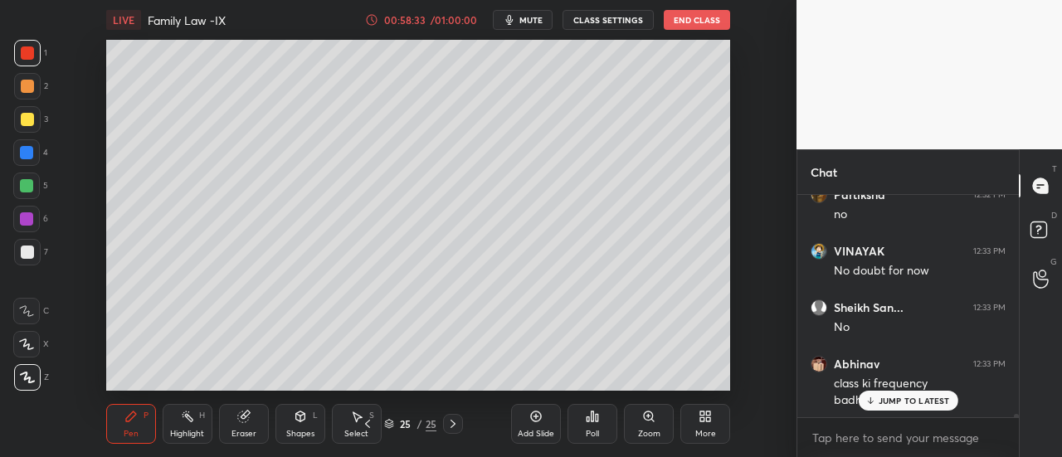
click at [899, 403] on p "JUMP TO LATEST" at bounding box center [913, 401] width 71 height 10
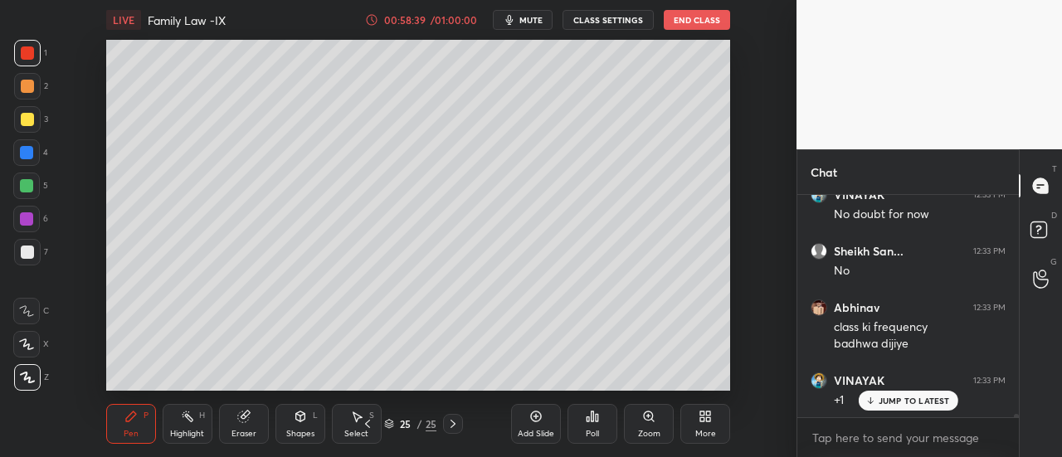
click at [898, 404] on p "JUMP TO LATEST" at bounding box center [913, 401] width 71 height 10
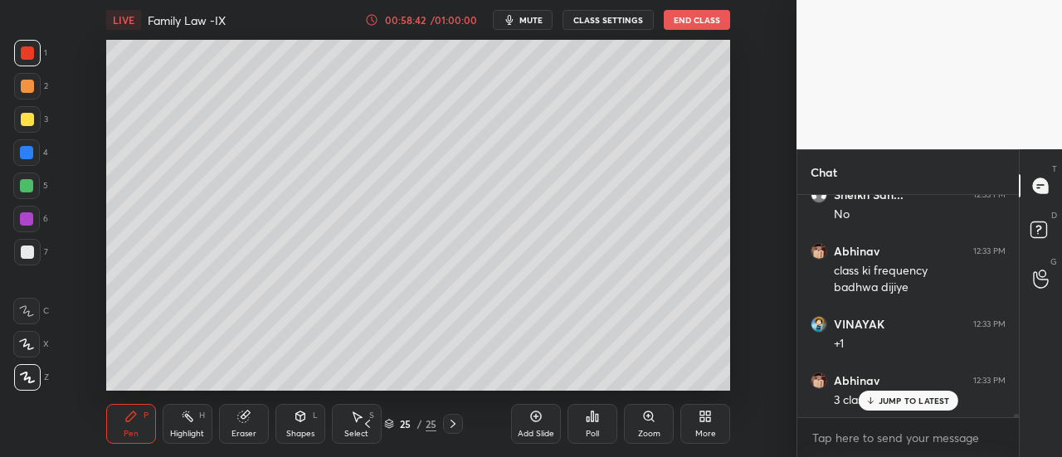
click at [902, 406] on p "JUMP TO LATEST" at bounding box center [913, 401] width 71 height 10
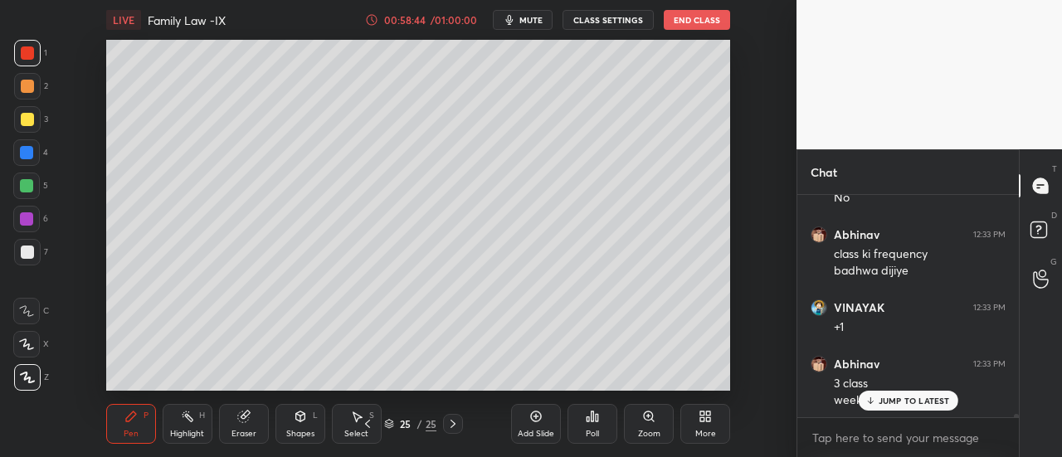
scroll to position [16757, 0]
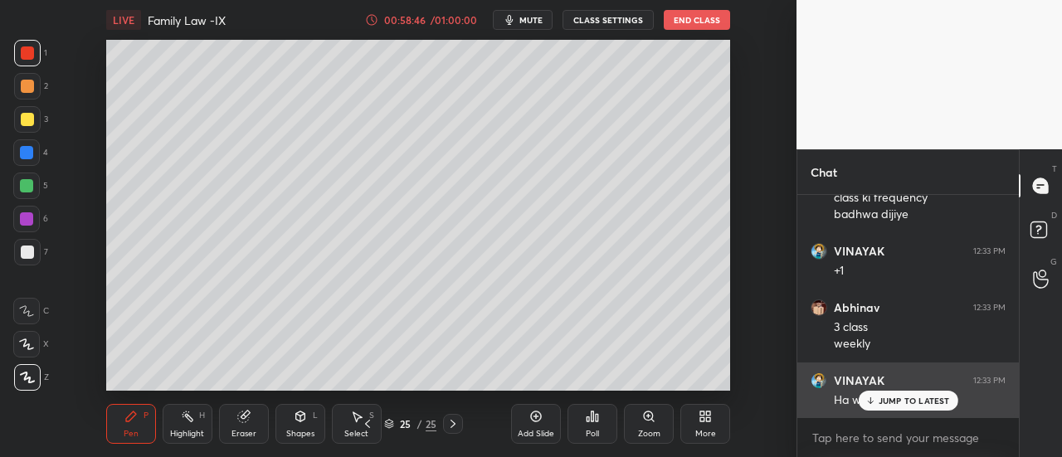
click at [930, 400] on p "JUMP TO LATEST" at bounding box center [913, 401] width 71 height 10
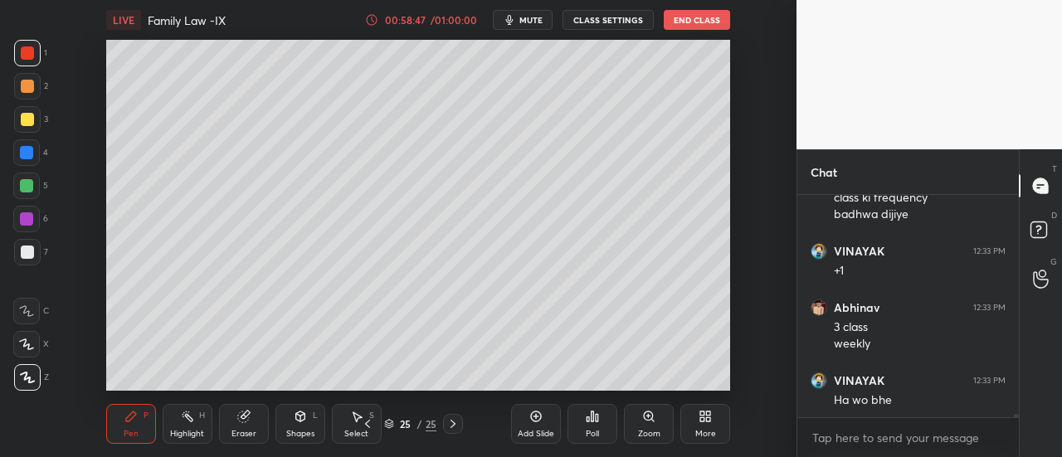
scroll to position [16813, 0]
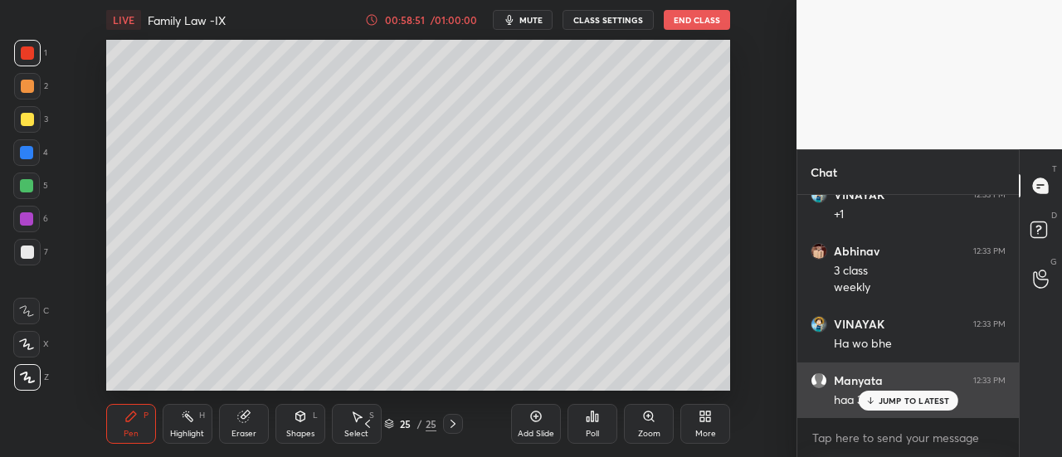
click at [911, 406] on div "JUMP TO LATEST" at bounding box center [908, 401] width 100 height 20
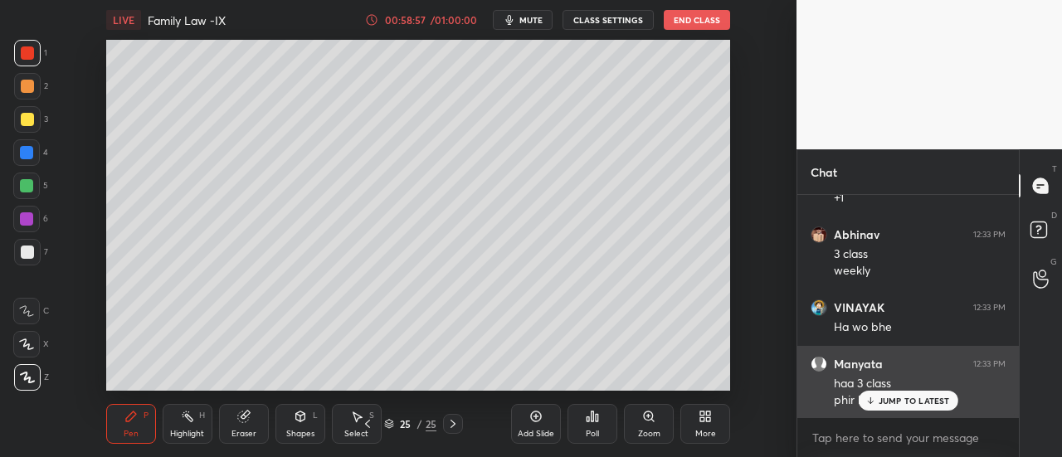
click at [891, 400] on p "JUMP TO LATEST" at bounding box center [913, 401] width 71 height 10
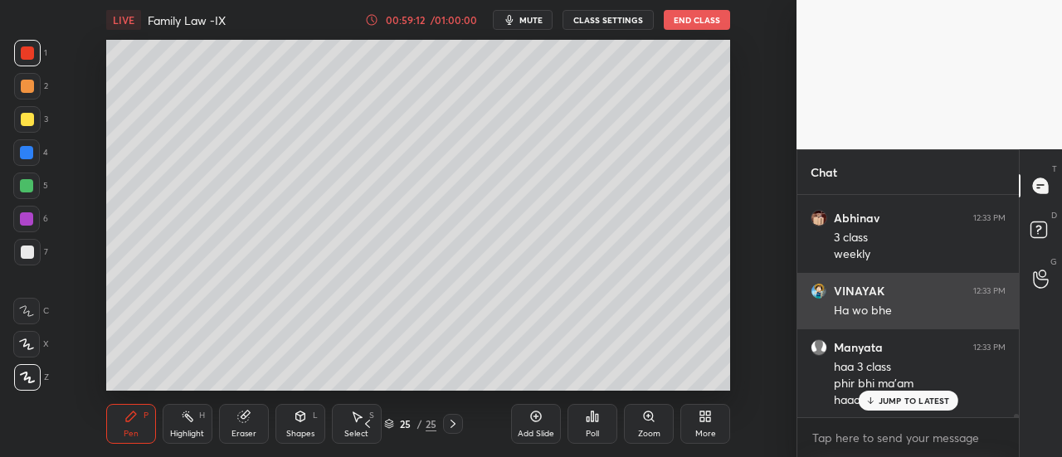
scroll to position [16918, 0]
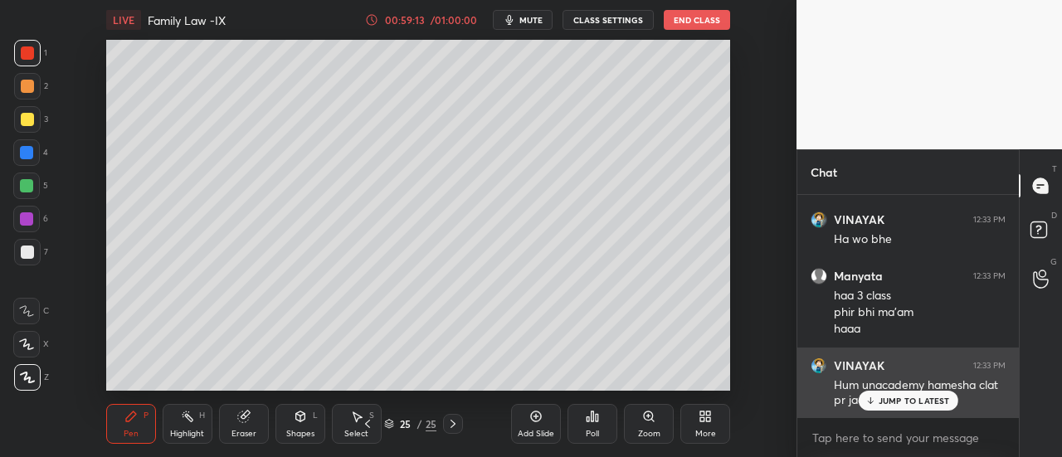
click at [894, 406] on div "JUMP TO LATEST" at bounding box center [908, 401] width 100 height 20
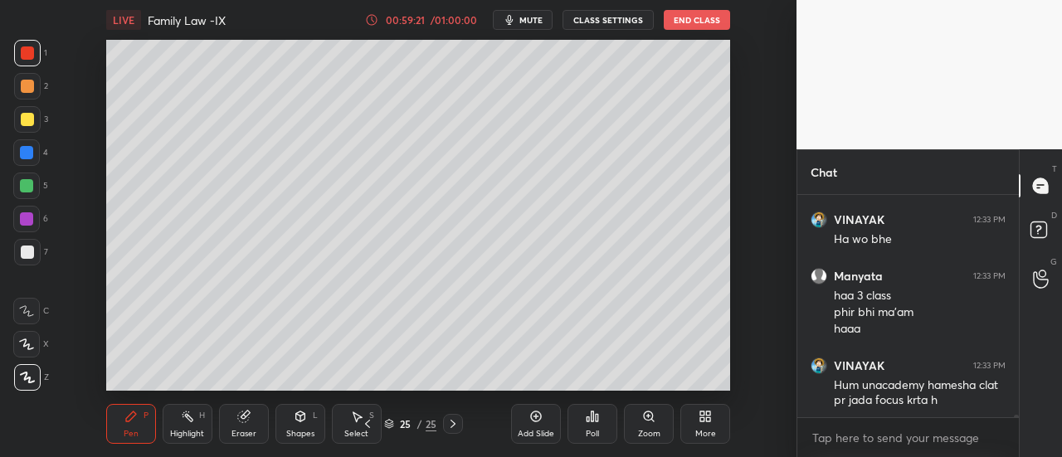
click at [532, 425] on div "Add Slide" at bounding box center [536, 424] width 50 height 40
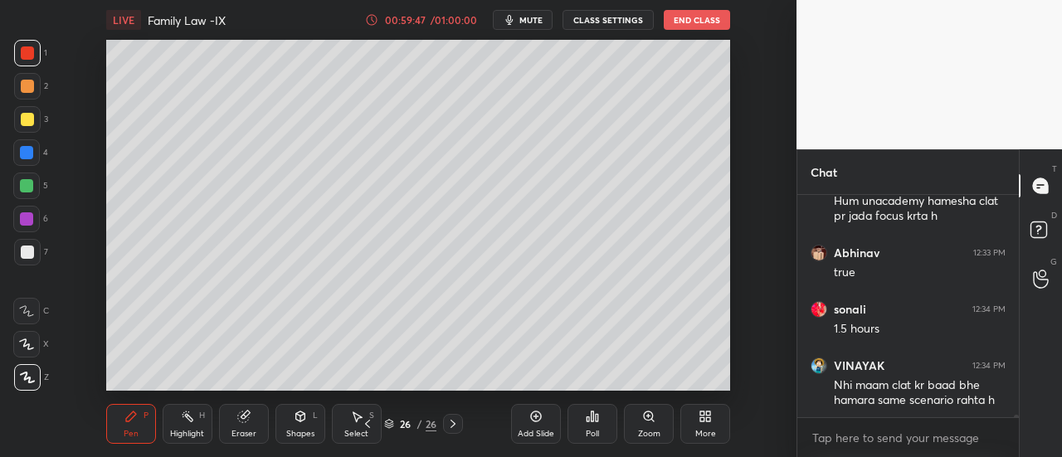
scroll to position [17158, 0]
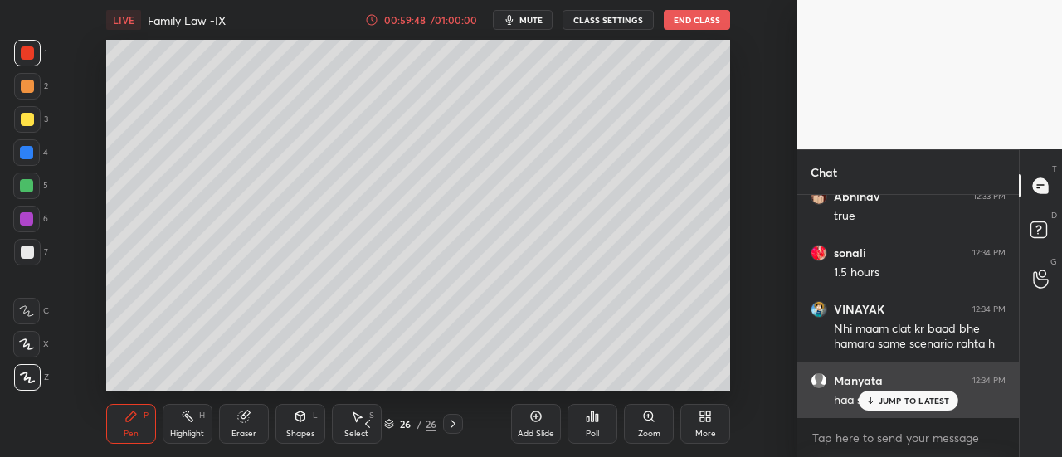
click at [906, 404] on p "JUMP TO LATEST" at bounding box center [913, 401] width 71 height 10
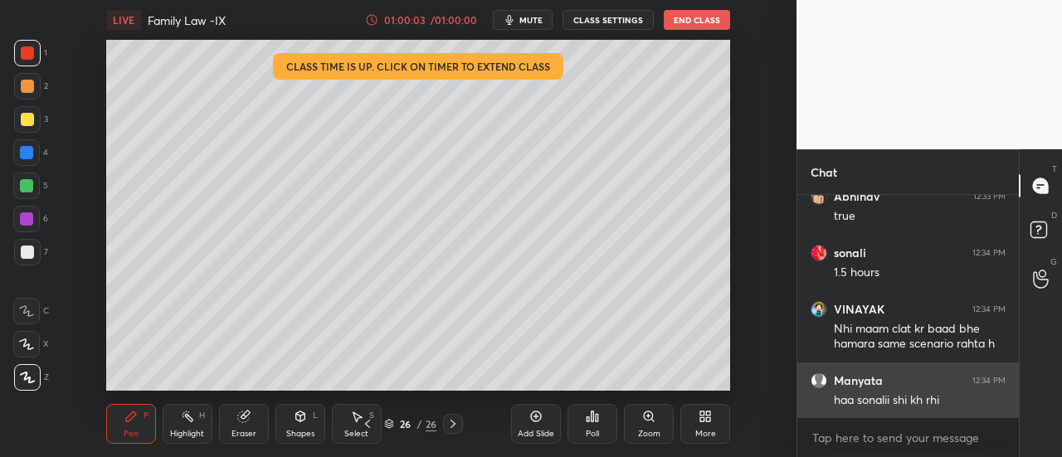
scroll to position [17214, 0]
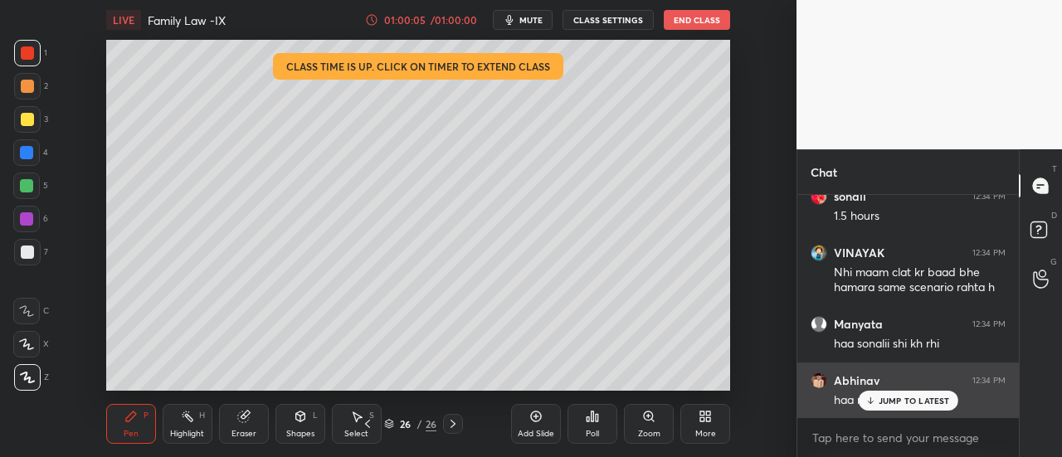
click at [886, 401] on p "JUMP TO LATEST" at bounding box center [913, 401] width 71 height 10
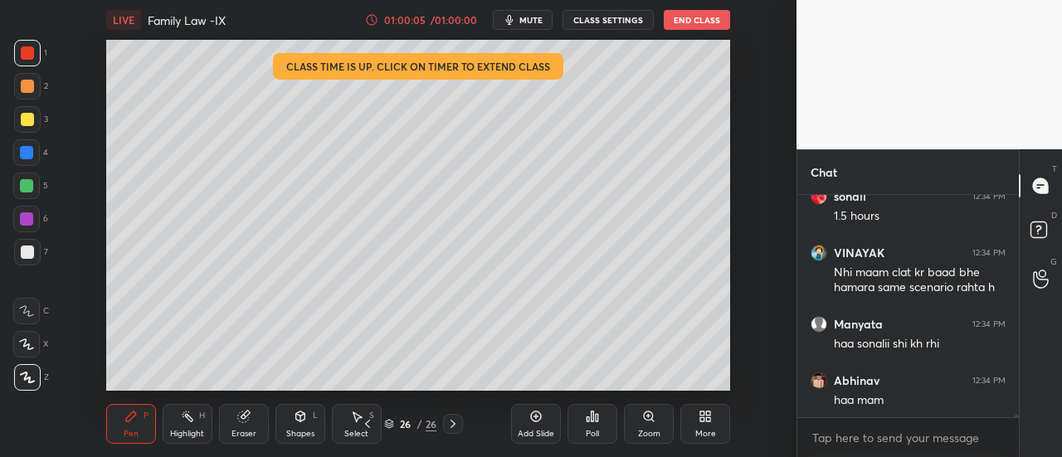
scroll to position [17231, 0]
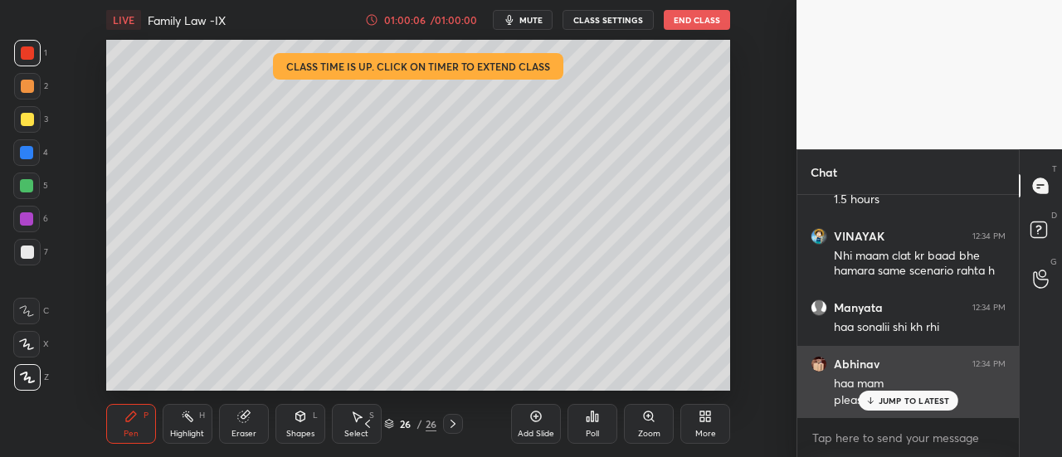
click at [911, 399] on p "JUMP TO LATEST" at bounding box center [913, 401] width 71 height 10
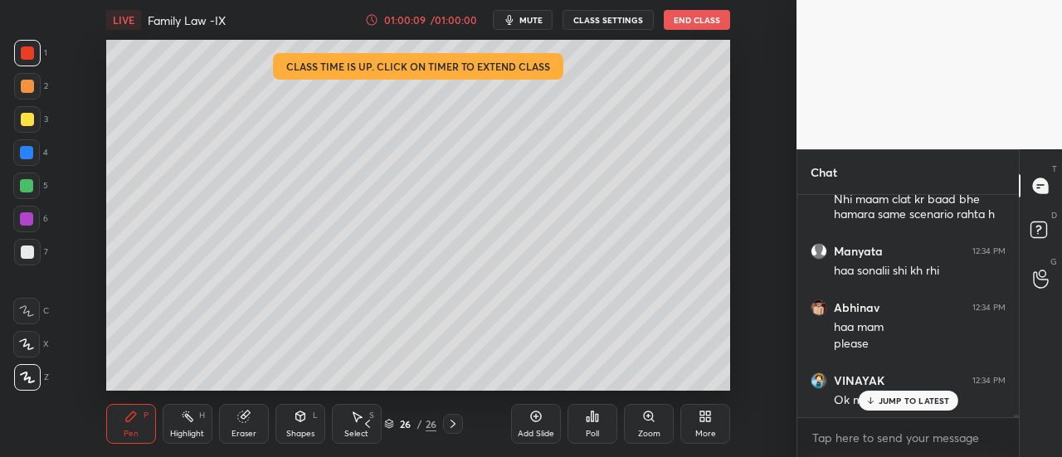
scroll to position [17344, 0]
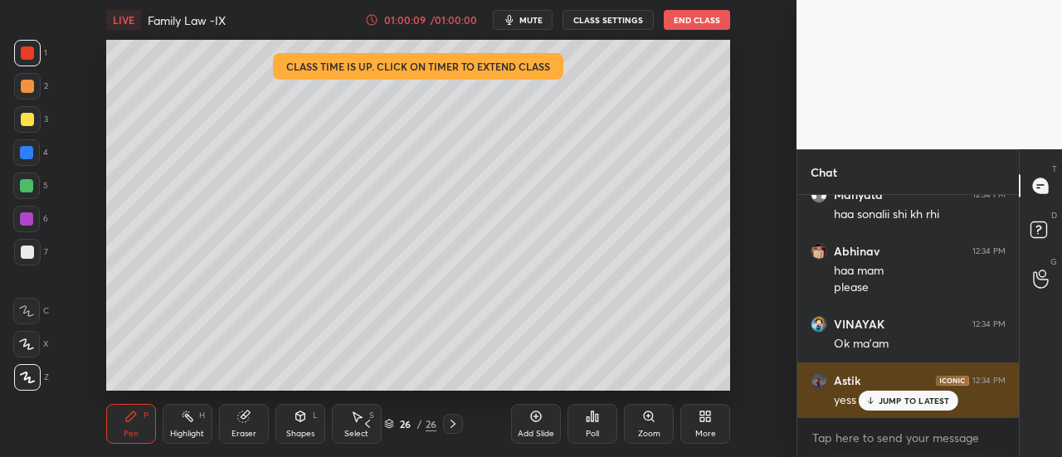
click at [917, 404] on p "JUMP TO LATEST" at bounding box center [913, 401] width 71 height 10
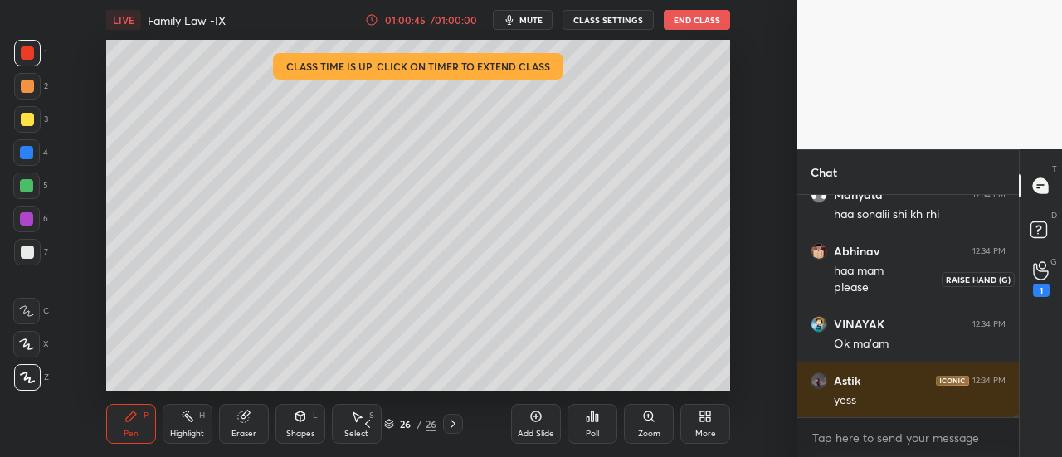
click at [1049, 275] on div "1" at bounding box center [1040, 279] width 33 height 30
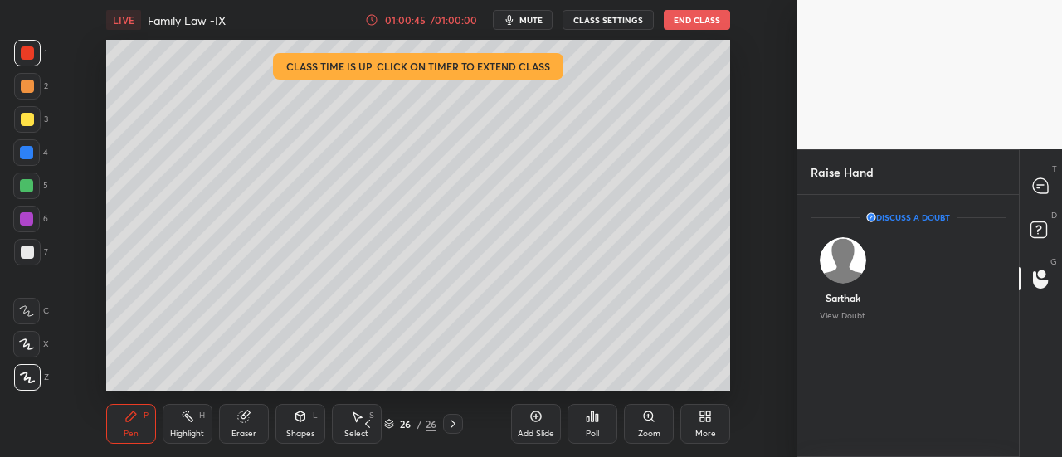
scroll to position [6, 5]
click at [1037, 185] on icon at bounding box center [1040, 185] width 7 height 0
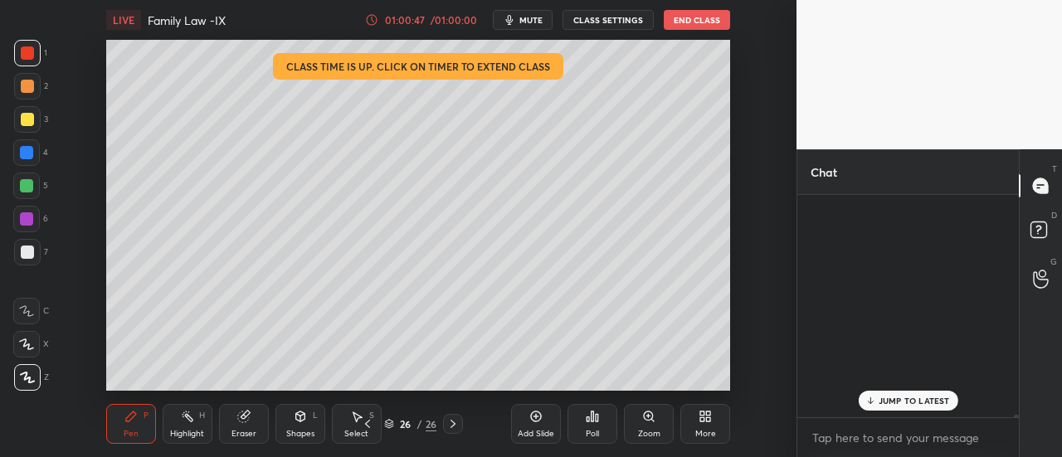
scroll to position [217, 216]
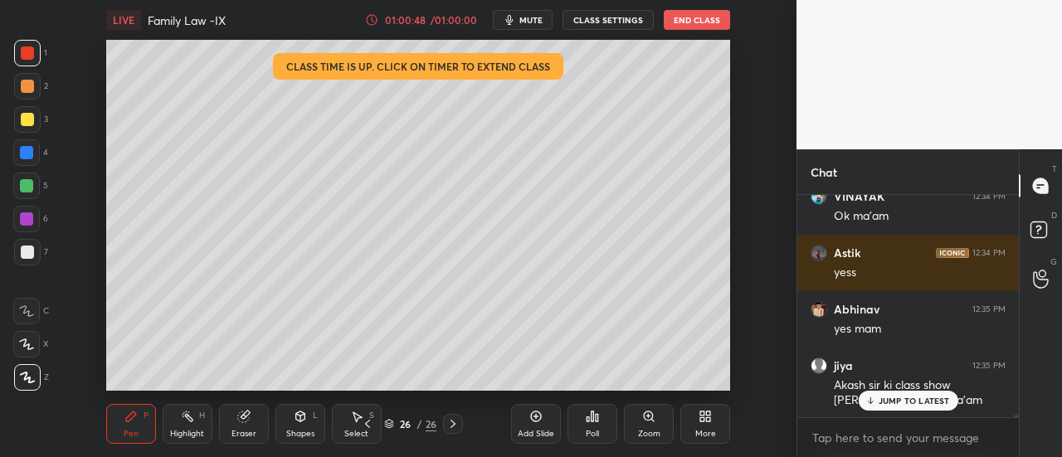
click at [906, 401] on p "JUMP TO LATEST" at bounding box center [913, 401] width 71 height 10
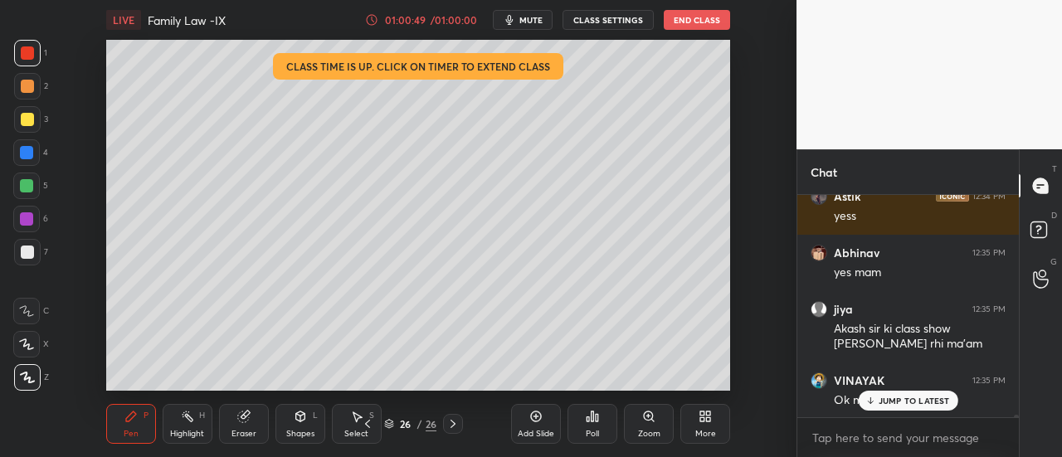
scroll to position [17856, 0]
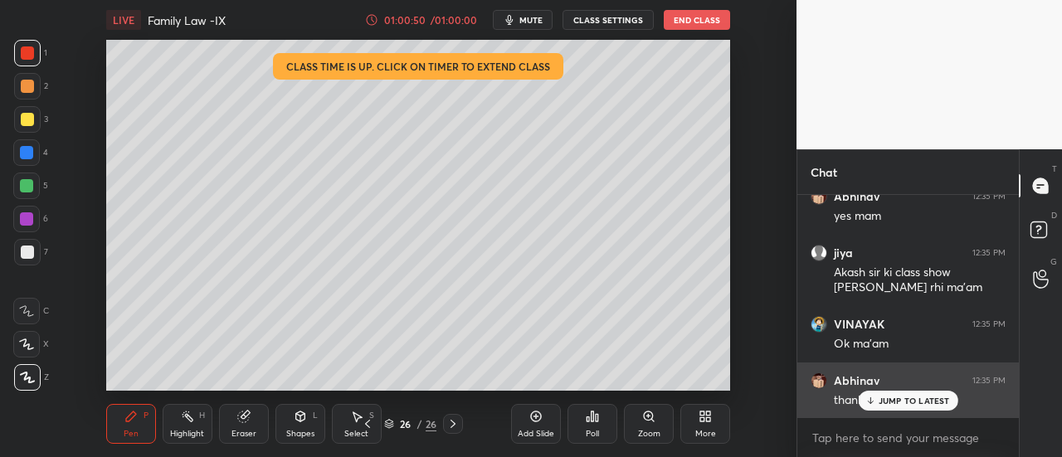
click at [888, 404] on p "JUMP TO LATEST" at bounding box center [913, 401] width 71 height 10
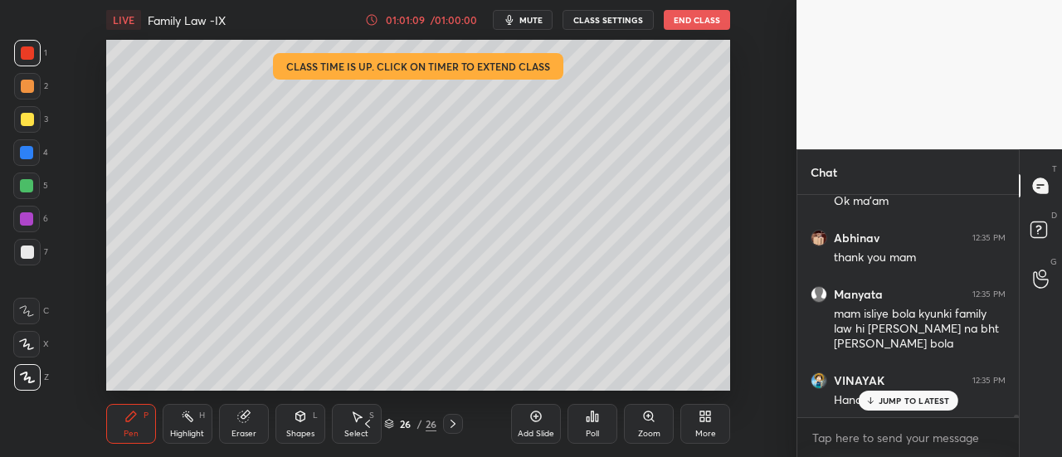
scroll to position [18055, 0]
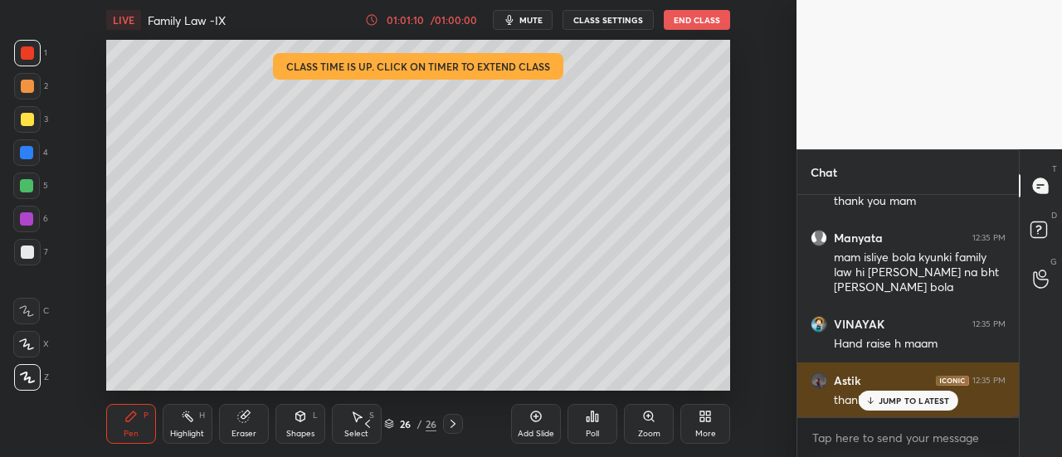
click at [897, 401] on p "JUMP TO LATEST" at bounding box center [913, 401] width 71 height 10
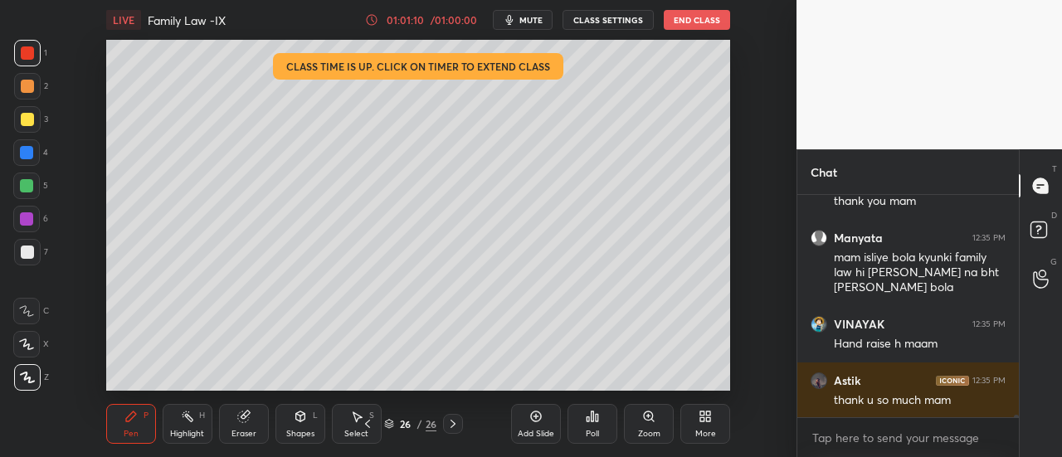
scroll to position [18112, 0]
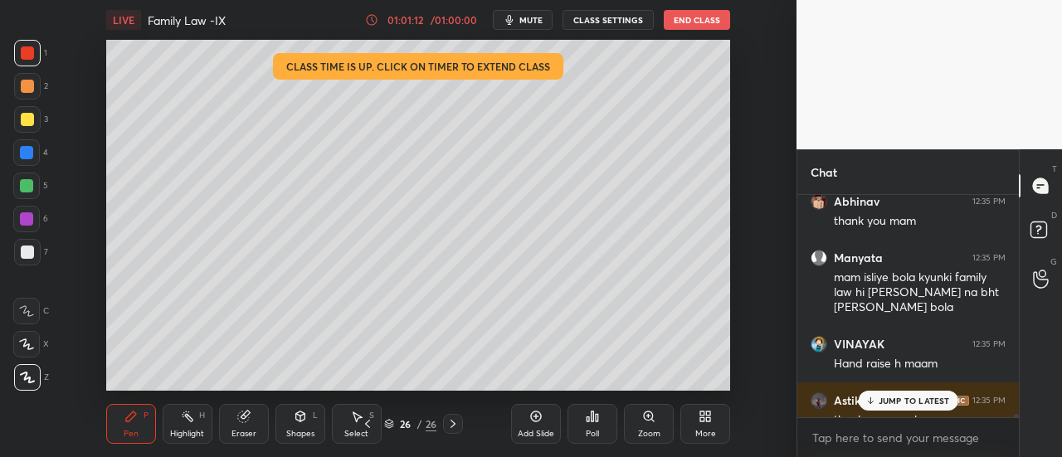
click at [907, 400] on p "JUMP TO LATEST" at bounding box center [913, 401] width 71 height 10
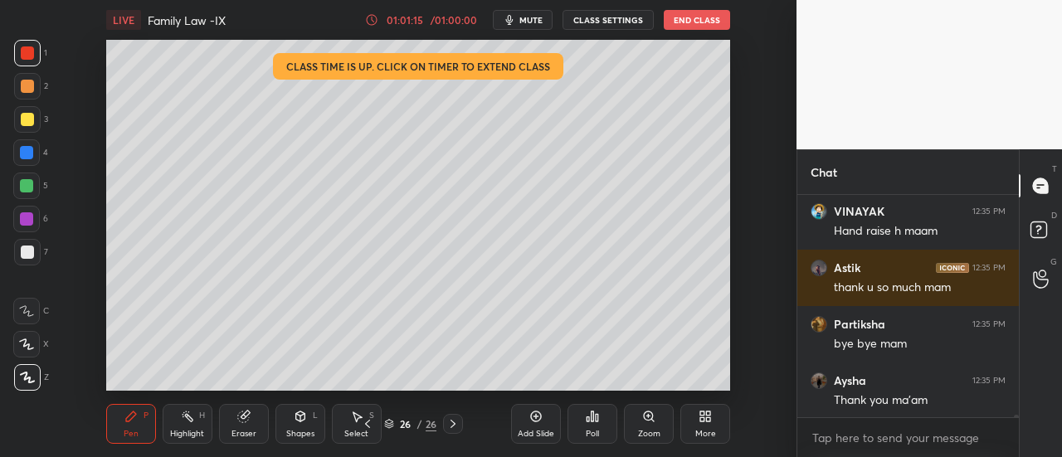
scroll to position [18225, 0]
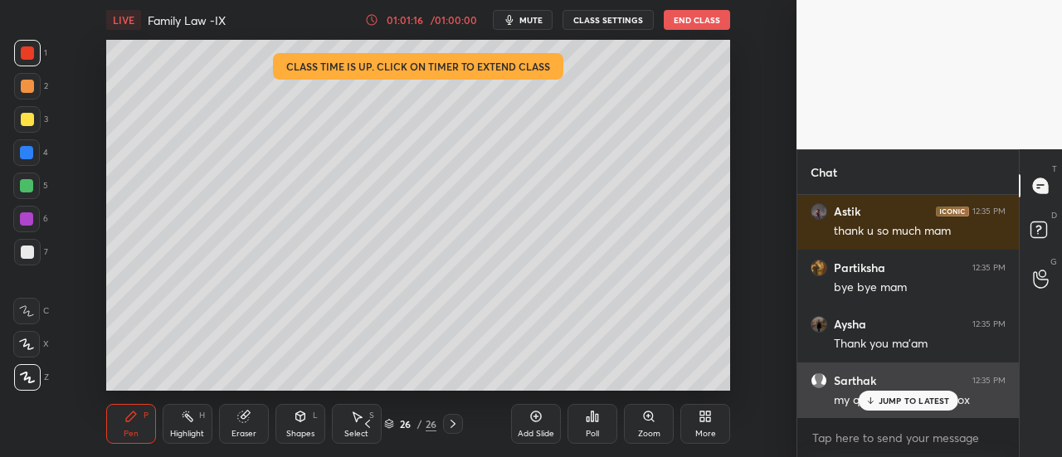
click at [895, 406] on div "JUMP TO LATEST" at bounding box center [908, 401] width 100 height 20
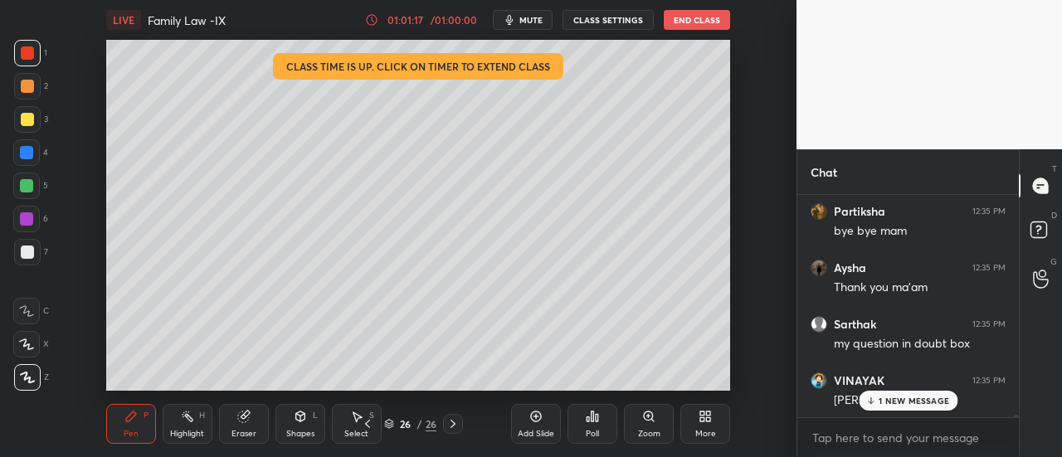
click at [904, 401] on p "1 NEW MESSAGE" at bounding box center [913, 401] width 70 height 10
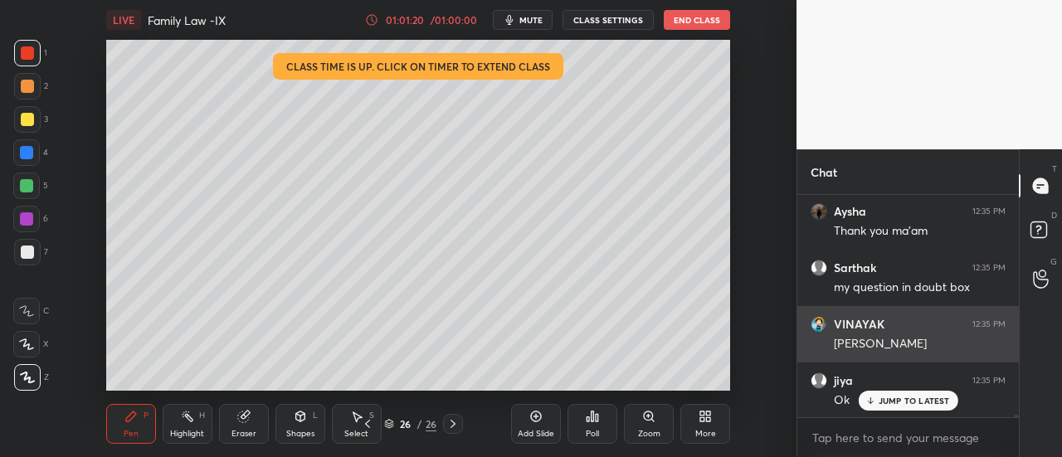
scroll to position [18394, 0]
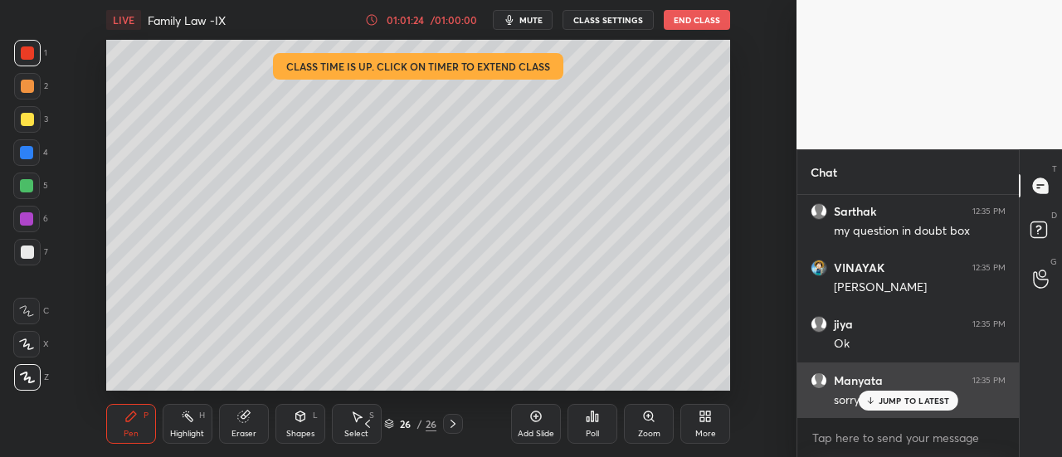
click at [901, 399] on p "JUMP TO LATEST" at bounding box center [913, 401] width 71 height 10
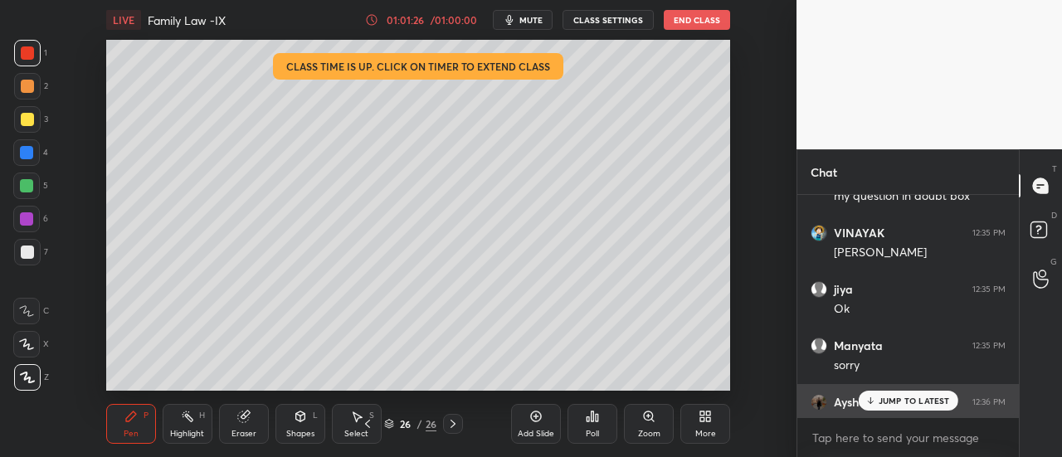
scroll to position [18465, 0]
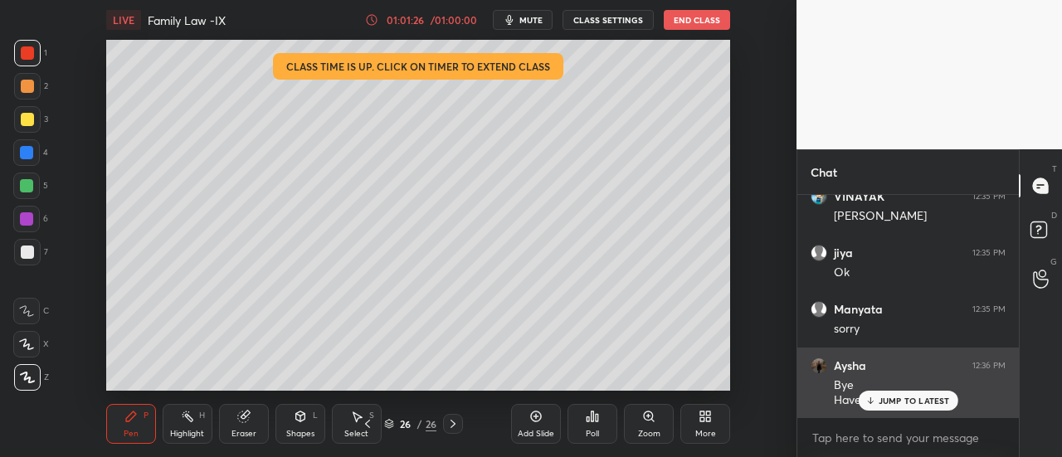
click at [904, 396] on p "JUMP TO LATEST" at bounding box center [913, 401] width 71 height 10
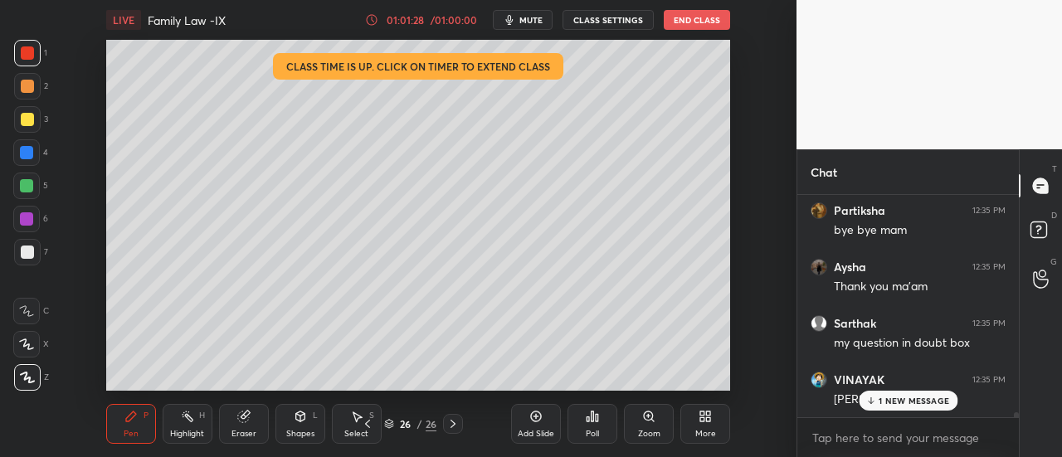
click at [906, 399] on p "1 NEW MESSAGE" at bounding box center [913, 401] width 70 height 10
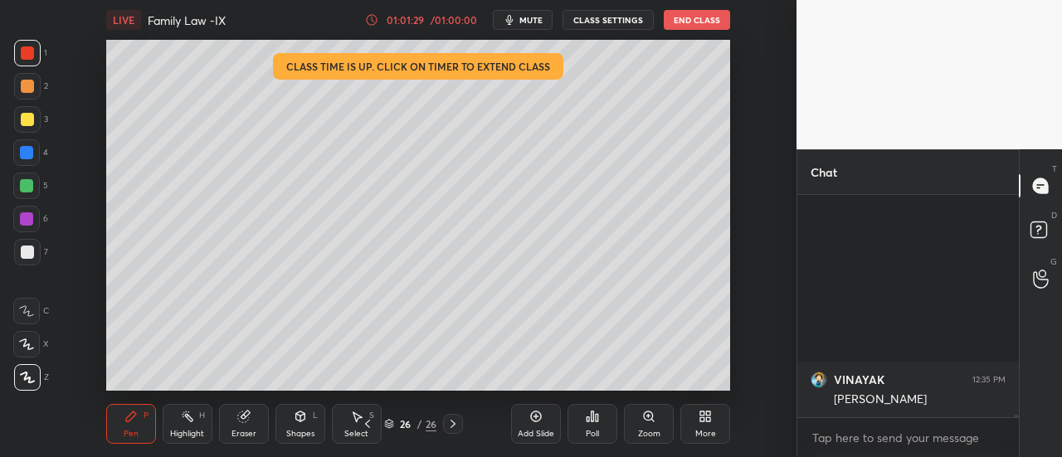
scroll to position [18522, 0]
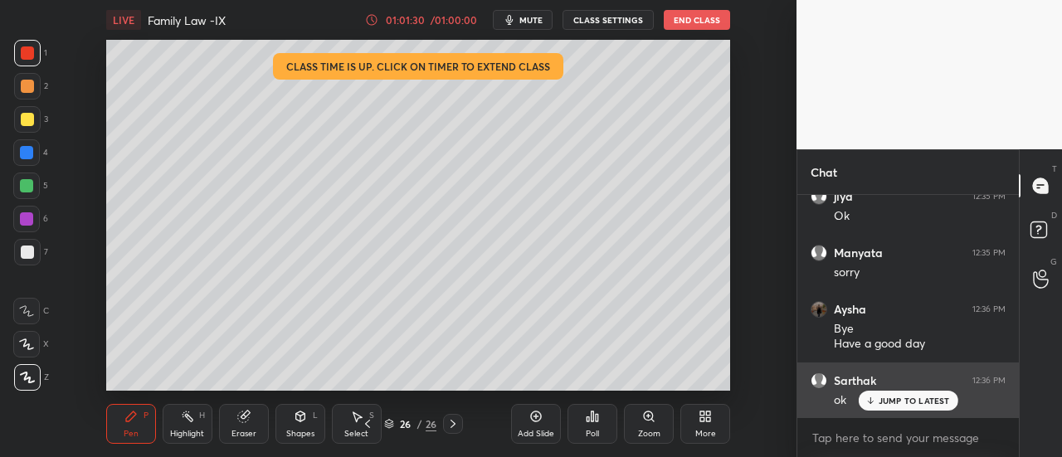
click at [905, 401] on p "JUMP TO LATEST" at bounding box center [913, 401] width 71 height 10
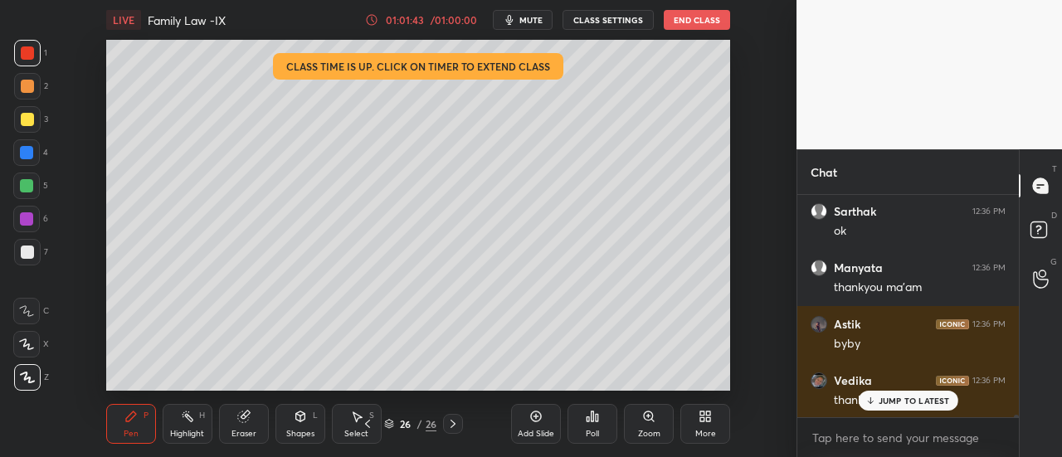
scroll to position [18747, 0]
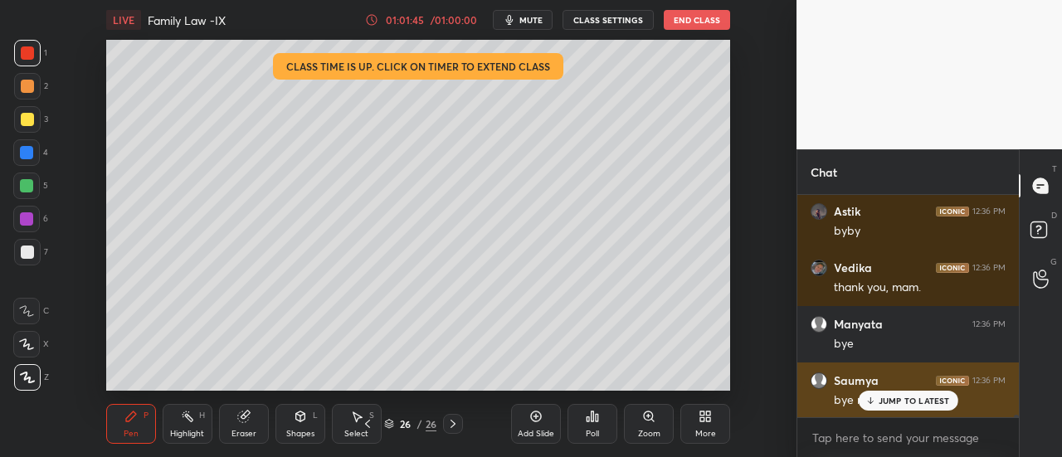
click at [931, 401] on p "JUMP TO LATEST" at bounding box center [913, 401] width 71 height 10
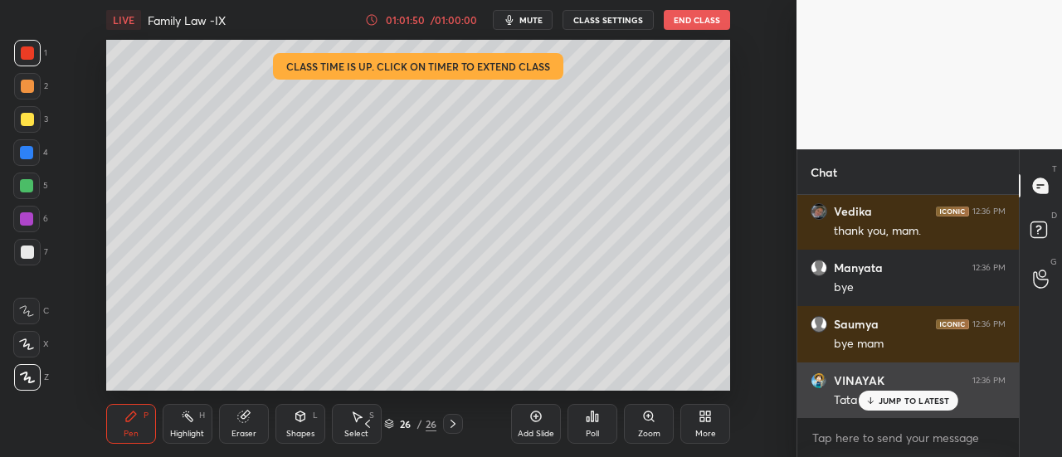
click at [895, 401] on p "JUMP TO LATEST" at bounding box center [913, 401] width 71 height 10
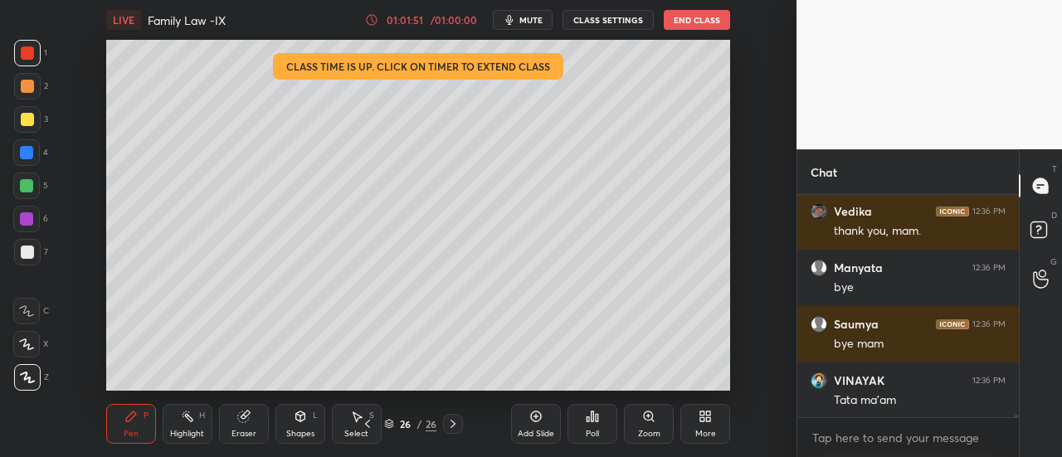
click at [708, 21] on button "End Class" at bounding box center [696, 20] width 66 height 20
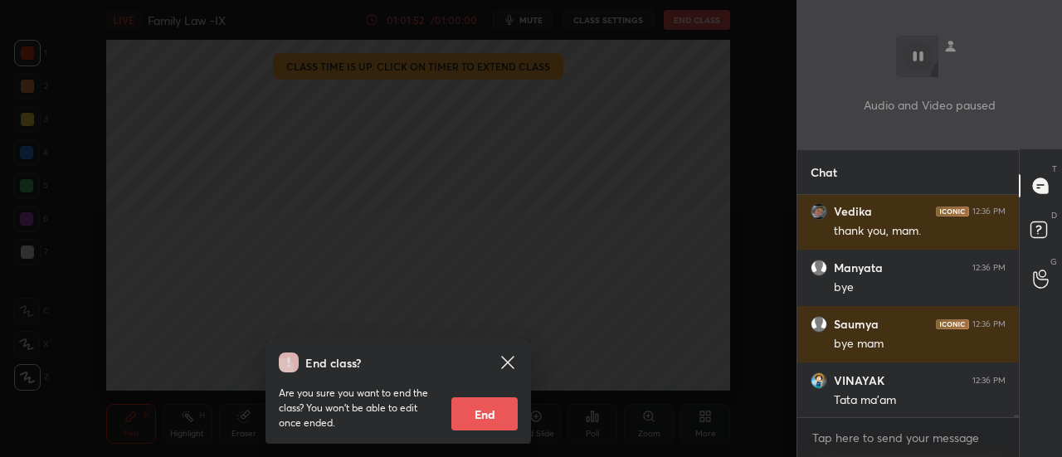
click at [482, 411] on button "End" at bounding box center [484, 413] width 66 height 33
type textarea "x"
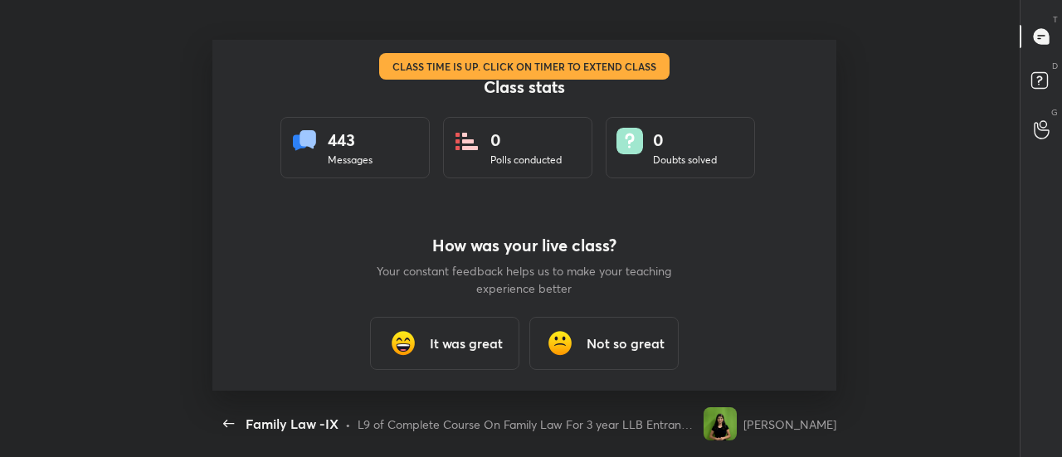
scroll to position [0, 0]
